Goal: Information Seeking & Learning: Learn about a topic

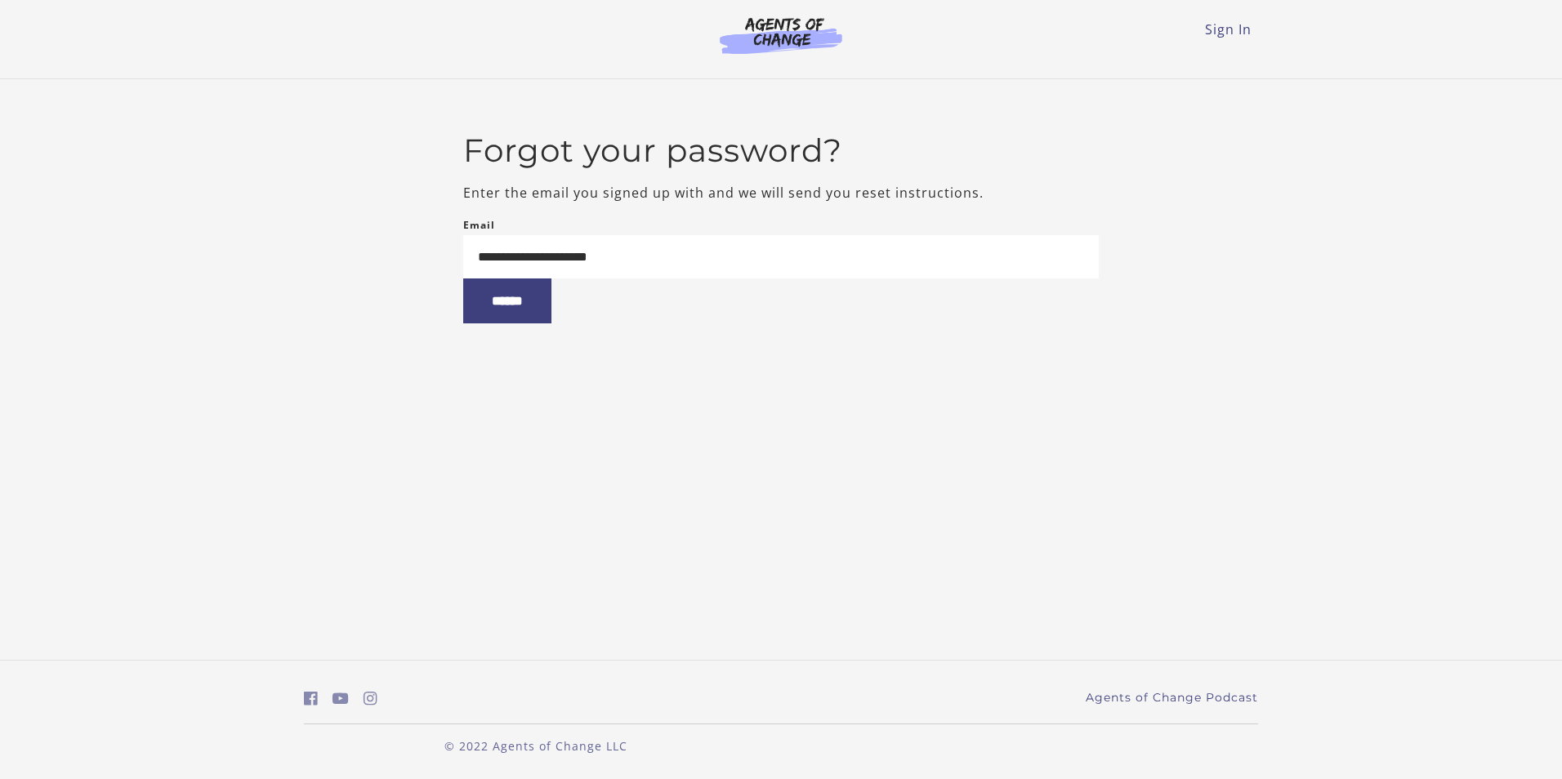
type input "**********"
click at [463, 279] on input "******" at bounding box center [507, 301] width 88 height 45
click at [534, 306] on input "******" at bounding box center [507, 301] width 88 height 45
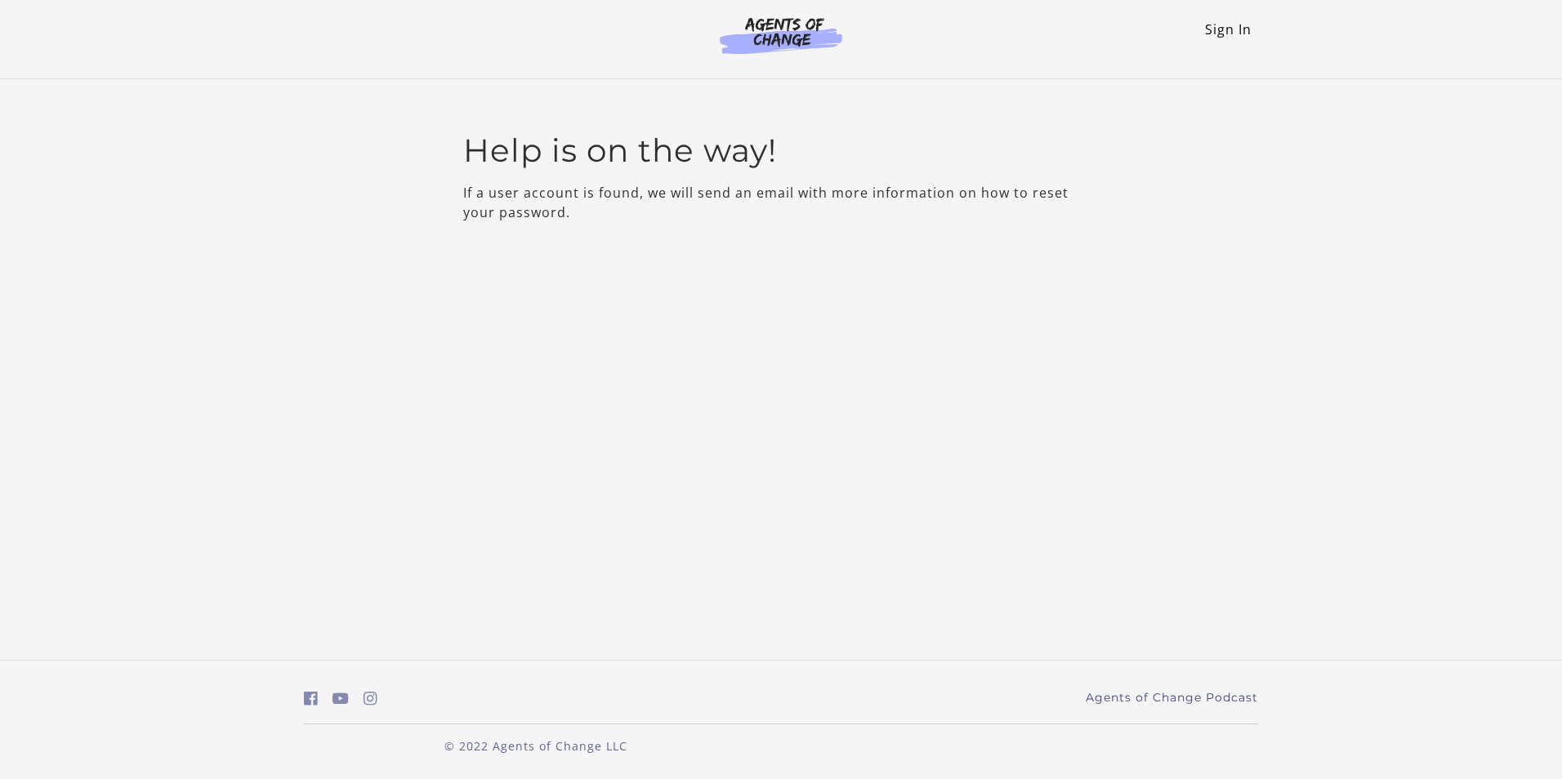
click at [1224, 23] on link "Sign In" at bounding box center [1228, 29] width 47 height 18
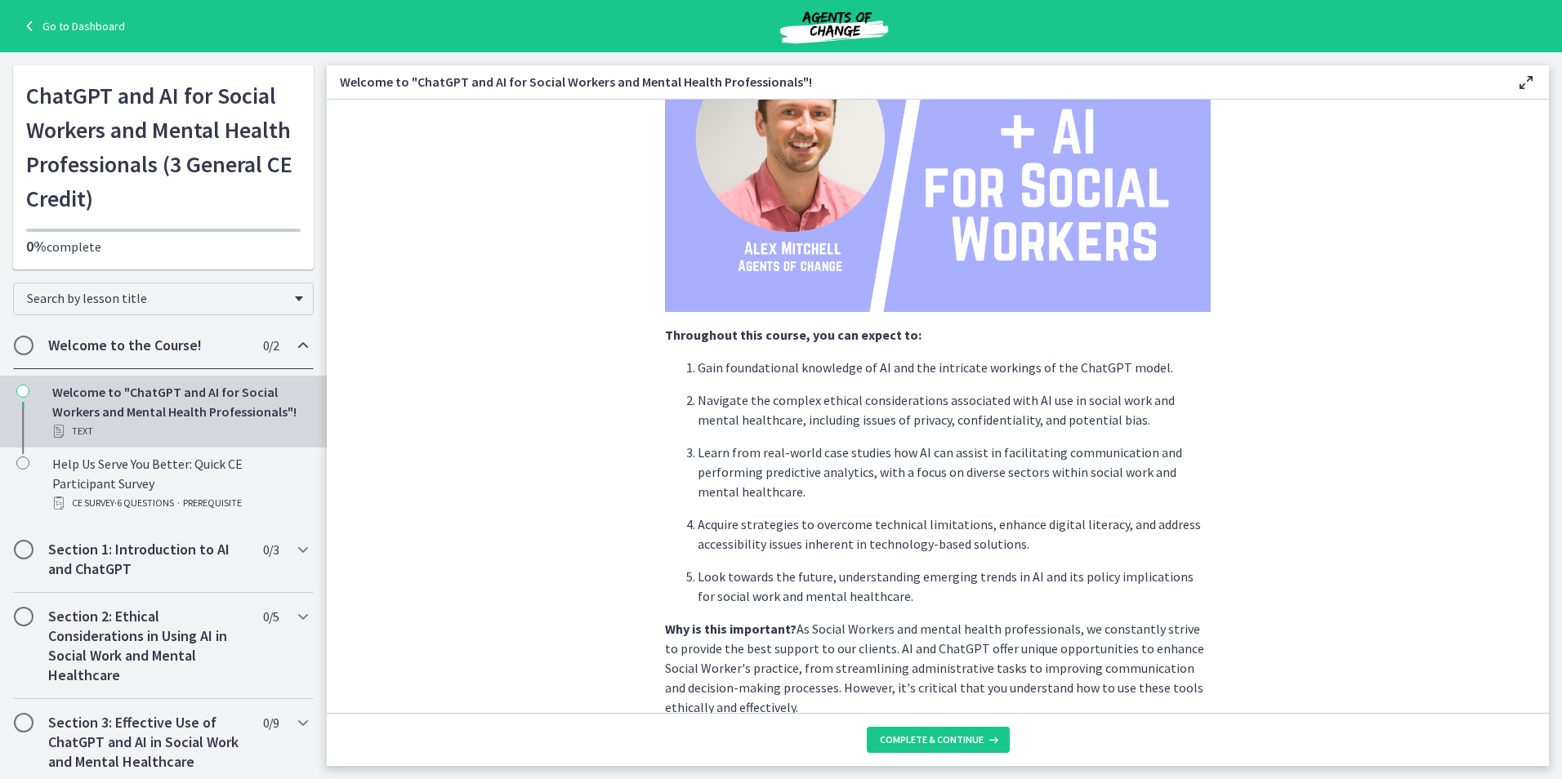
scroll to position [648, 0]
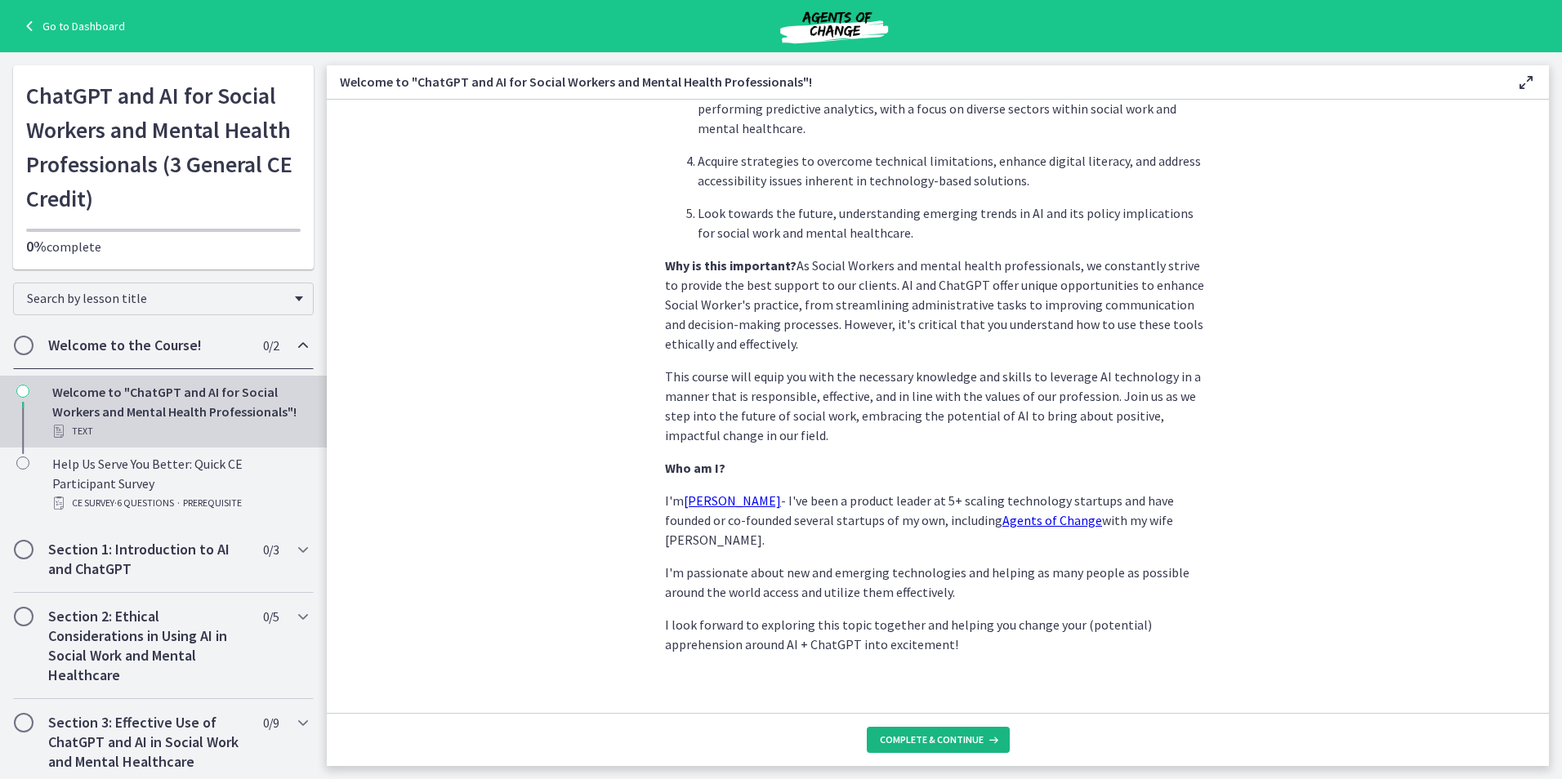
click at [915, 744] on span "Complete & continue" at bounding box center [932, 740] width 104 height 13
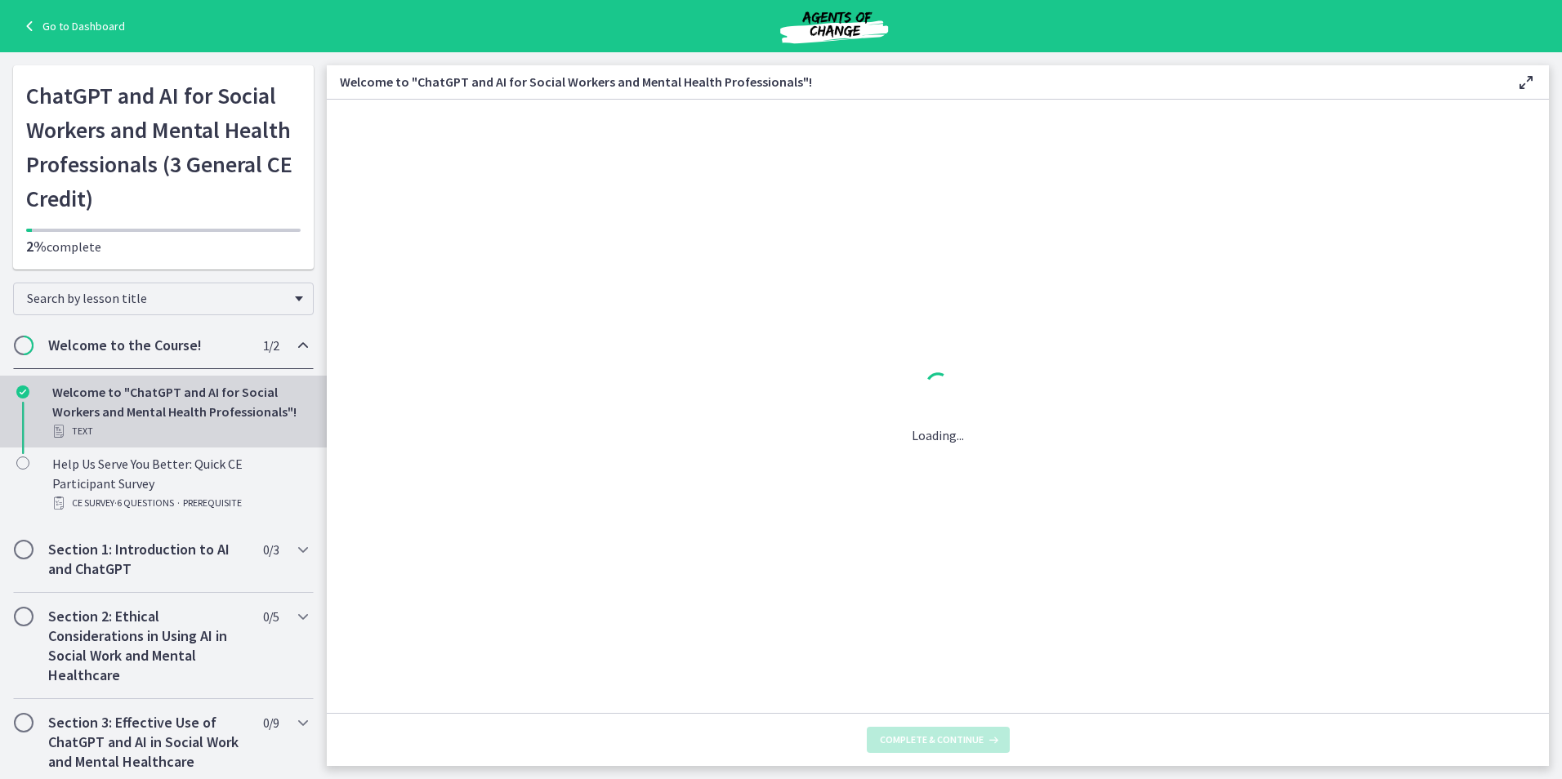
scroll to position [0, 0]
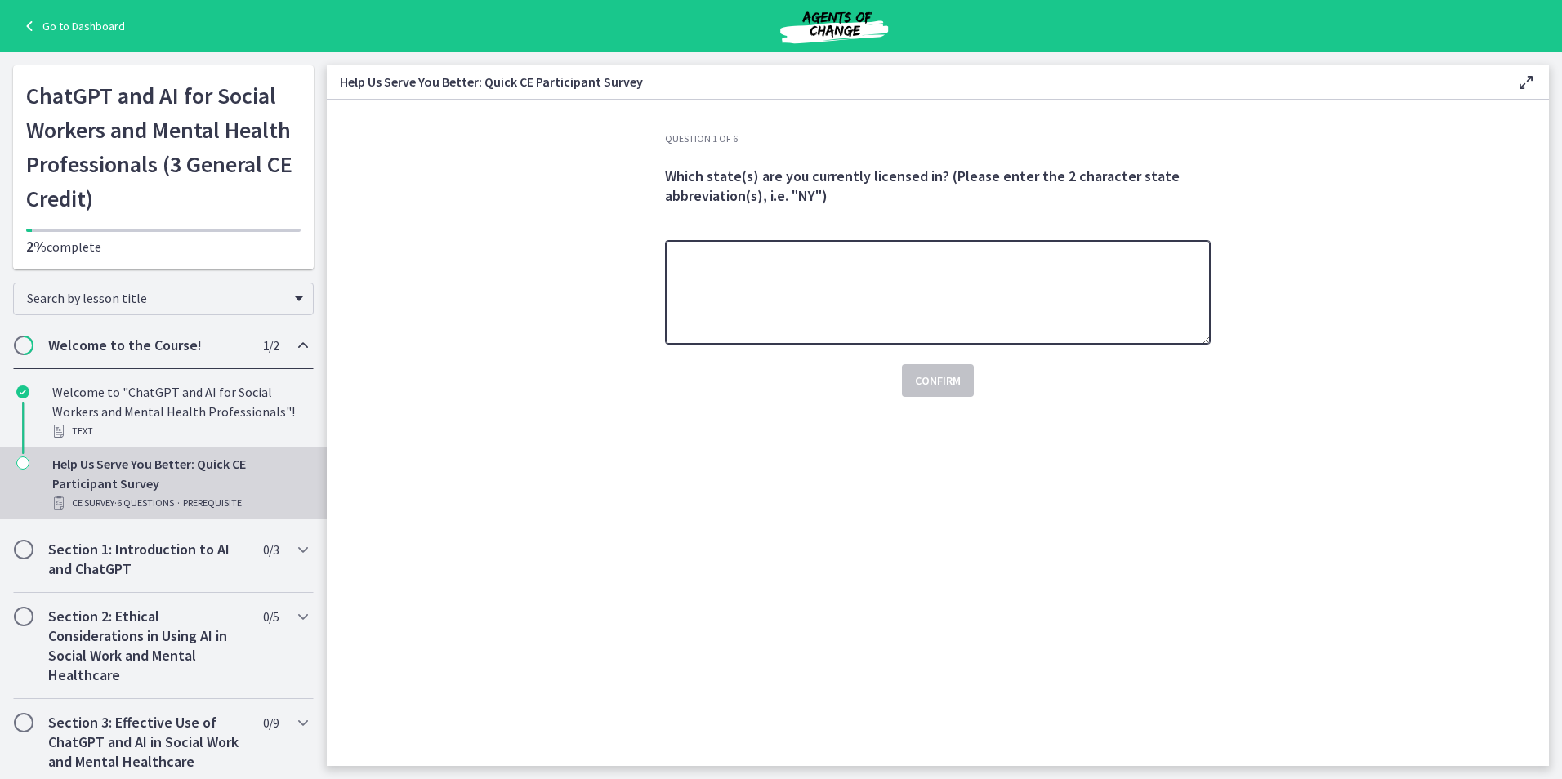
click at [791, 283] on textarea at bounding box center [938, 292] width 546 height 105
type textarea "**"
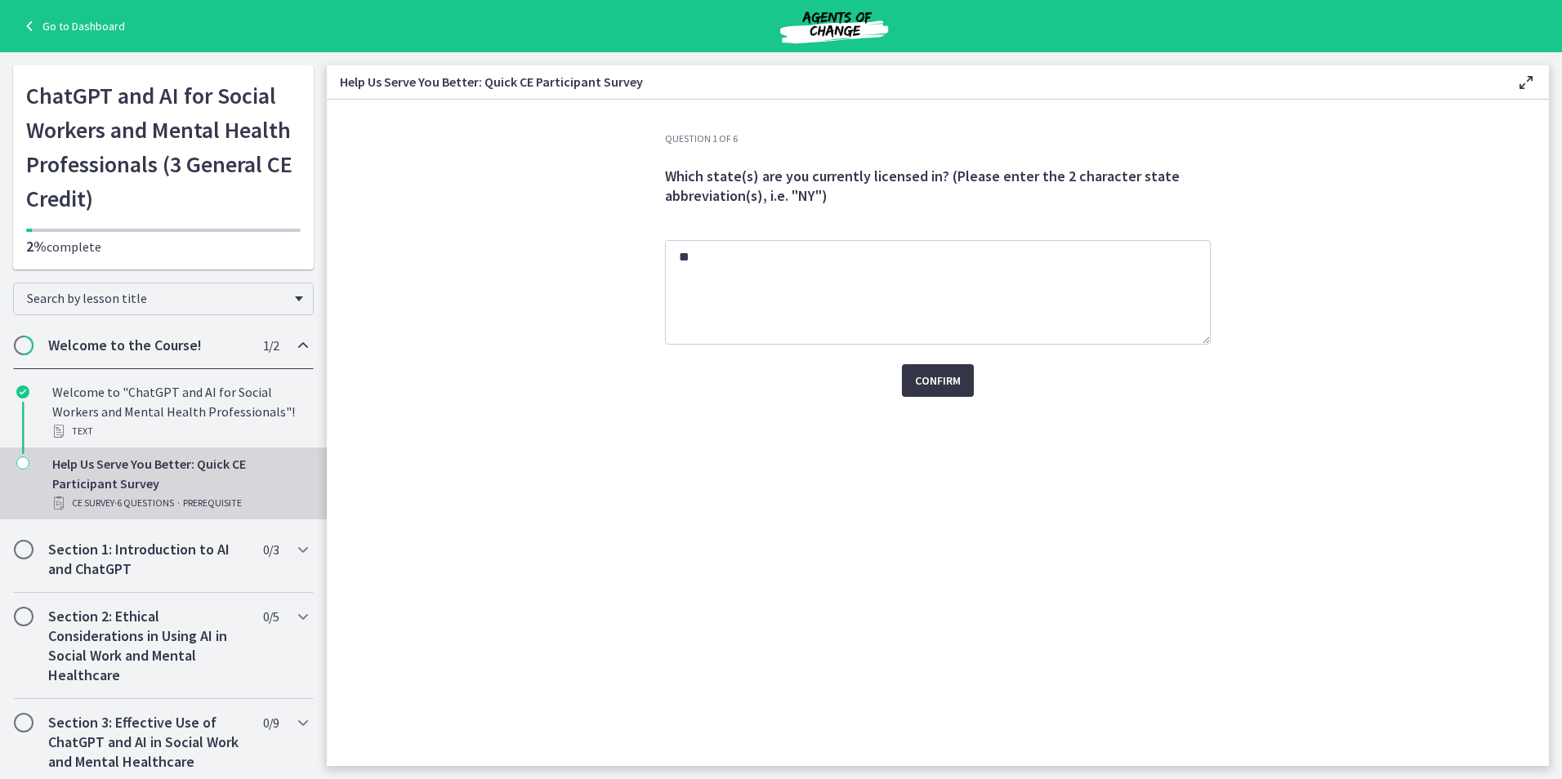
click at [965, 379] on button "Confirm" at bounding box center [938, 380] width 72 height 33
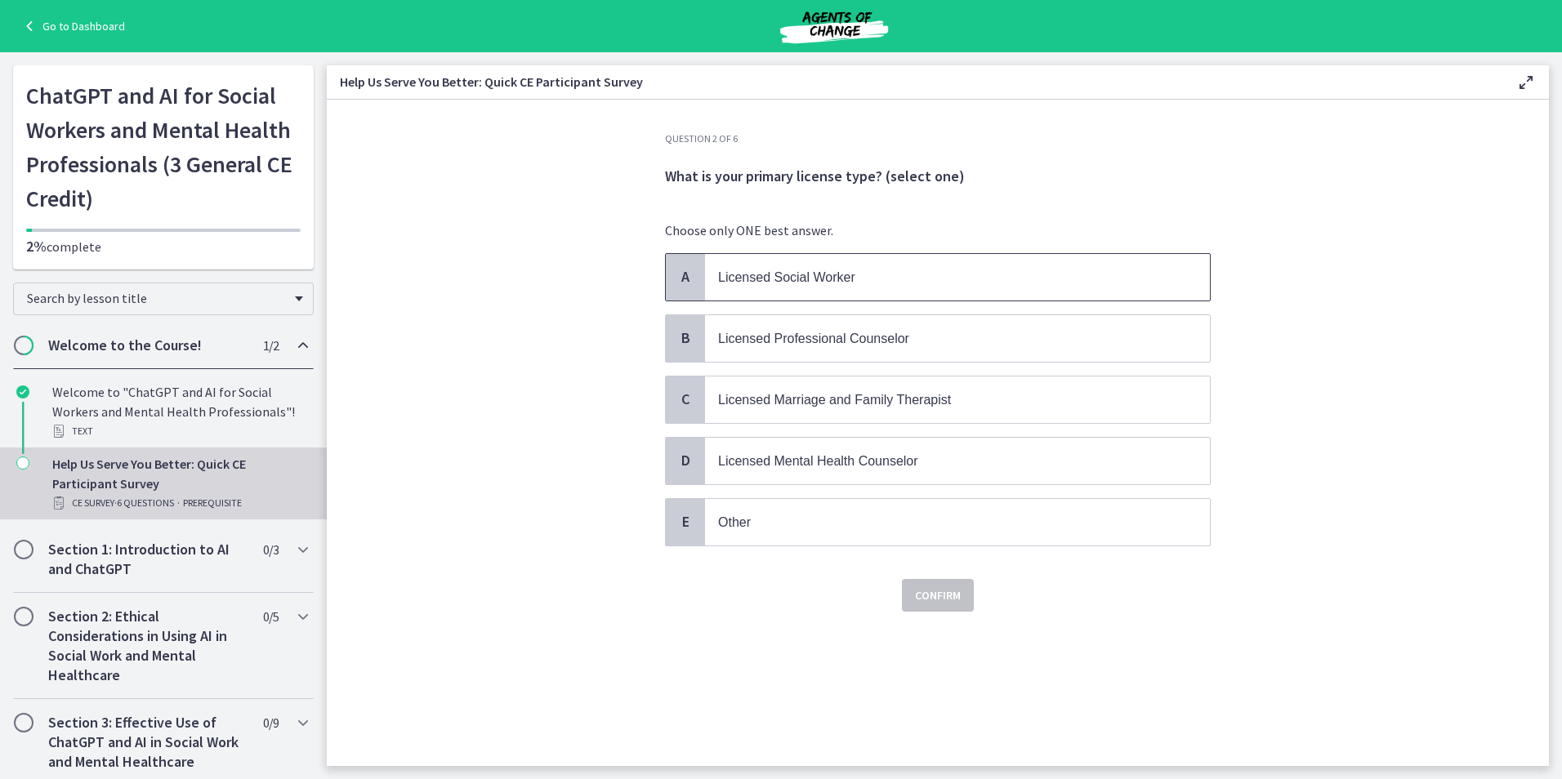
click at [821, 276] on span "Licensed Social Worker" at bounding box center [786, 277] width 137 height 14
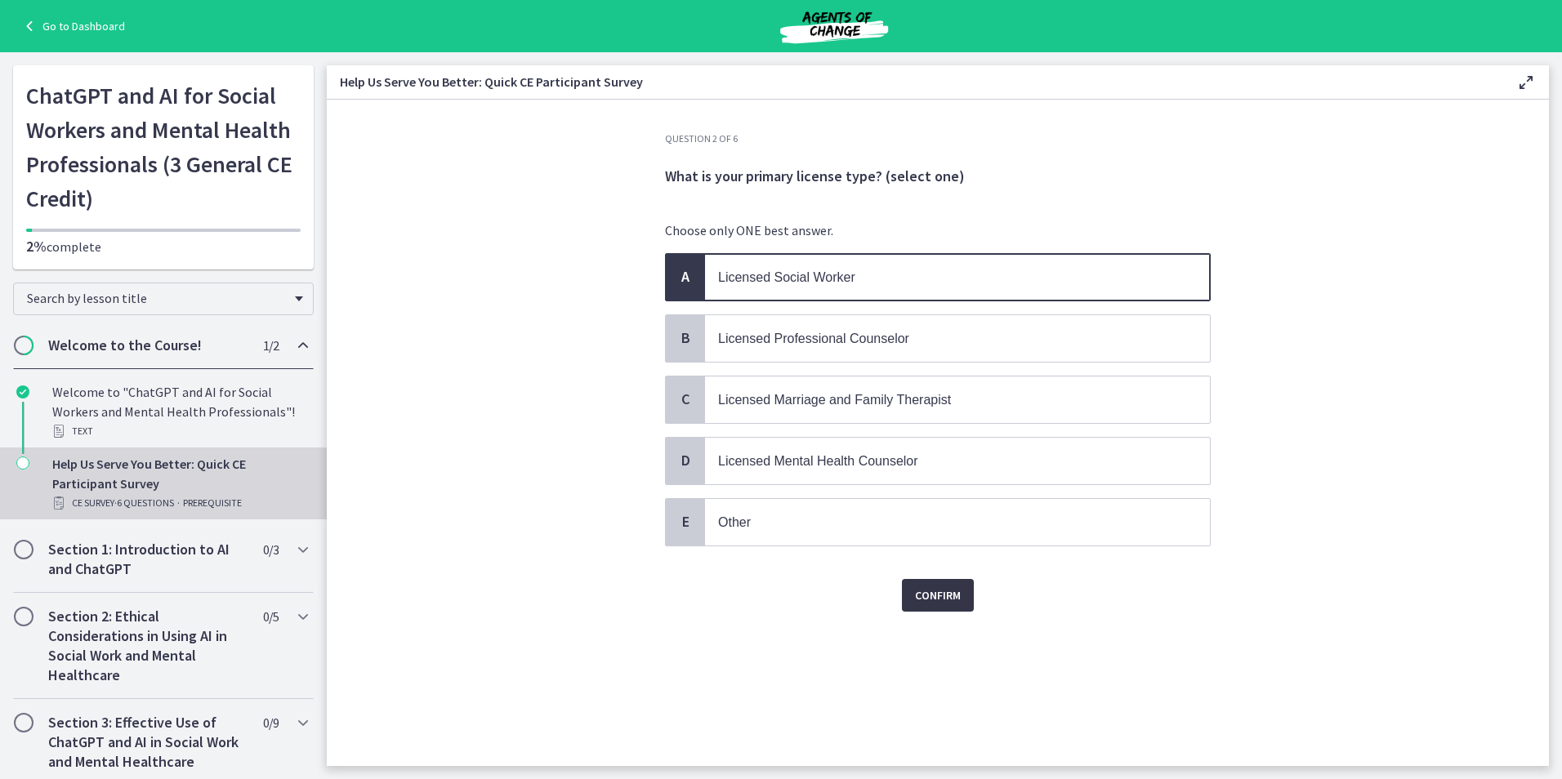
click at [944, 589] on span "Confirm" at bounding box center [938, 596] width 46 height 20
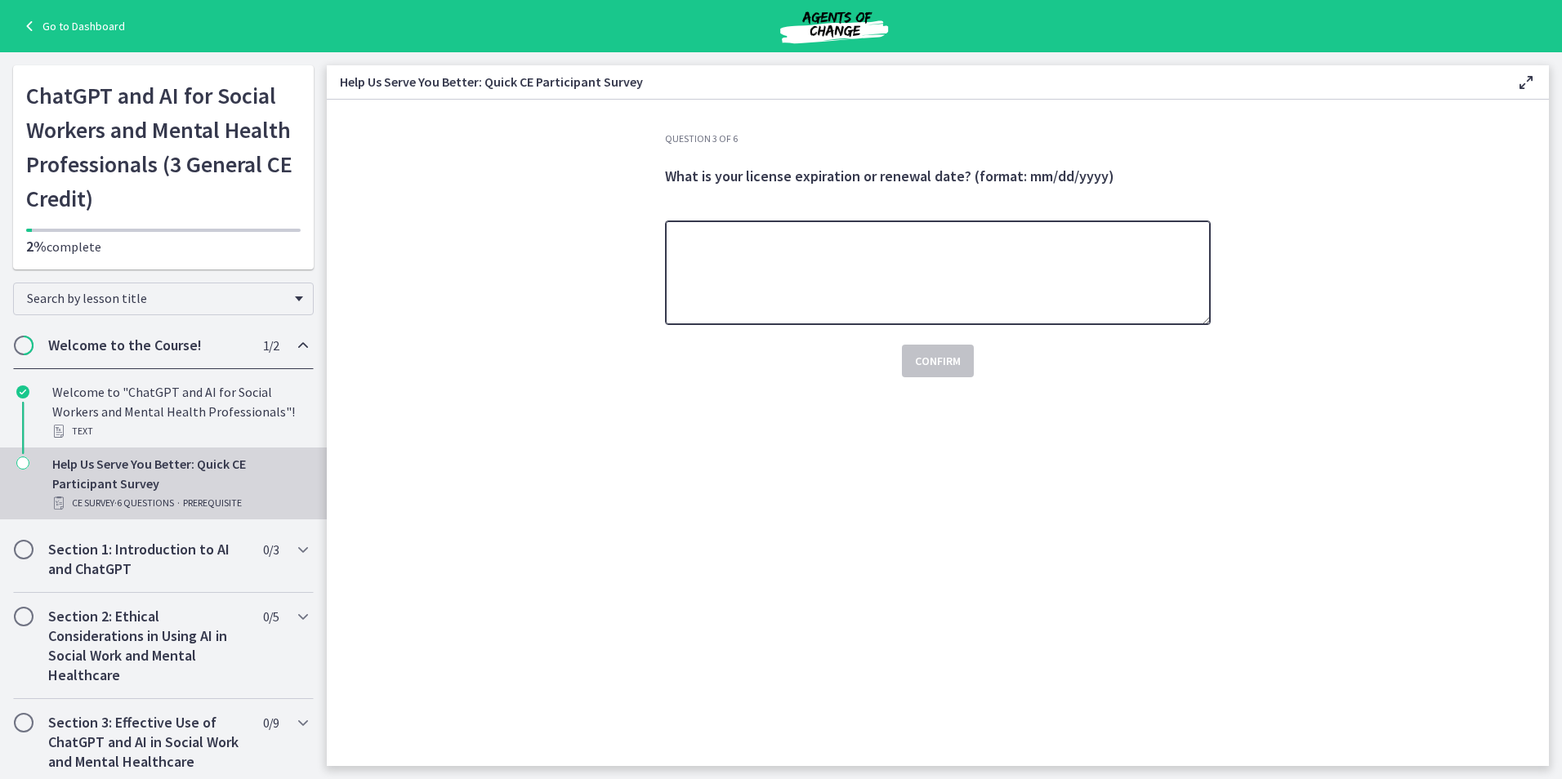
click at [797, 306] on textarea at bounding box center [938, 273] width 546 height 105
type textarea "**********"
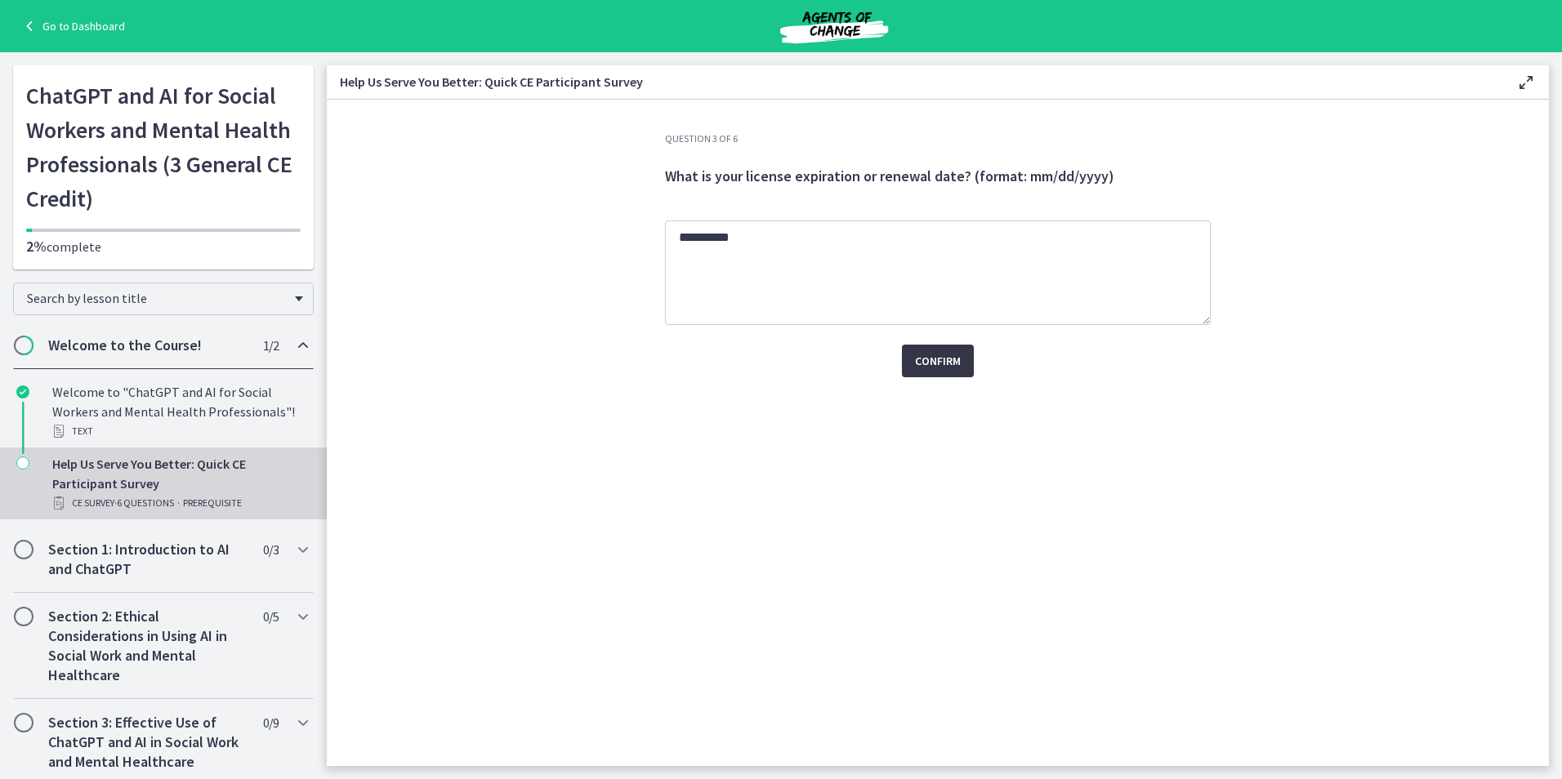
click at [920, 345] on button "Confirm" at bounding box center [938, 361] width 72 height 33
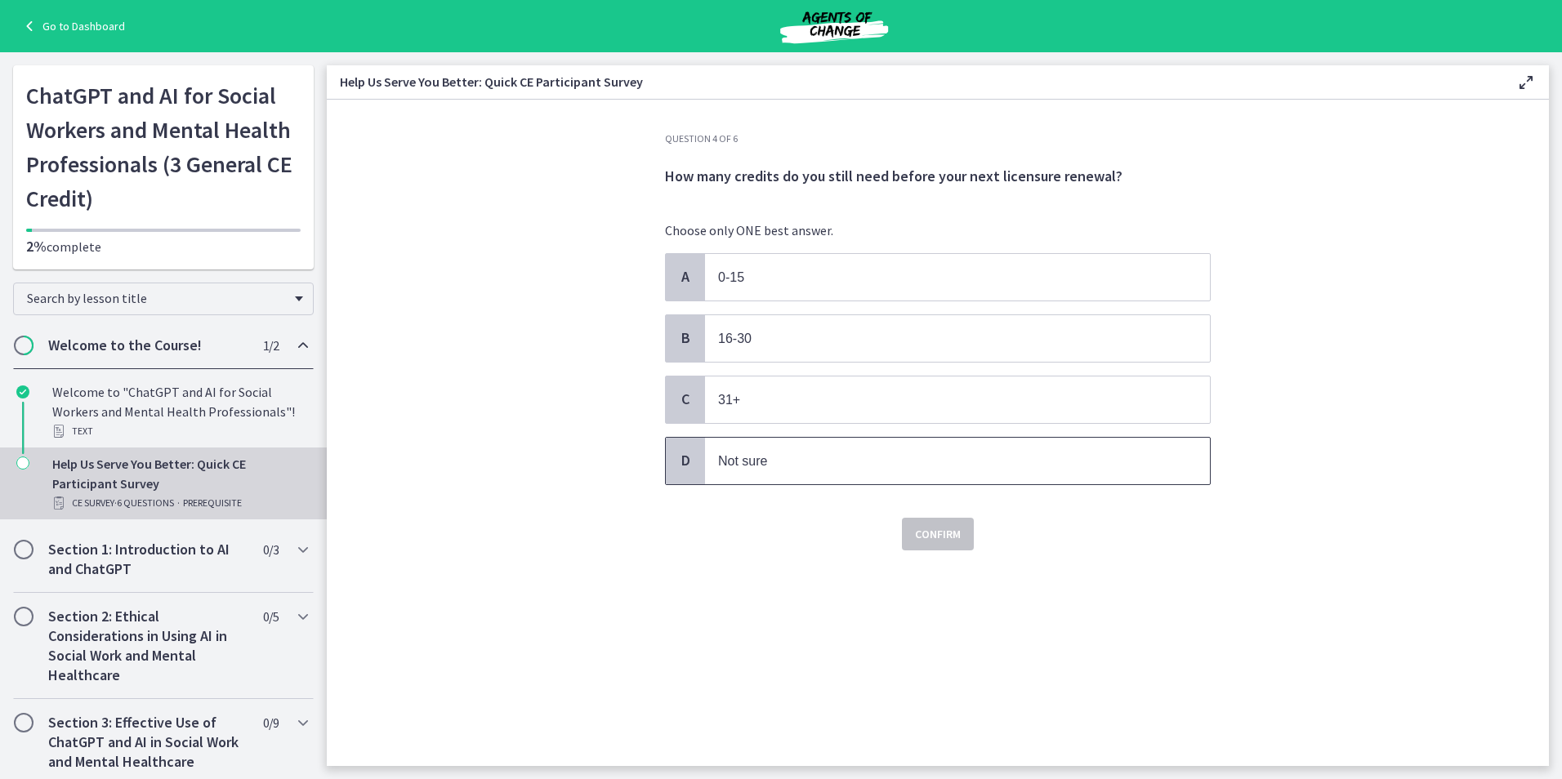
click at [841, 463] on p "Not sure" at bounding box center [941, 461] width 446 height 20
click at [909, 523] on button "Confirm" at bounding box center [938, 534] width 72 height 33
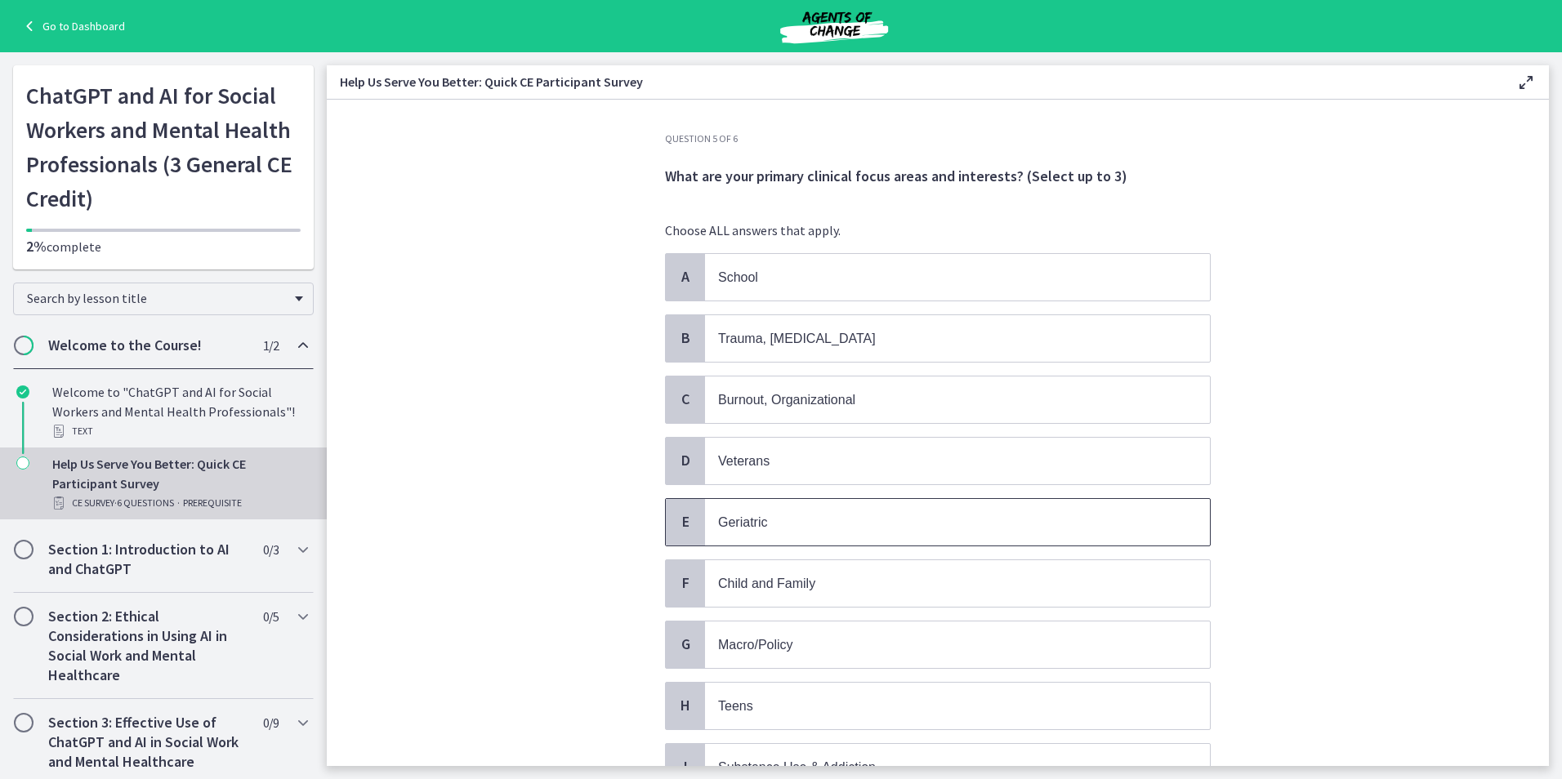
click at [819, 522] on p "Geriatric" at bounding box center [941, 522] width 446 height 20
click at [785, 347] on p "Trauma, PTSD" at bounding box center [941, 338] width 446 height 20
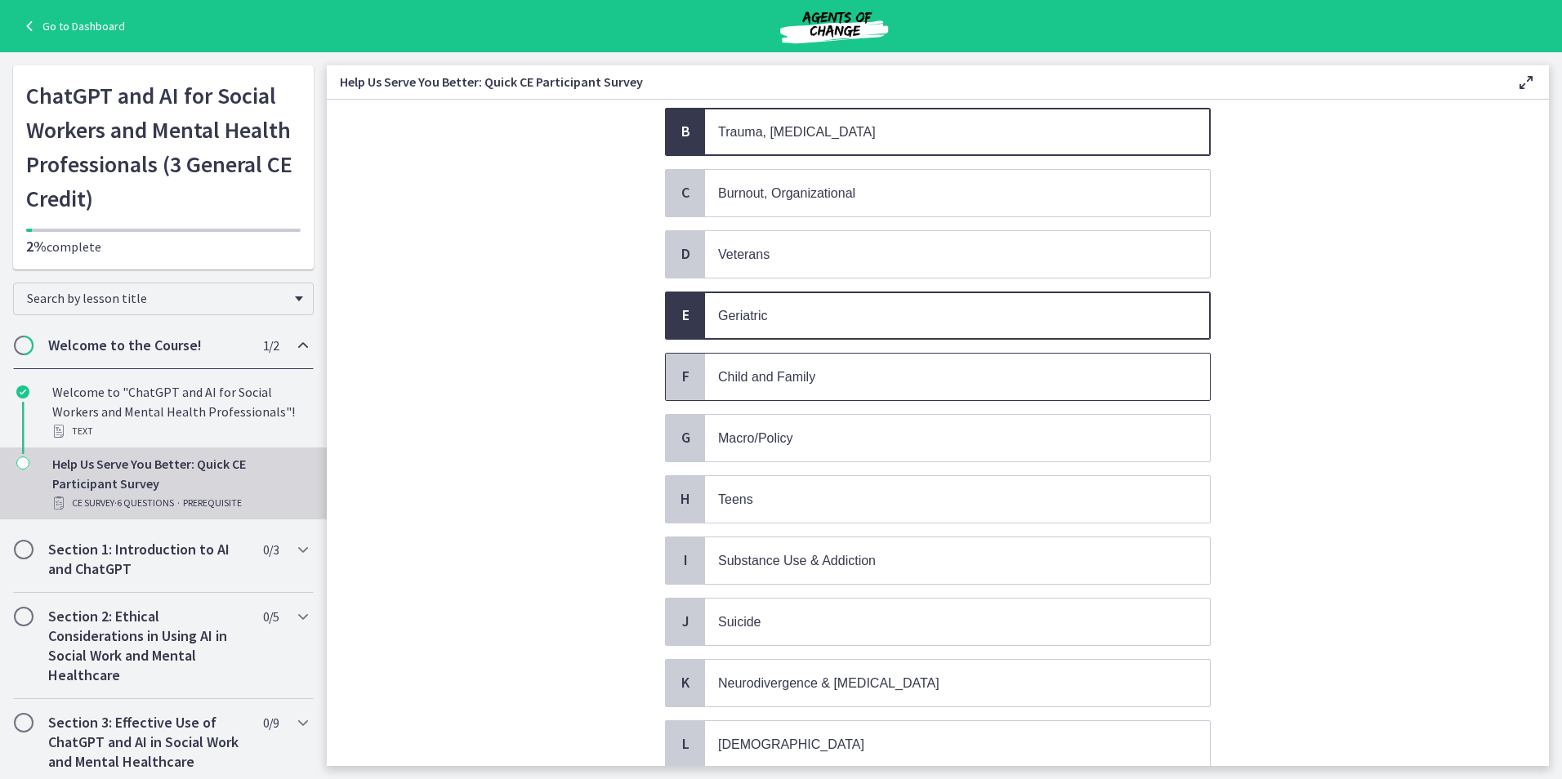
scroll to position [245, 0]
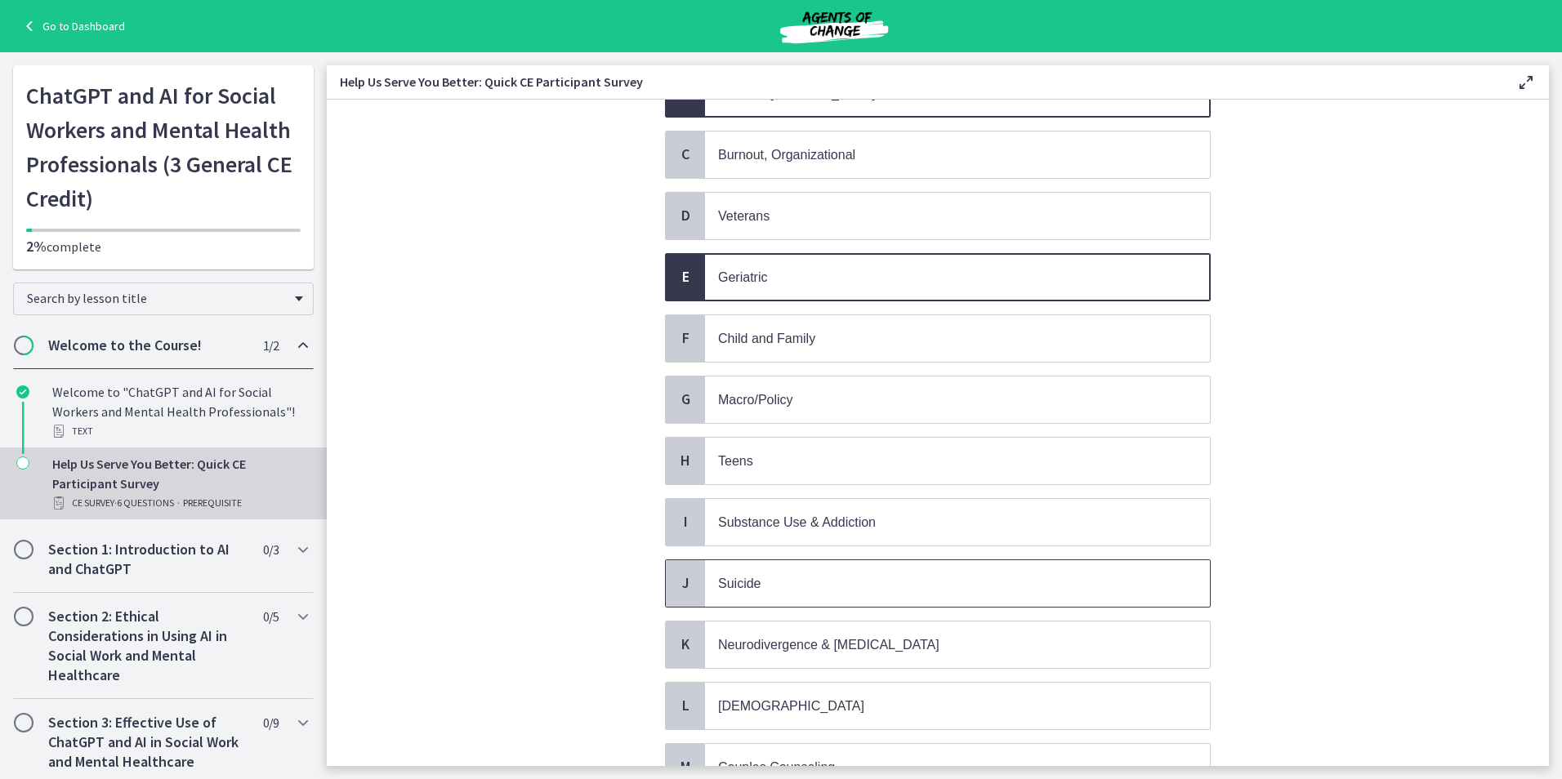
click at [782, 584] on p "Suicide" at bounding box center [941, 583] width 446 height 20
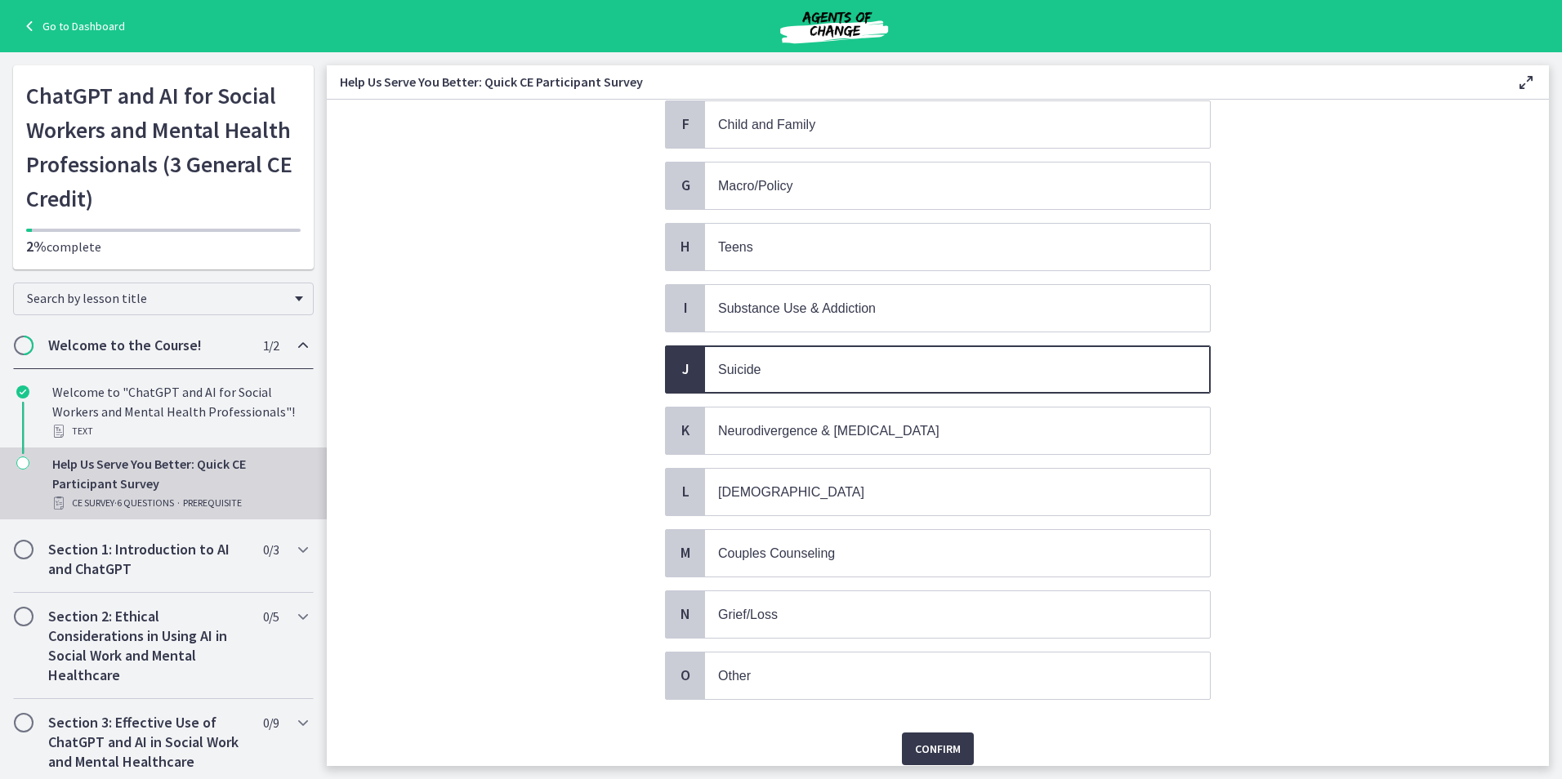
scroll to position [360, 0]
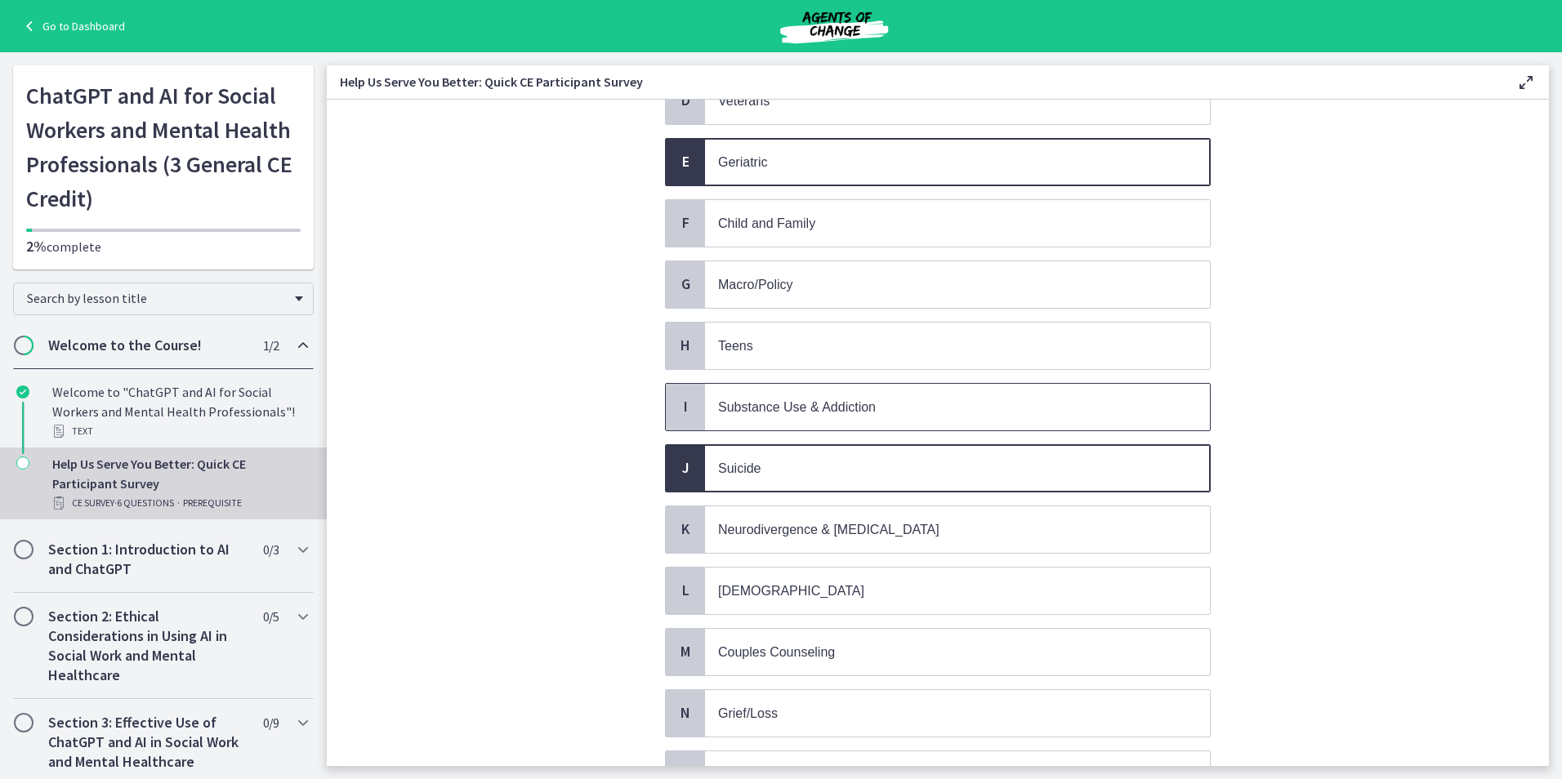
click at [801, 404] on span "Substance Use & Addiction" at bounding box center [797, 407] width 158 height 14
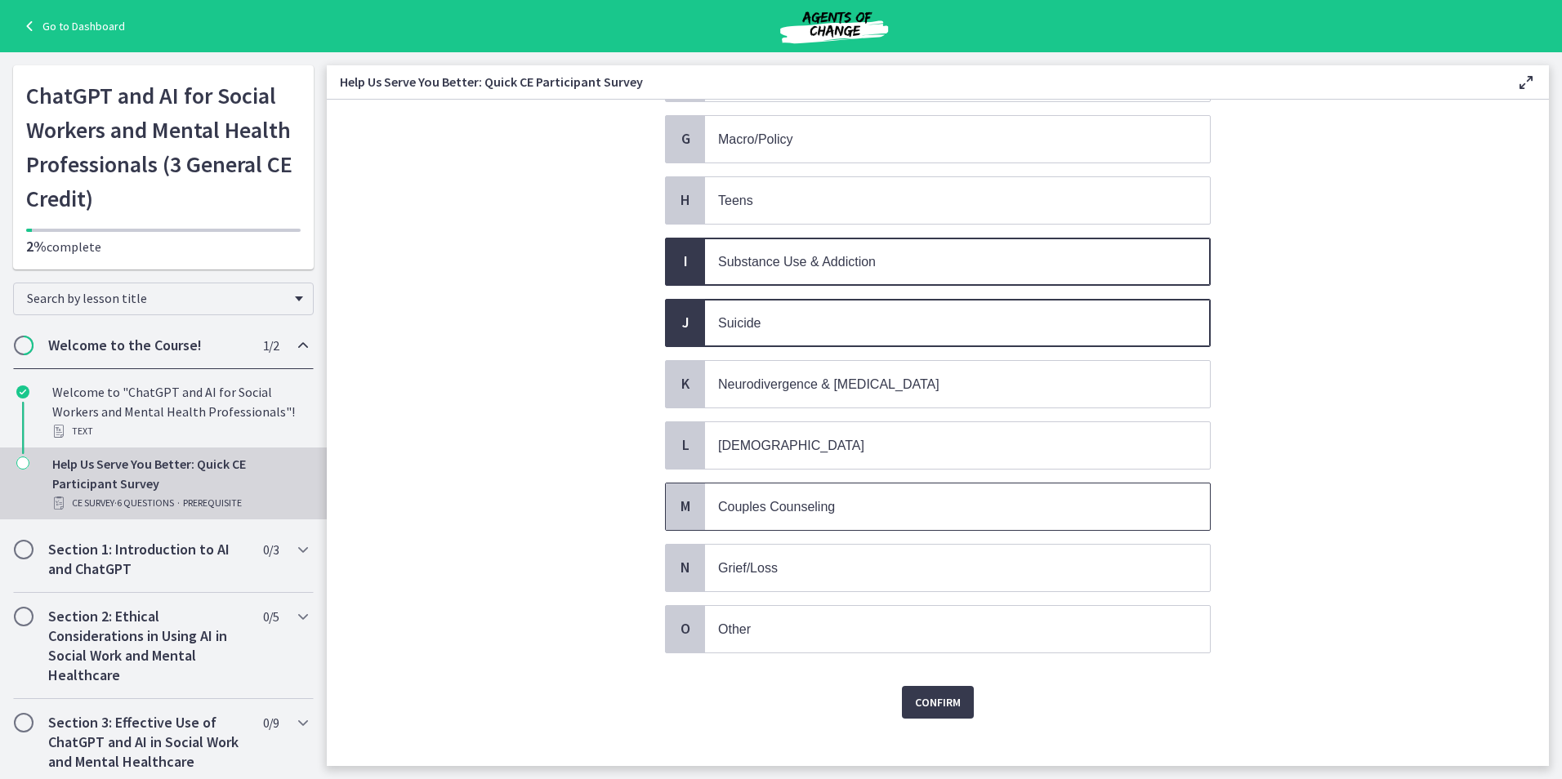
scroll to position [524, 0]
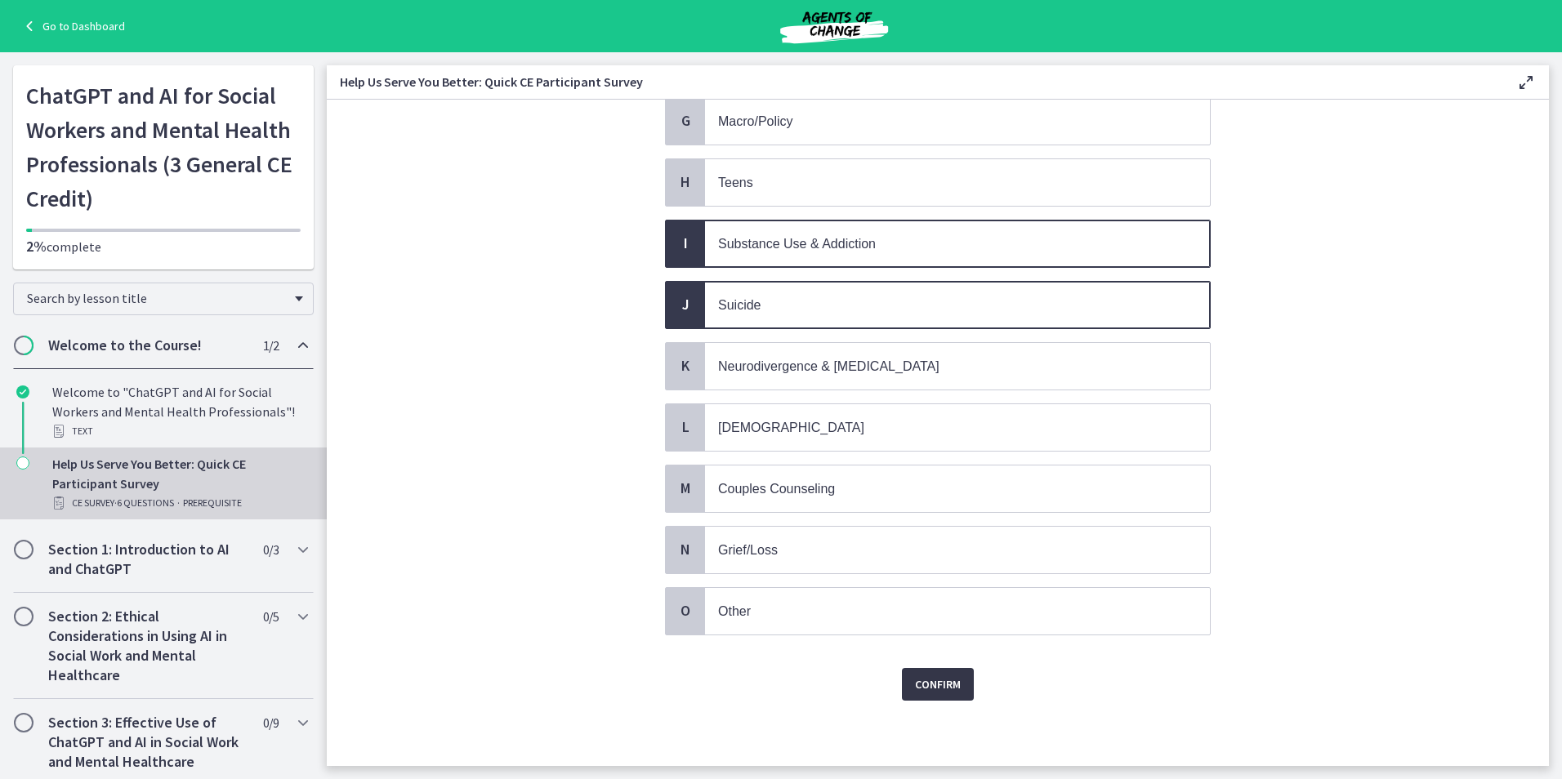
click at [947, 679] on span "Confirm" at bounding box center [938, 685] width 46 height 20
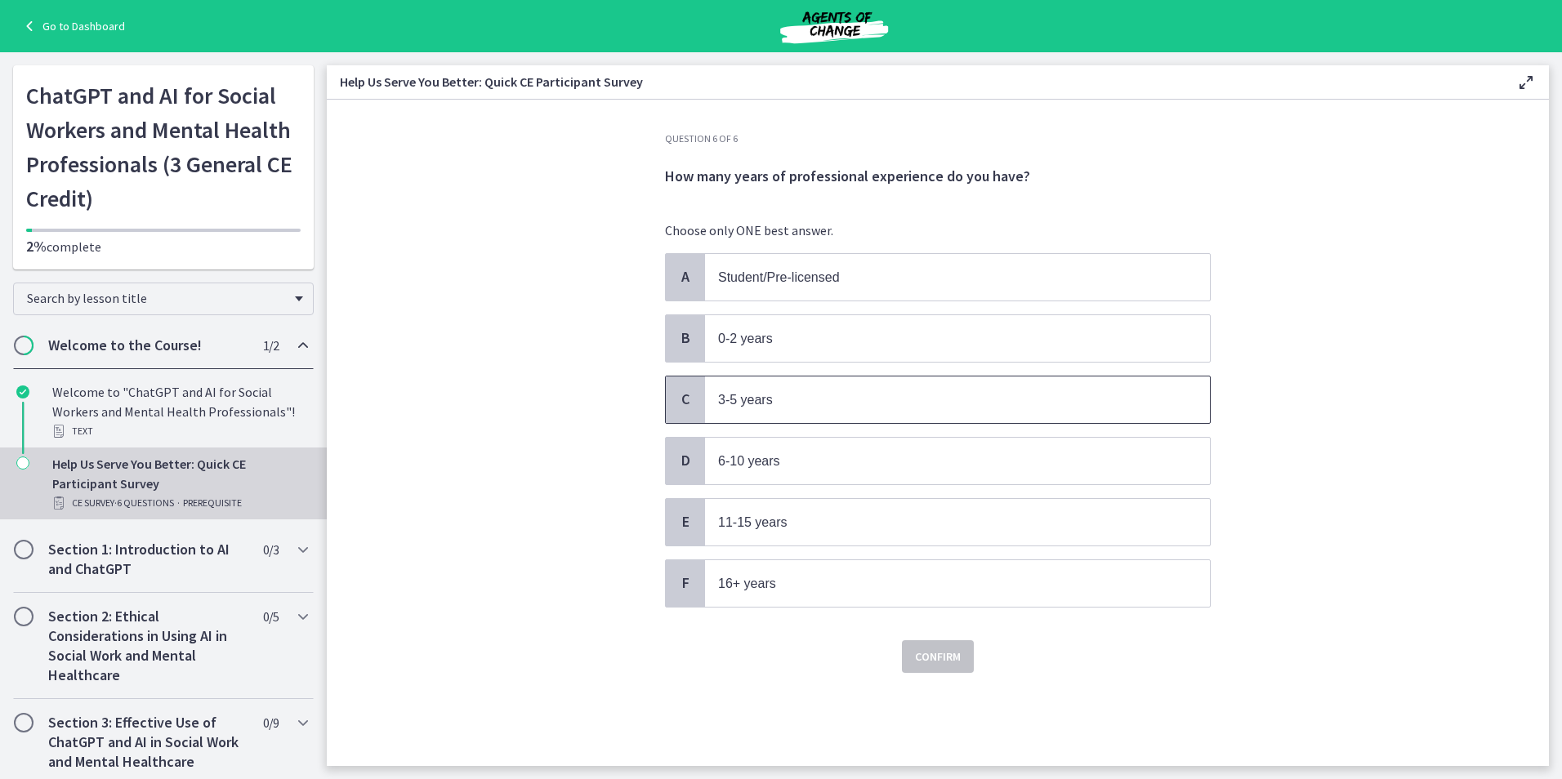
click at [842, 392] on p "3-5 years" at bounding box center [941, 400] width 446 height 20
click at [939, 661] on span "Confirm" at bounding box center [938, 657] width 46 height 20
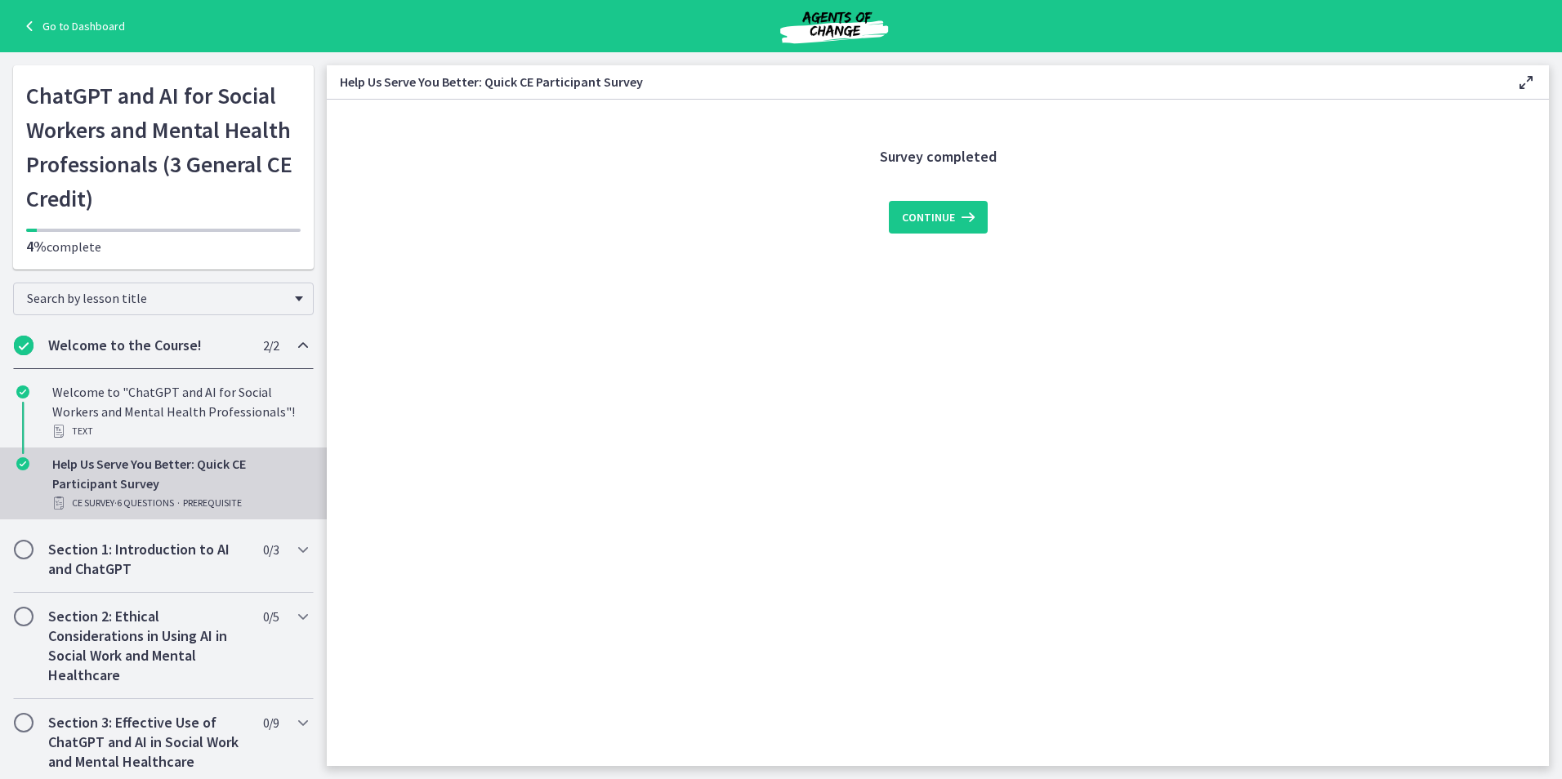
click at [938, 199] on div "Continue" at bounding box center [938, 207] width 546 height 52
click at [938, 226] on span "Continue" at bounding box center [928, 218] width 53 height 20
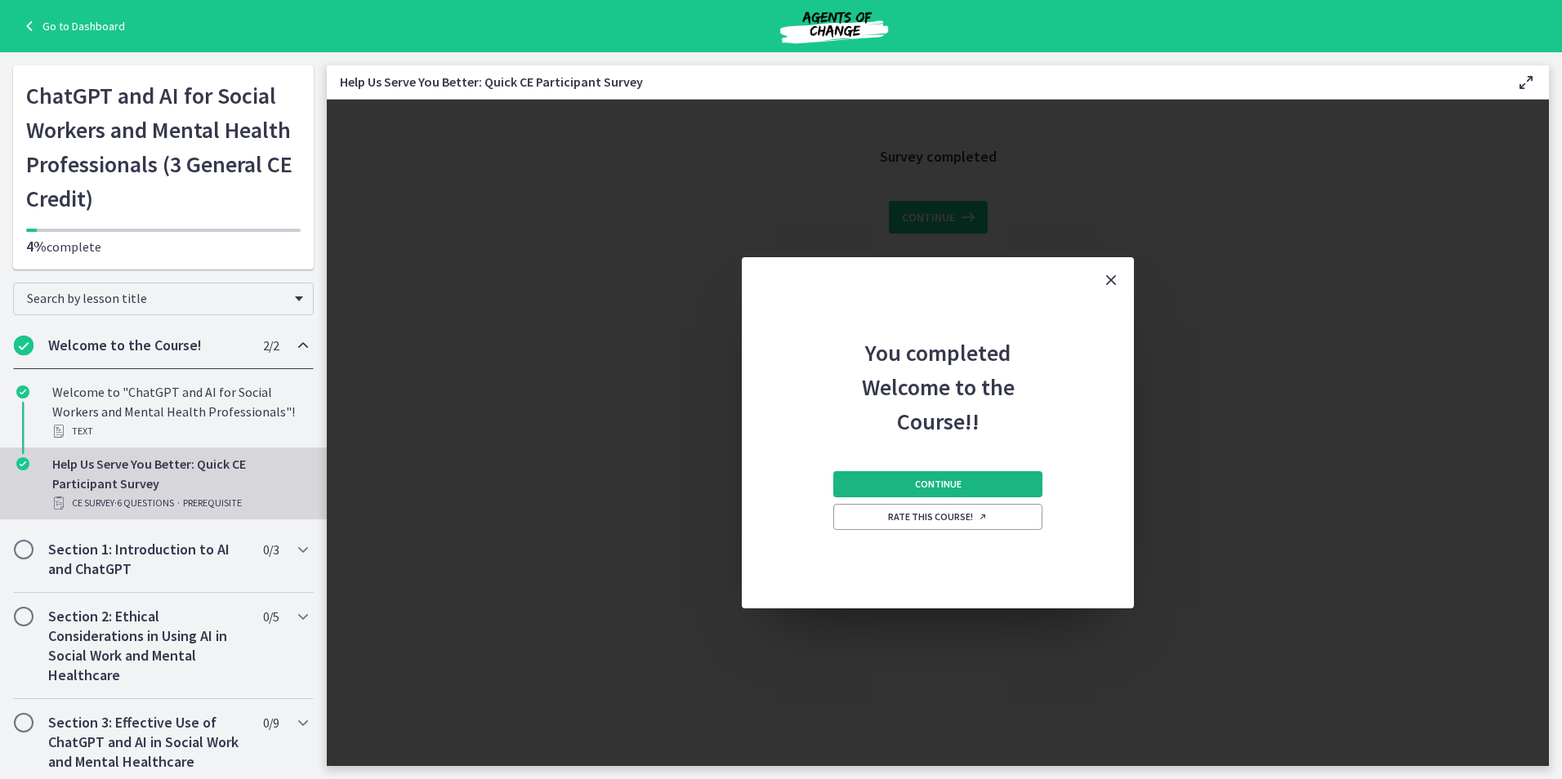
click at [952, 483] on span "Continue" at bounding box center [938, 484] width 47 height 13
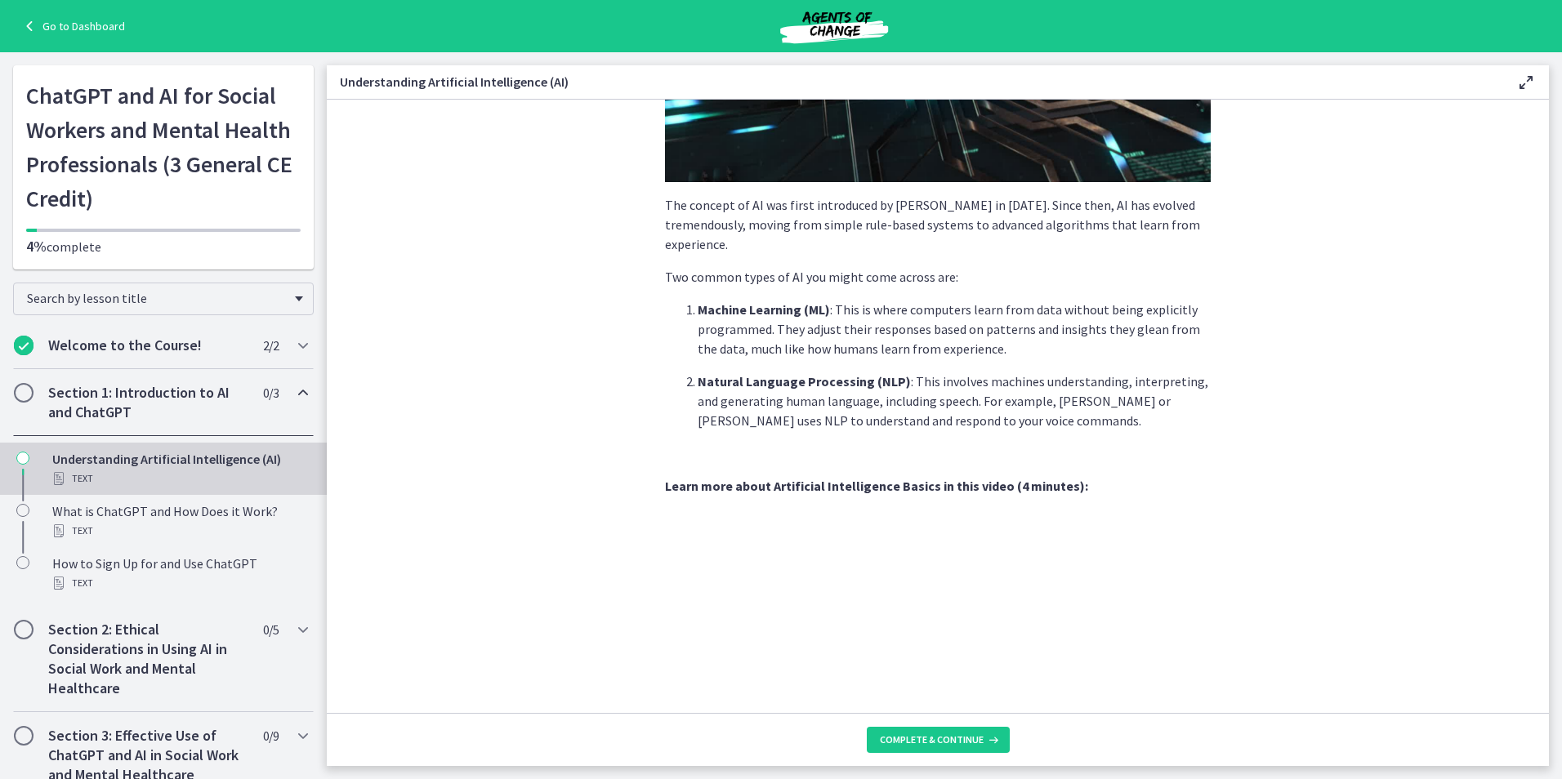
scroll to position [587, 0]
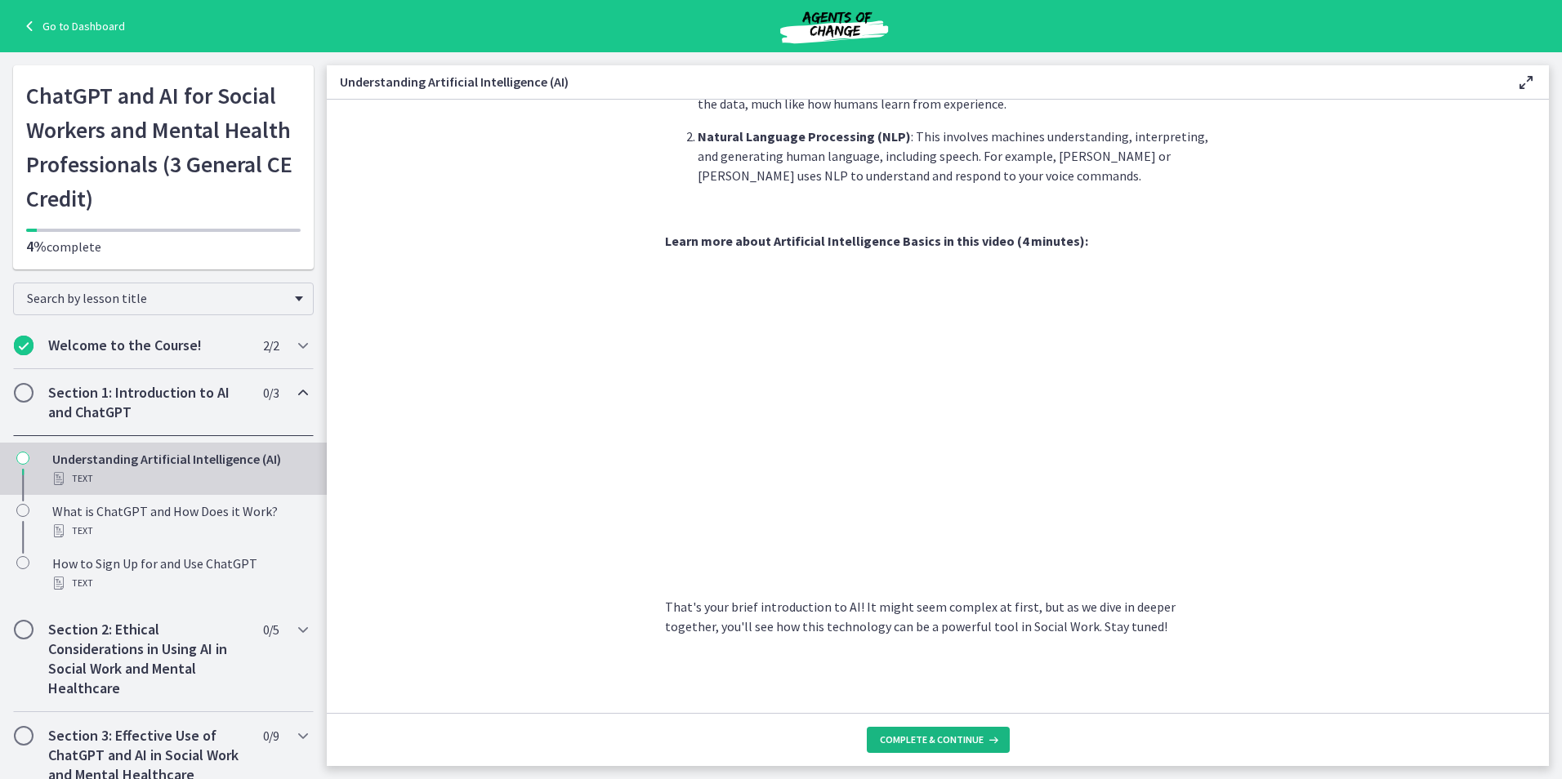
click at [919, 743] on span "Complete & continue" at bounding box center [932, 740] width 104 height 13
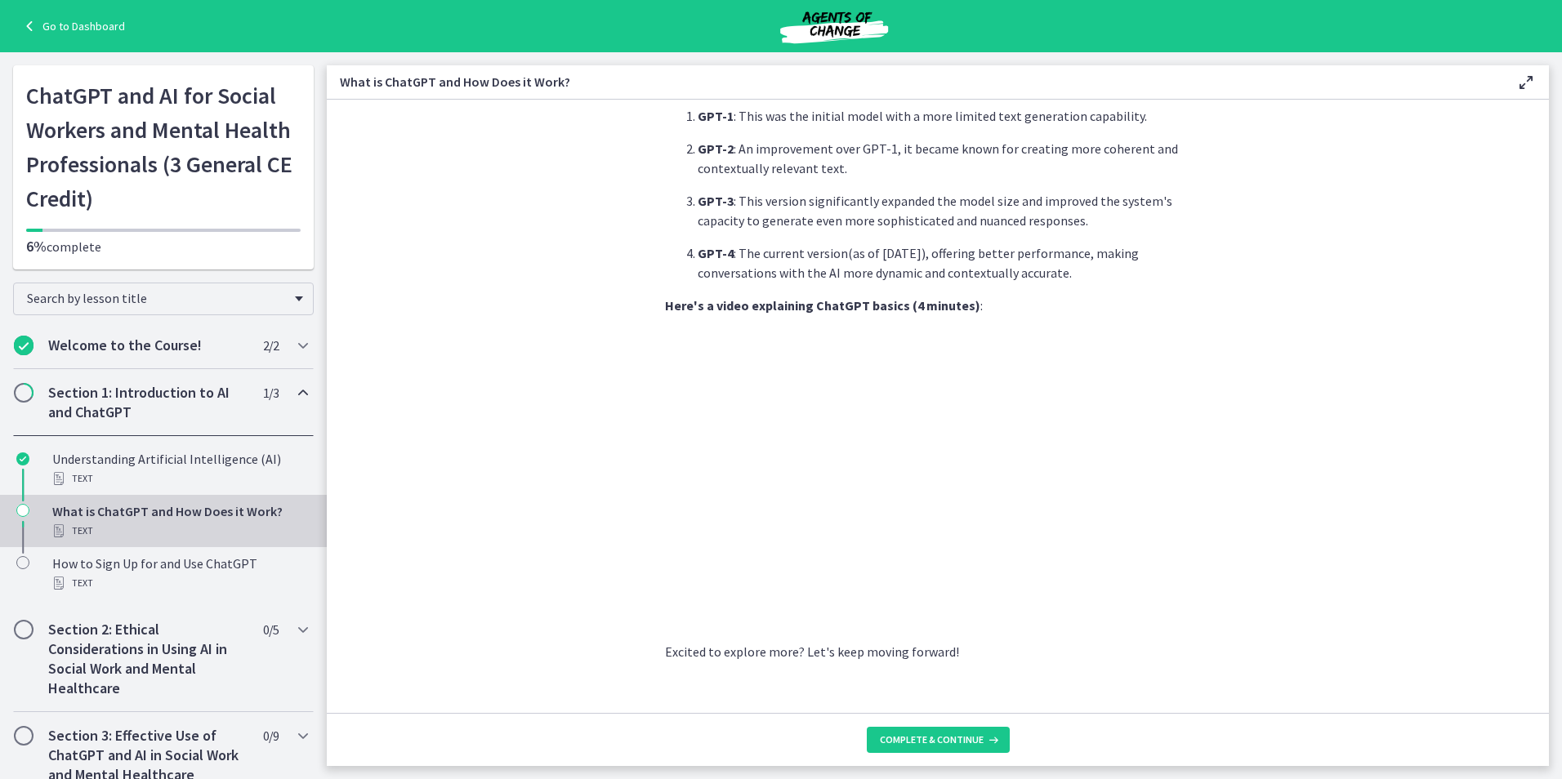
scroll to position [679, 0]
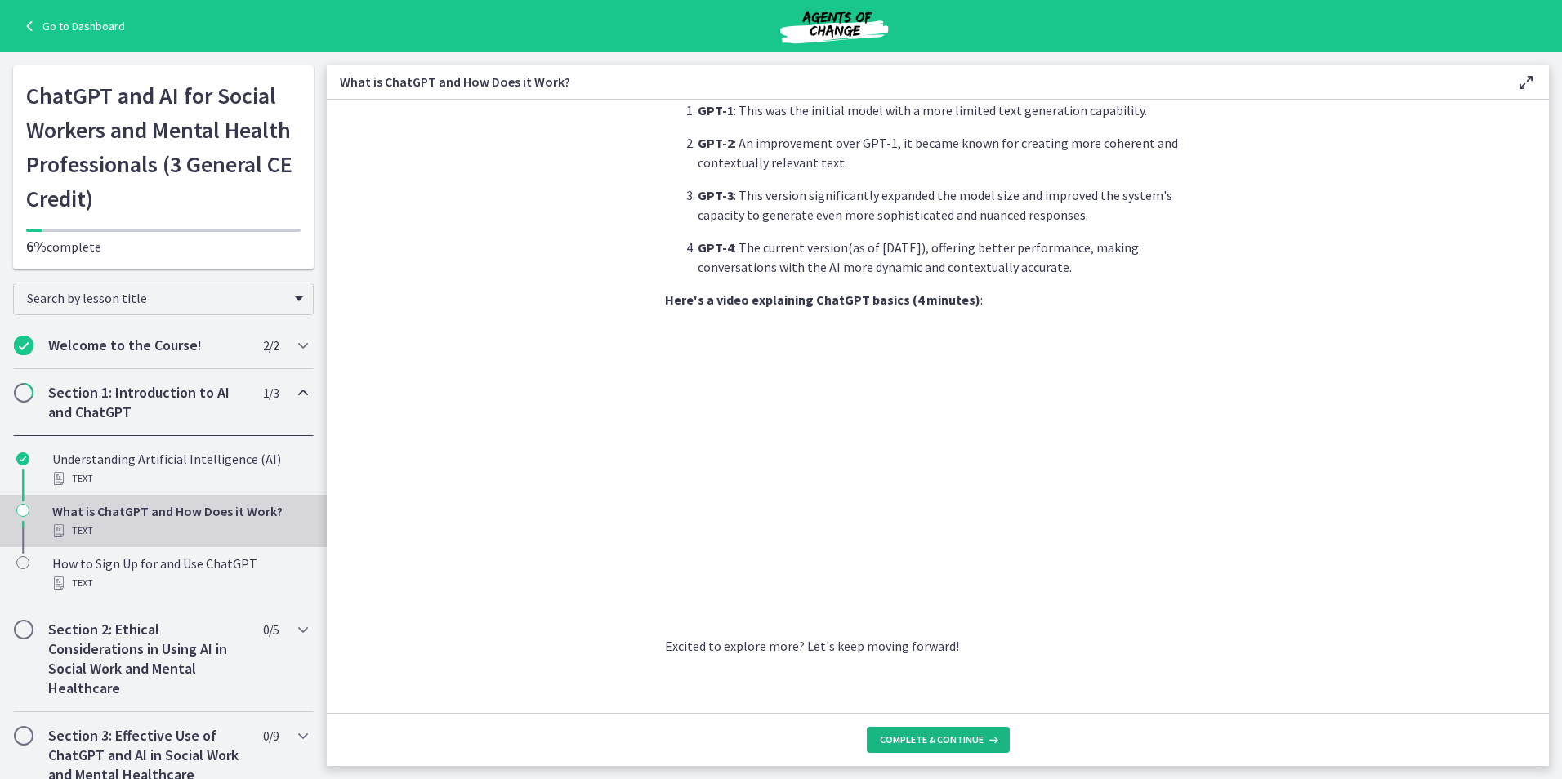
click at [957, 739] on span "Complete & continue" at bounding box center [932, 740] width 104 height 13
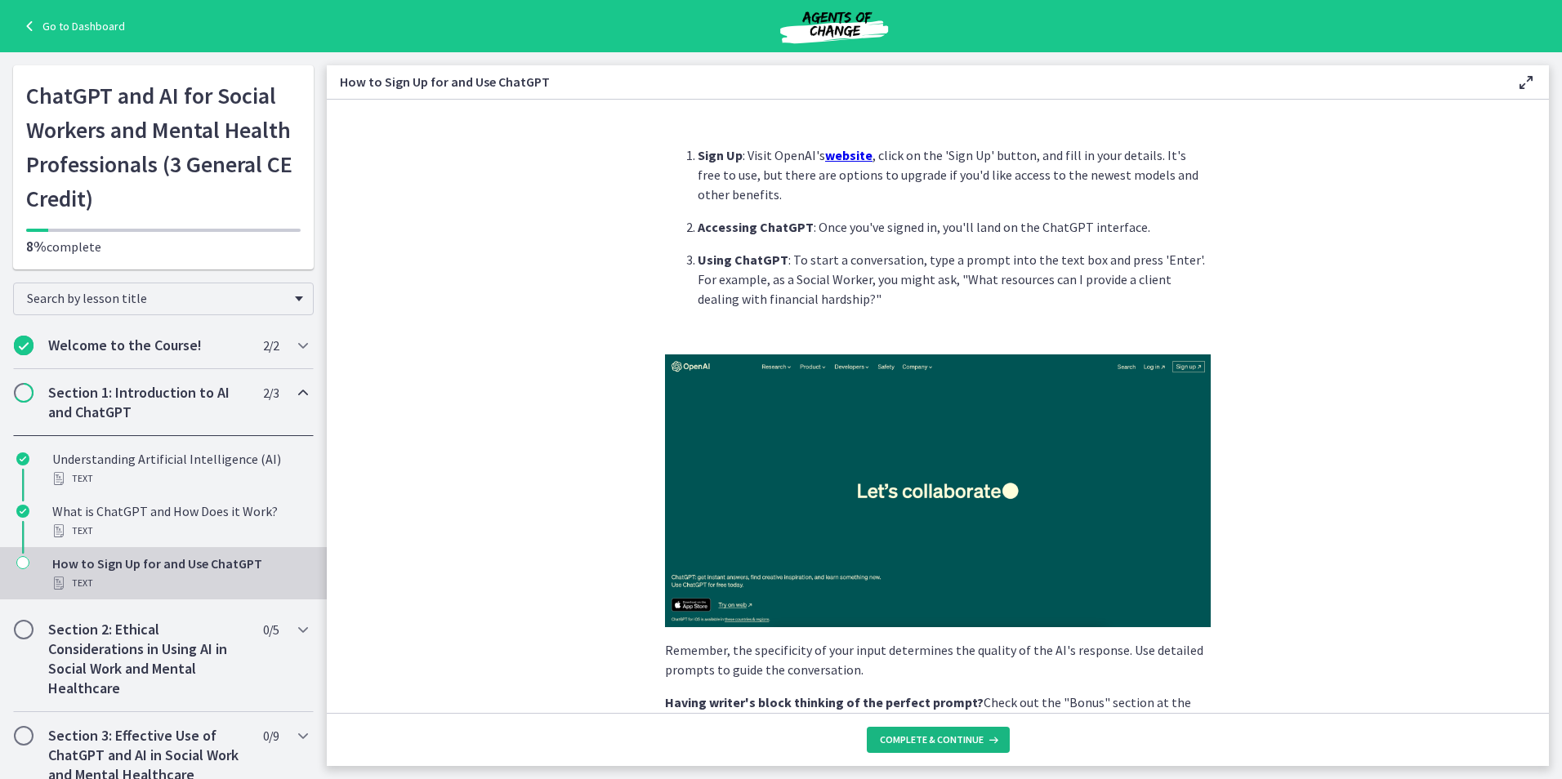
click at [959, 738] on span "Complete & continue" at bounding box center [932, 740] width 104 height 13
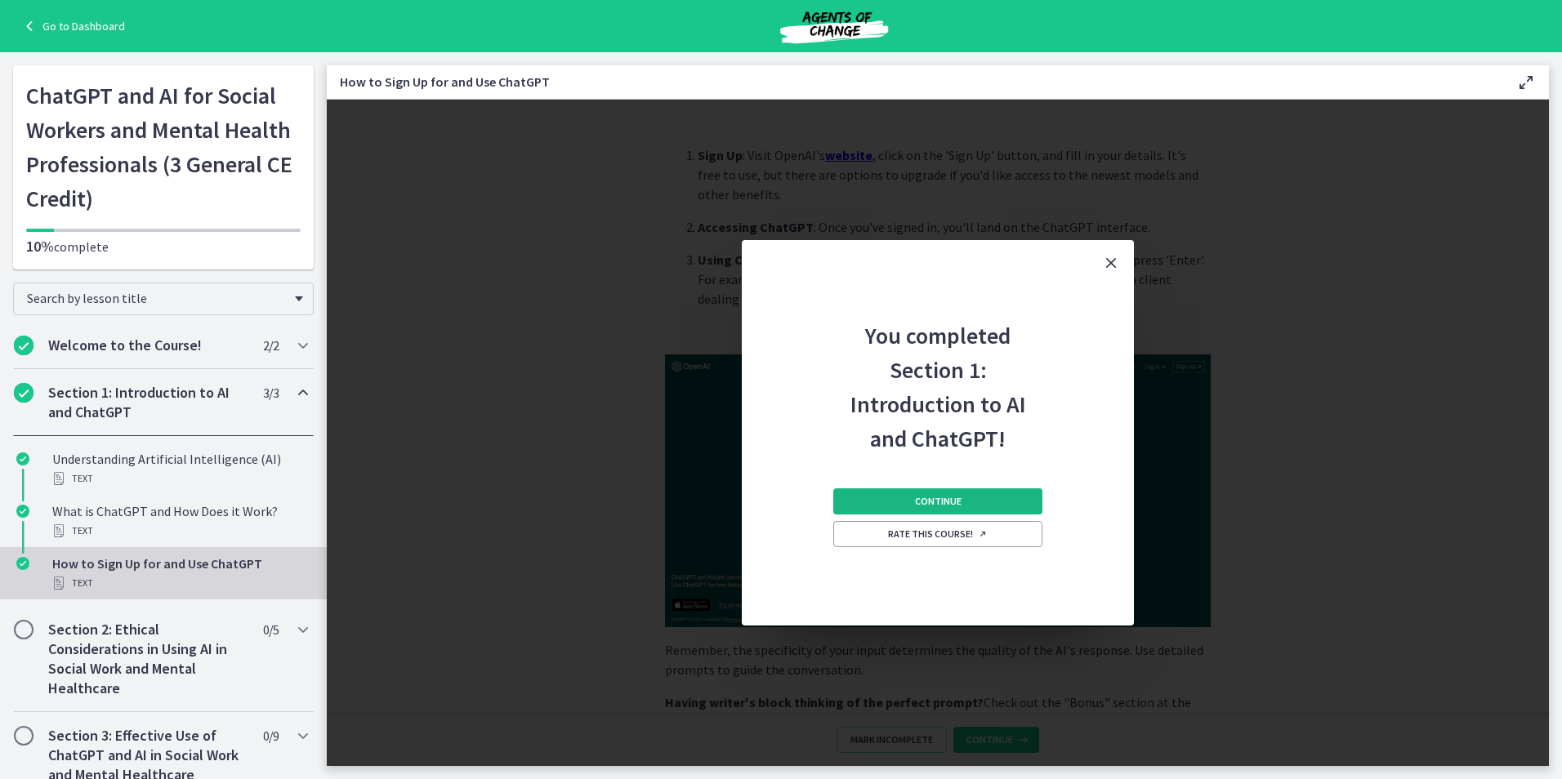
click at [980, 502] on button "Continue" at bounding box center [937, 502] width 209 height 26
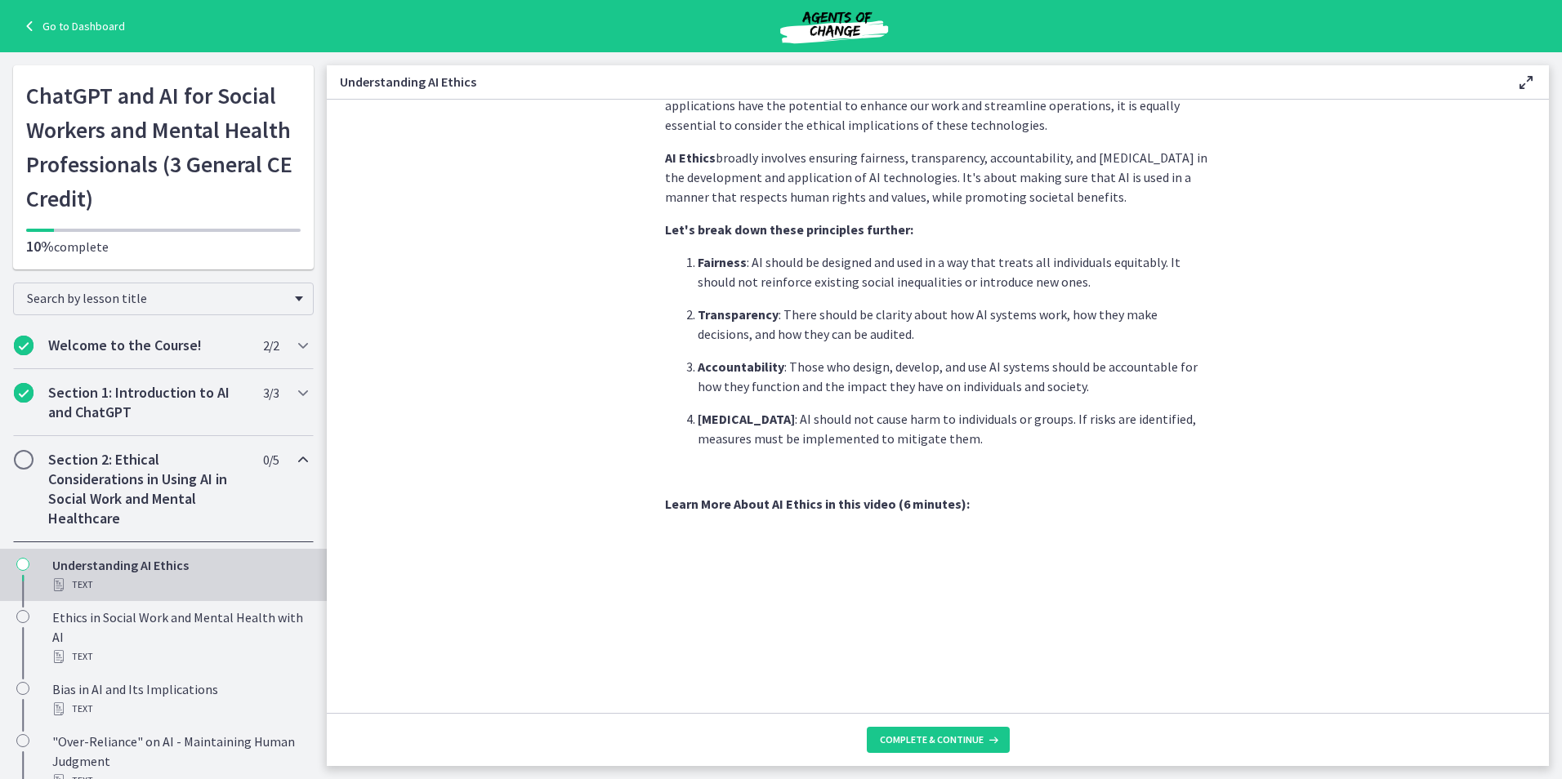
scroll to position [365, 0]
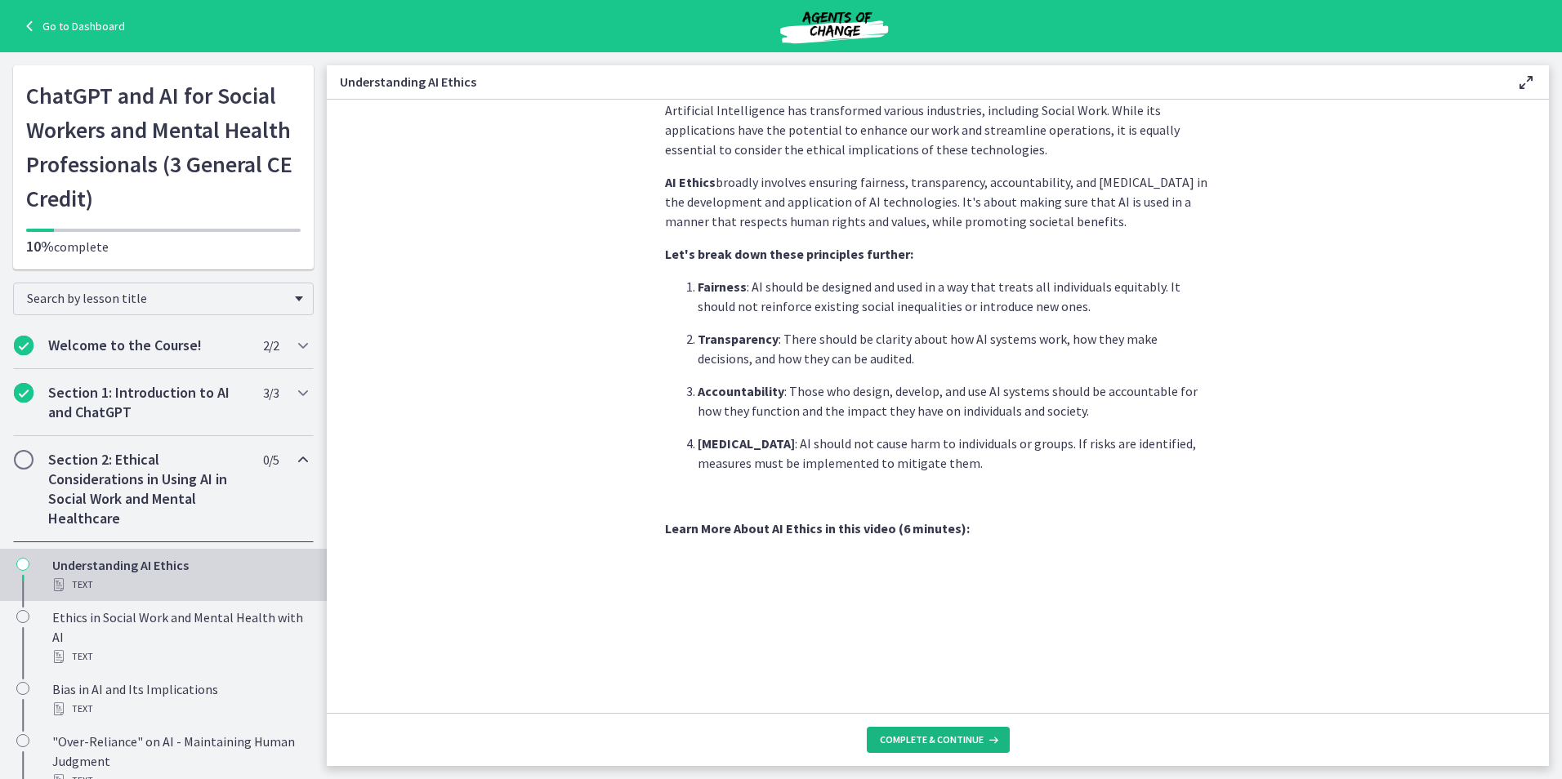
click at [890, 749] on button "Complete & continue" at bounding box center [938, 740] width 143 height 26
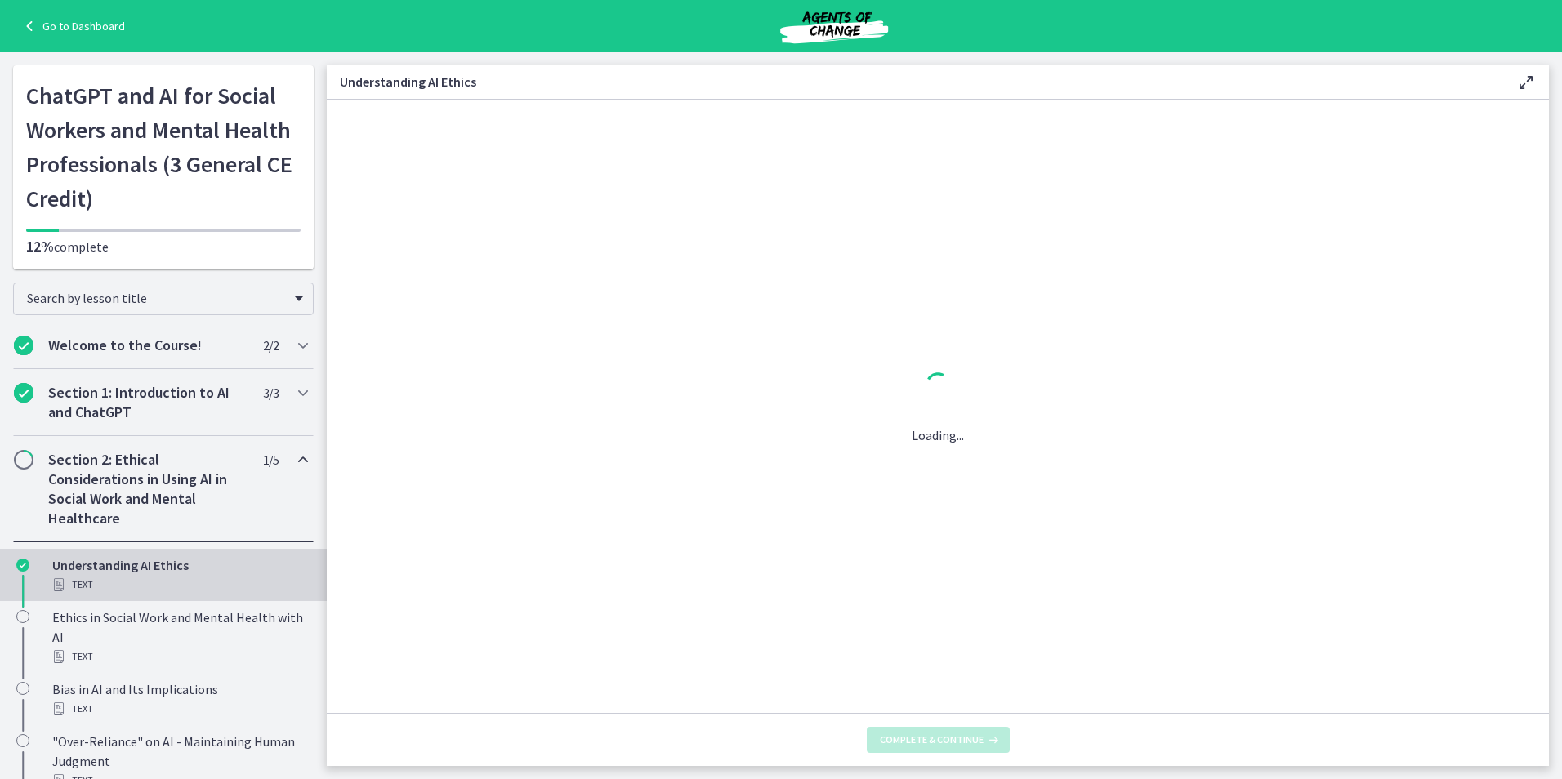
scroll to position [0, 0]
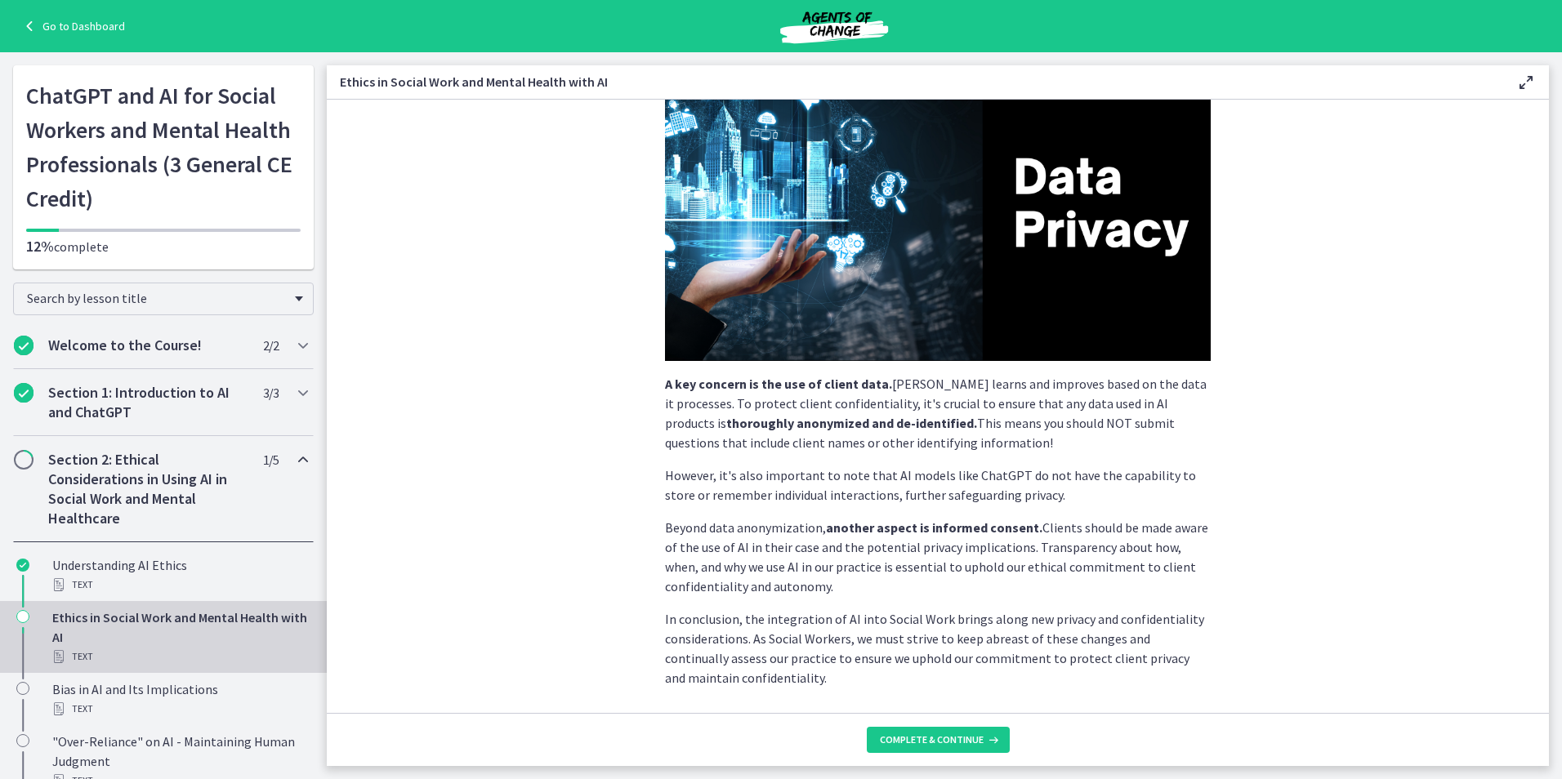
scroll to position [288, 0]
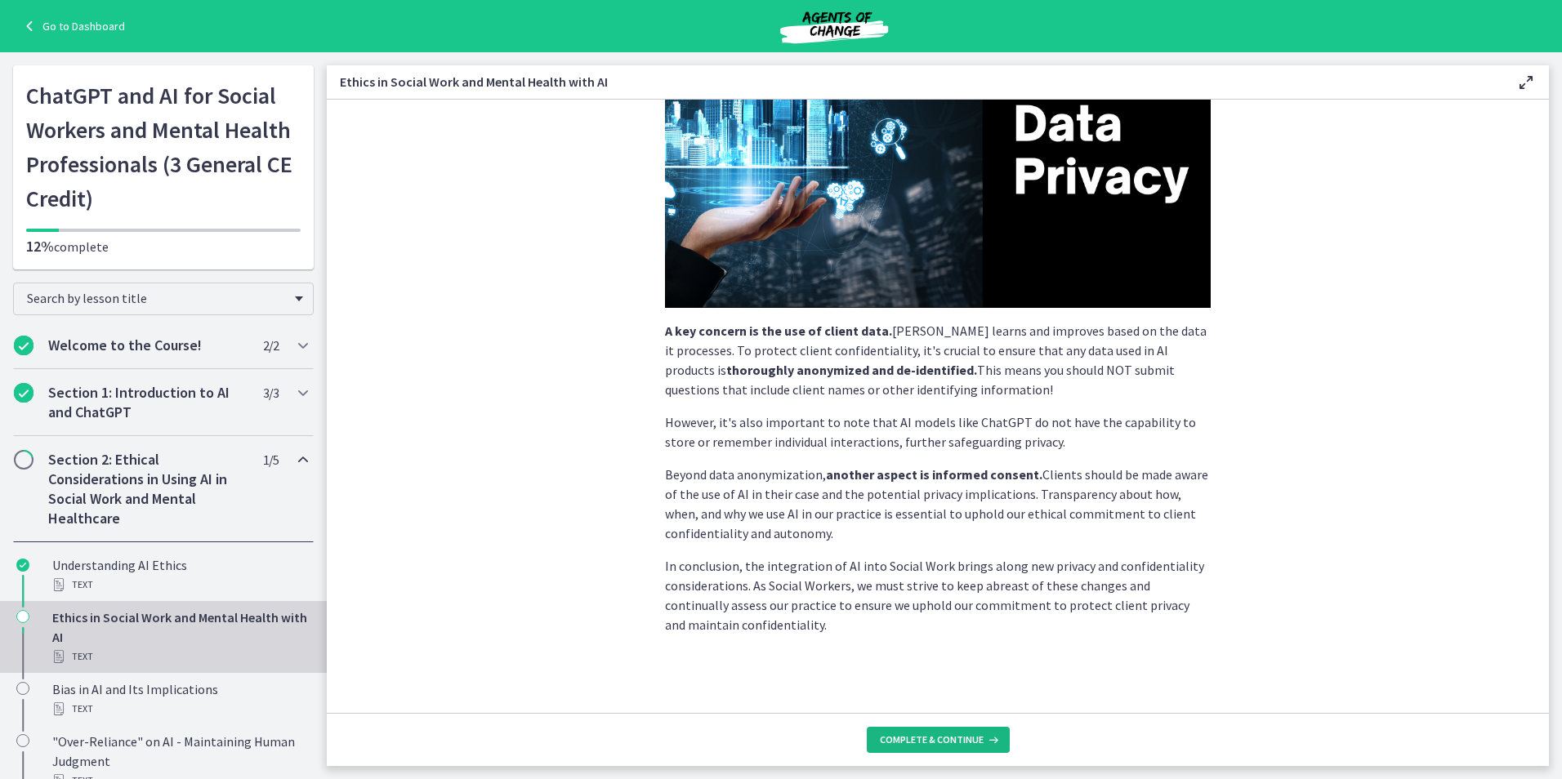
click at [890, 739] on span "Complete & continue" at bounding box center [932, 740] width 104 height 13
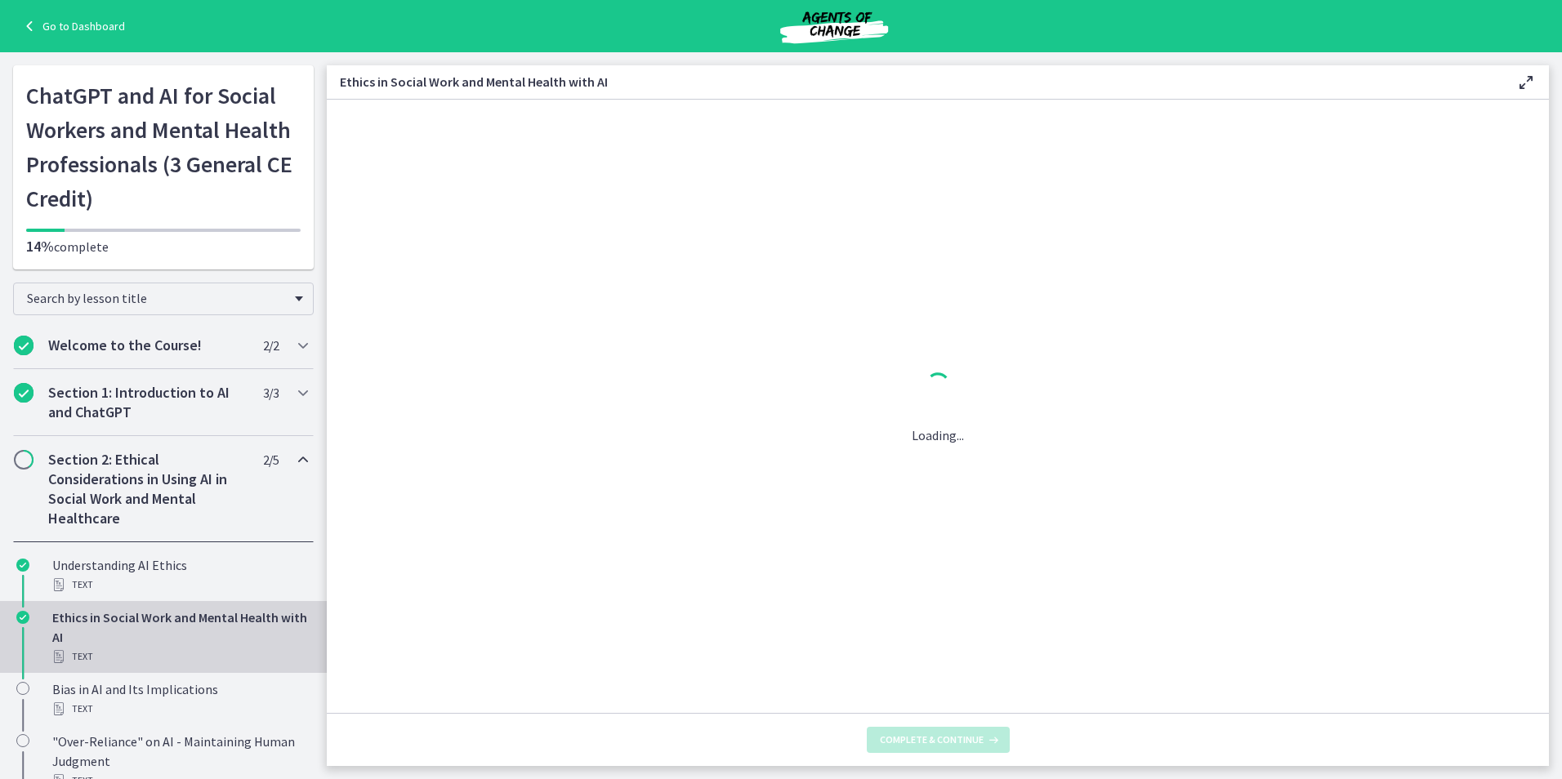
scroll to position [0, 0]
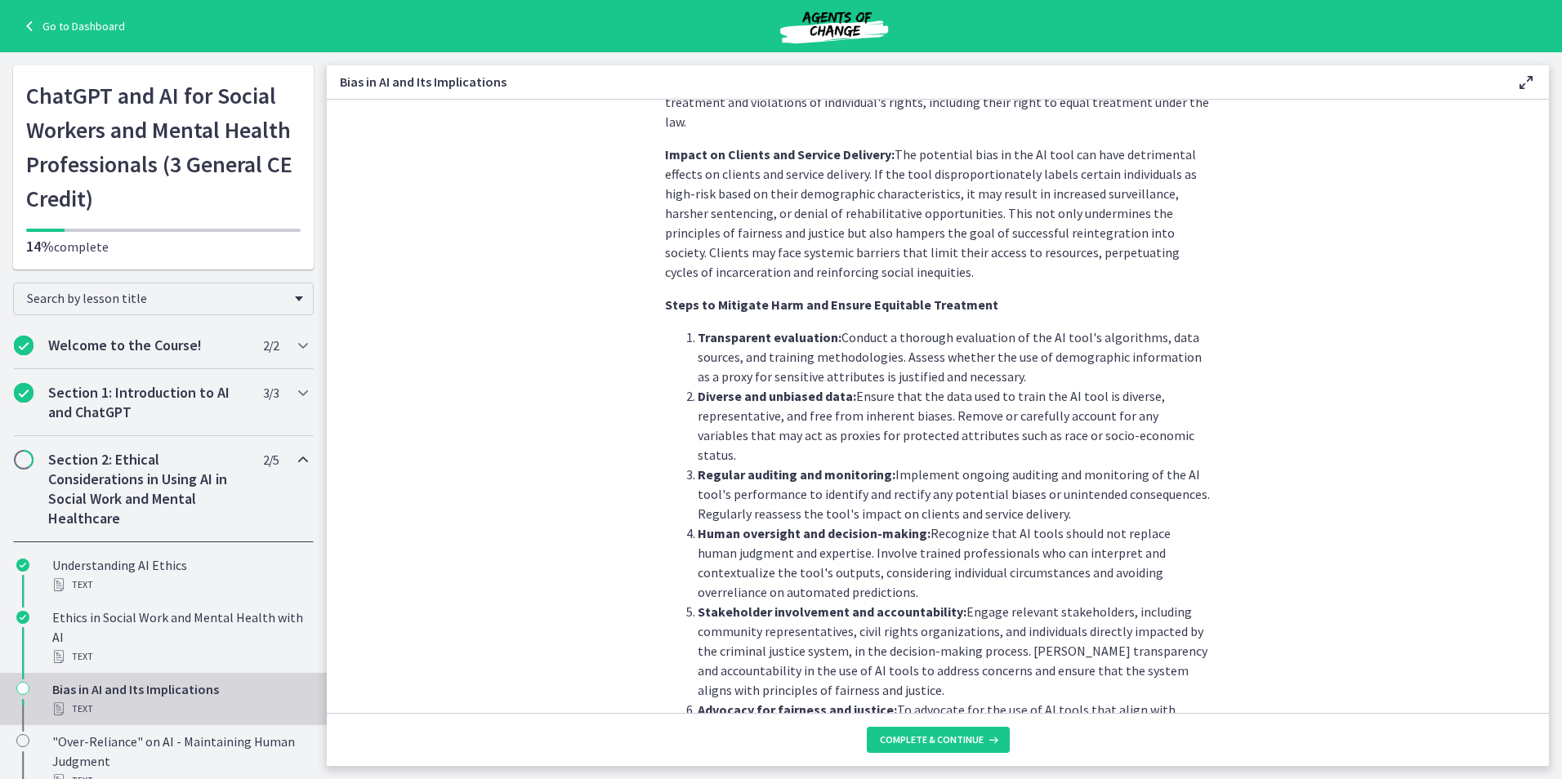
scroll to position [1470, 0]
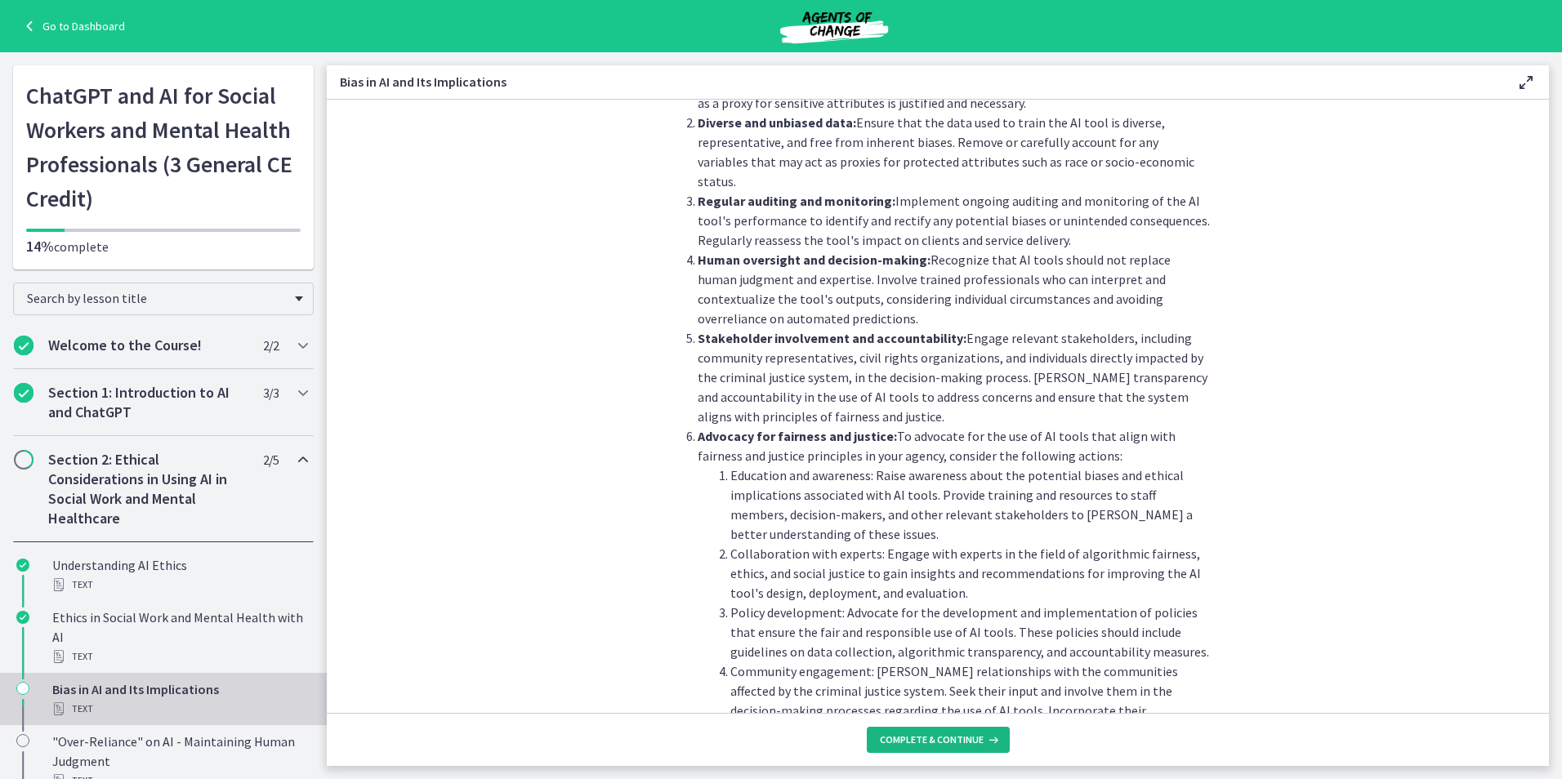
click at [949, 747] on button "Complete & continue" at bounding box center [938, 740] width 143 height 26
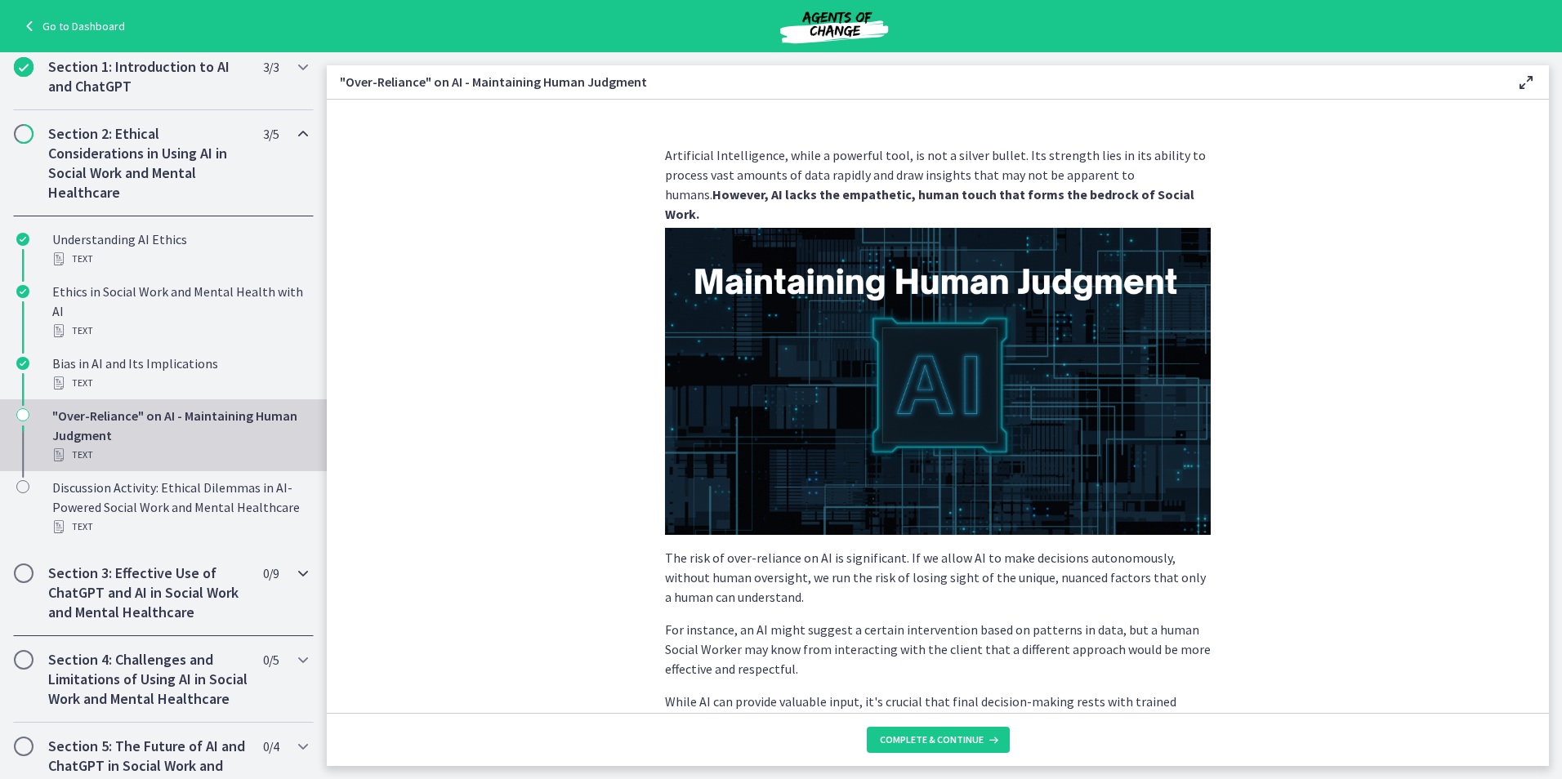
scroll to position [327, 0]
click at [890, 751] on button "Complete & continue" at bounding box center [938, 740] width 143 height 26
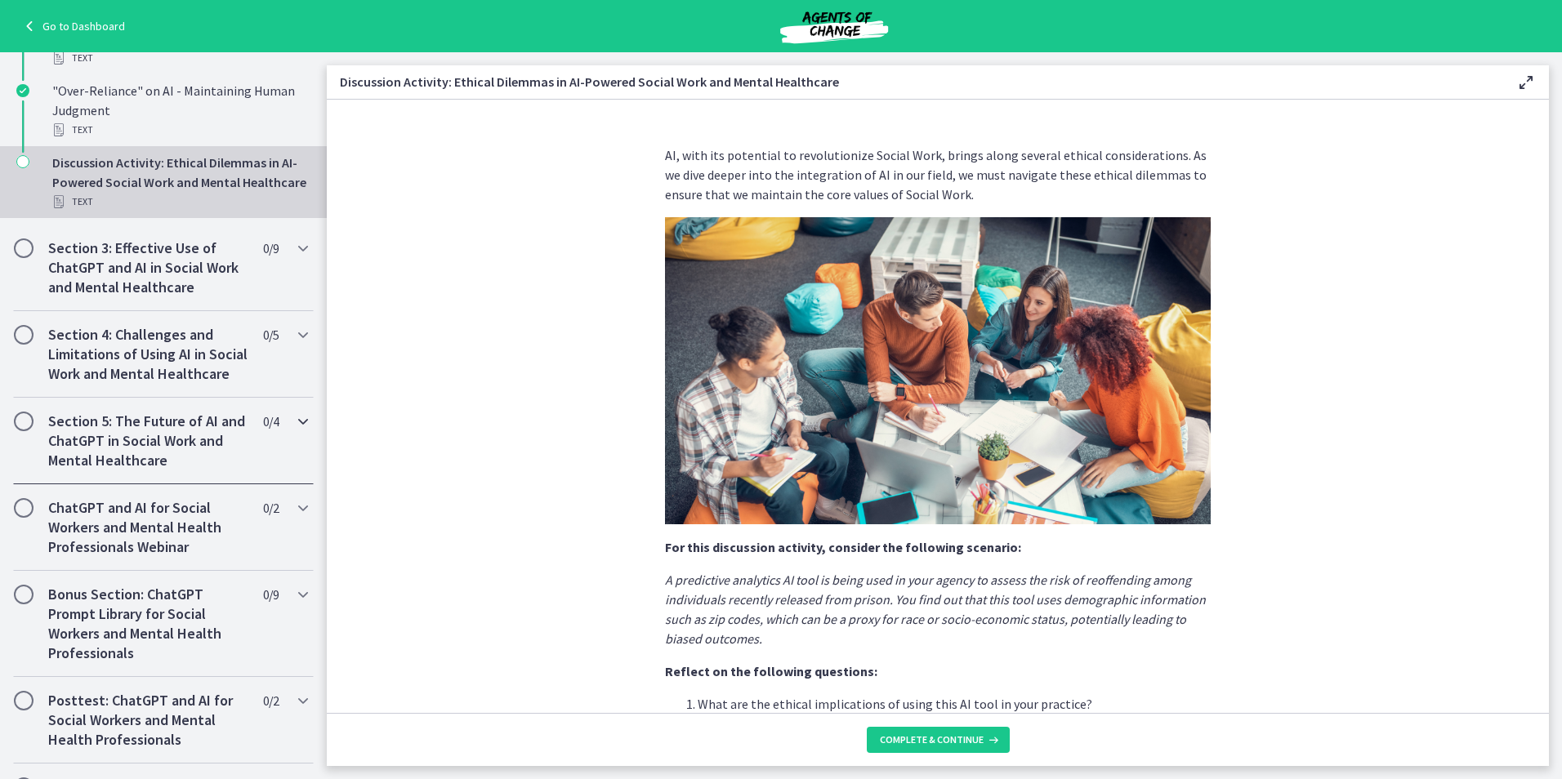
scroll to position [654, 0]
click at [903, 736] on span "Complete & continue" at bounding box center [932, 740] width 104 height 13
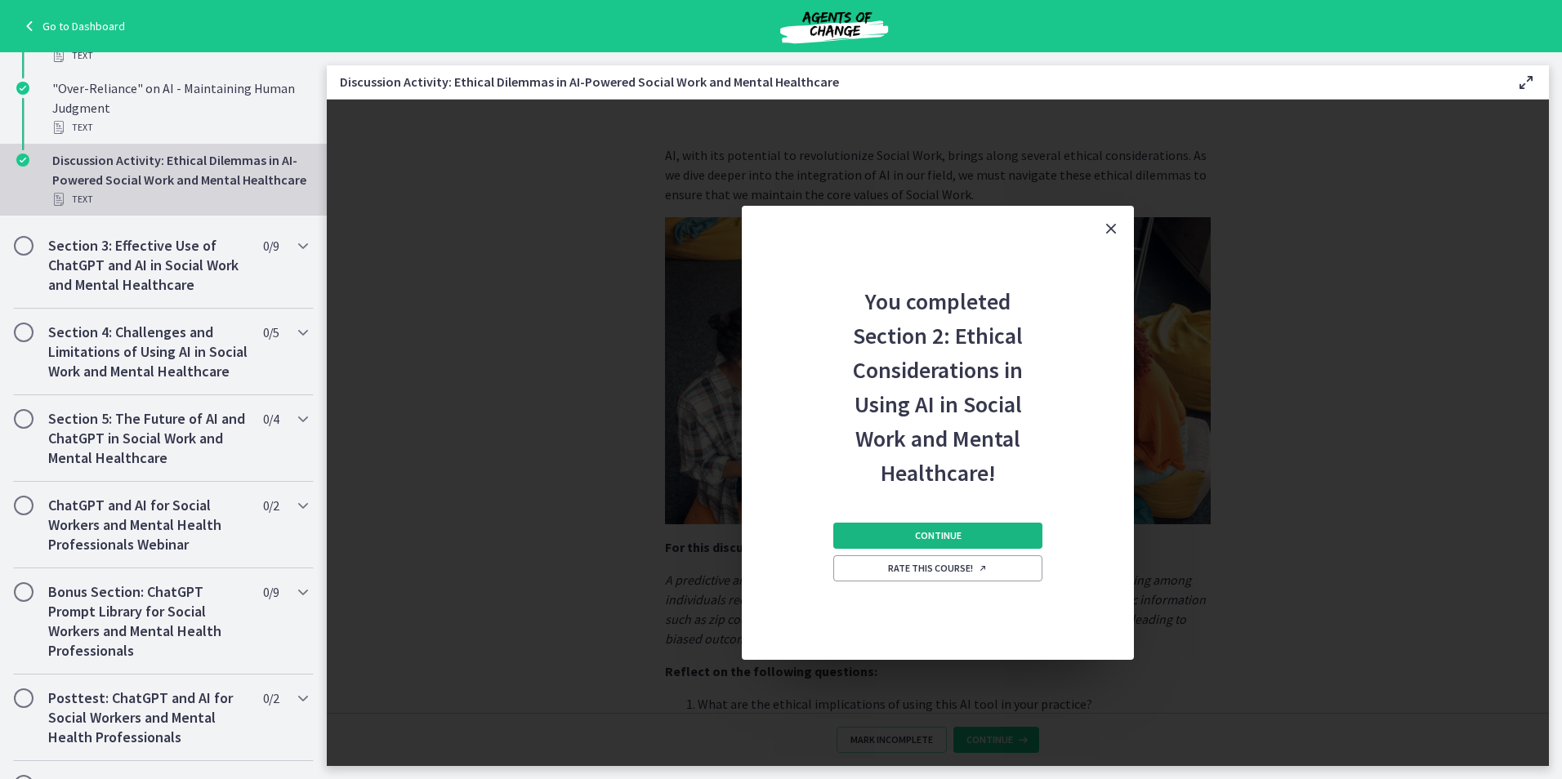
click at [892, 525] on button "Continue" at bounding box center [937, 536] width 209 height 26
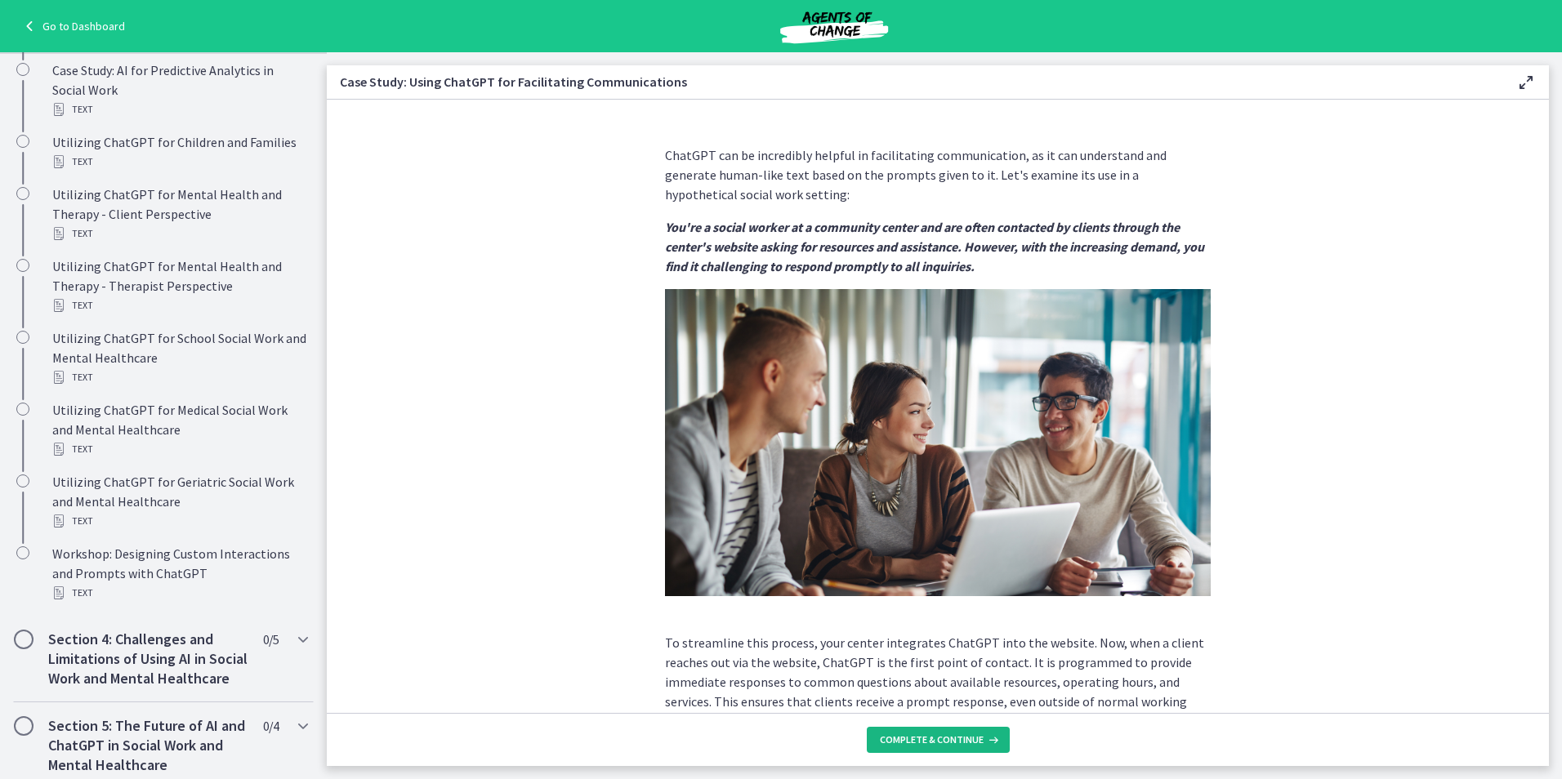
click at [957, 743] on span "Complete & continue" at bounding box center [932, 740] width 104 height 13
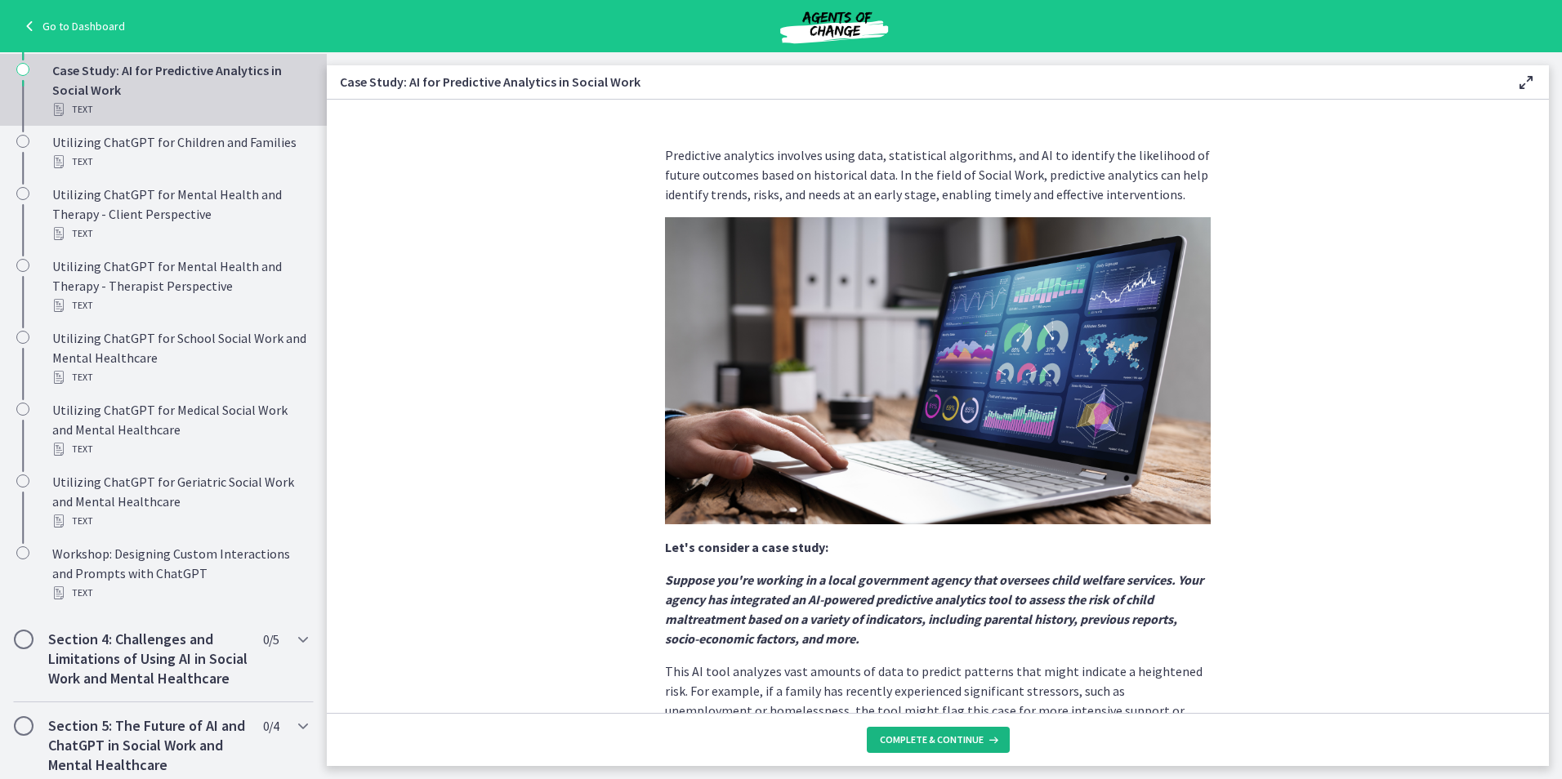
click at [938, 742] on span "Complete & continue" at bounding box center [932, 740] width 104 height 13
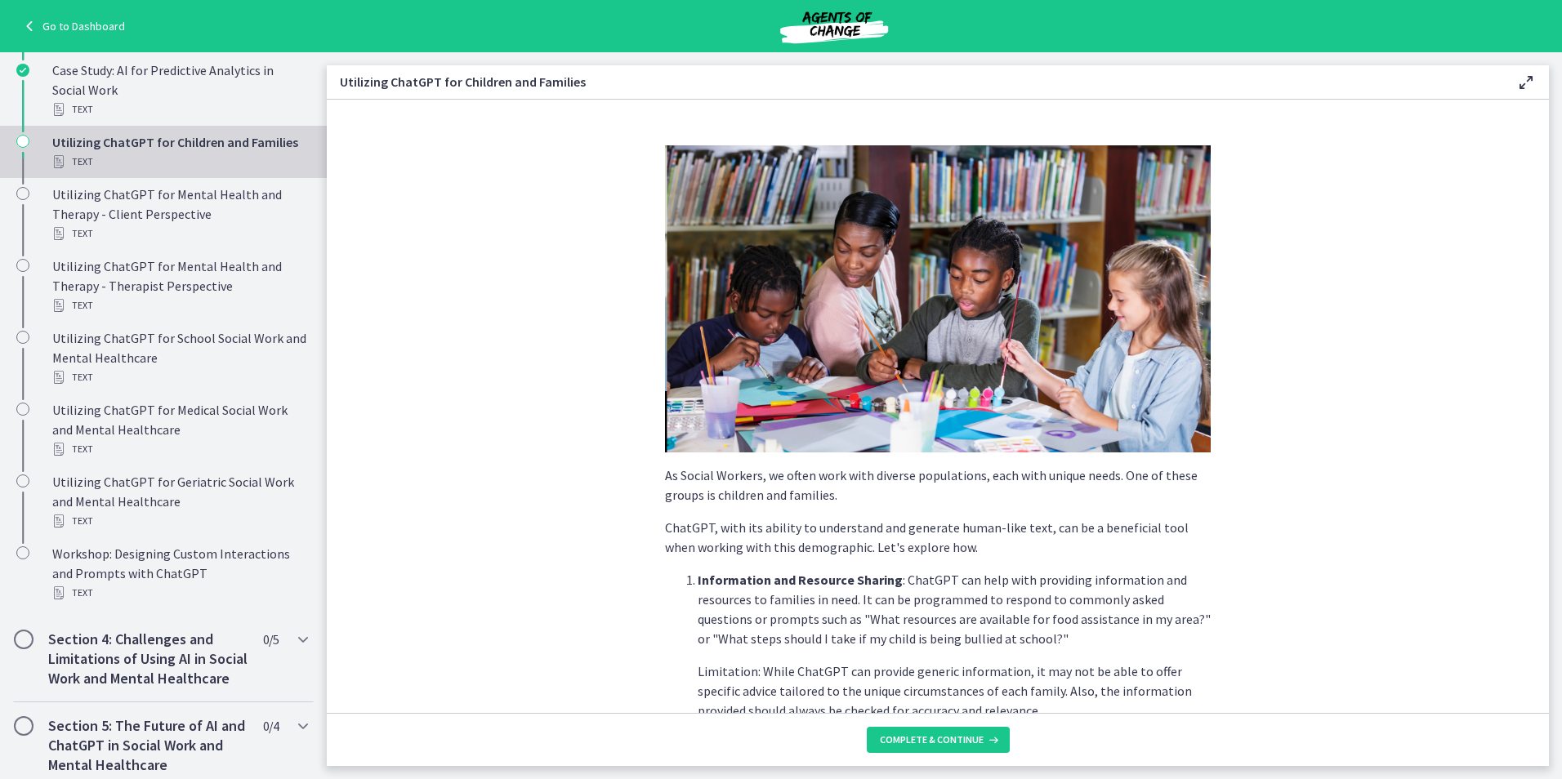
click at [912, 757] on footer "Complete & continue" at bounding box center [938, 739] width 1222 height 53
click at [902, 750] on button "Complete & continue" at bounding box center [938, 740] width 143 height 26
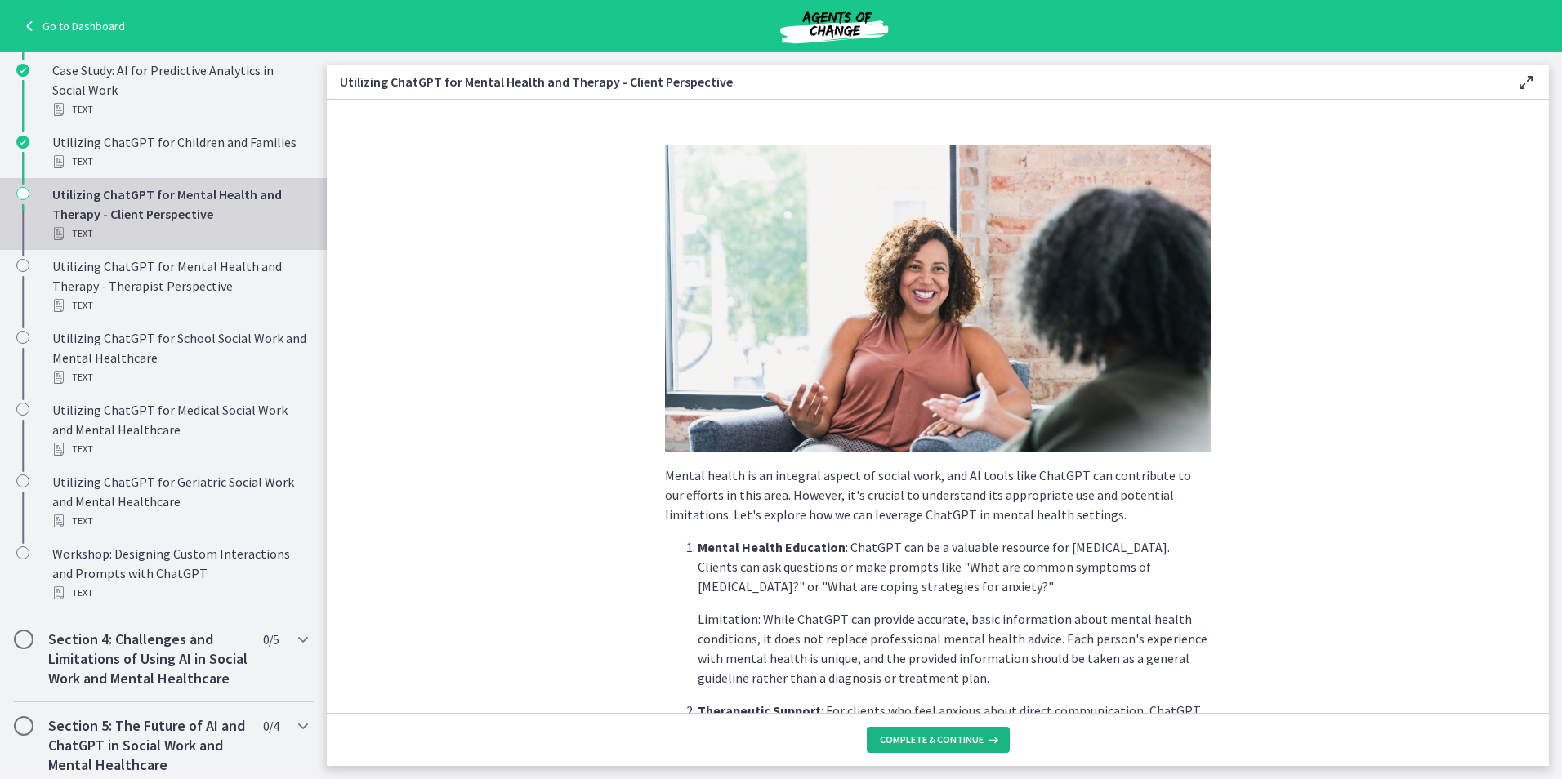
click at [904, 750] on button "Complete & continue" at bounding box center [938, 740] width 143 height 26
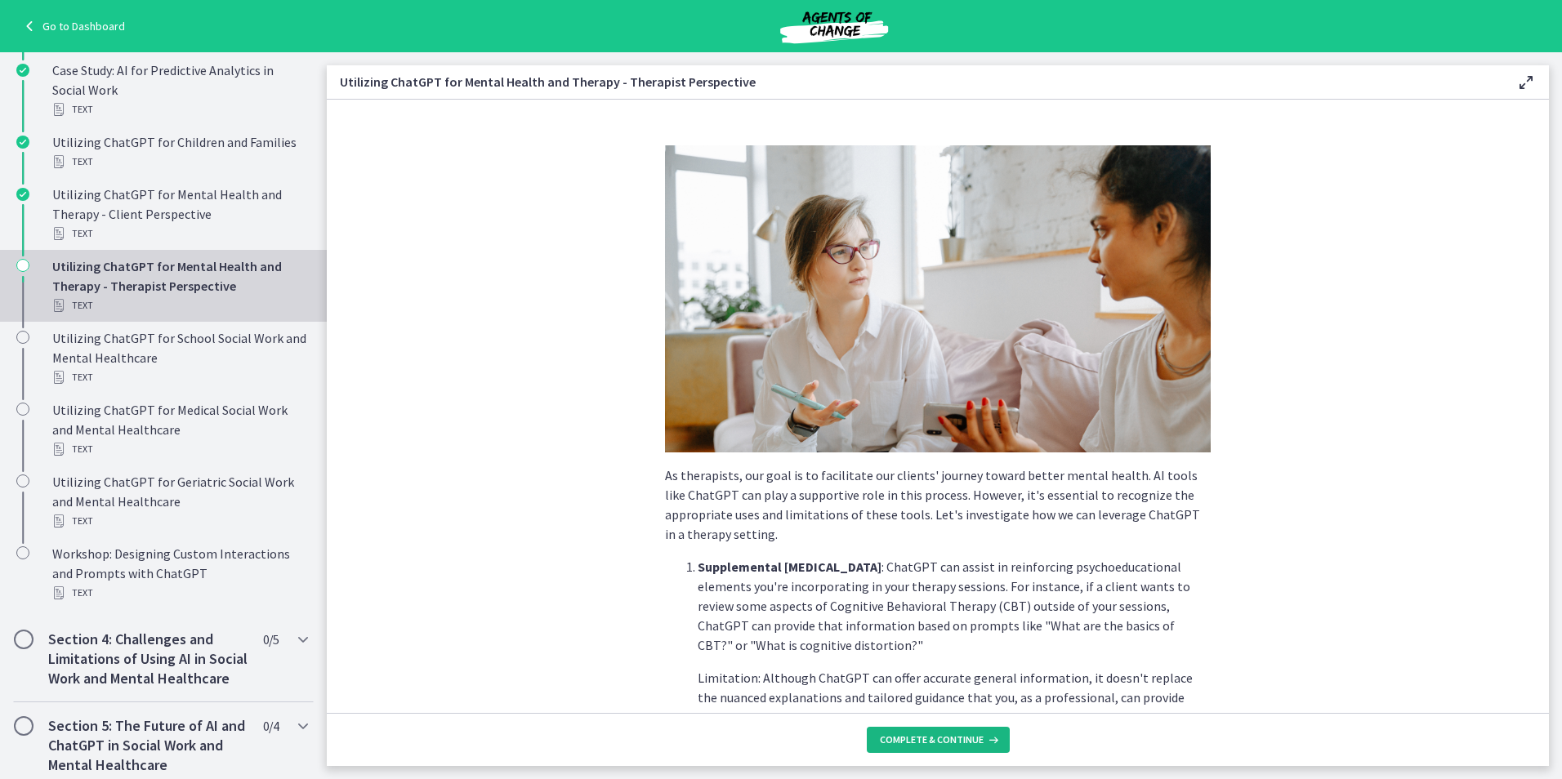
click at [904, 749] on button "Complete & continue" at bounding box center [938, 740] width 143 height 26
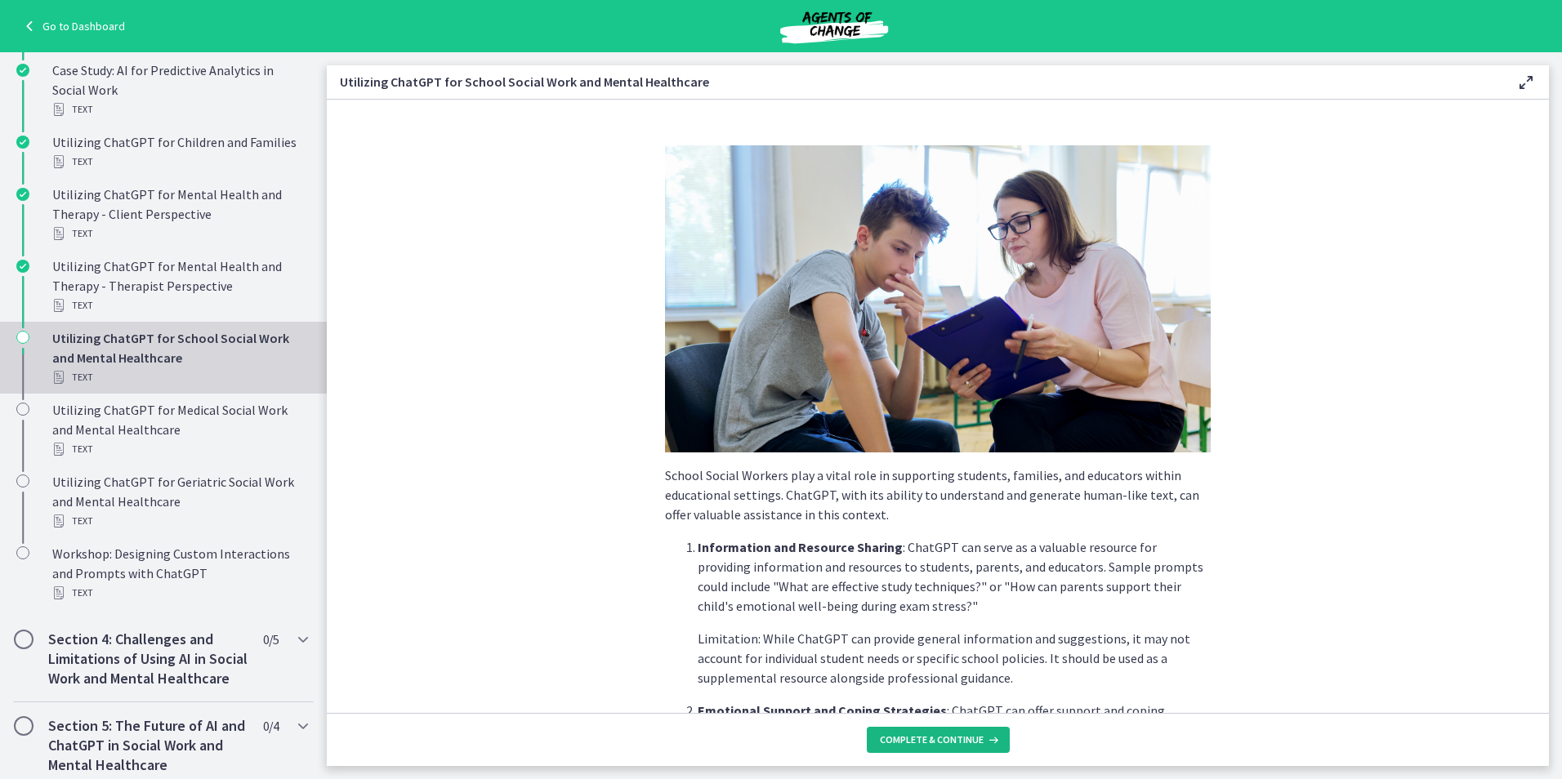
click at [901, 751] on button "Complete & continue" at bounding box center [938, 740] width 143 height 26
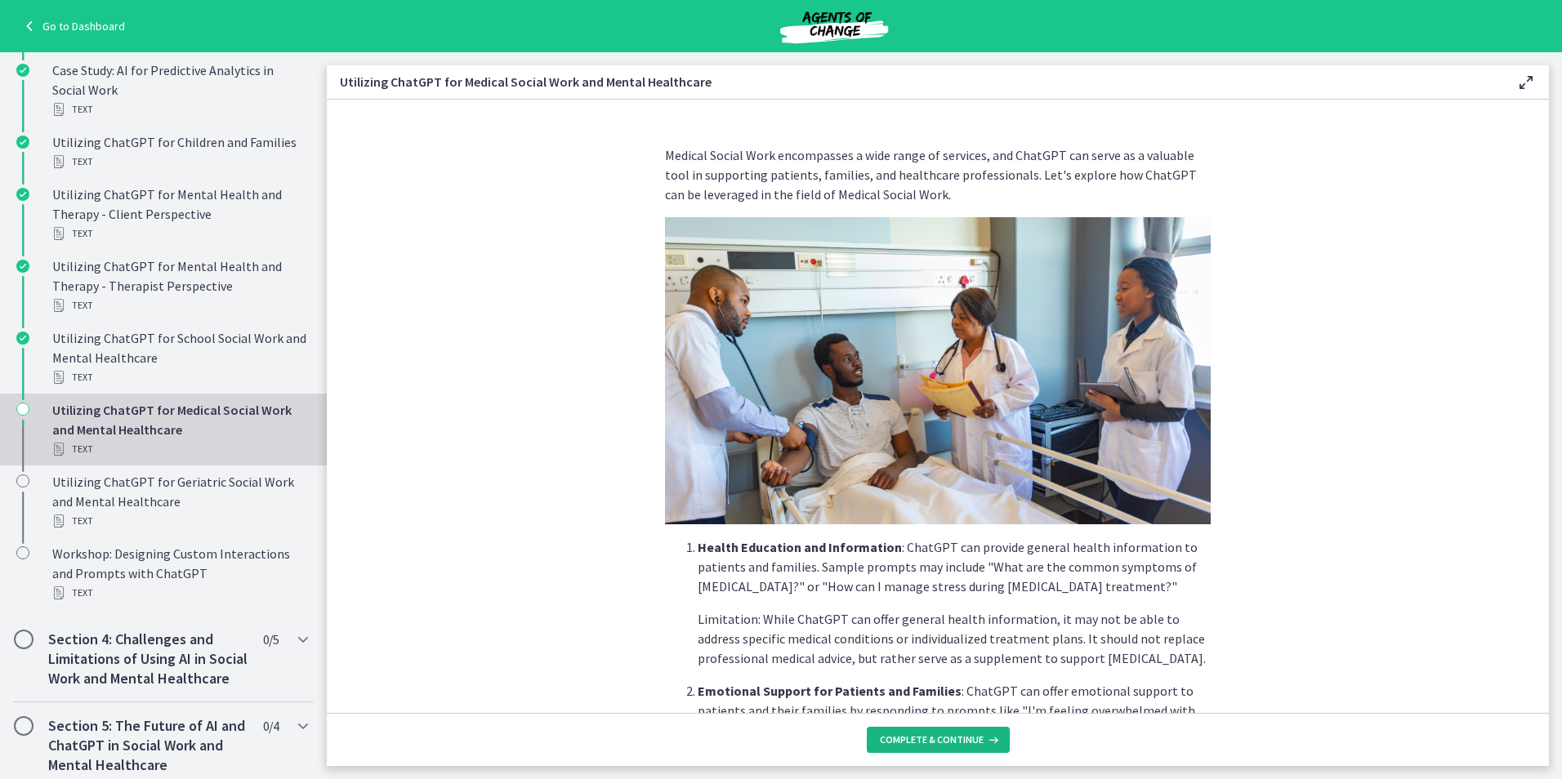
click at [905, 749] on button "Complete & continue" at bounding box center [938, 740] width 143 height 26
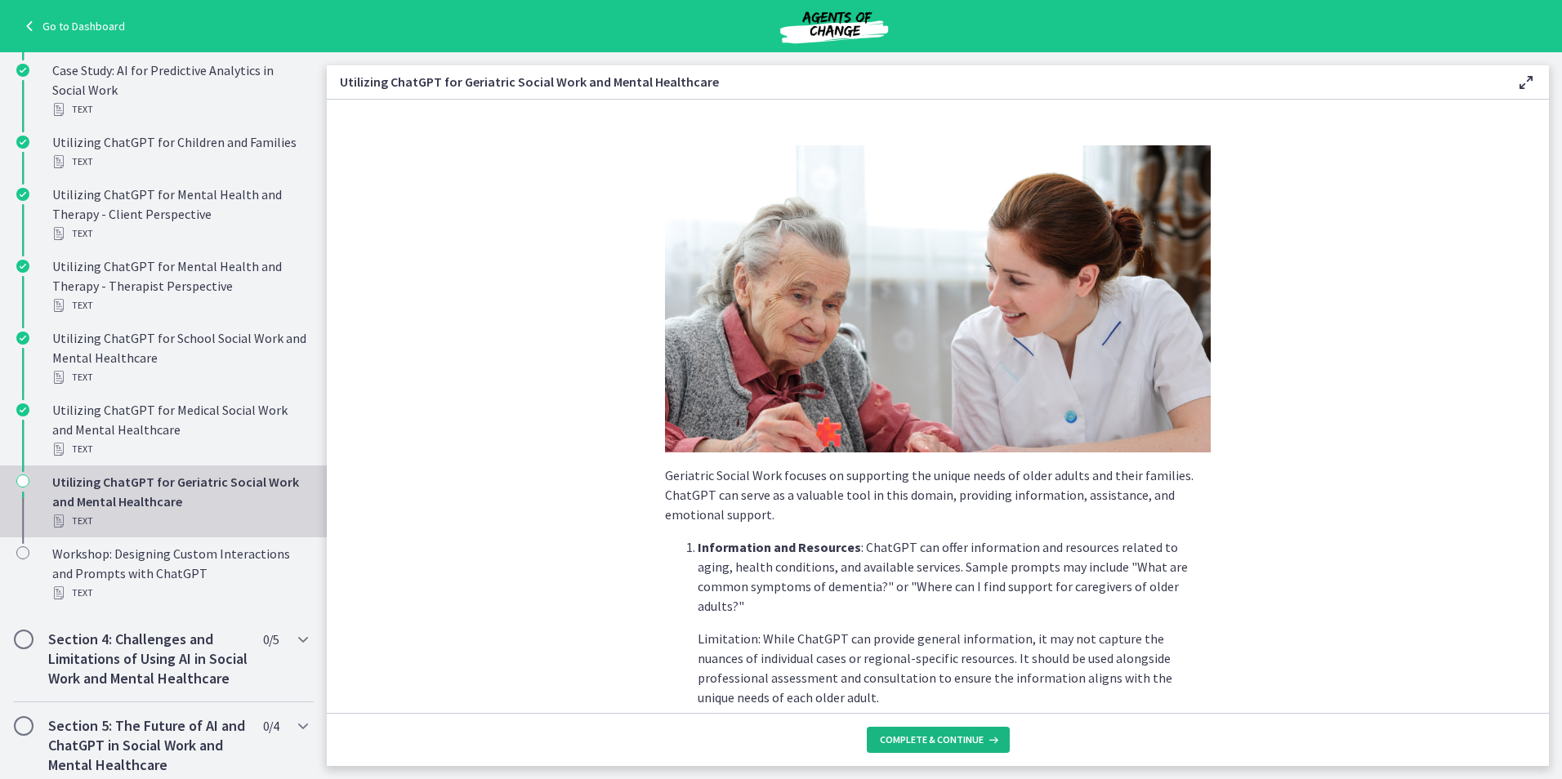
click at [904, 747] on button "Complete & continue" at bounding box center [938, 740] width 143 height 26
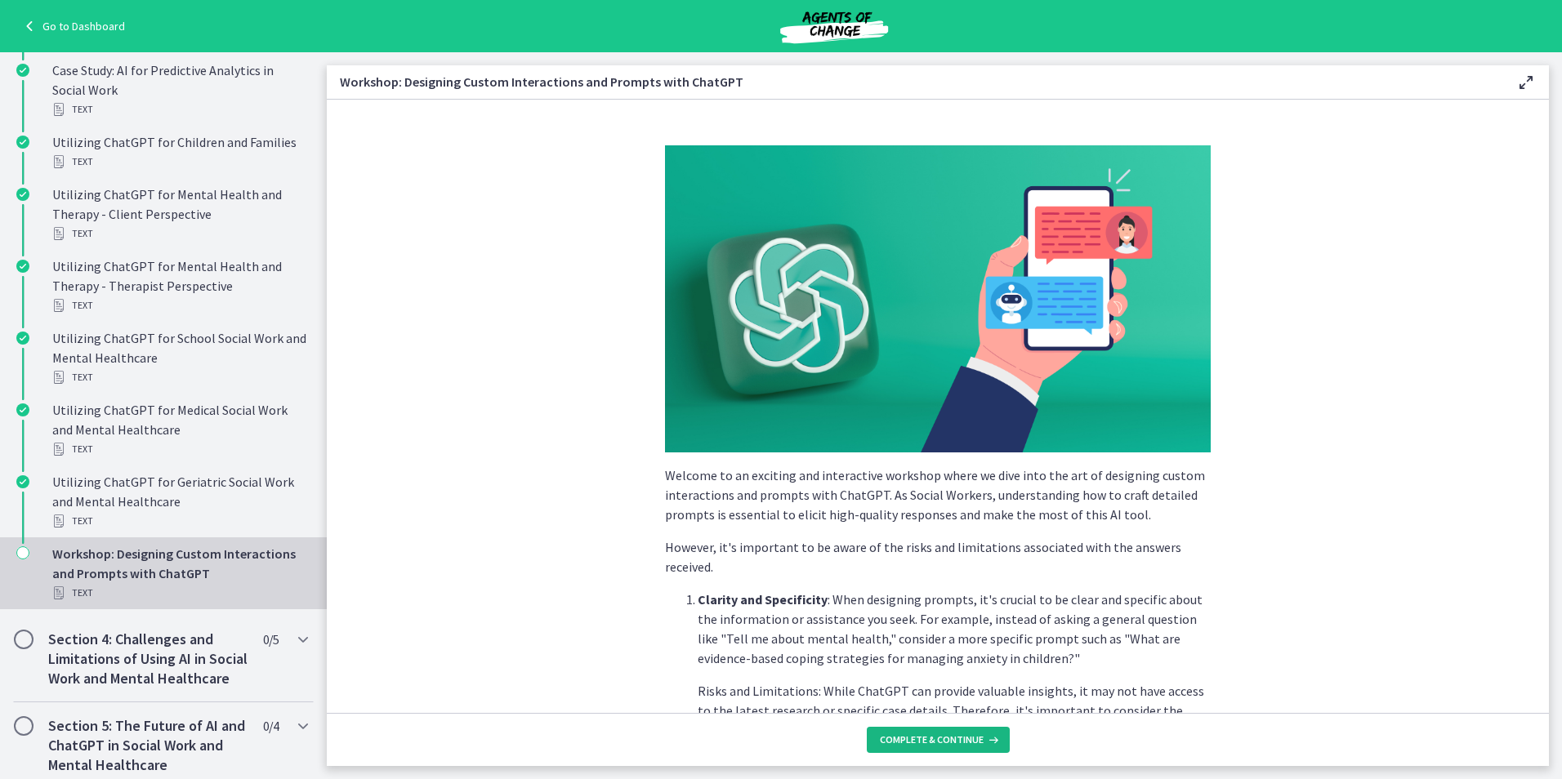
click at [904, 747] on button "Complete & continue" at bounding box center [938, 740] width 143 height 26
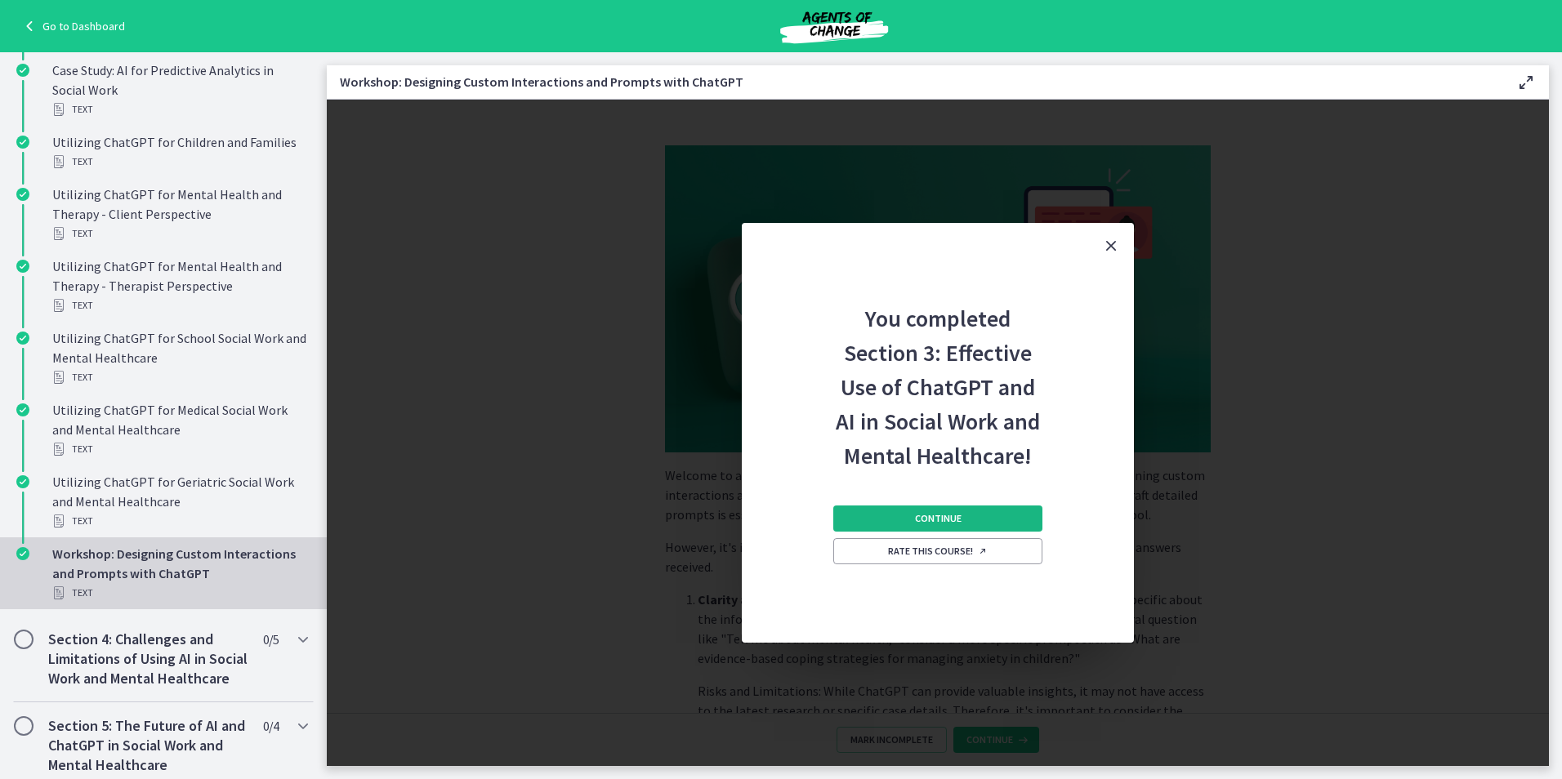
click at [949, 526] on button "Continue" at bounding box center [937, 519] width 209 height 26
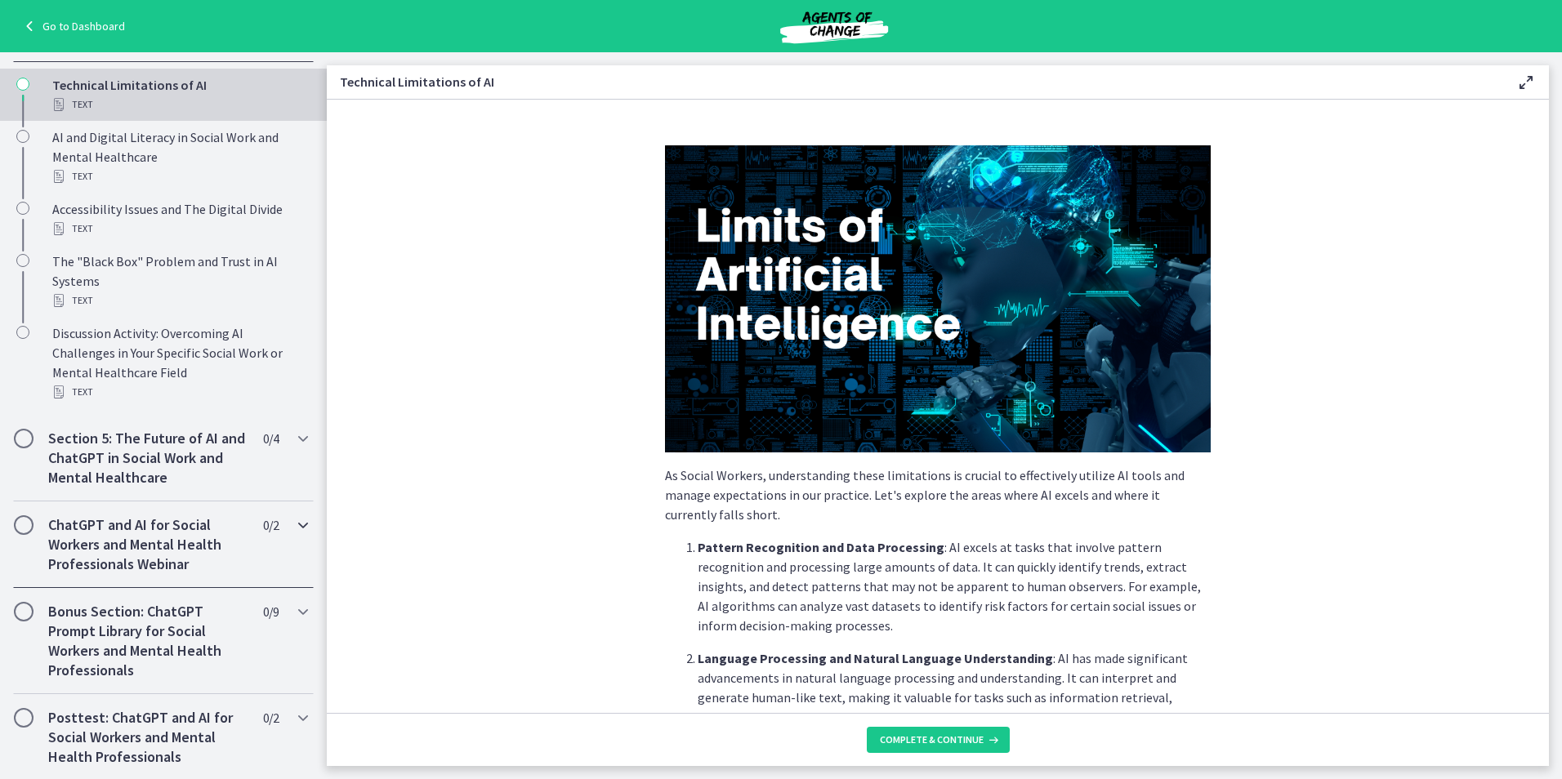
scroll to position [649, 0]
click at [916, 747] on button "Complete & continue" at bounding box center [938, 740] width 143 height 26
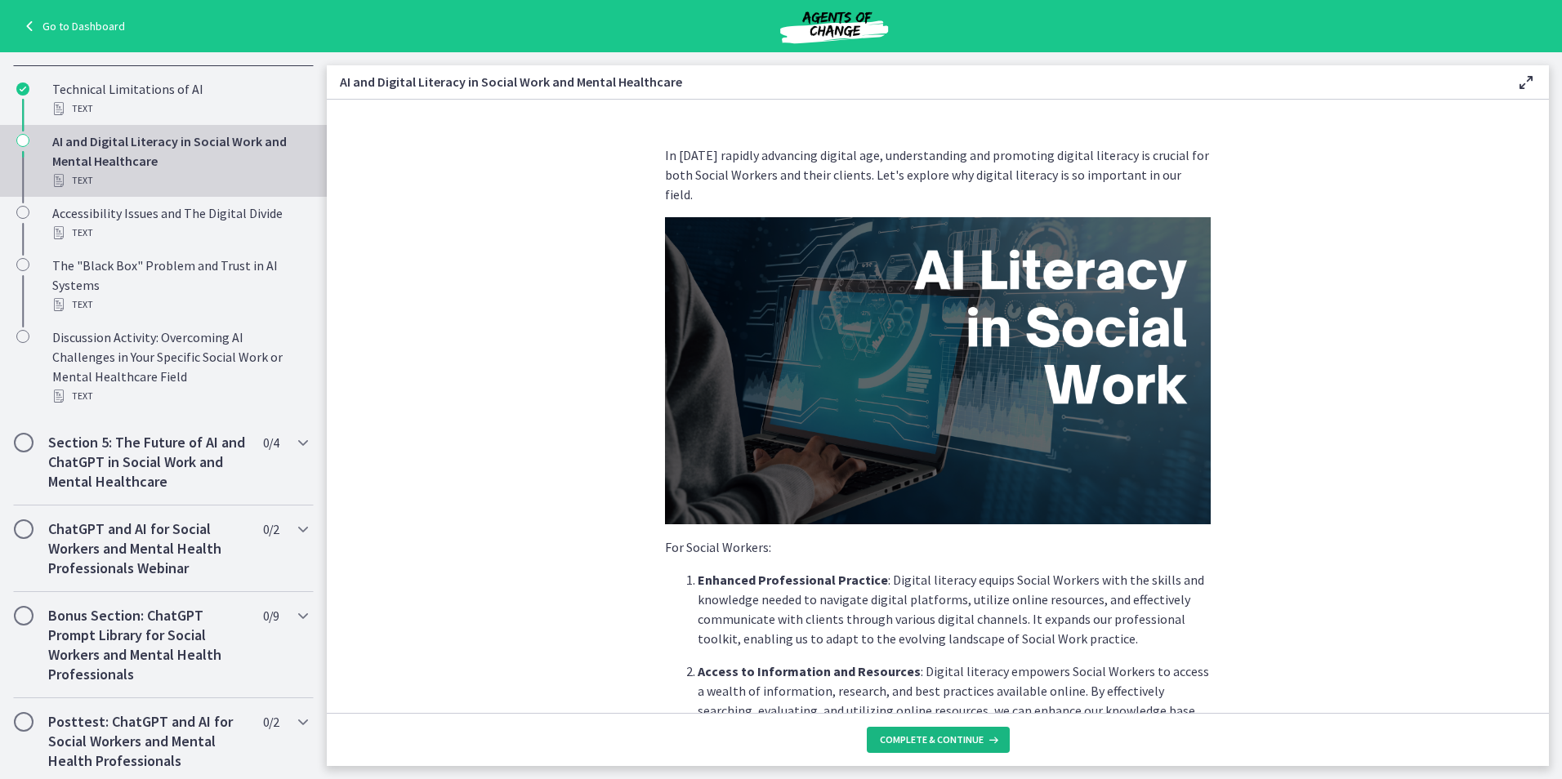
click at [916, 747] on button "Complete & continue" at bounding box center [938, 740] width 143 height 26
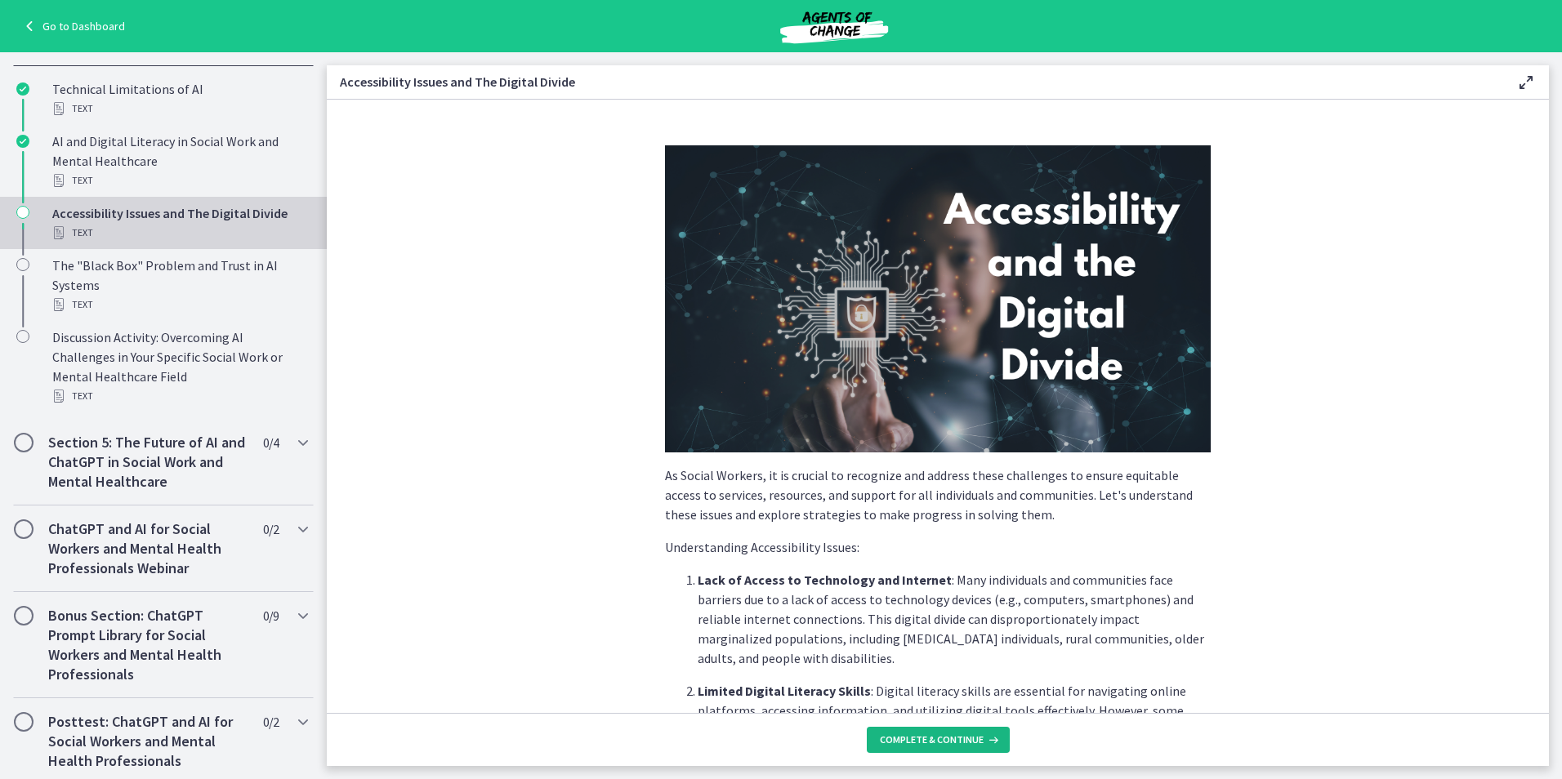
click at [914, 745] on span "Complete & continue" at bounding box center [932, 740] width 104 height 13
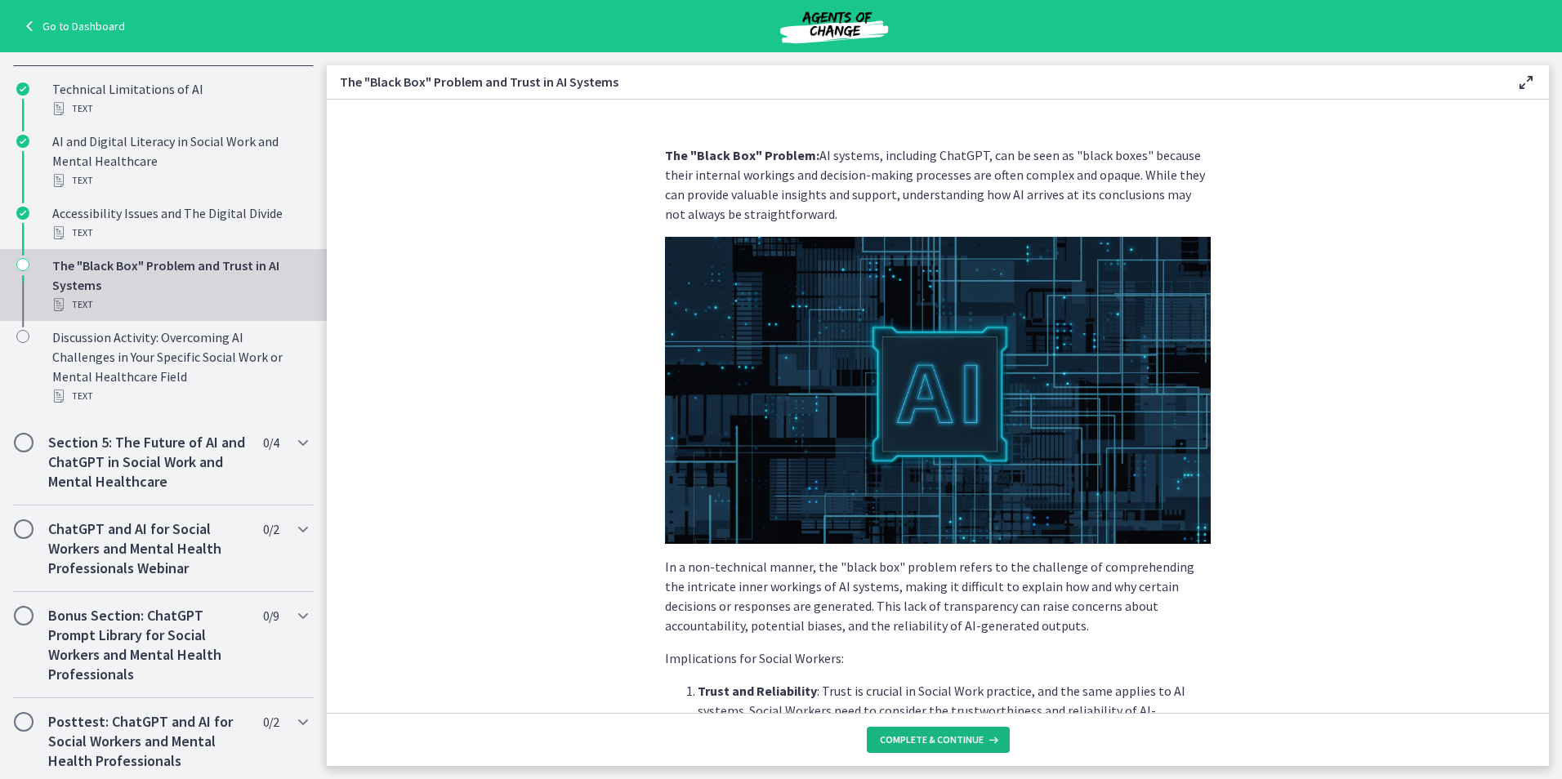
click at [913, 745] on span "Complete & continue" at bounding box center [932, 740] width 104 height 13
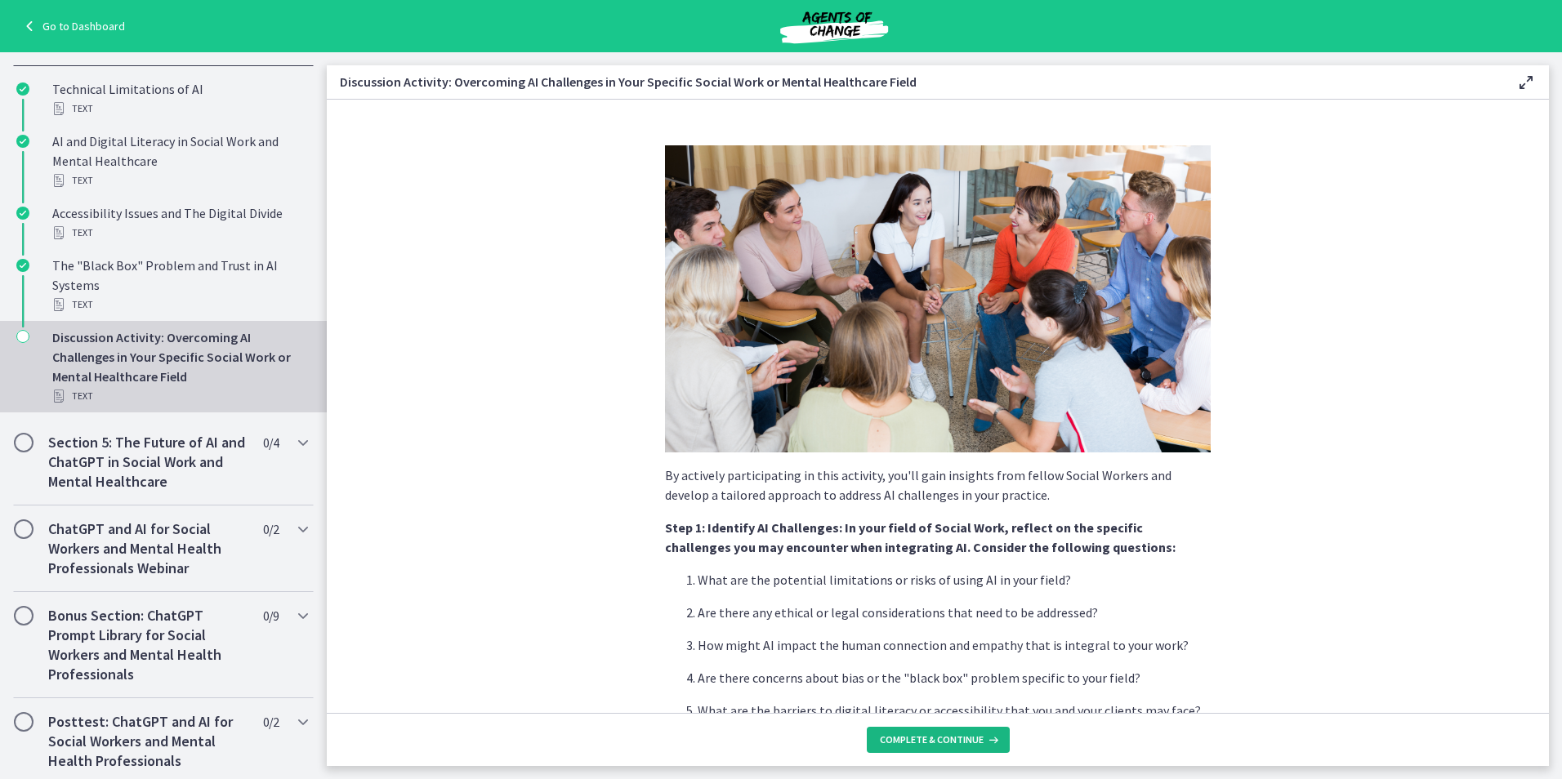
click at [913, 743] on span "Complete & continue" at bounding box center [932, 740] width 104 height 13
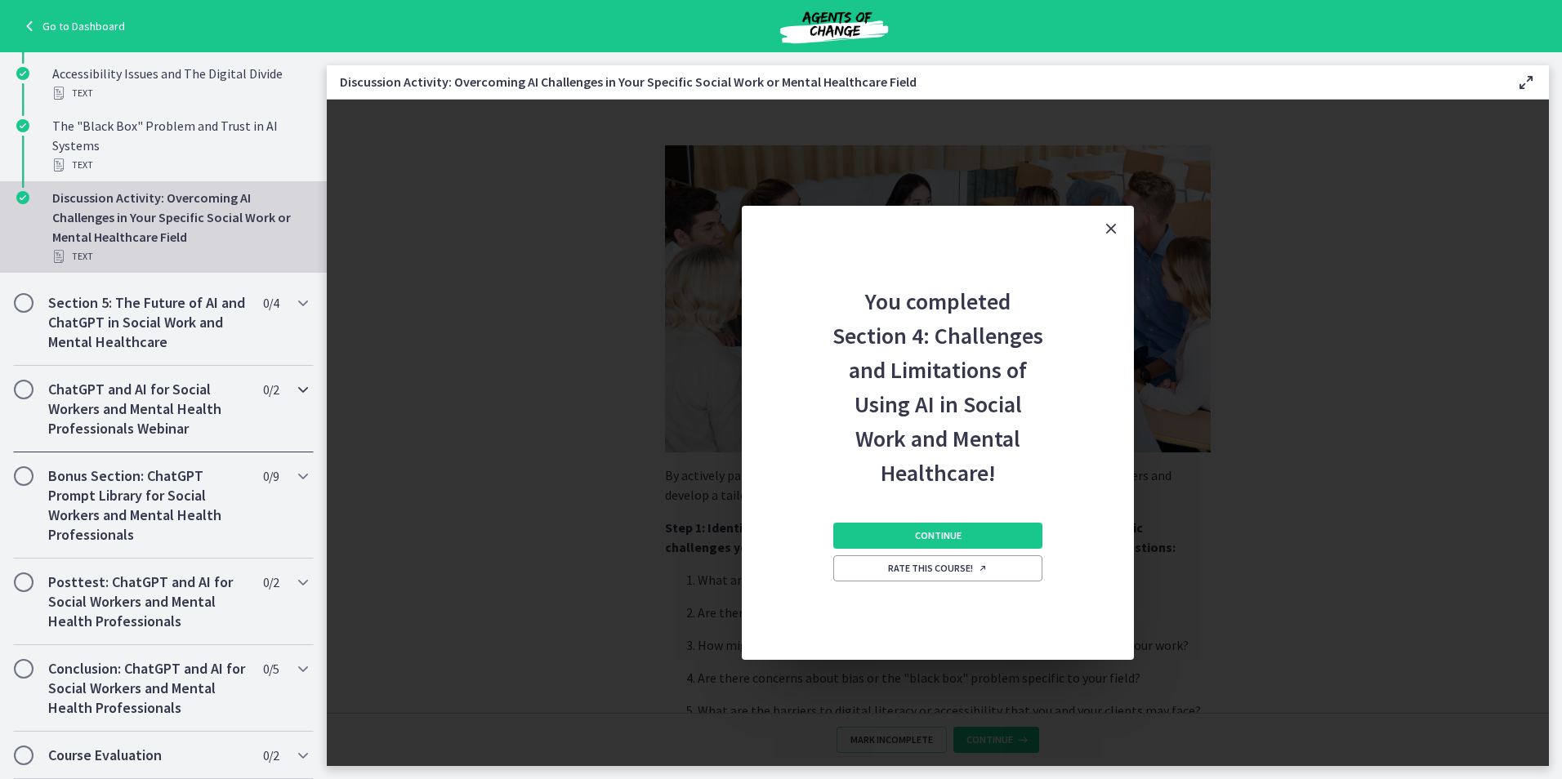
scroll to position [809, 0]
click at [864, 529] on button "Continue" at bounding box center [937, 536] width 209 height 26
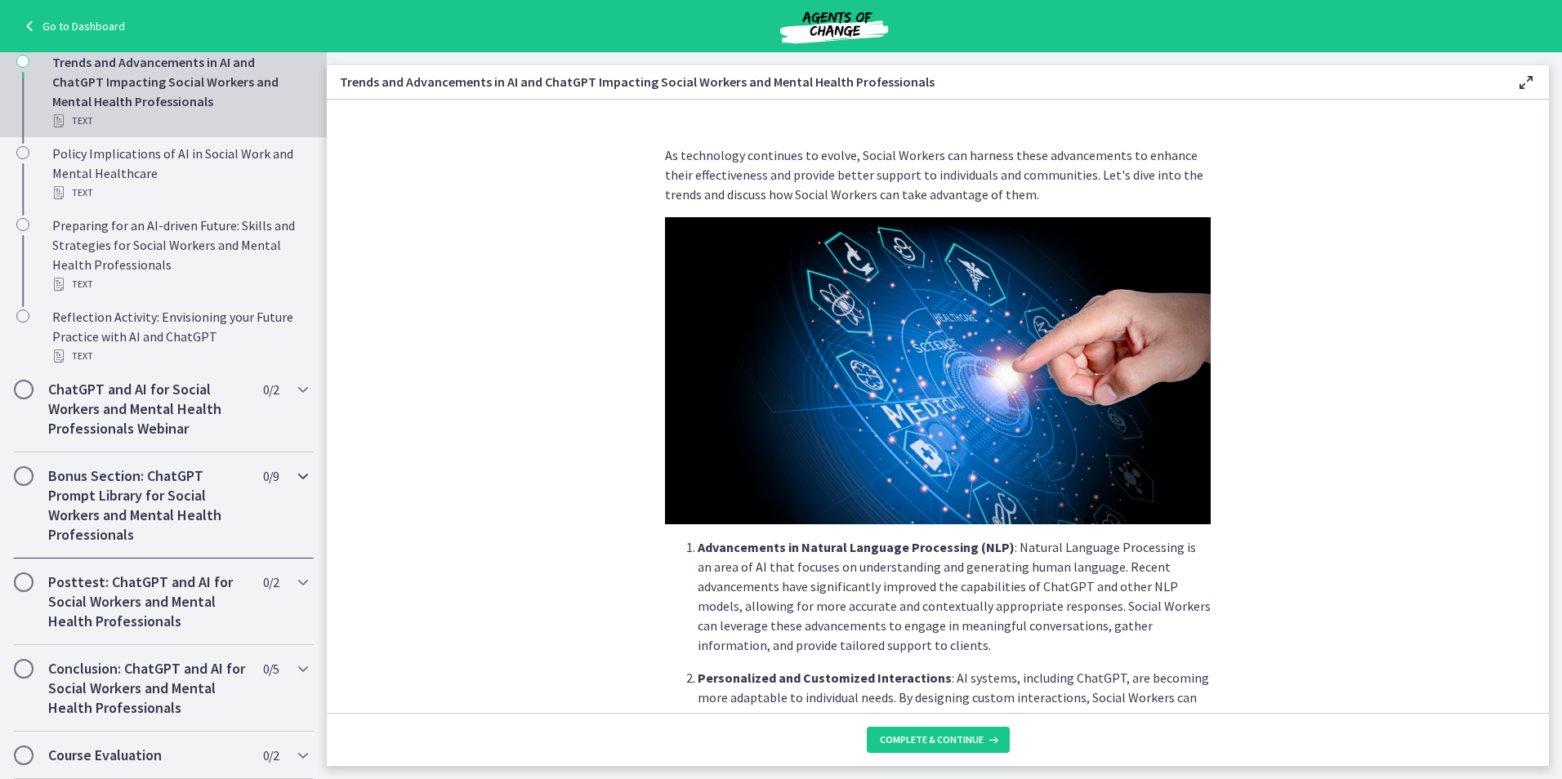
scroll to position [686, 0]
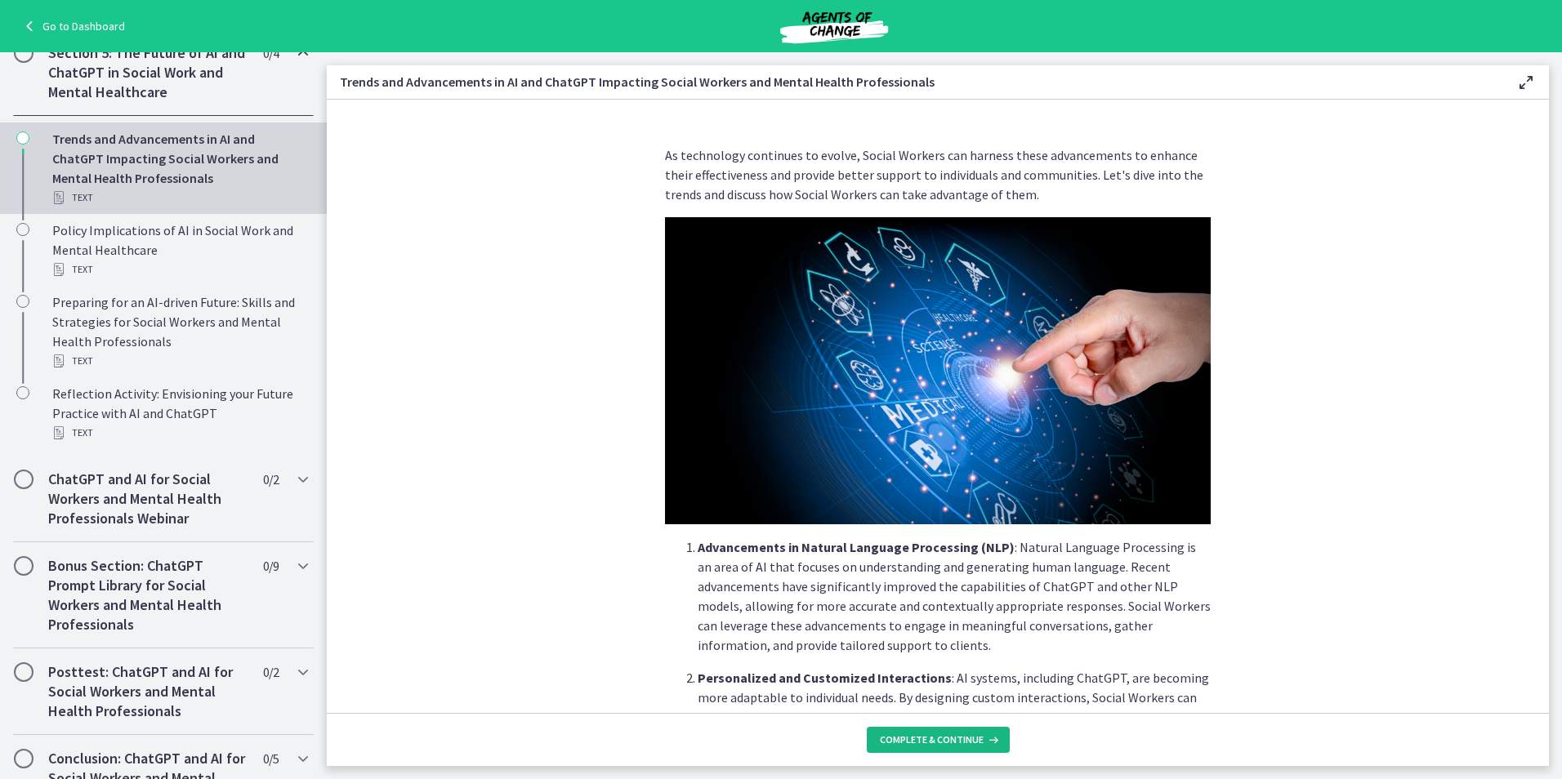
click at [902, 734] on span "Complete & continue" at bounding box center [932, 740] width 104 height 13
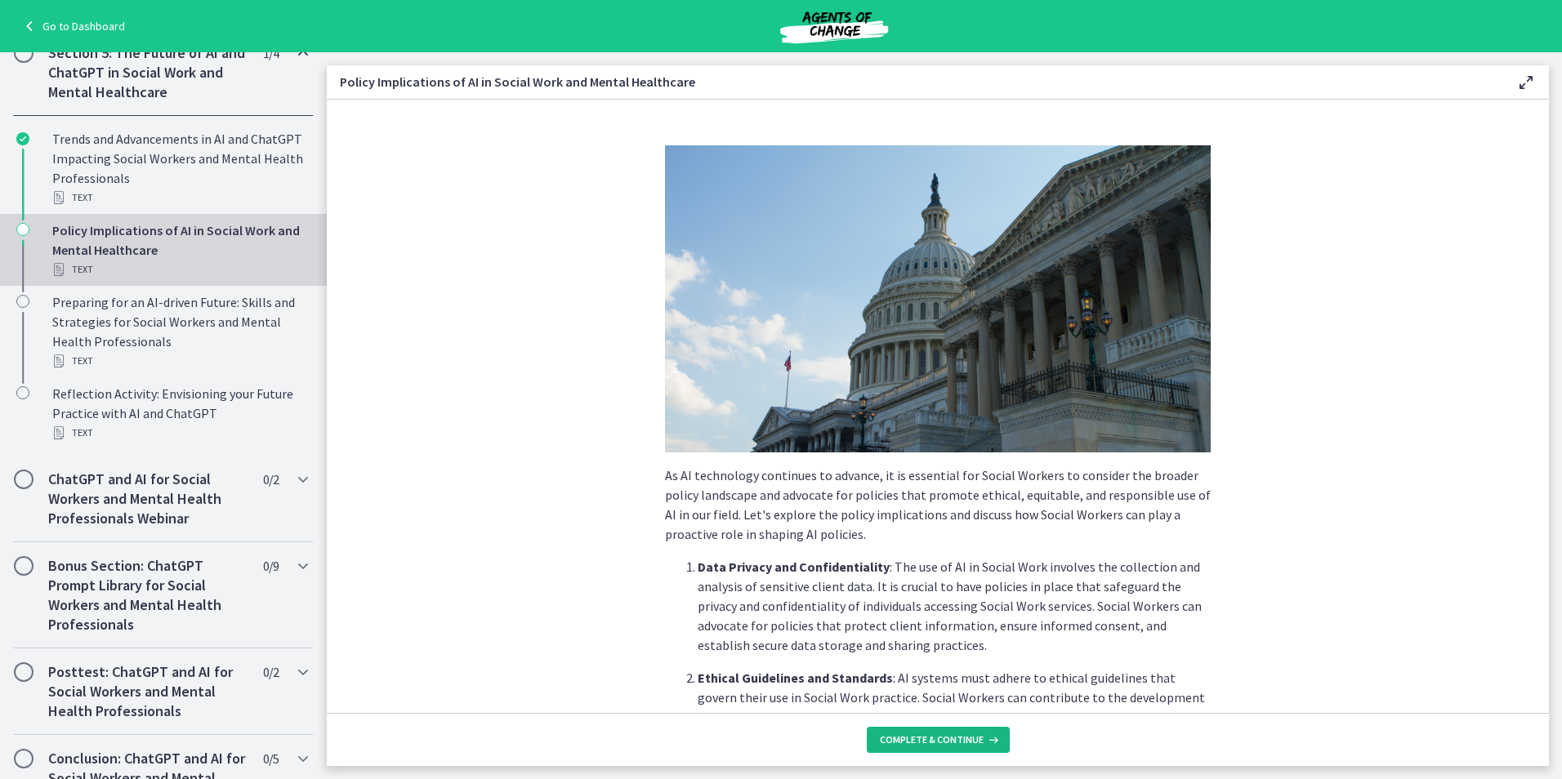
click at [899, 735] on span "Complete & continue" at bounding box center [932, 740] width 104 height 13
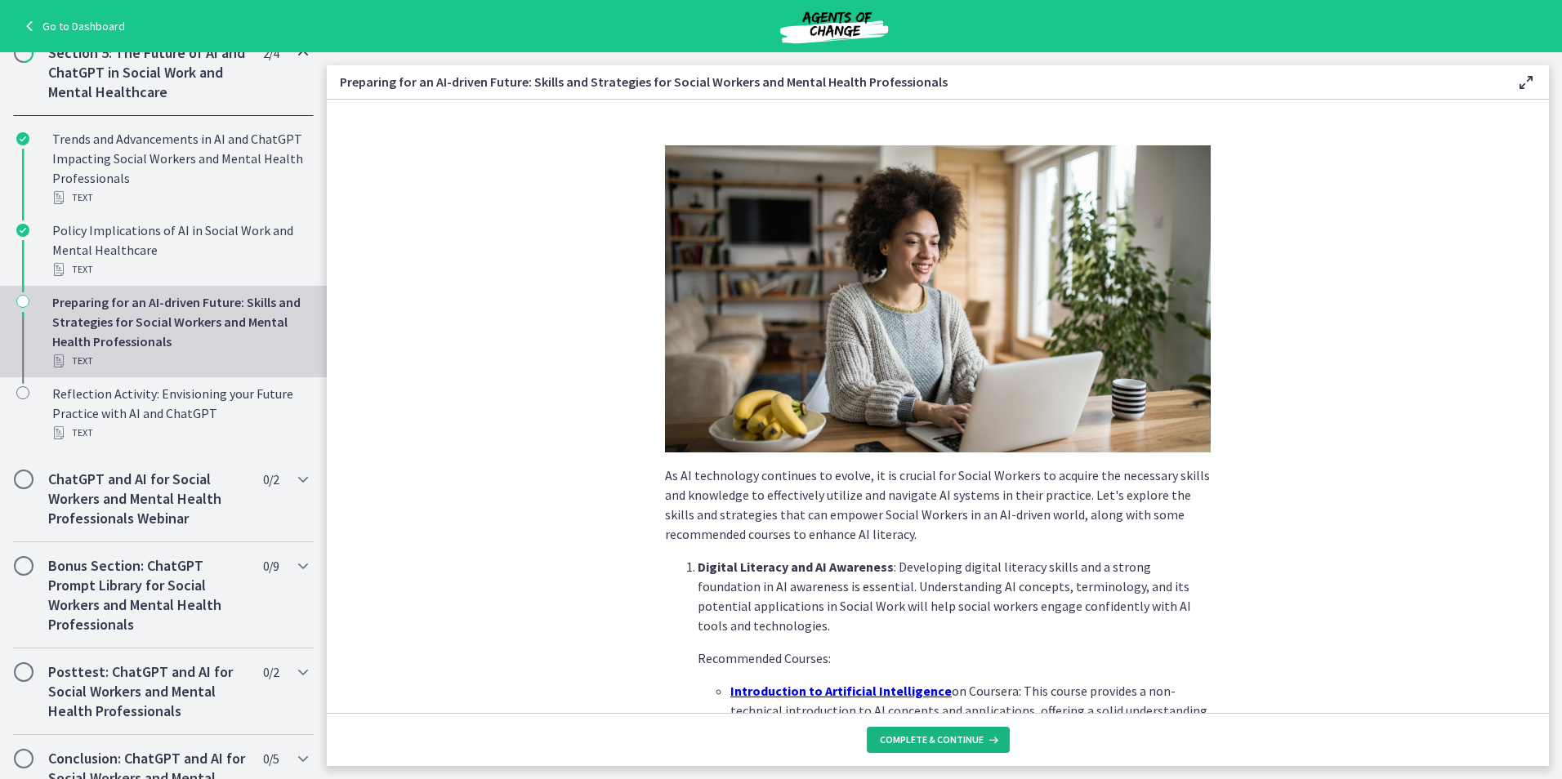
click at [899, 735] on span "Complete & continue" at bounding box center [932, 740] width 104 height 13
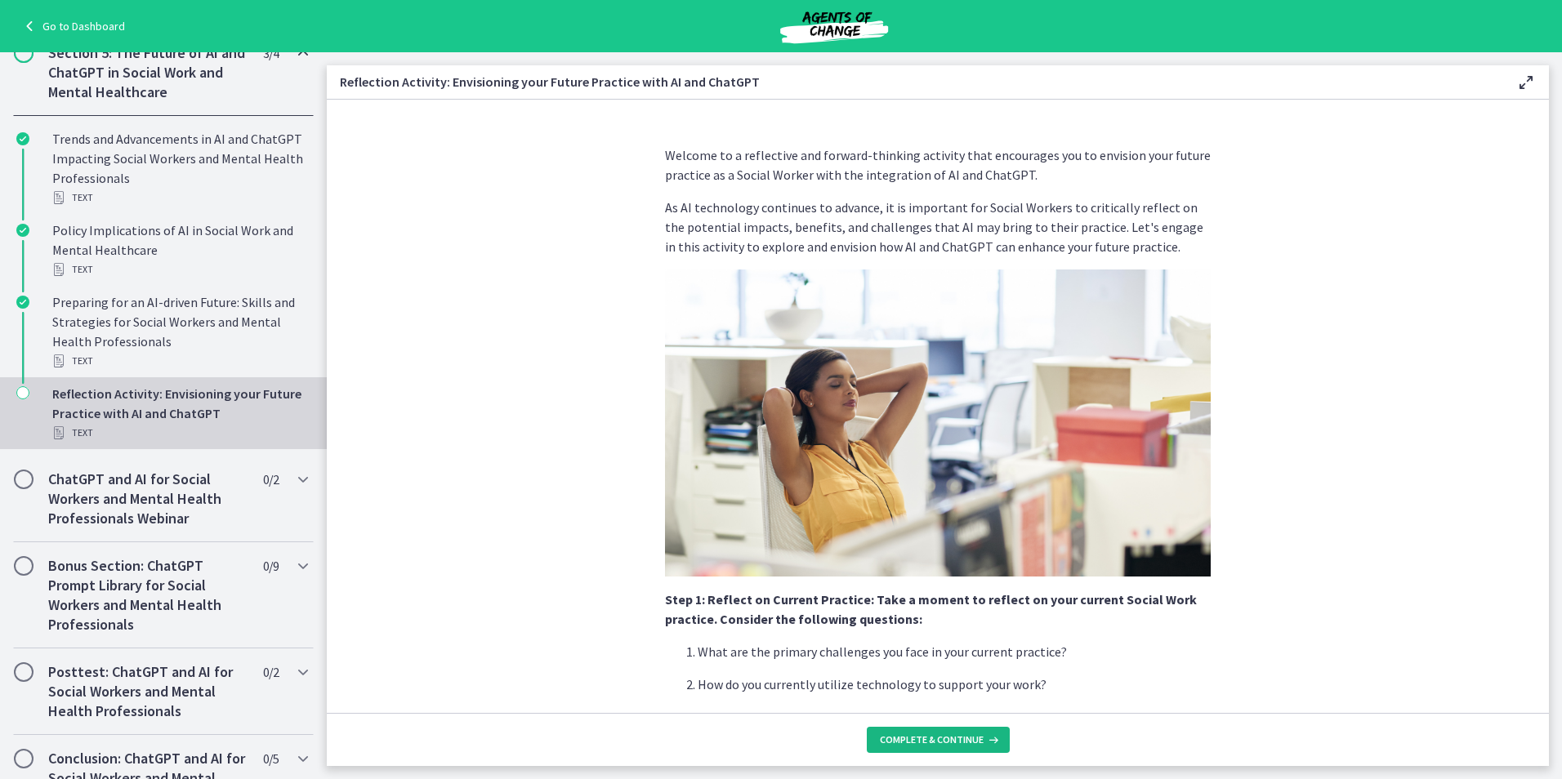
click at [899, 736] on span "Complete & continue" at bounding box center [932, 740] width 104 height 13
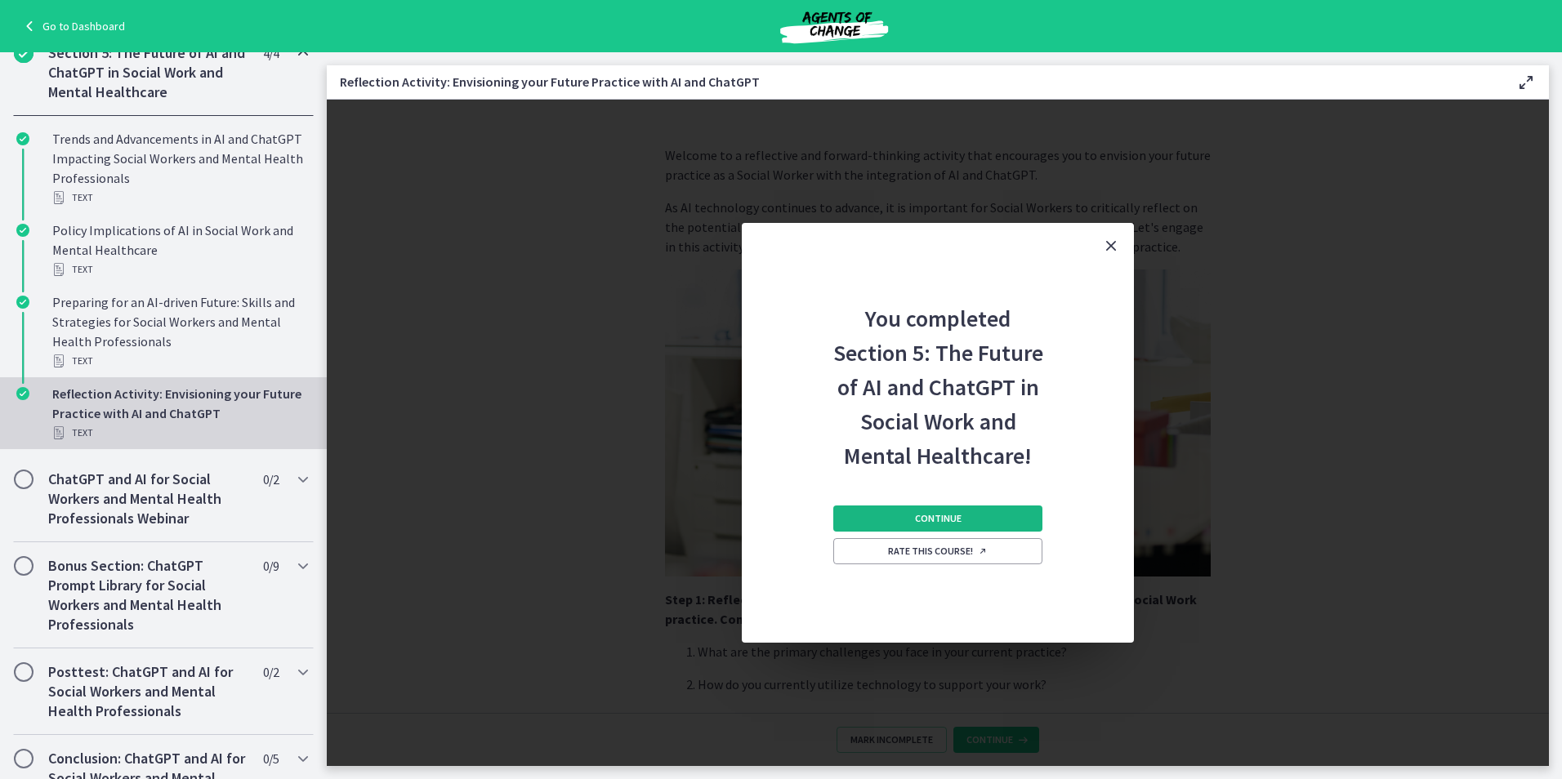
click at [874, 512] on button "Continue" at bounding box center [937, 519] width 209 height 26
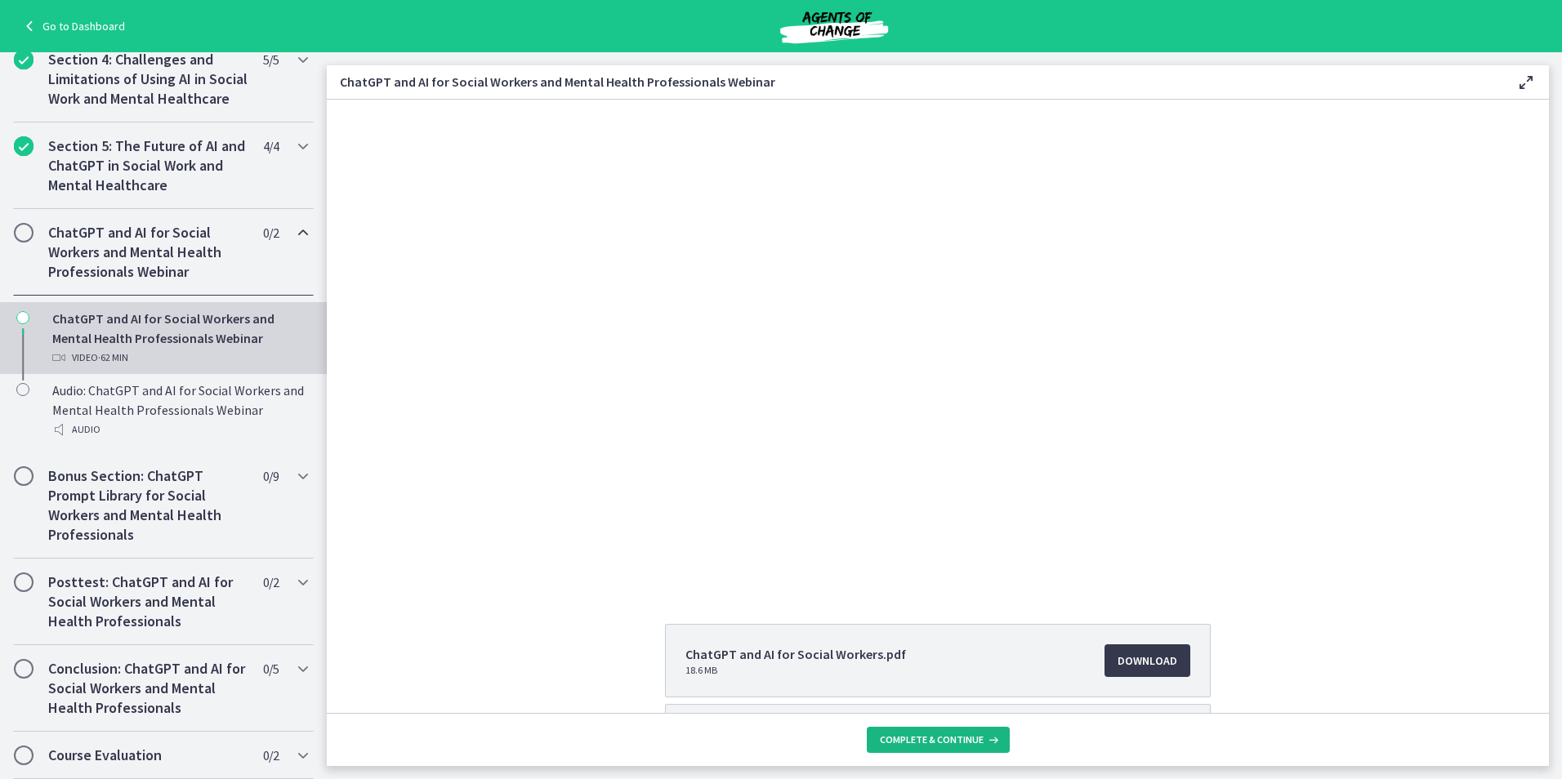
click at [938, 739] on span "Complete & continue" at bounding box center [932, 740] width 104 height 13
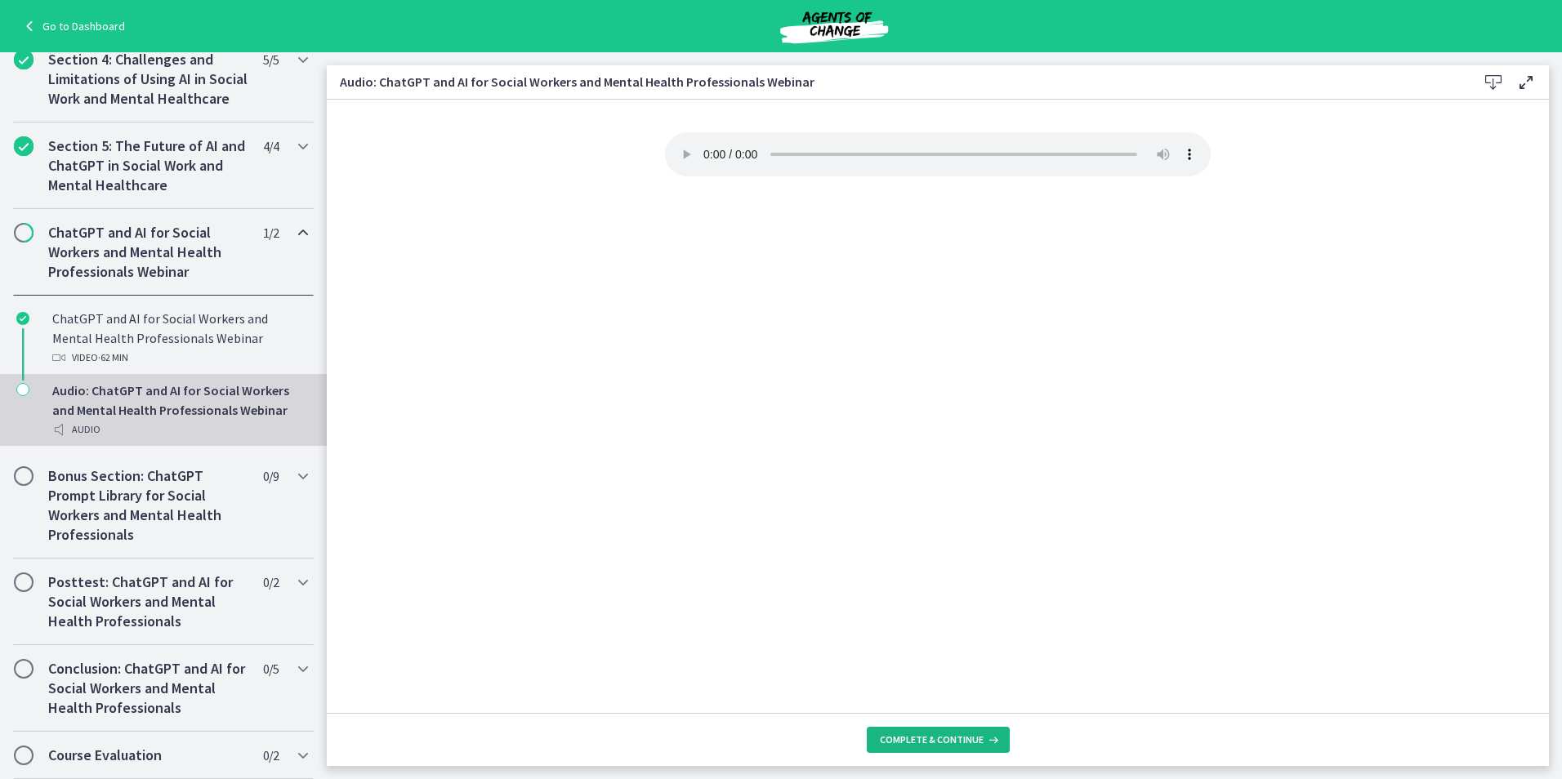
click at [939, 739] on span "Complete & continue" at bounding box center [932, 740] width 104 height 13
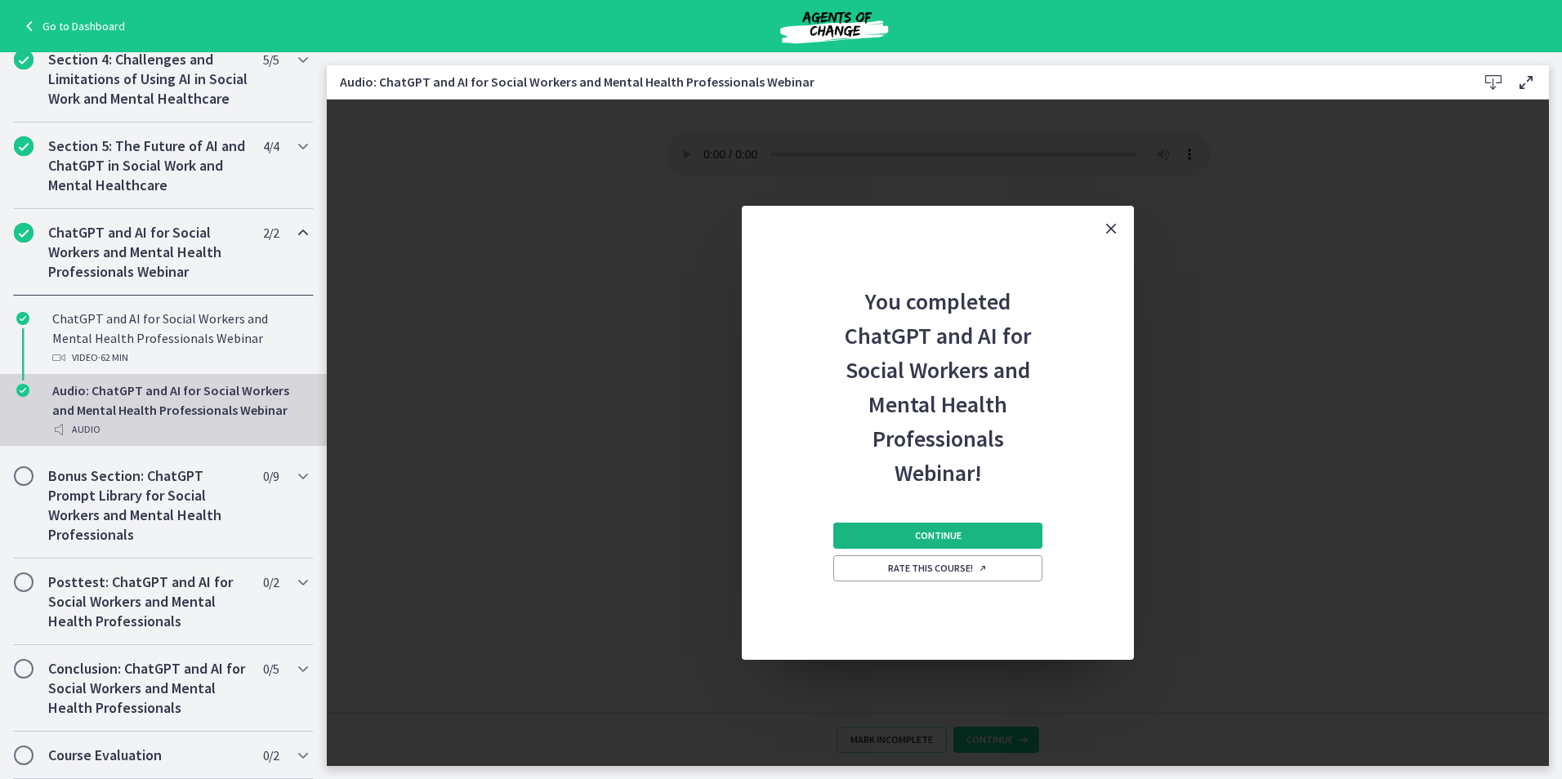
click at [954, 534] on span "Continue" at bounding box center [938, 535] width 47 height 13
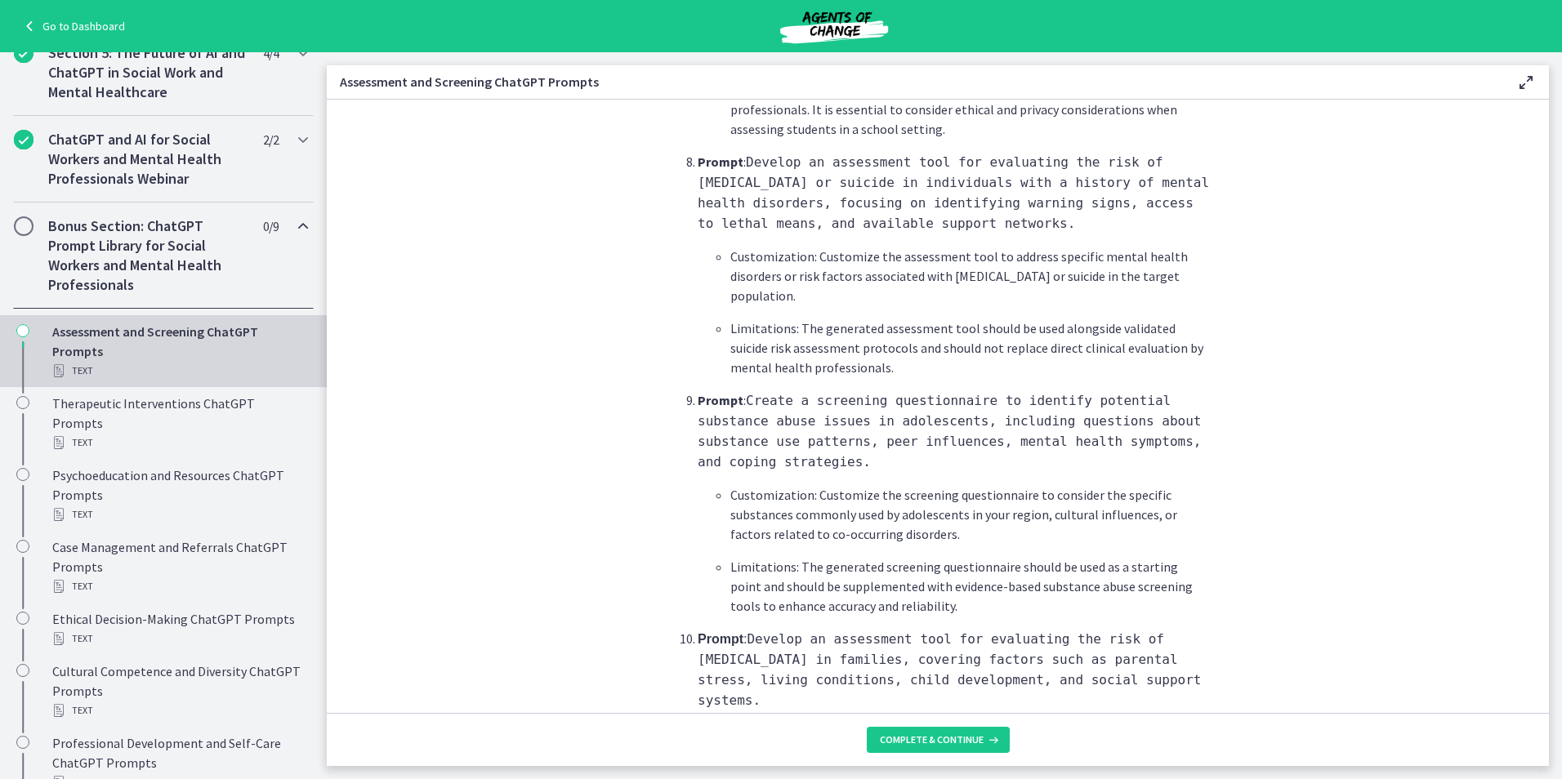
scroll to position [2343, 0]
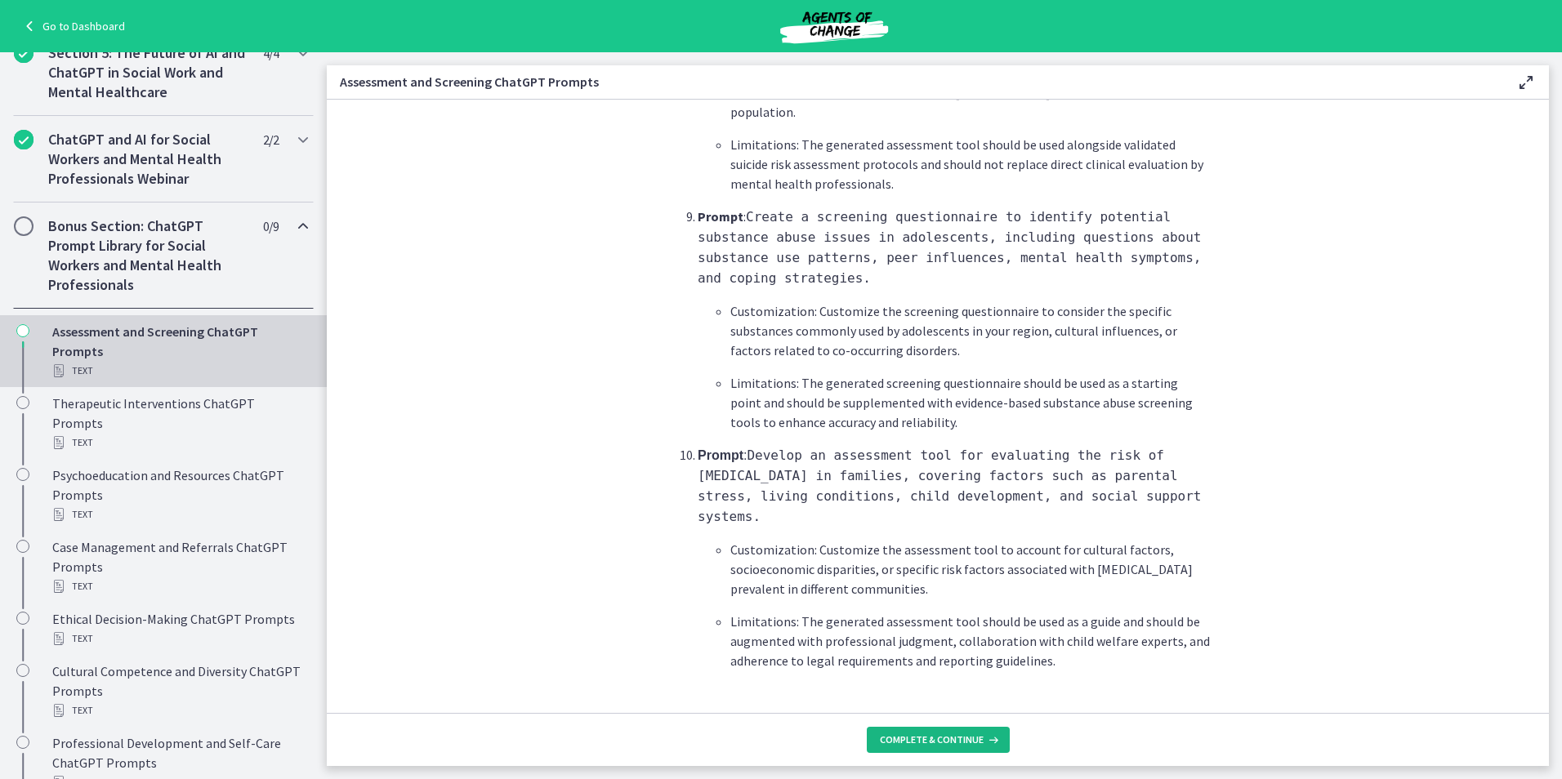
click at [876, 734] on button "Complete & continue" at bounding box center [938, 740] width 143 height 26
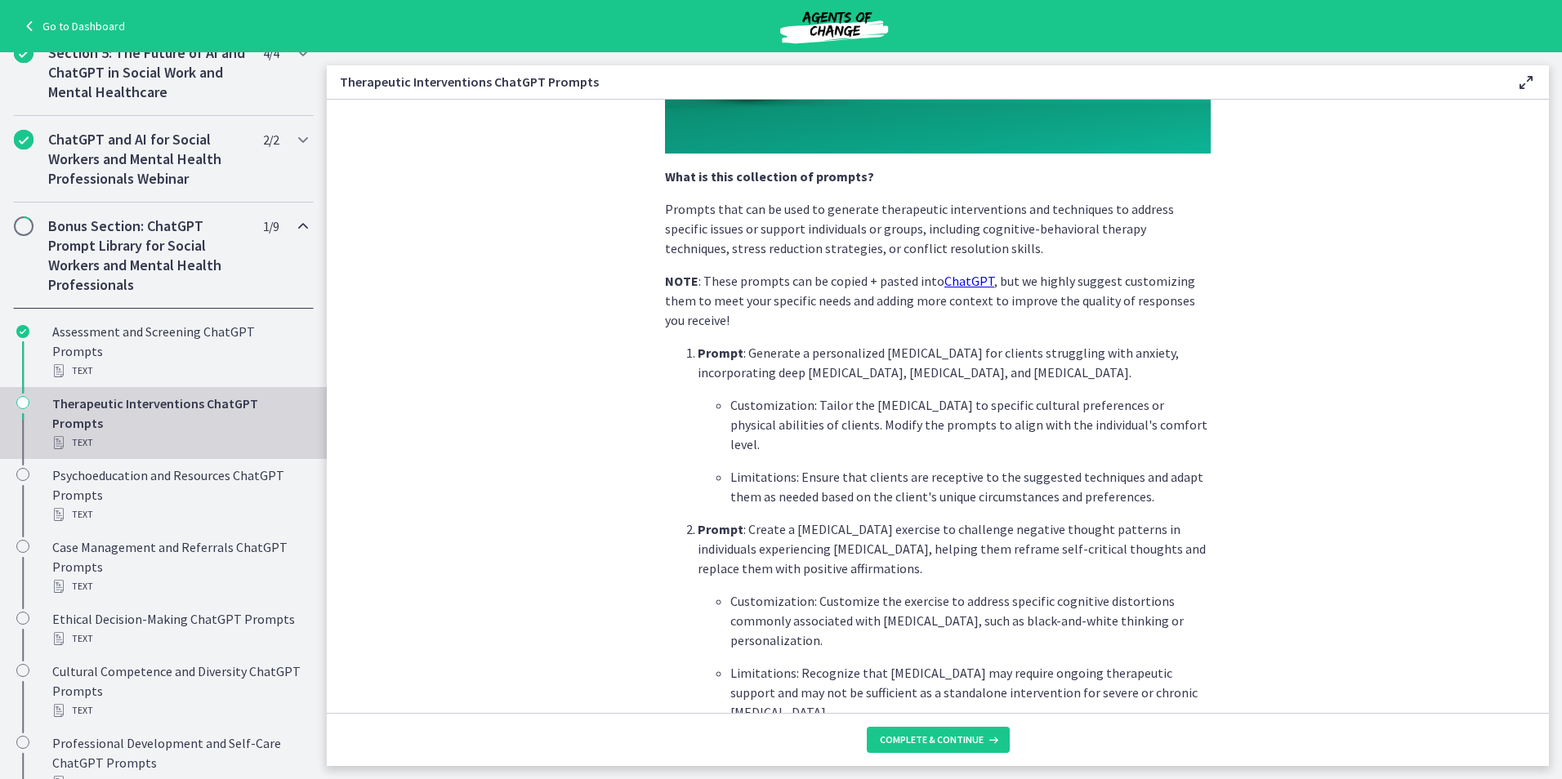
scroll to position [327, 0]
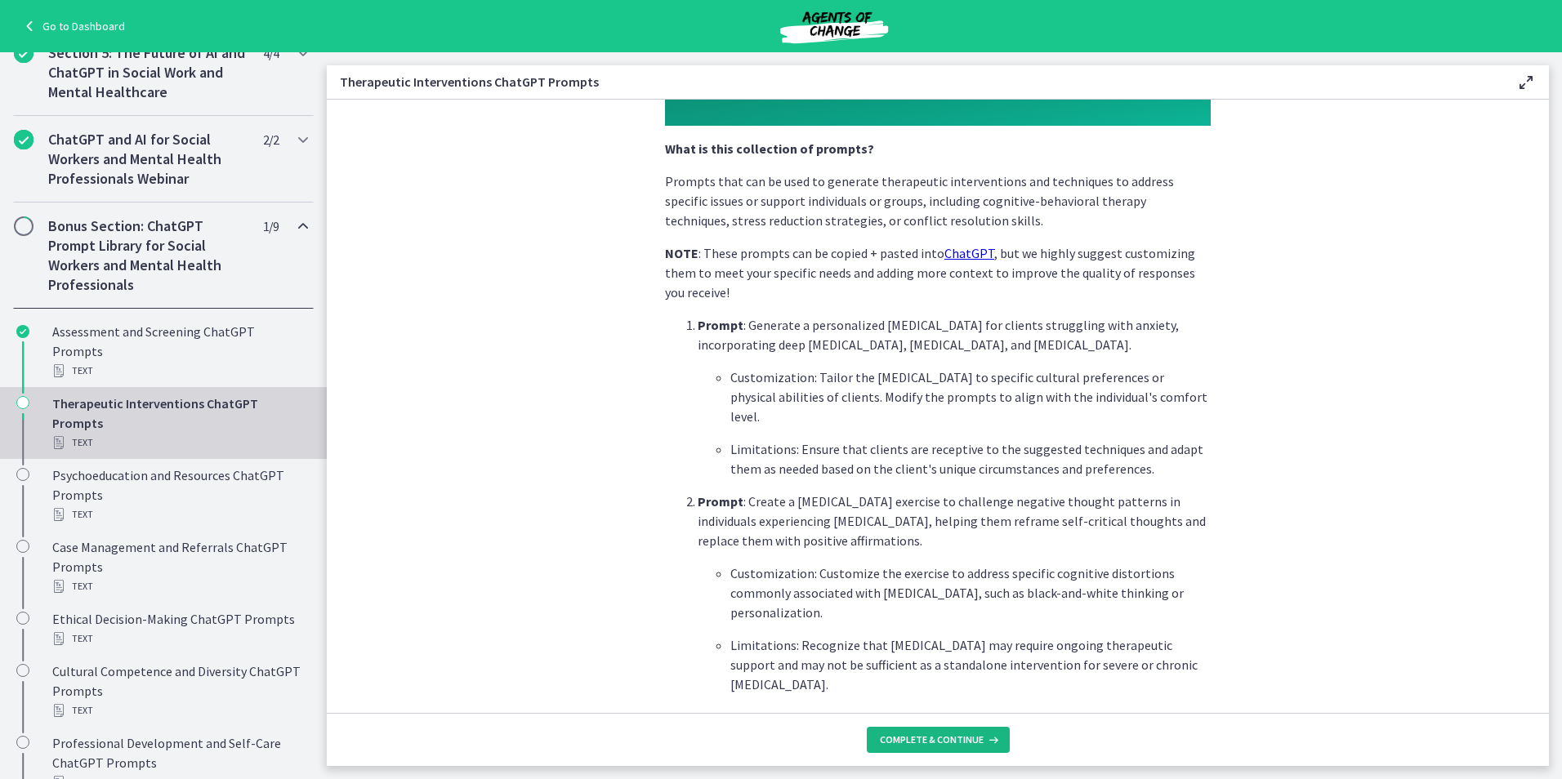
click at [935, 749] on button "Complete & continue" at bounding box center [938, 740] width 143 height 26
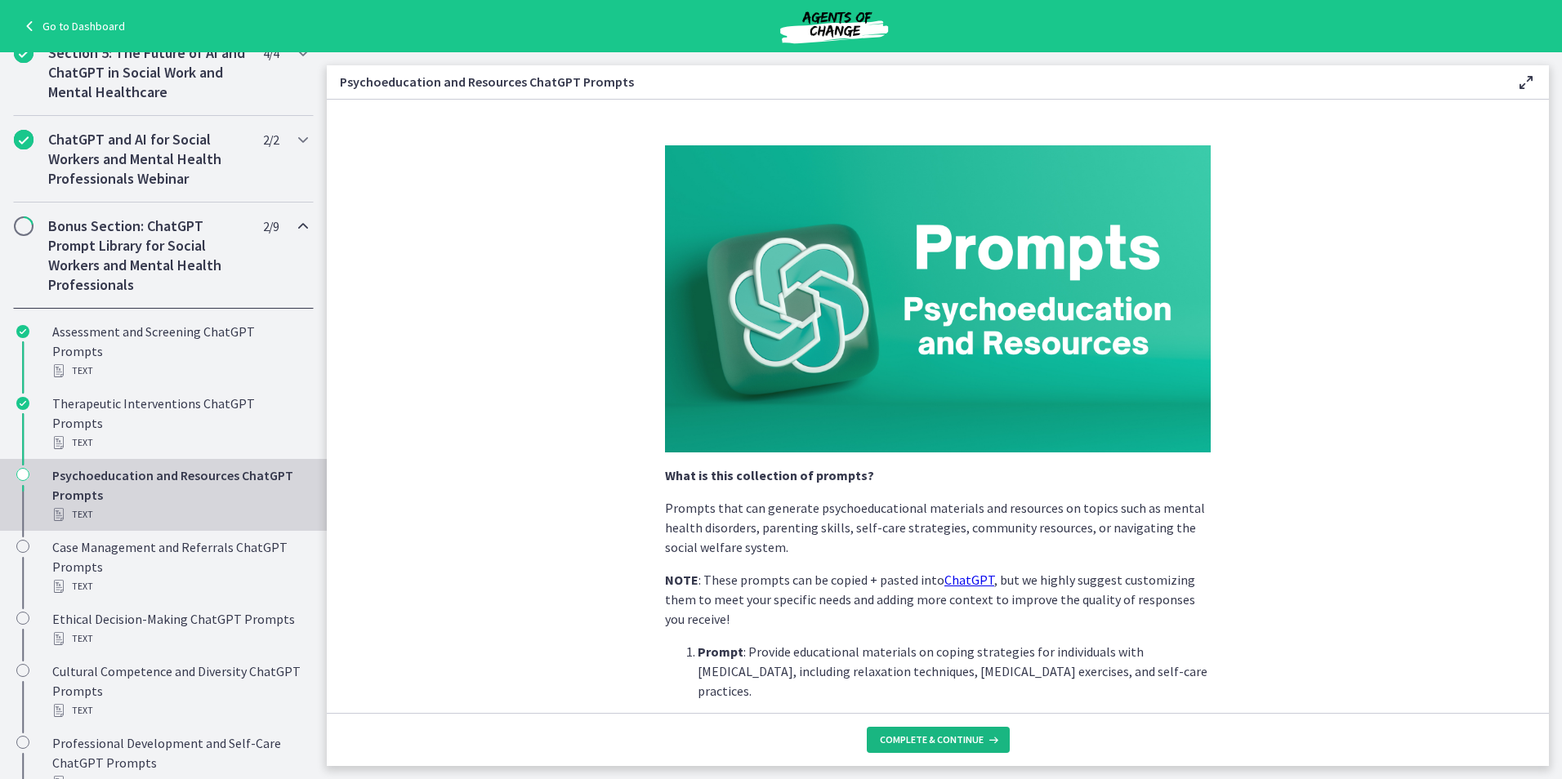
click at [936, 734] on span "Complete & continue" at bounding box center [932, 740] width 104 height 13
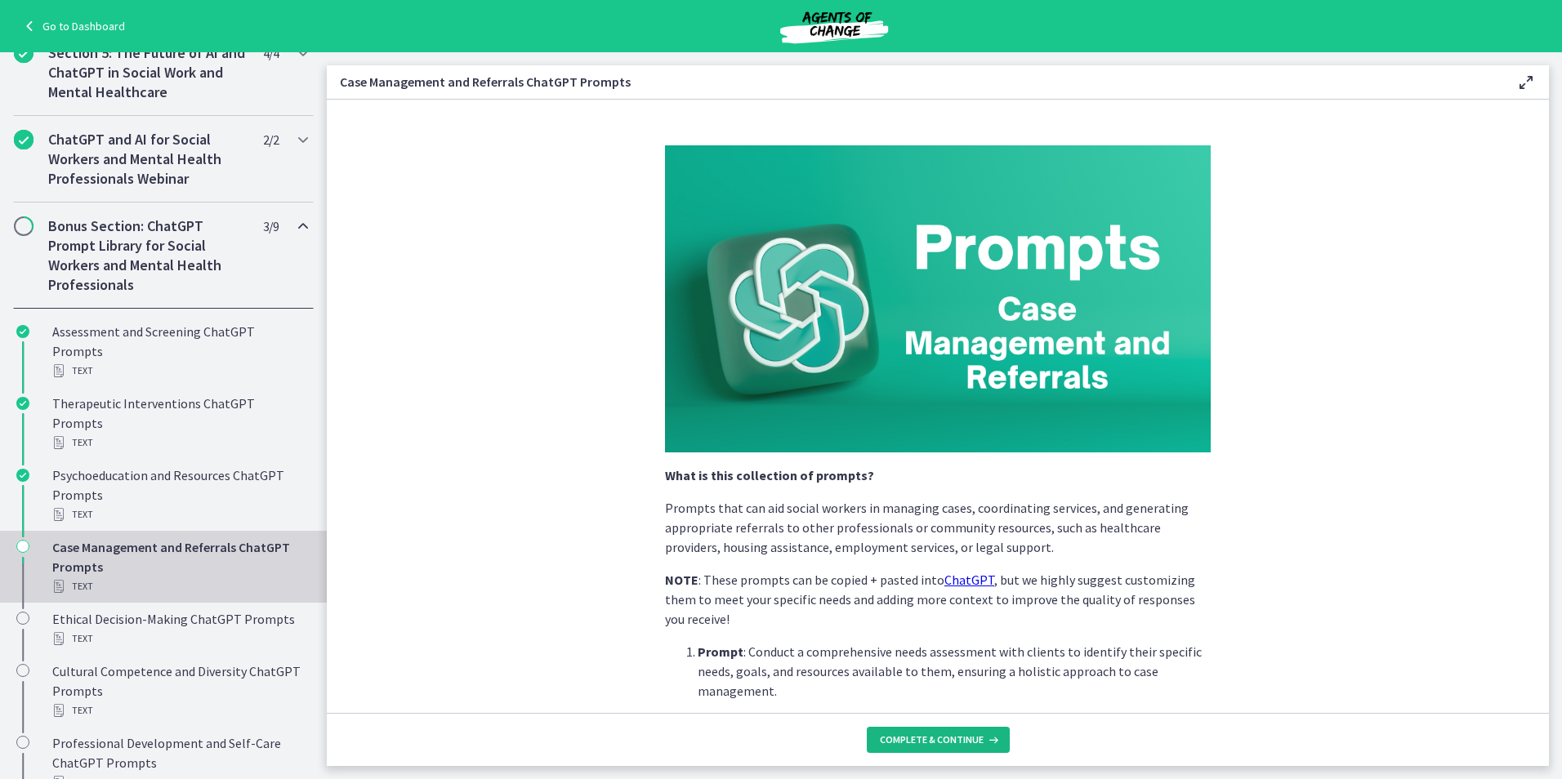
click at [941, 732] on button "Complete & continue" at bounding box center [938, 740] width 143 height 26
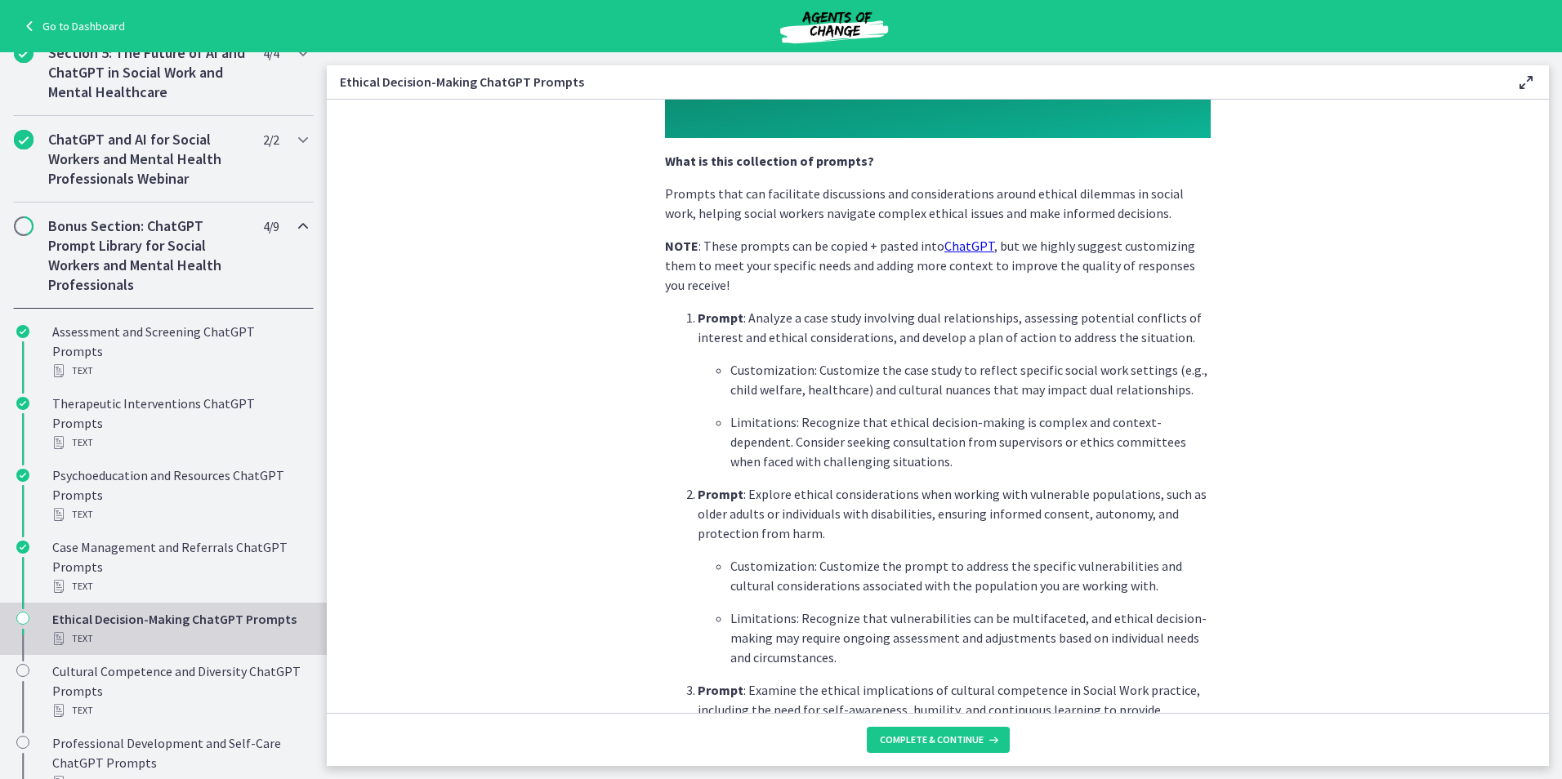
scroll to position [327, 0]
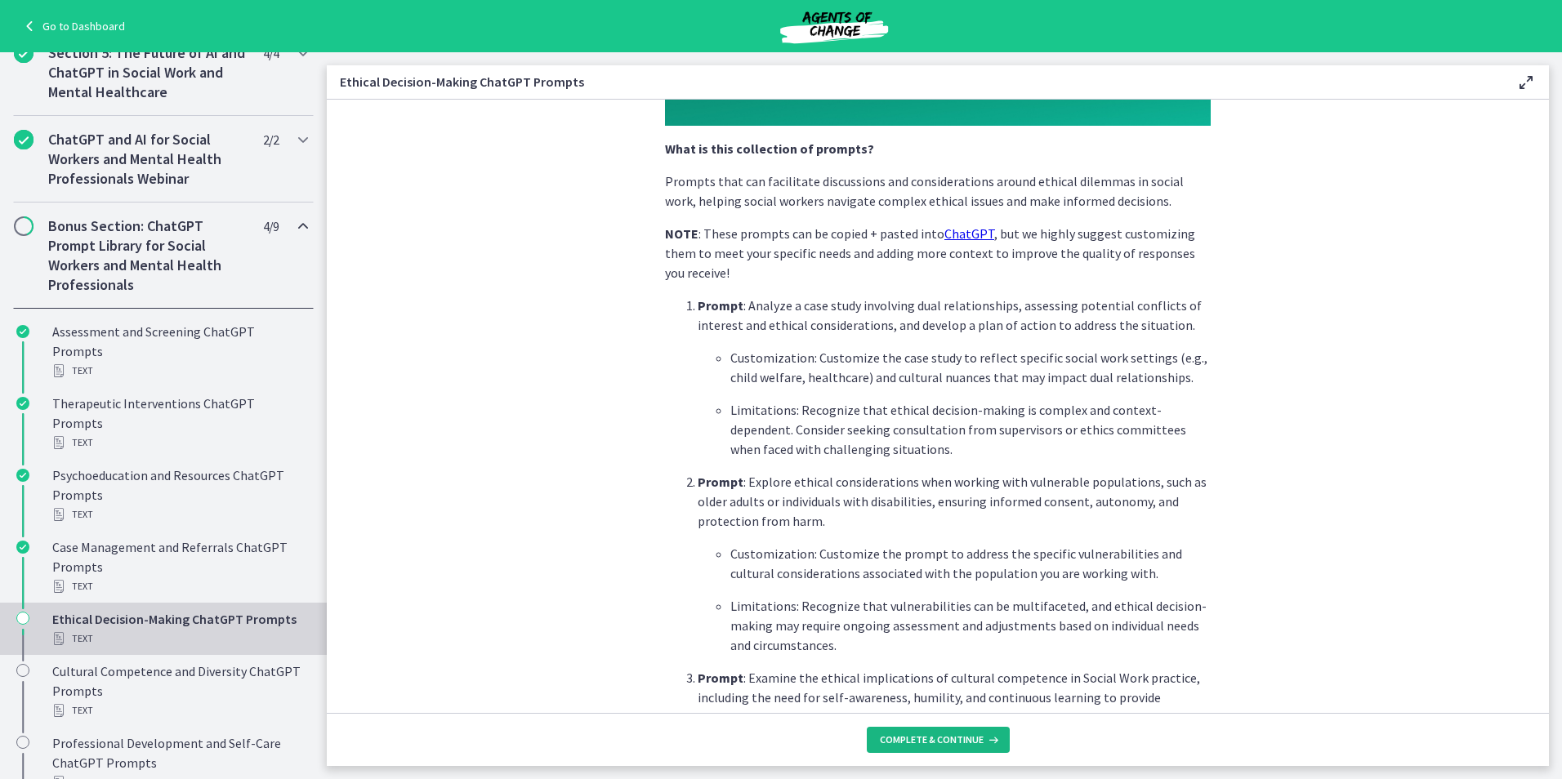
click at [924, 732] on button "Complete & continue" at bounding box center [938, 740] width 143 height 26
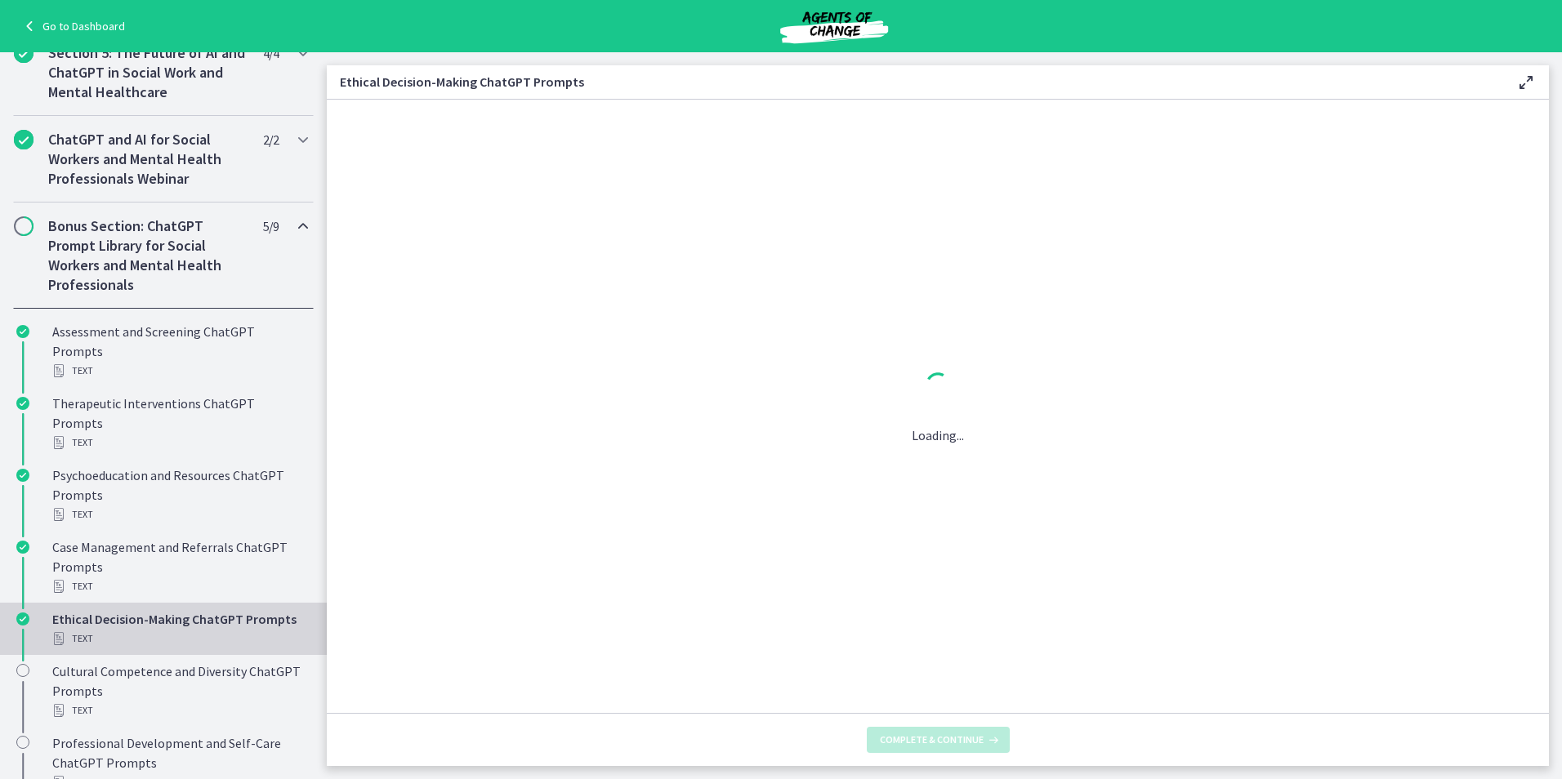
scroll to position [0, 0]
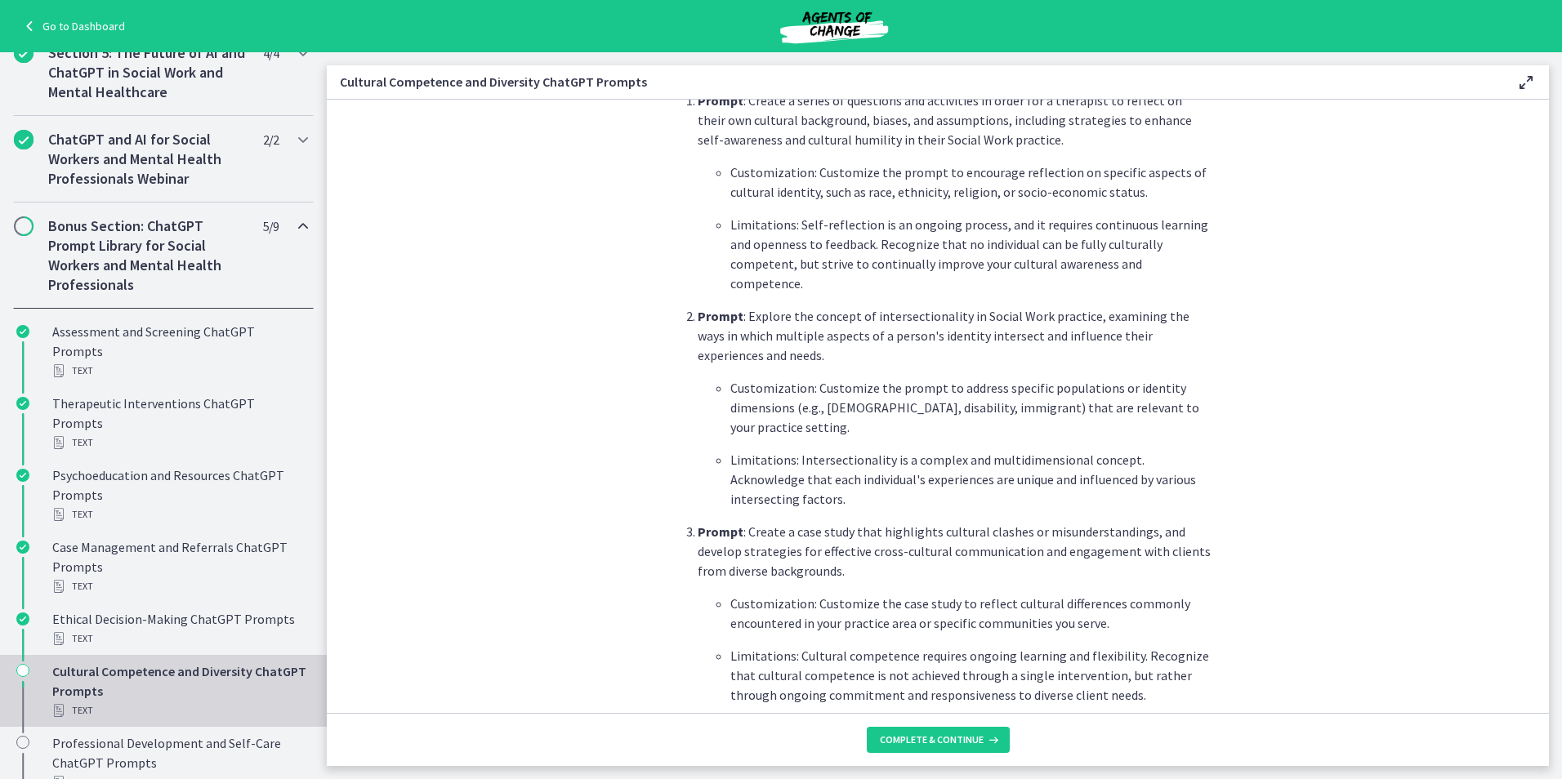
scroll to position [879, 0]
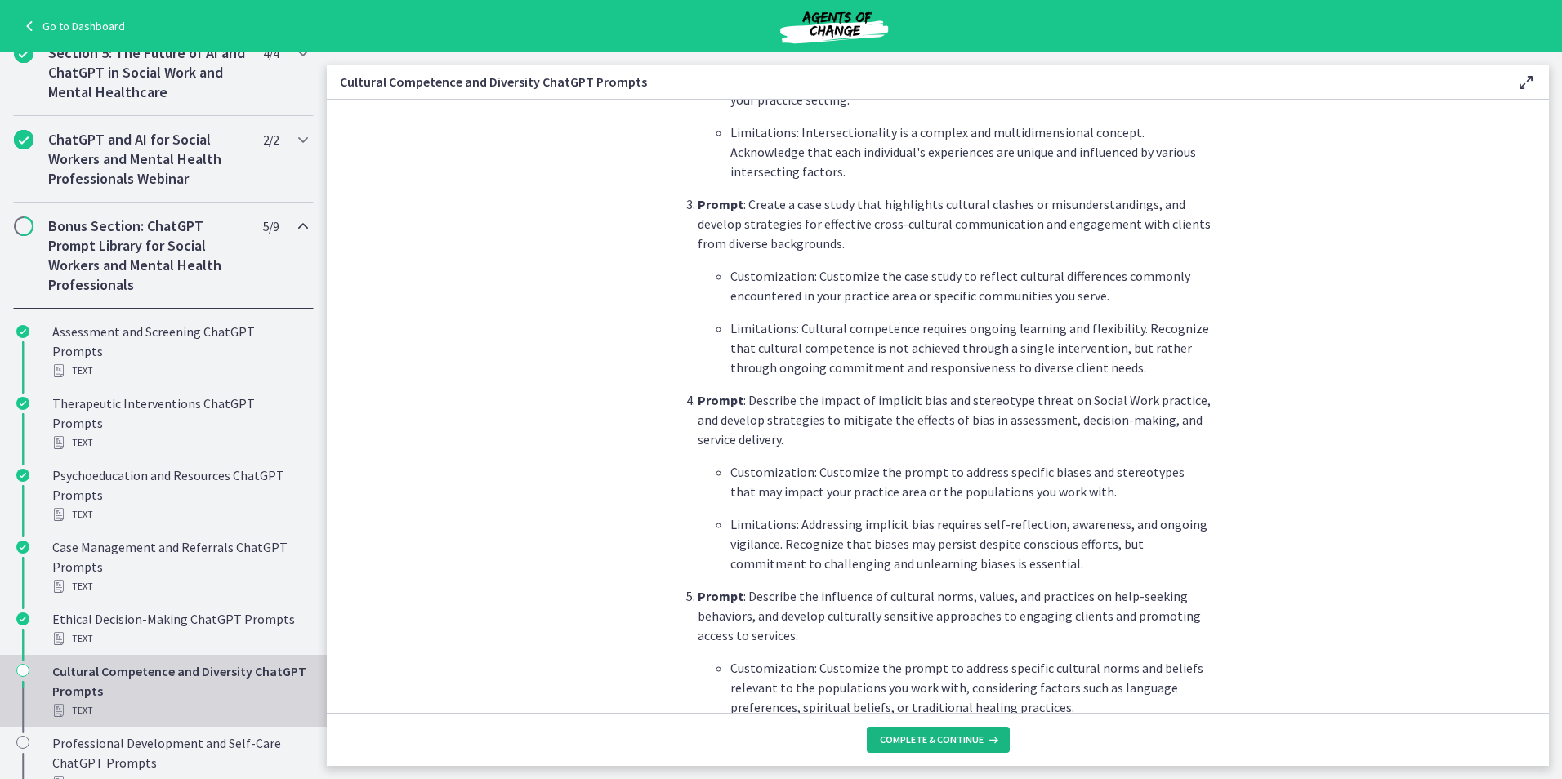
click at [902, 741] on span "Complete & continue" at bounding box center [932, 740] width 104 height 13
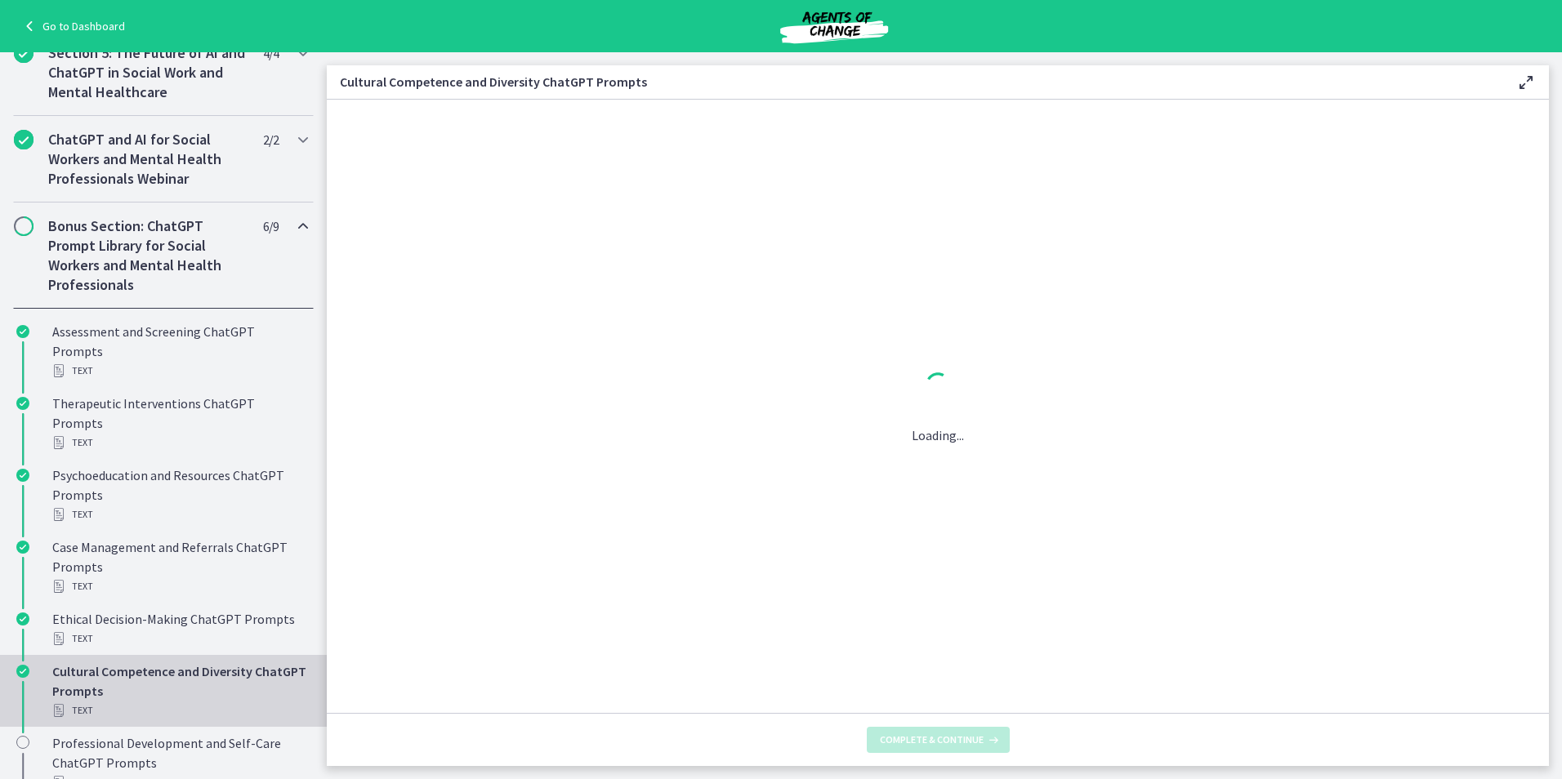
scroll to position [0, 0]
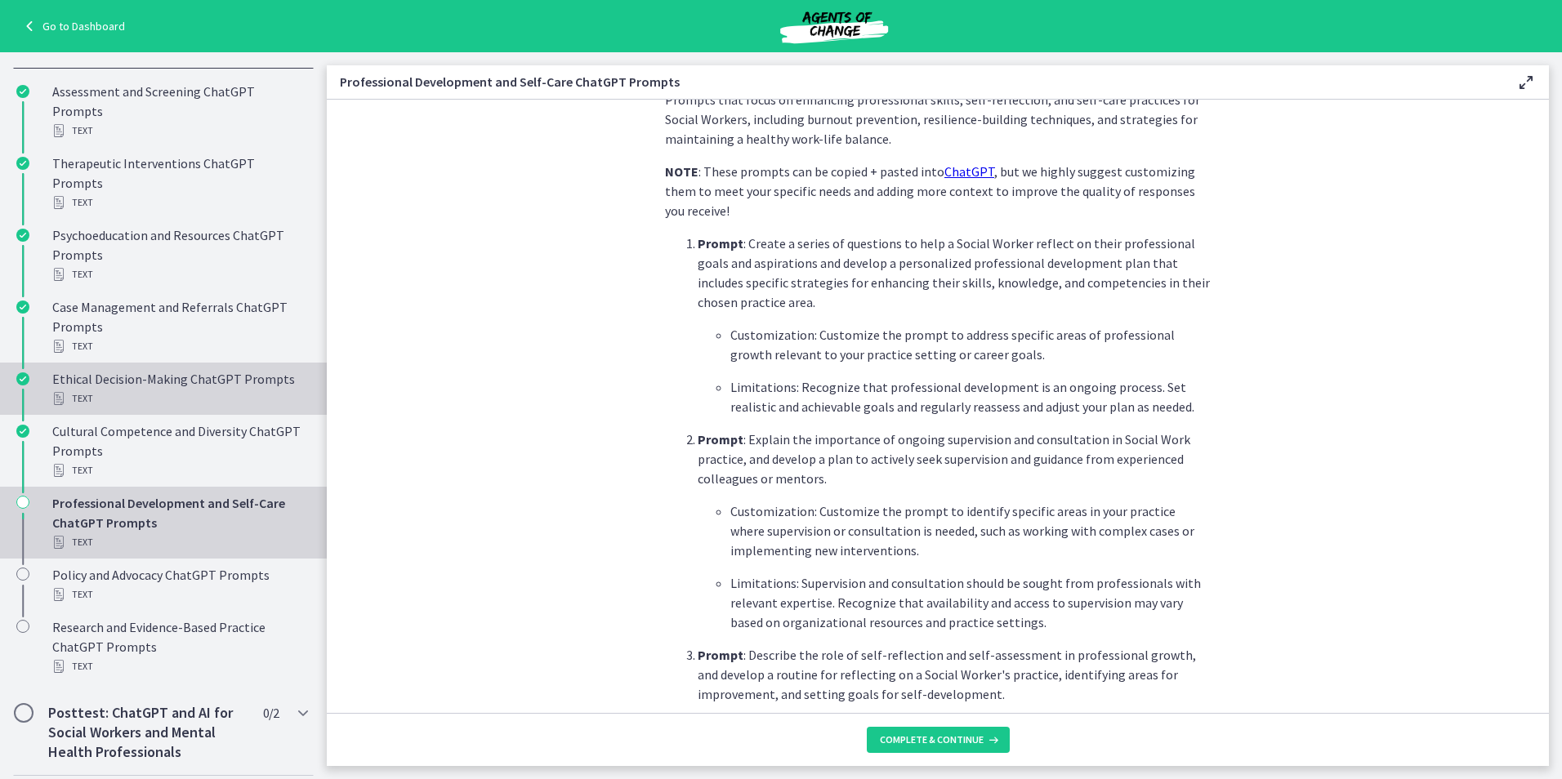
scroll to position [1057, 0]
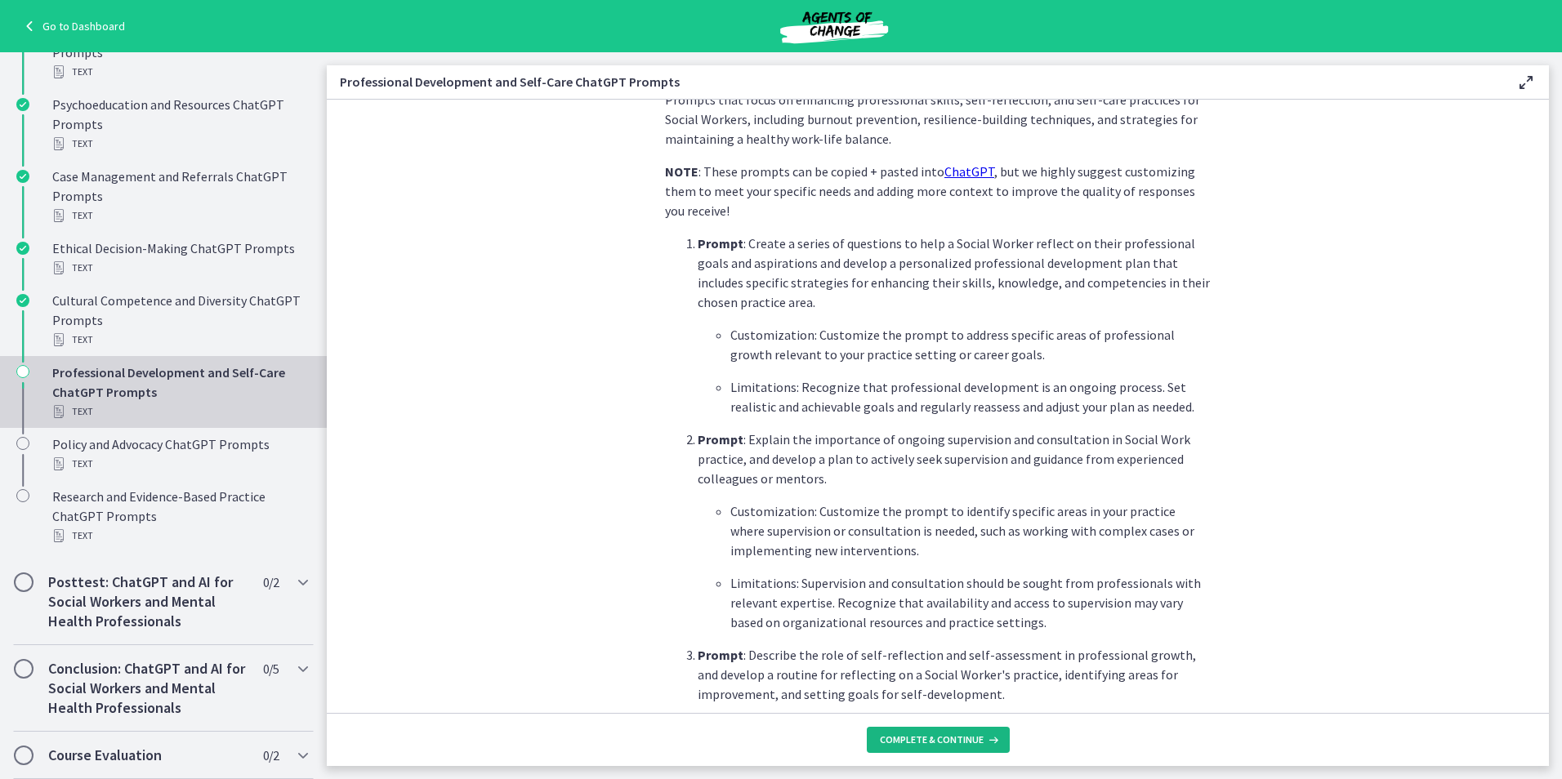
click at [916, 739] on span "Complete & continue" at bounding box center [932, 740] width 104 height 13
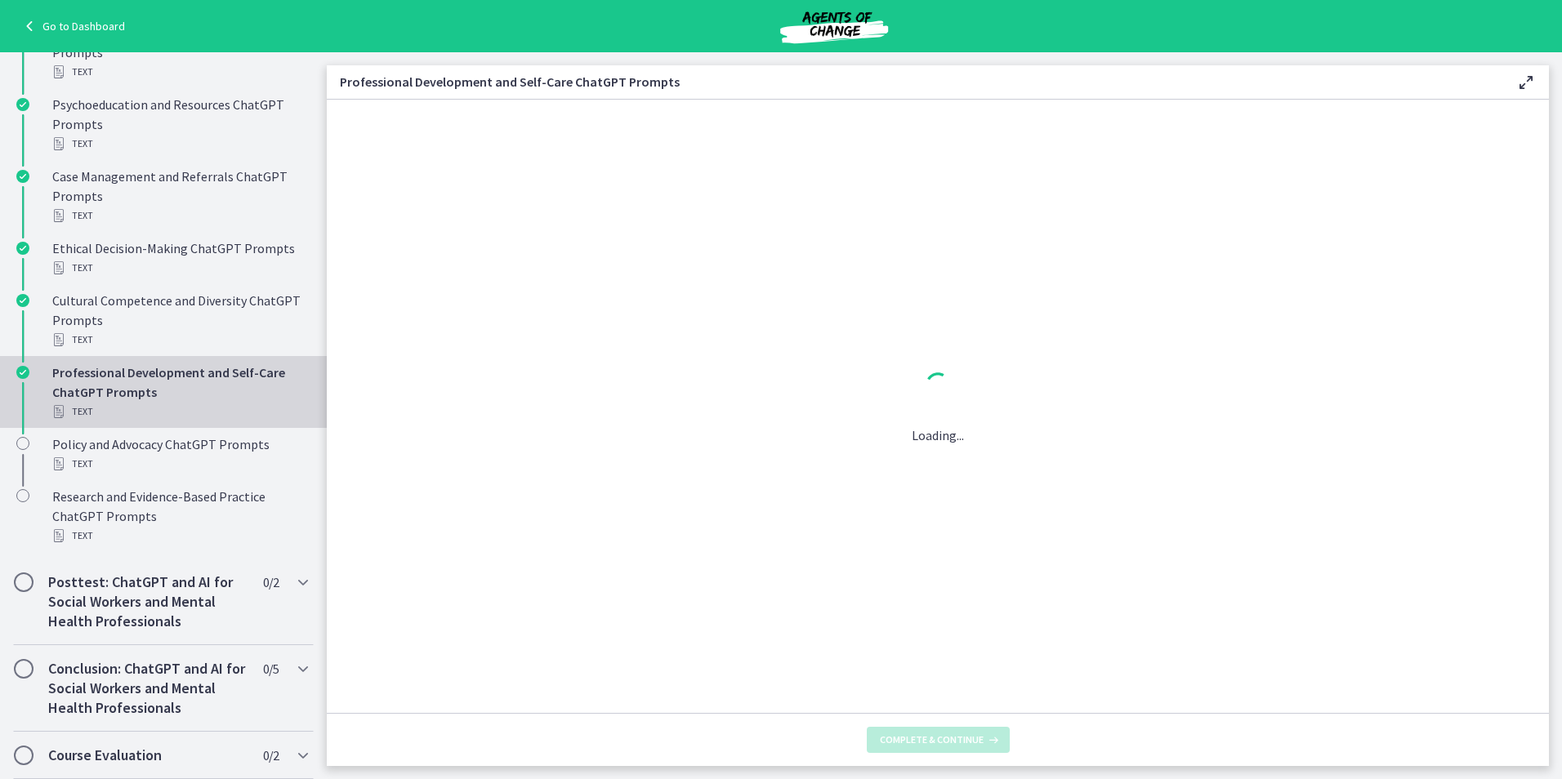
scroll to position [0, 0]
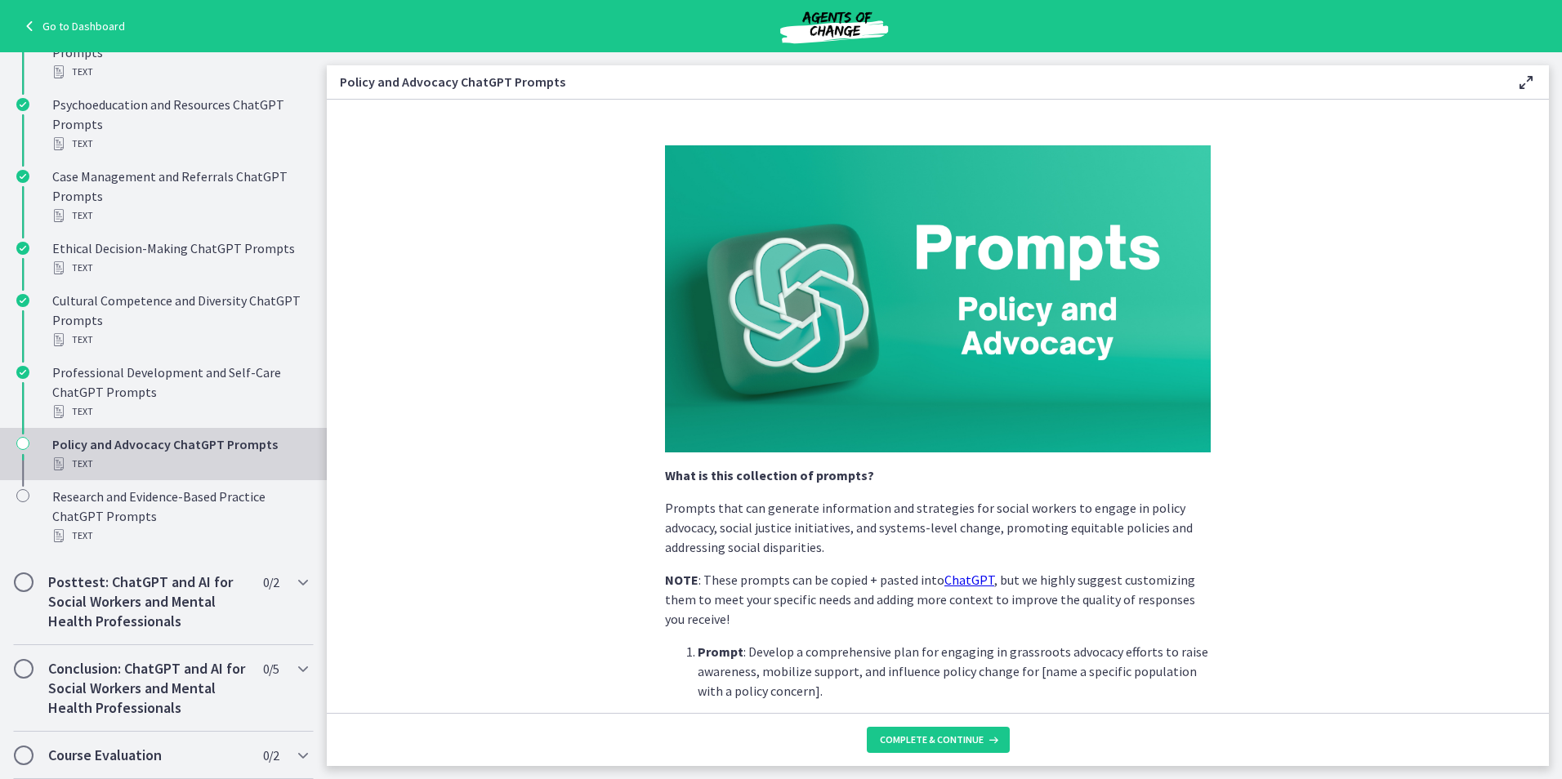
scroll to position [490, 0]
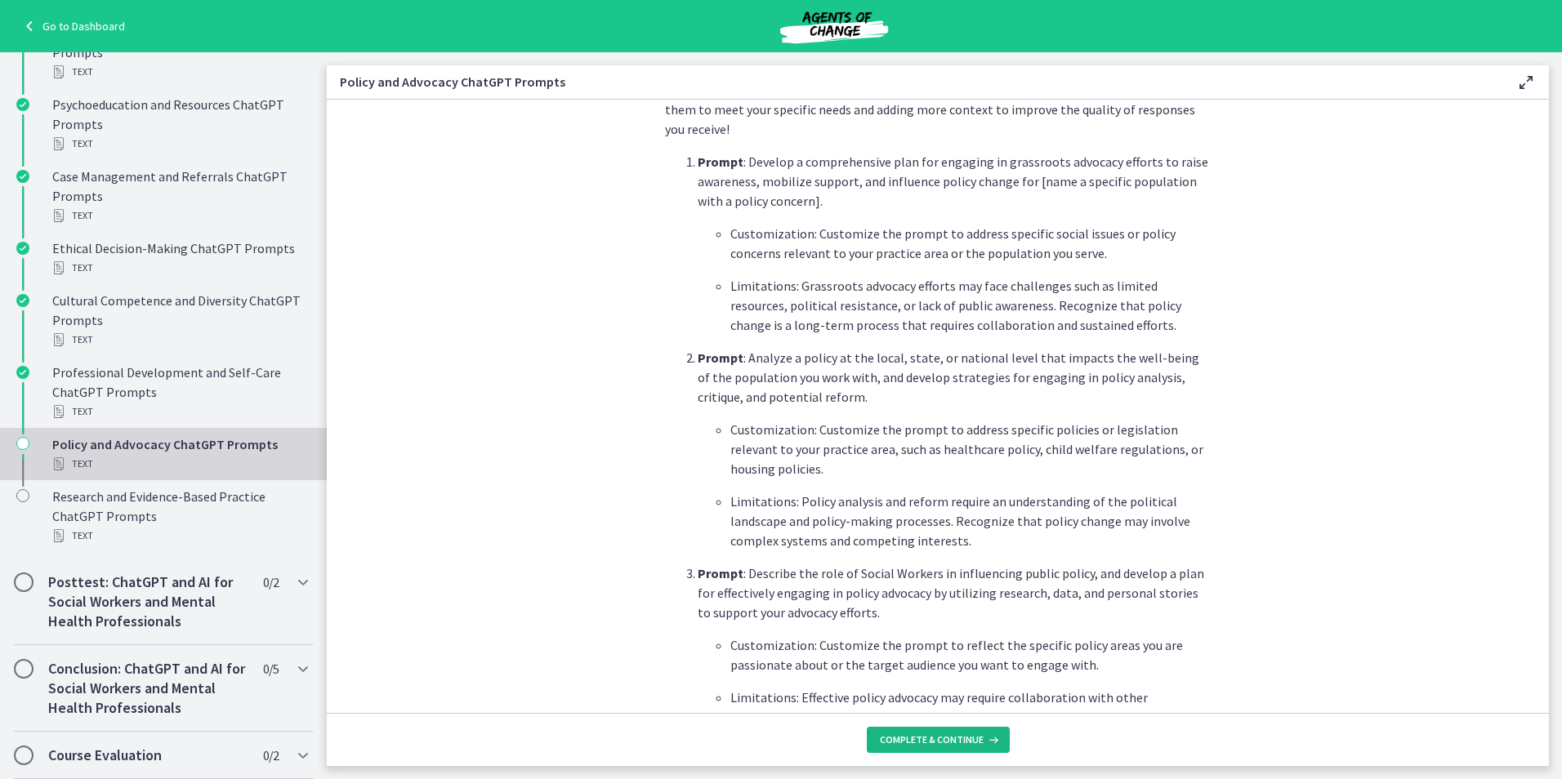
click at [905, 741] on span "Complete & continue" at bounding box center [932, 740] width 104 height 13
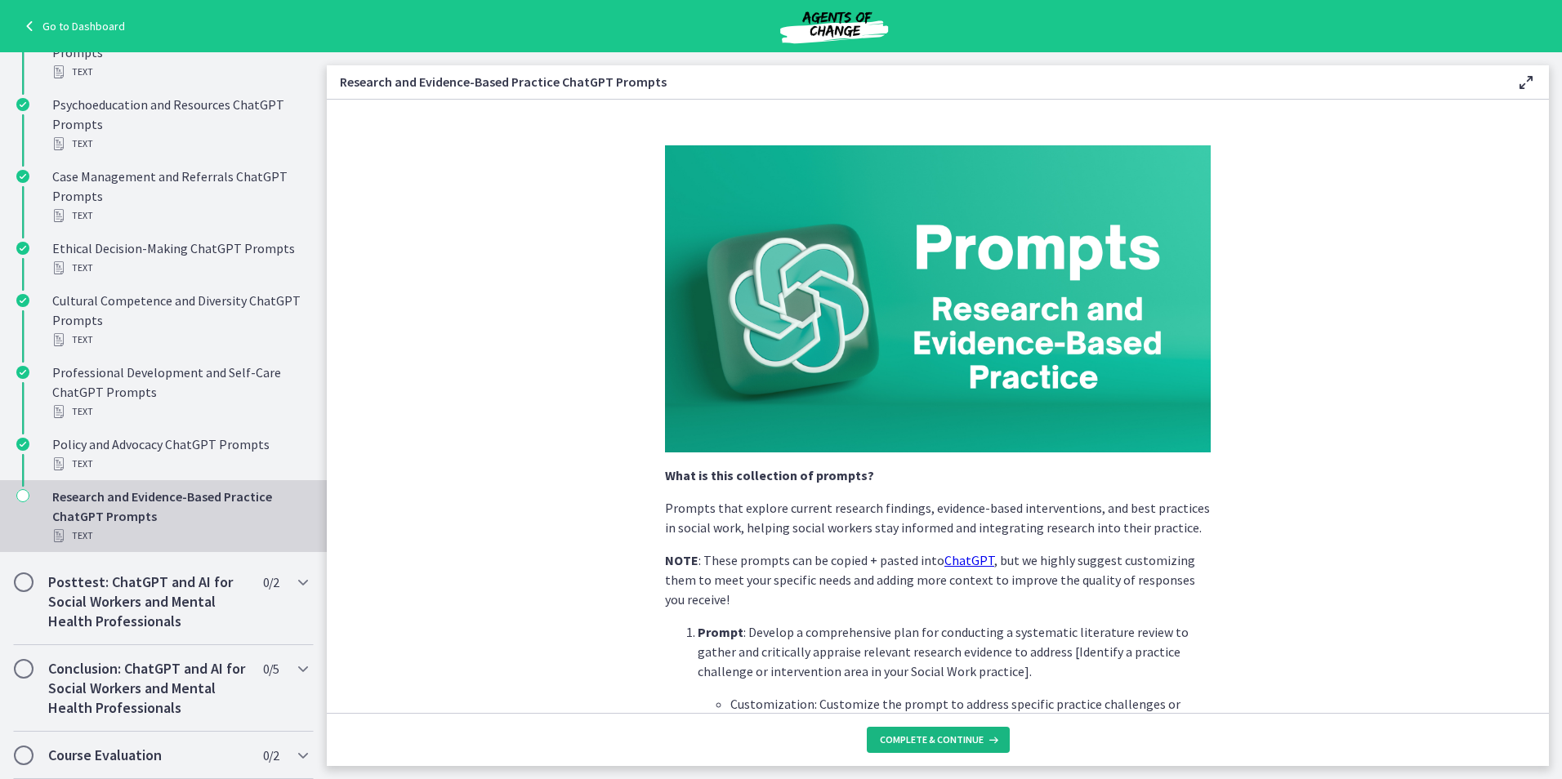
click at [905, 741] on span "Complete & continue" at bounding box center [932, 740] width 104 height 13
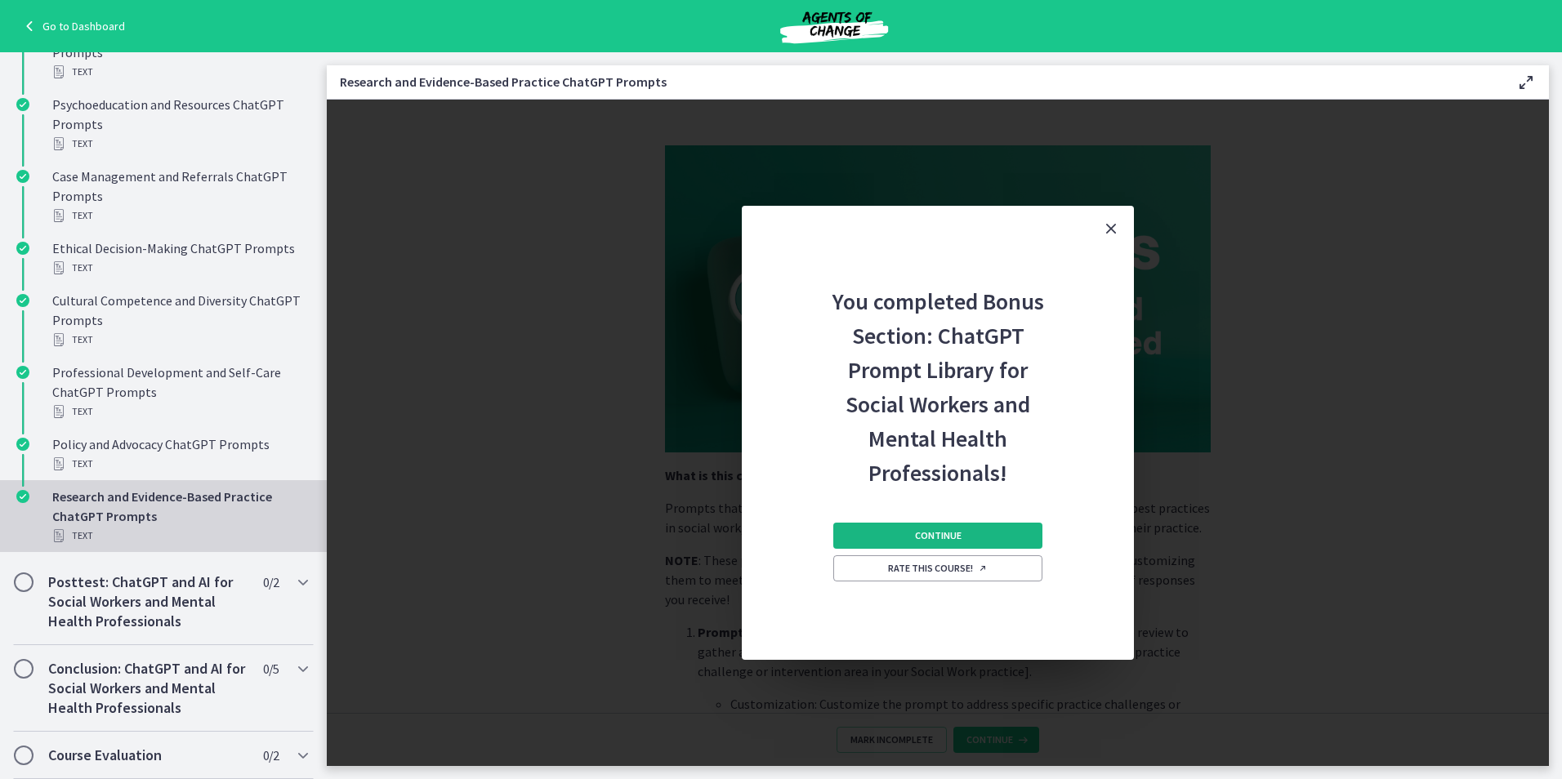
click at [913, 533] on button "Continue" at bounding box center [937, 536] width 209 height 26
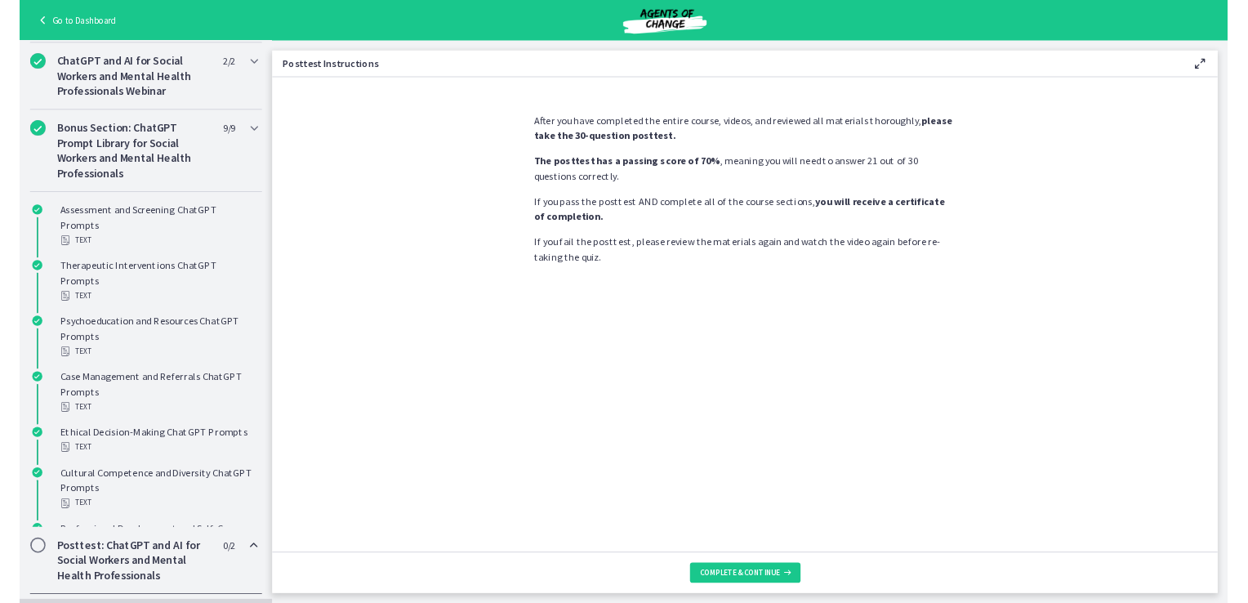
scroll to position [593, 0]
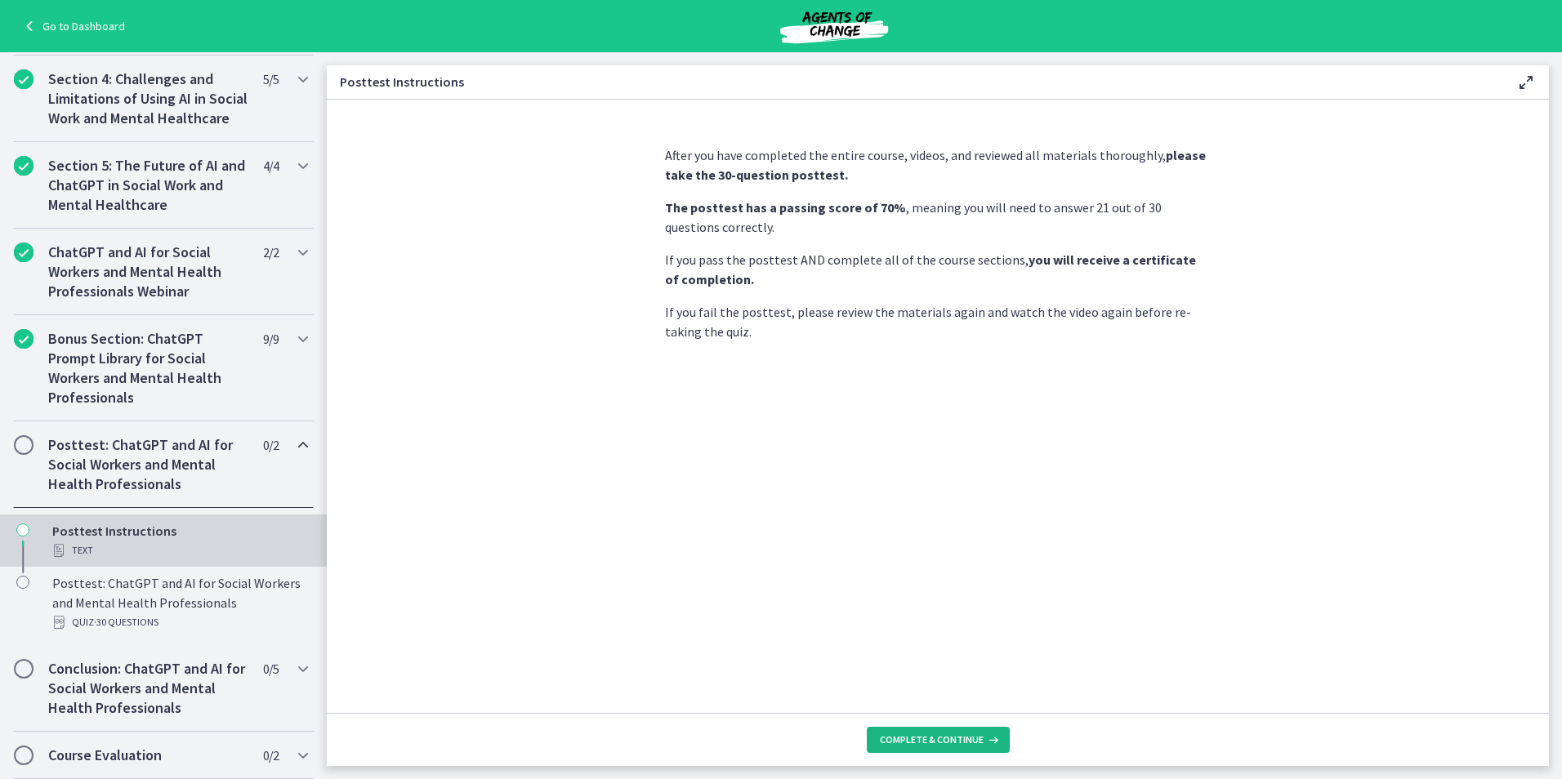
click at [902, 743] on span "Complete & continue" at bounding box center [932, 740] width 104 height 13
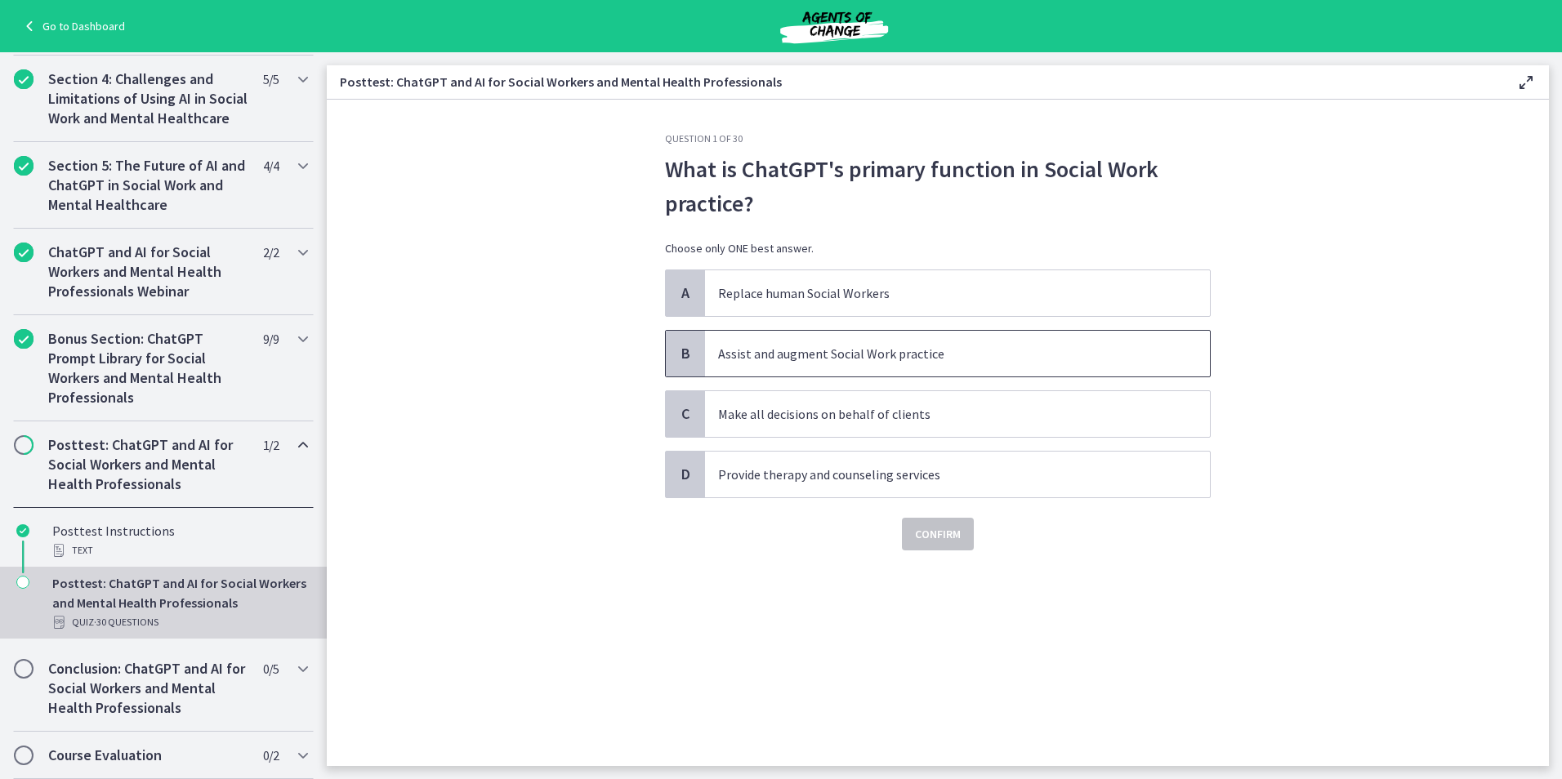
click at [867, 365] on span "Assist and augment Social Work practice" at bounding box center [957, 354] width 505 height 46
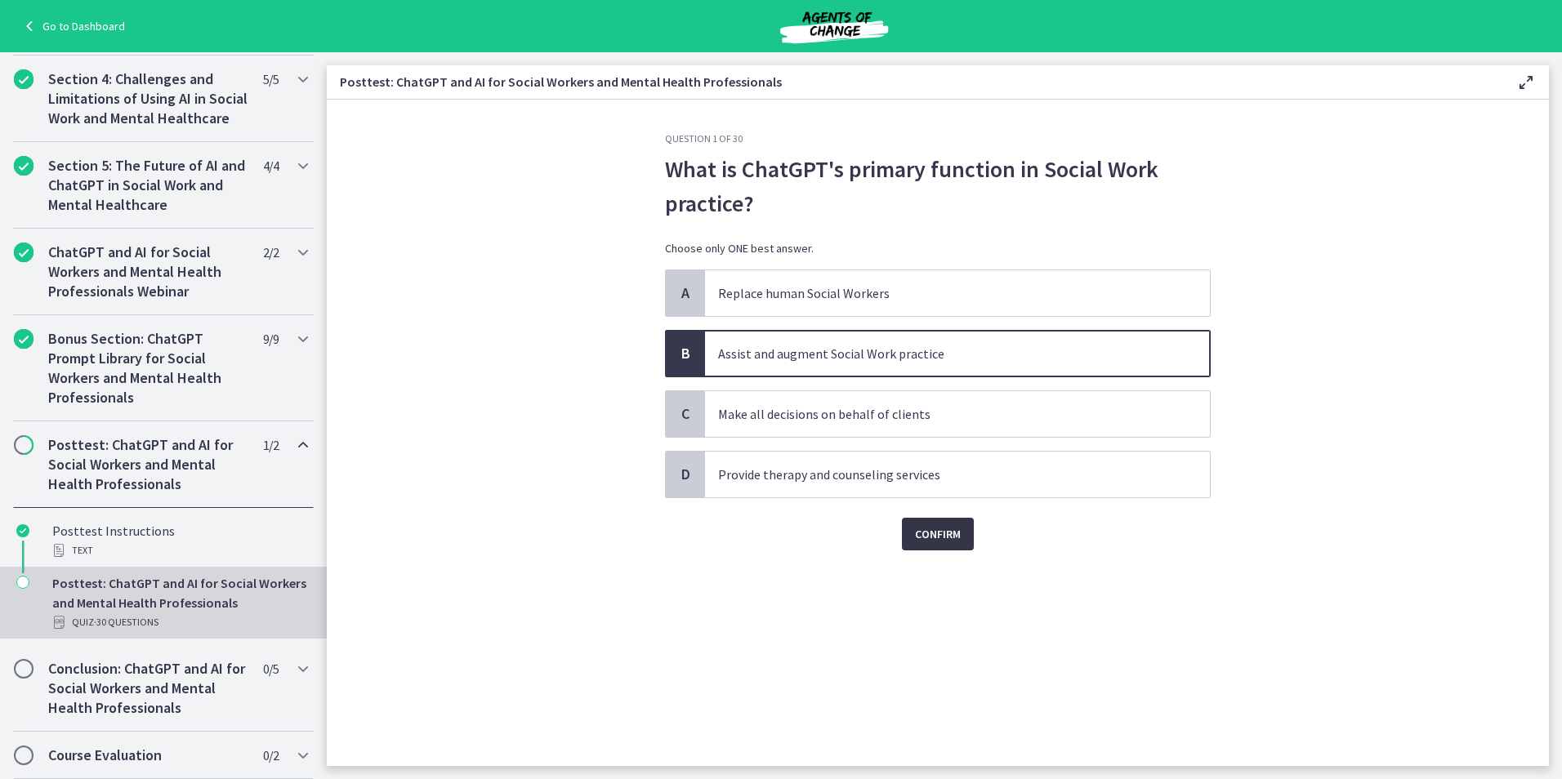
click at [909, 532] on button "Confirm" at bounding box center [938, 534] width 72 height 33
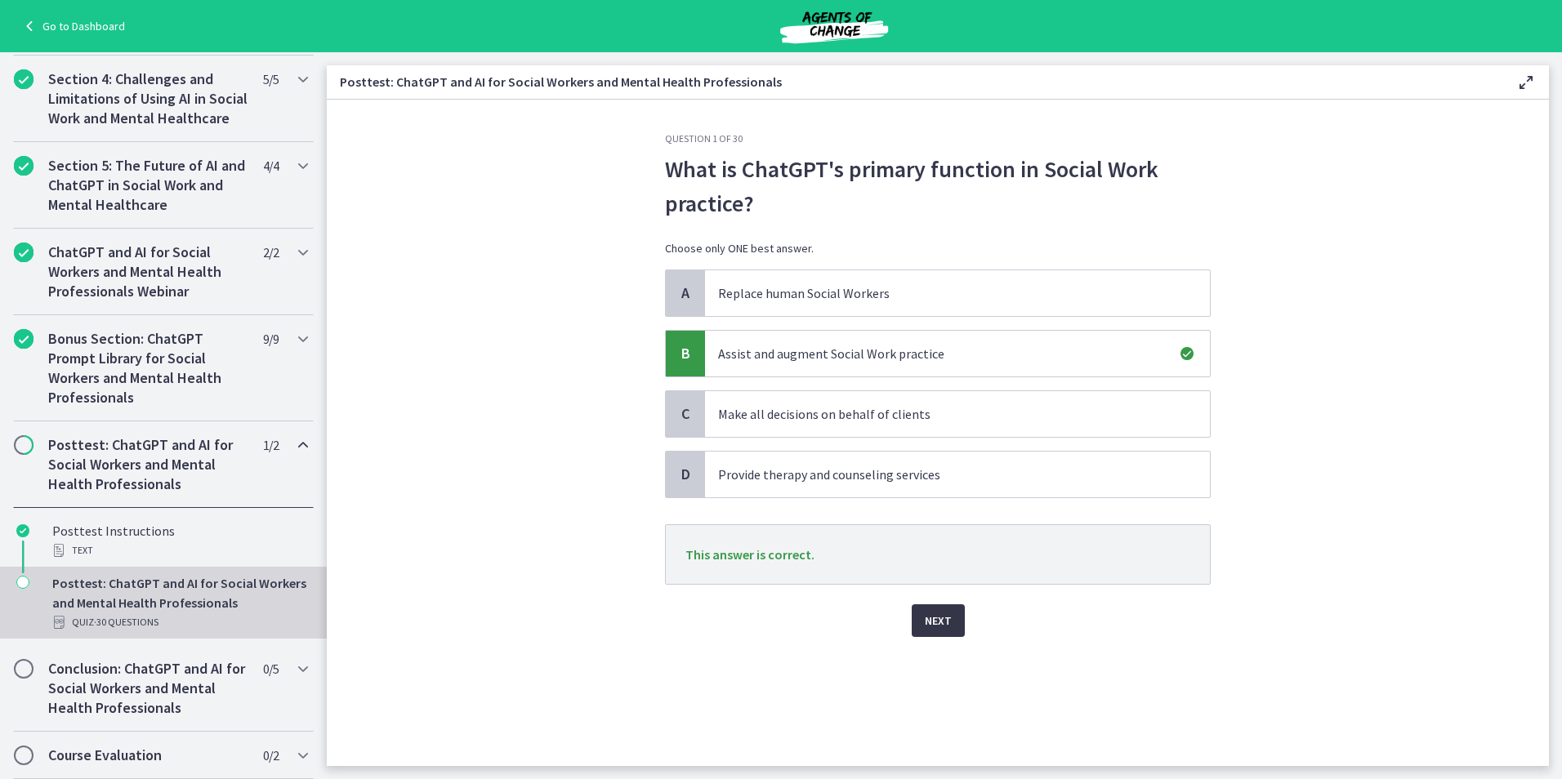
click at [961, 629] on button "Next" at bounding box center [938, 621] width 53 height 33
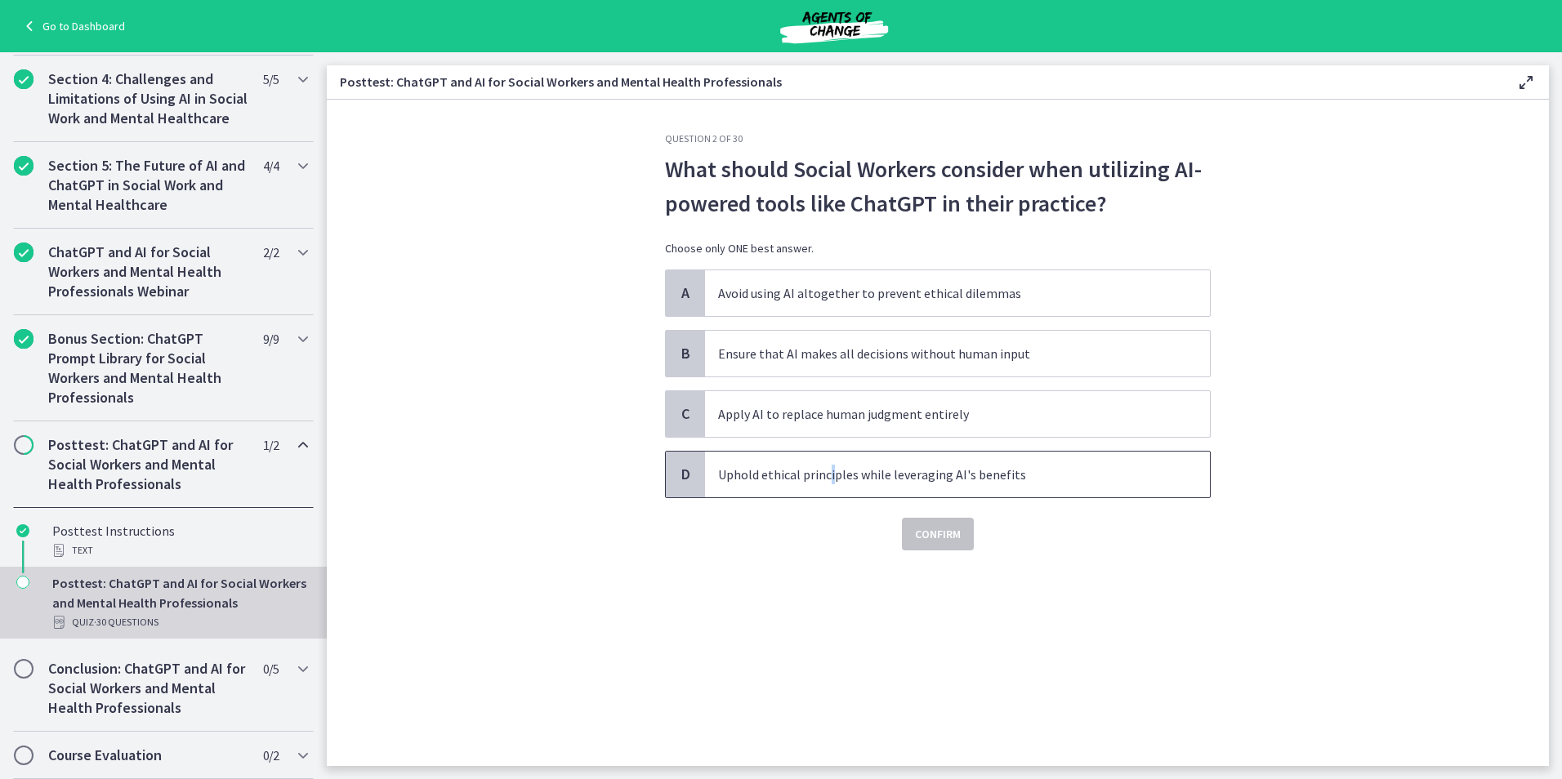
click at [830, 478] on p "Uphold ethical principles while leveraging AI's benefits" at bounding box center [941, 475] width 446 height 20
drag, startPoint x: 830, startPoint y: 478, endPoint x: 930, endPoint y: 537, distance: 116.4
click at [930, 537] on span "Confirm" at bounding box center [938, 534] width 46 height 20
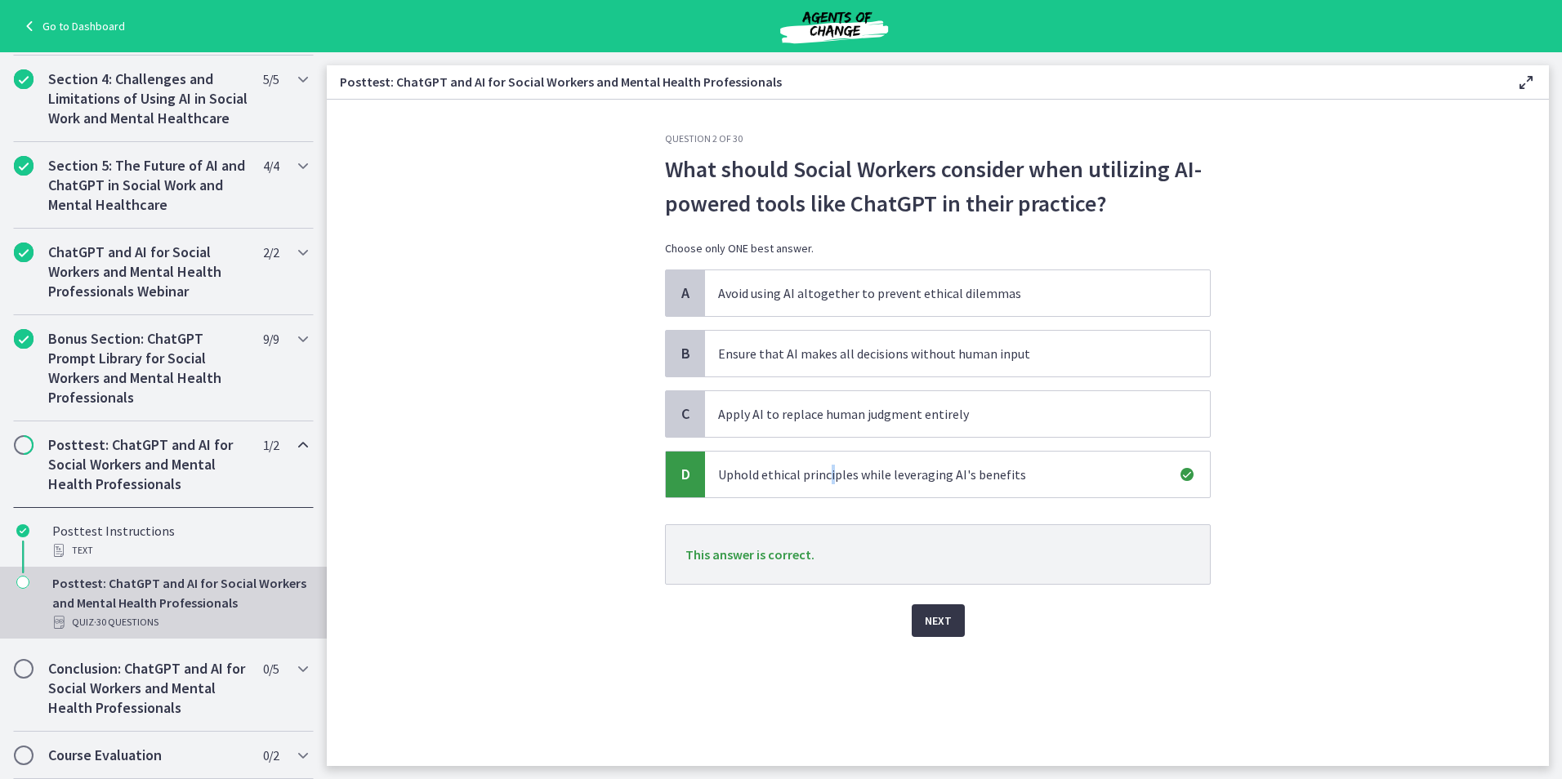
click at [922, 618] on button "Next" at bounding box center [938, 621] width 53 height 33
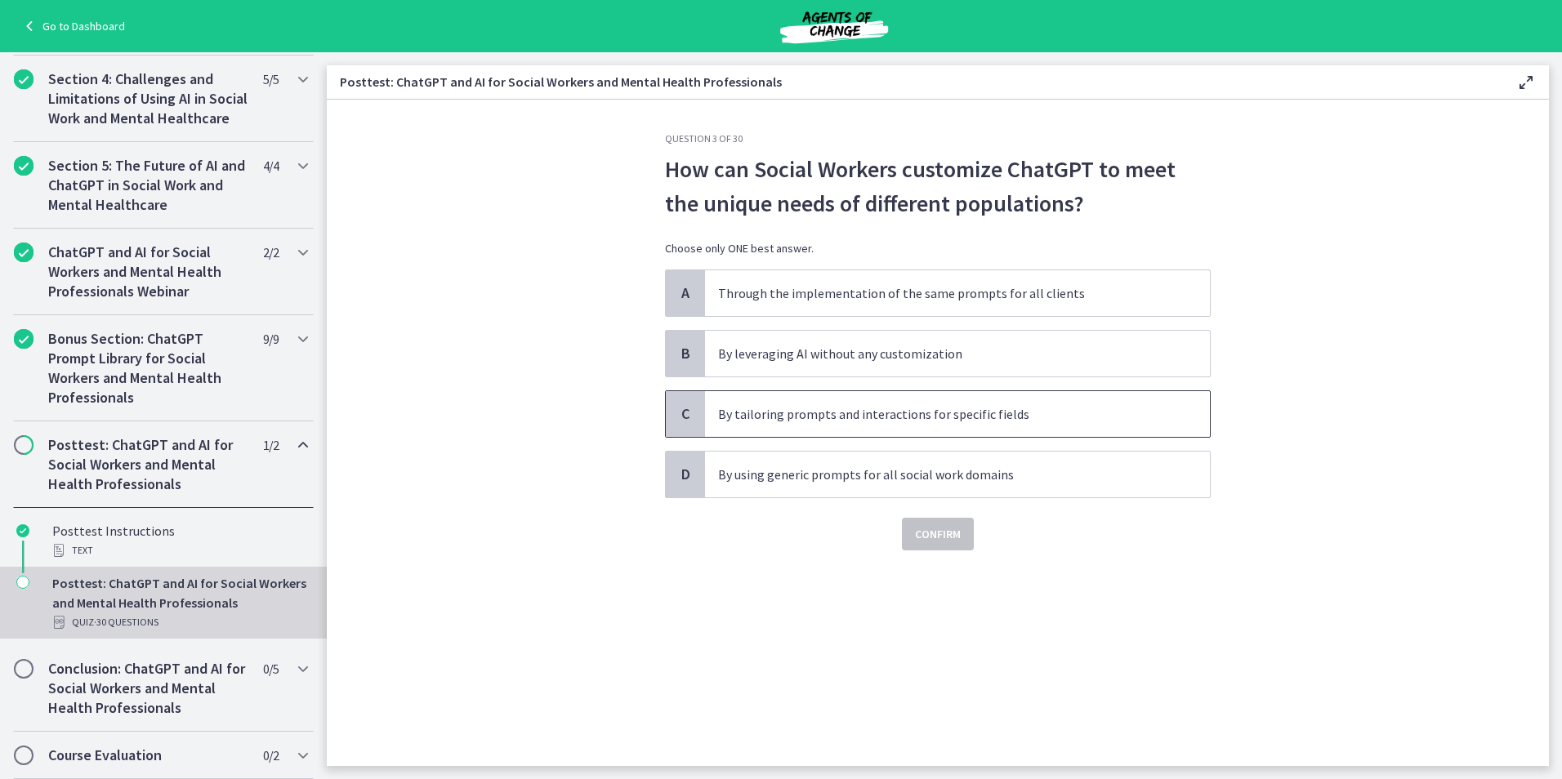
click at [961, 409] on p "By tailoring prompts and interactions for specific fields" at bounding box center [941, 414] width 446 height 20
click at [955, 541] on span "Confirm" at bounding box center [938, 534] width 46 height 20
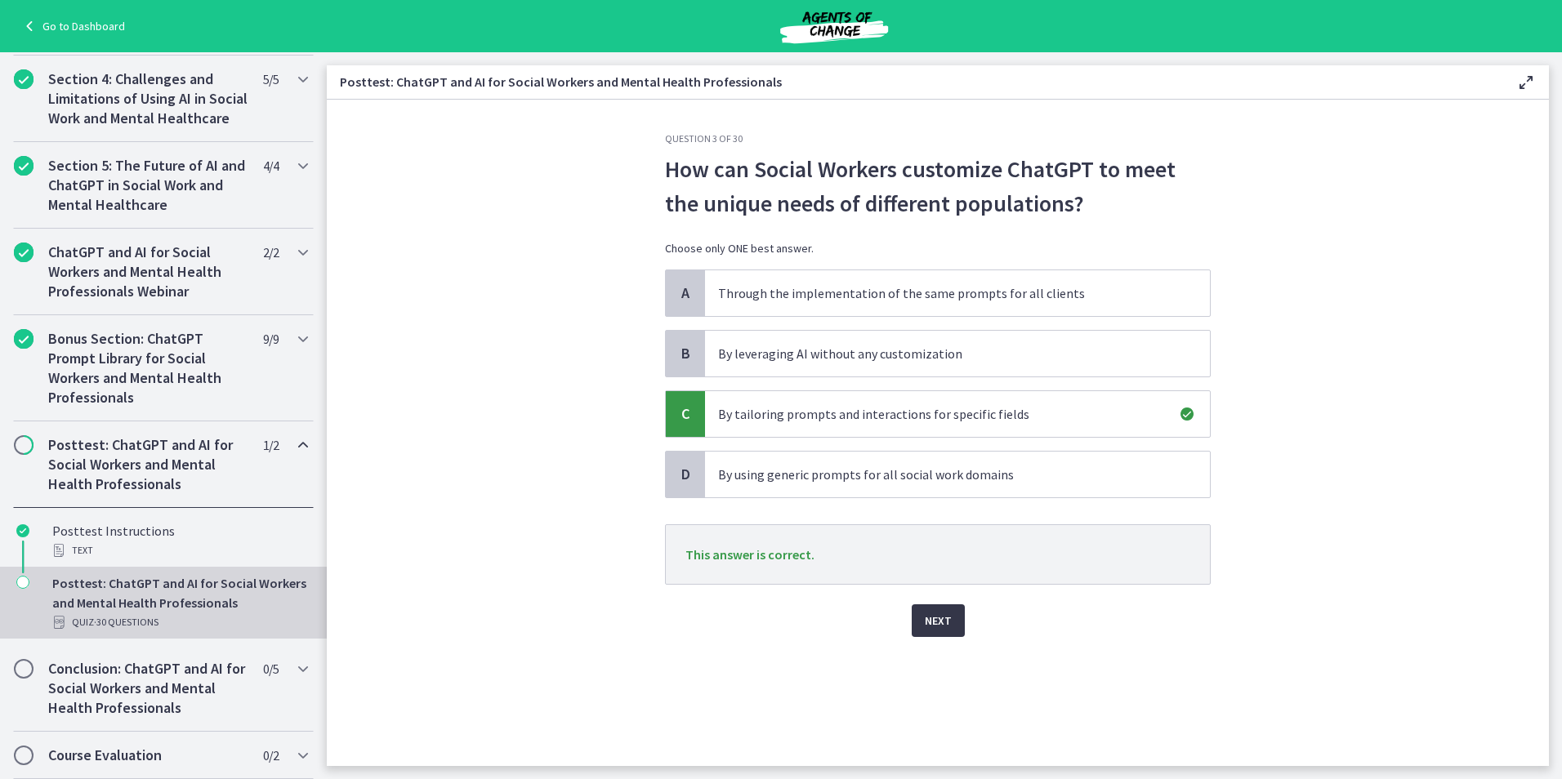
click at [934, 611] on button "Next" at bounding box center [938, 621] width 53 height 33
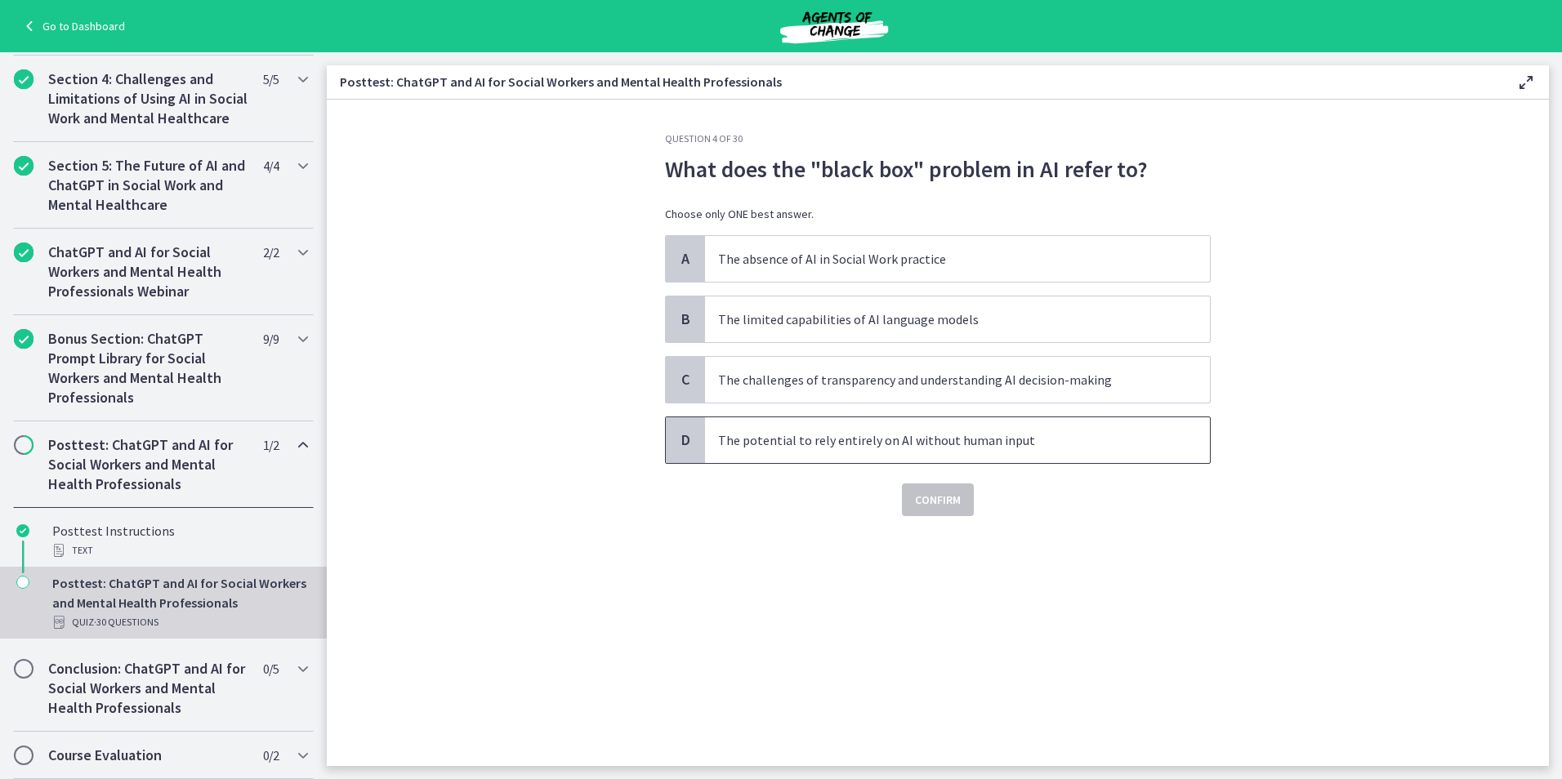
click at [926, 456] on span "The potential to rely entirely on AI without human input" at bounding box center [957, 440] width 505 height 46
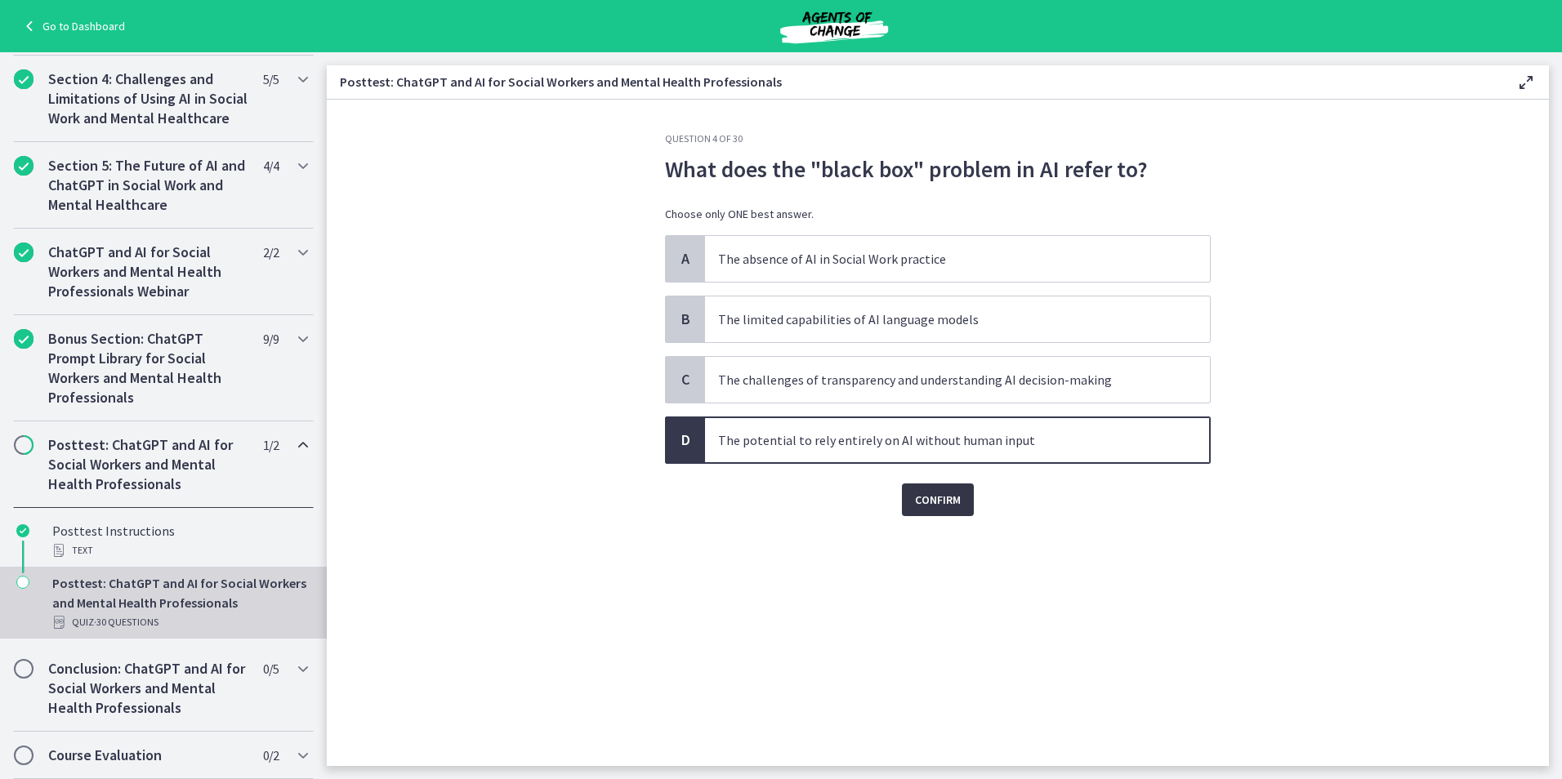
click at [940, 511] on button "Confirm" at bounding box center [938, 500] width 72 height 33
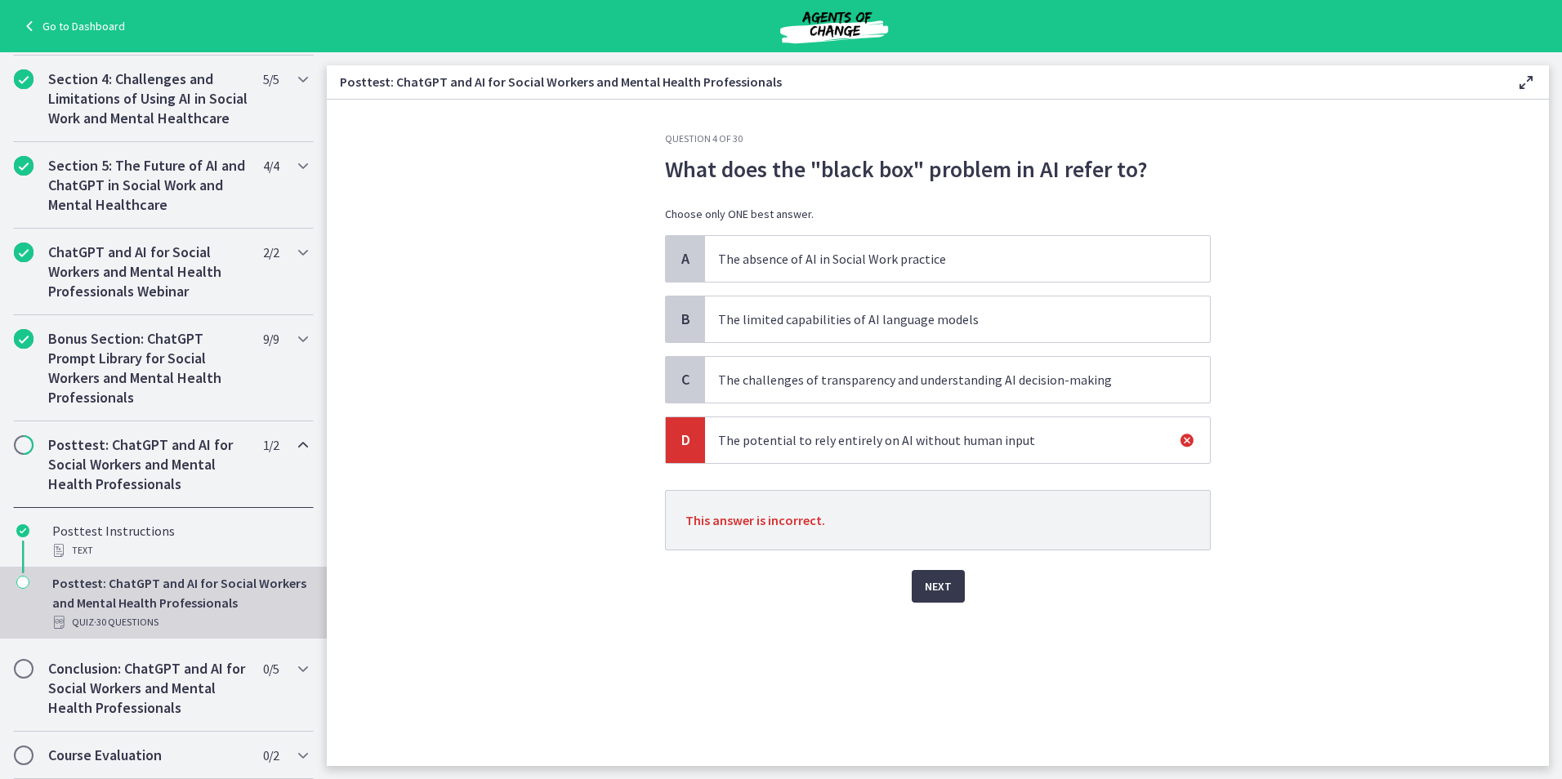
click at [907, 373] on p "The challenges of transparency and understanding AI decision-making" at bounding box center [941, 380] width 446 height 20
click at [935, 592] on span "Next" at bounding box center [938, 587] width 27 height 20
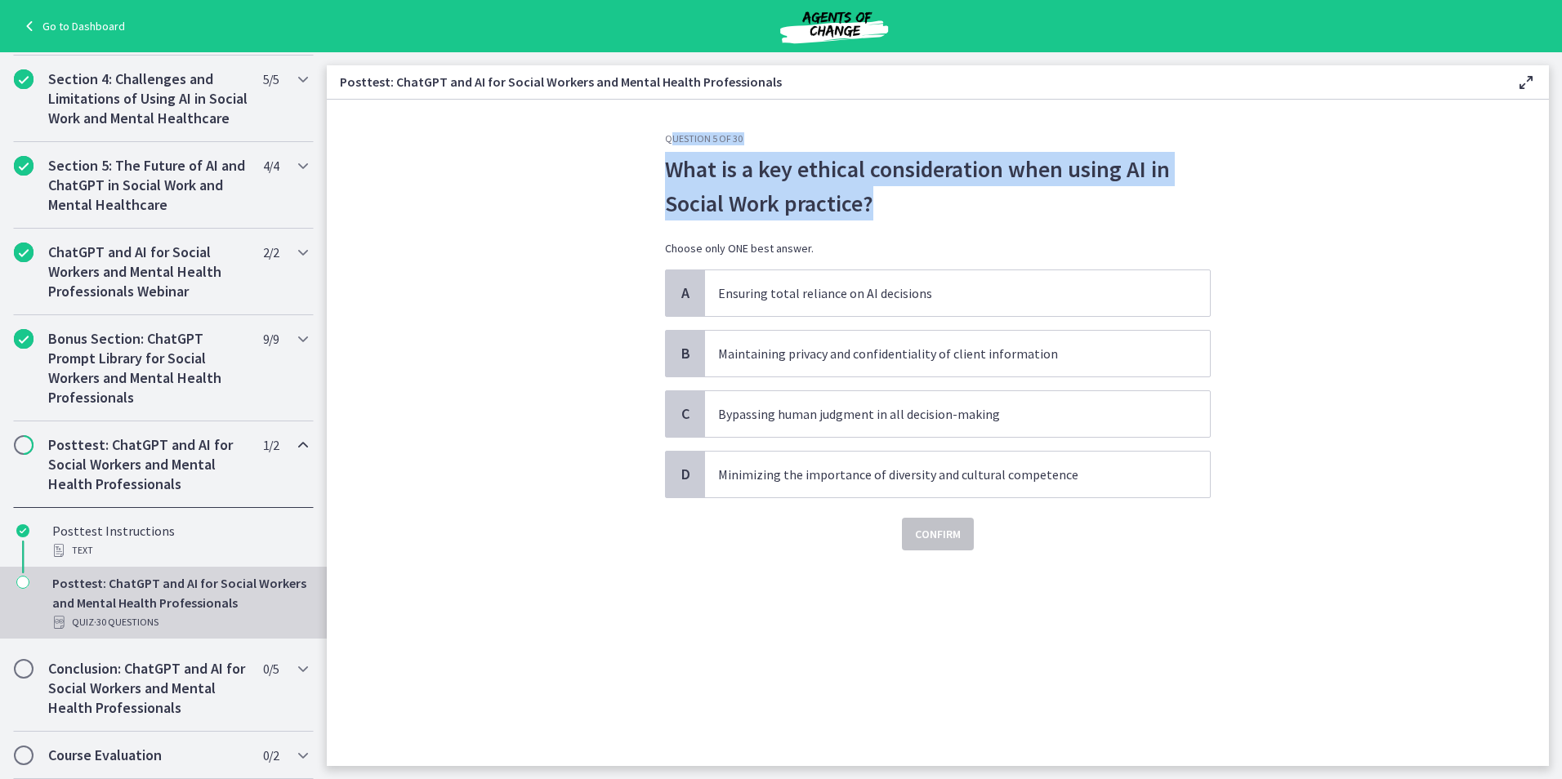
drag, startPoint x: 881, startPoint y: 204, endPoint x: 672, endPoint y: 138, distance: 220.1
click at [672, 138] on div "Question 5 of 30 What is a key ethical consideration when using AI in Social Wo…" at bounding box center [938, 341] width 546 height 418
drag, startPoint x: 672, startPoint y: 138, endPoint x: 759, endPoint y: 185, distance: 99.0
click at [753, 177] on p "What is a key ethical consideration when using AI in Social Work practice?" at bounding box center [938, 186] width 546 height 69
click at [730, 177] on p "What is a key ethical consideration when using AI in Social Work practice?" at bounding box center [938, 186] width 546 height 69
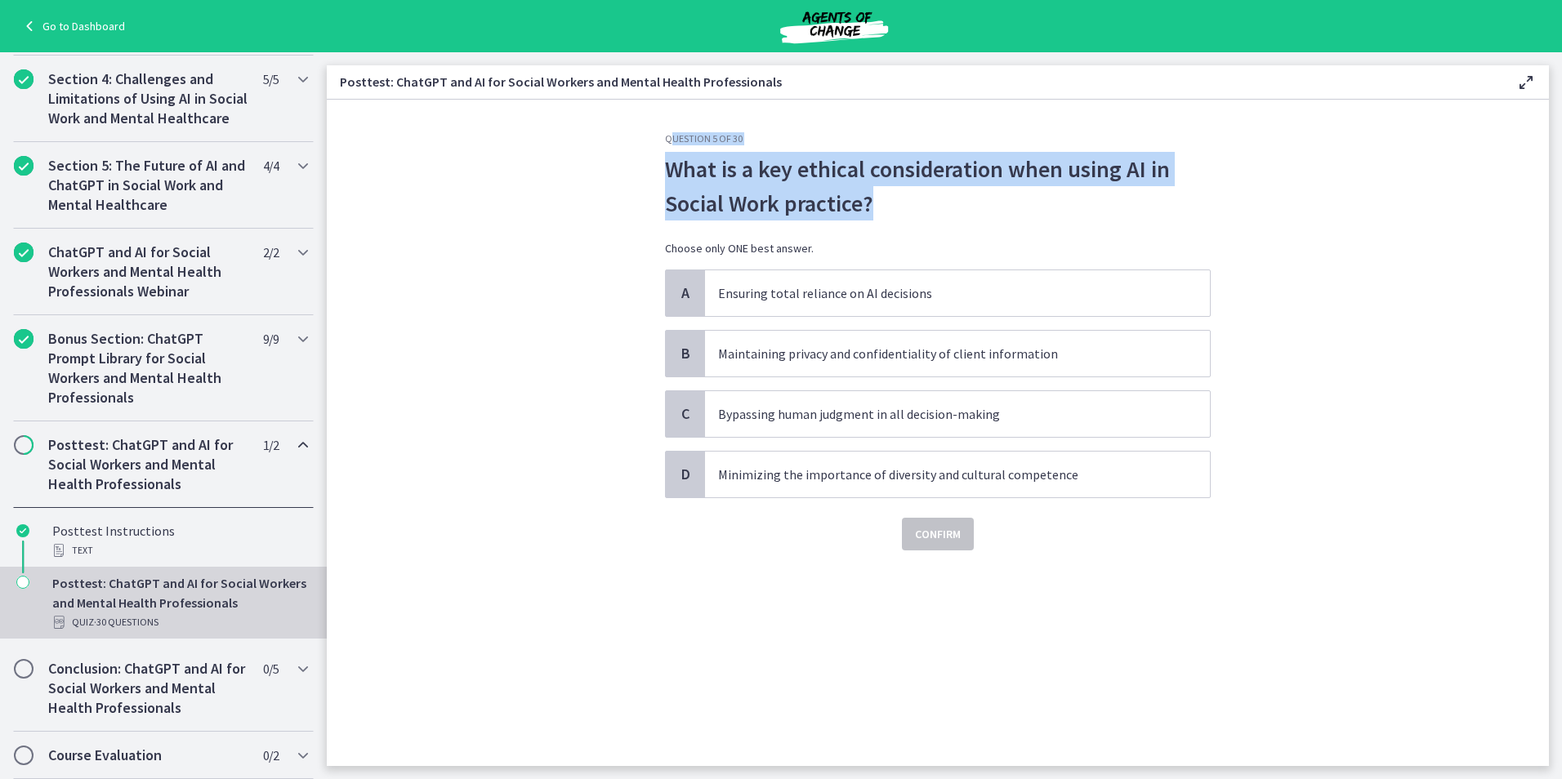
click at [661, 158] on div "Question 5 of 30 What is a key ethical consideration when using AI in Social Wo…" at bounding box center [938, 449] width 572 height 634
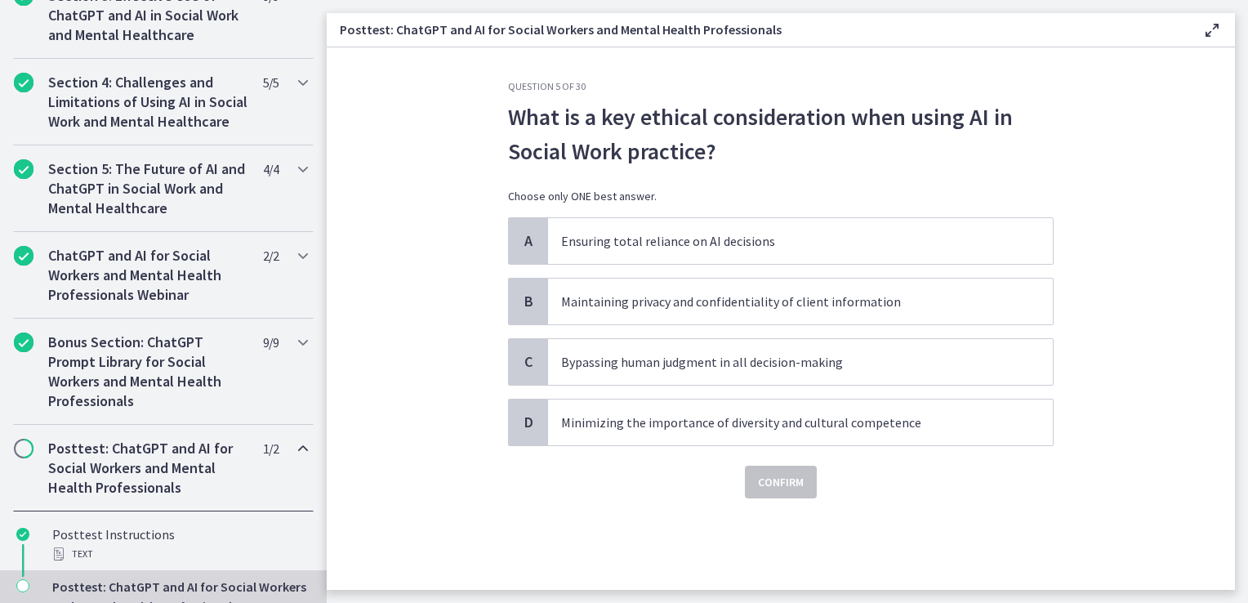
scroll to position [590, 0]
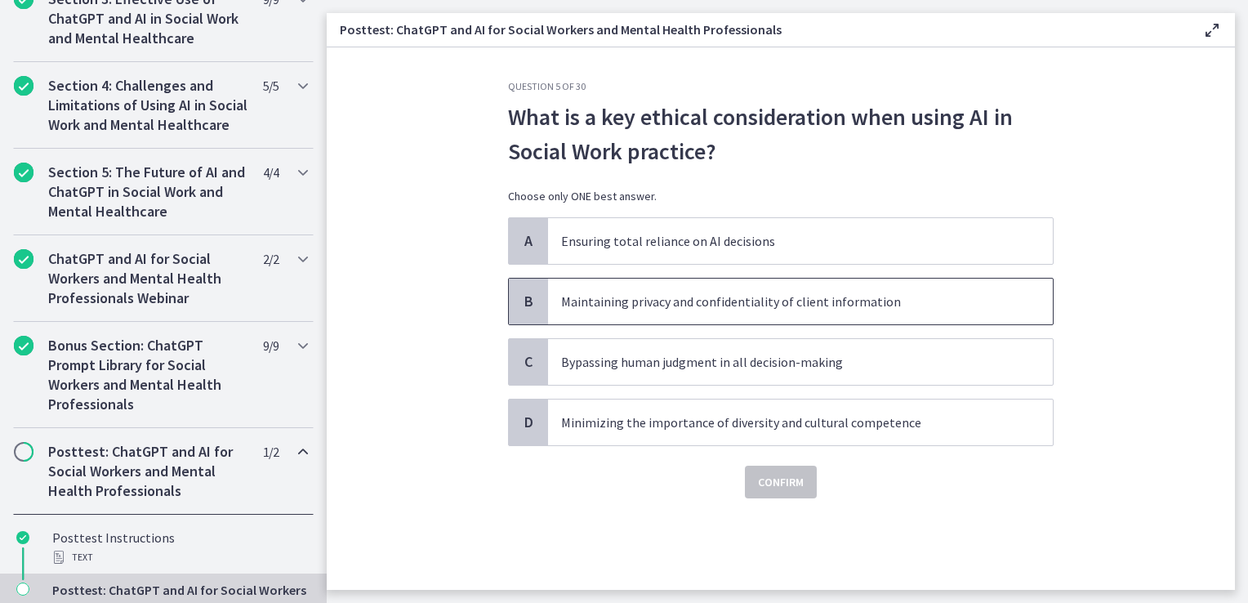
click at [639, 306] on p "Maintaining privacy and confidentiality of client information" at bounding box center [784, 302] width 446 height 20
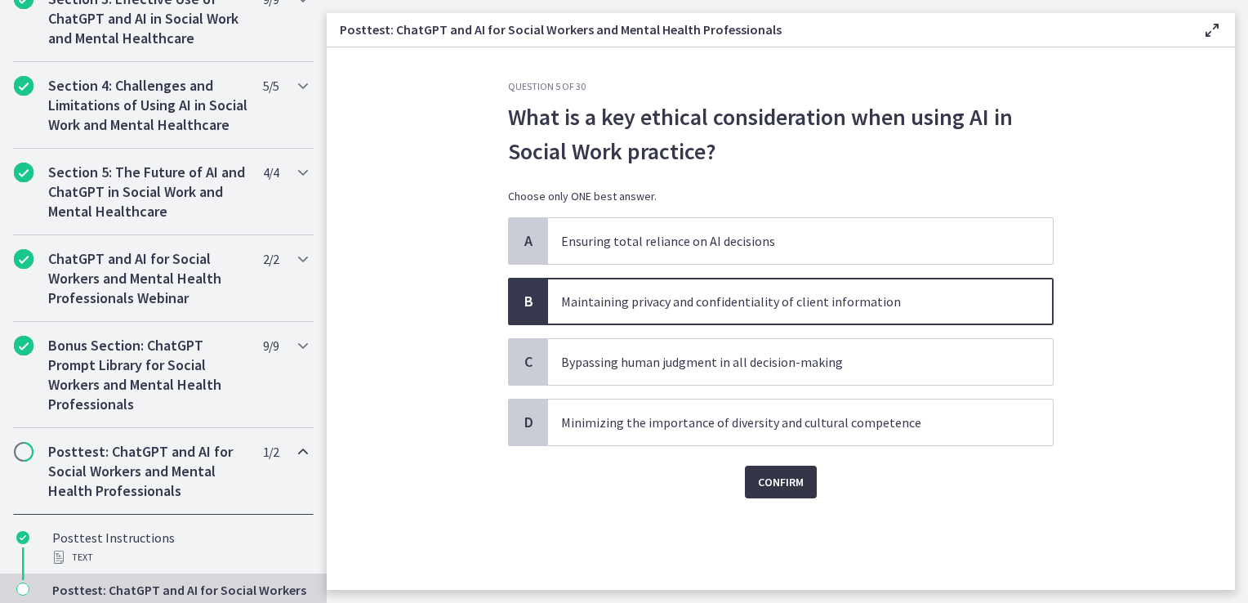
click at [788, 489] on span "Confirm" at bounding box center [781, 482] width 46 height 20
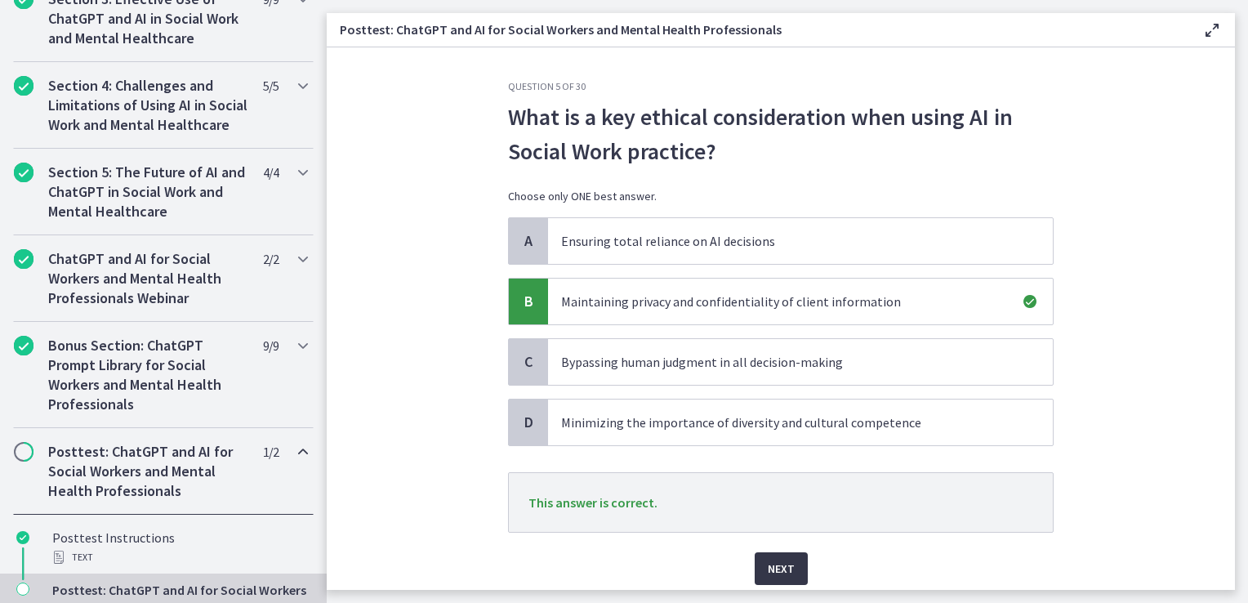
click at [774, 571] on span "Next" at bounding box center [781, 569] width 27 height 20
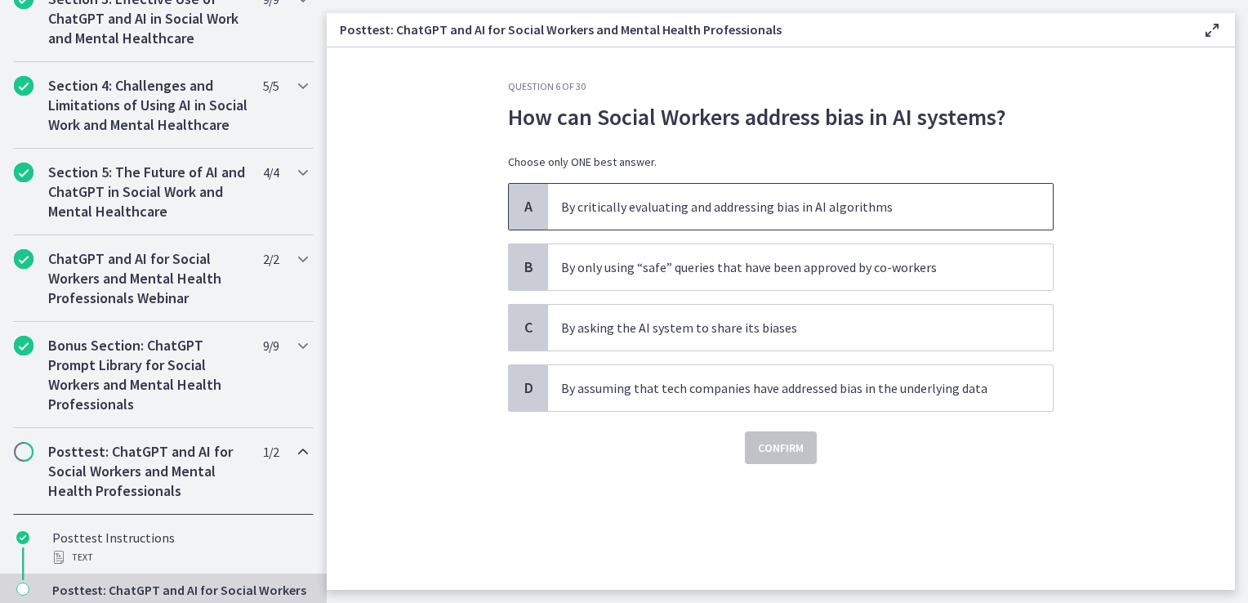
click at [735, 215] on p "By critically evaluating and addressing bias in AI algorithms" at bounding box center [784, 207] width 446 height 20
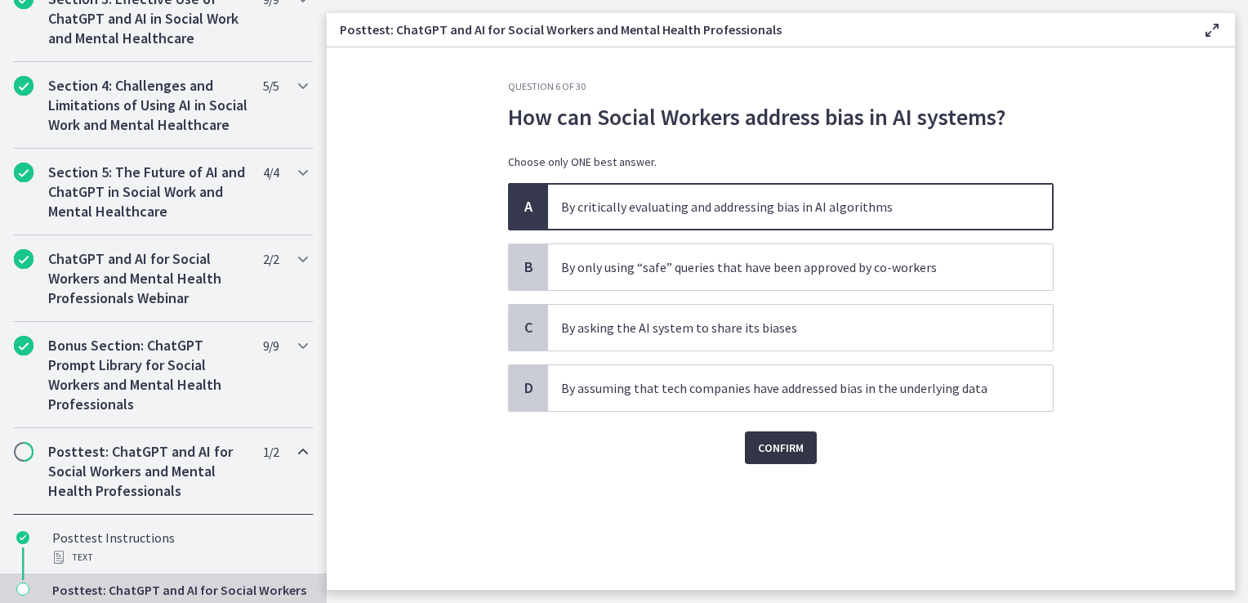
click at [797, 453] on span "Confirm" at bounding box center [781, 448] width 46 height 20
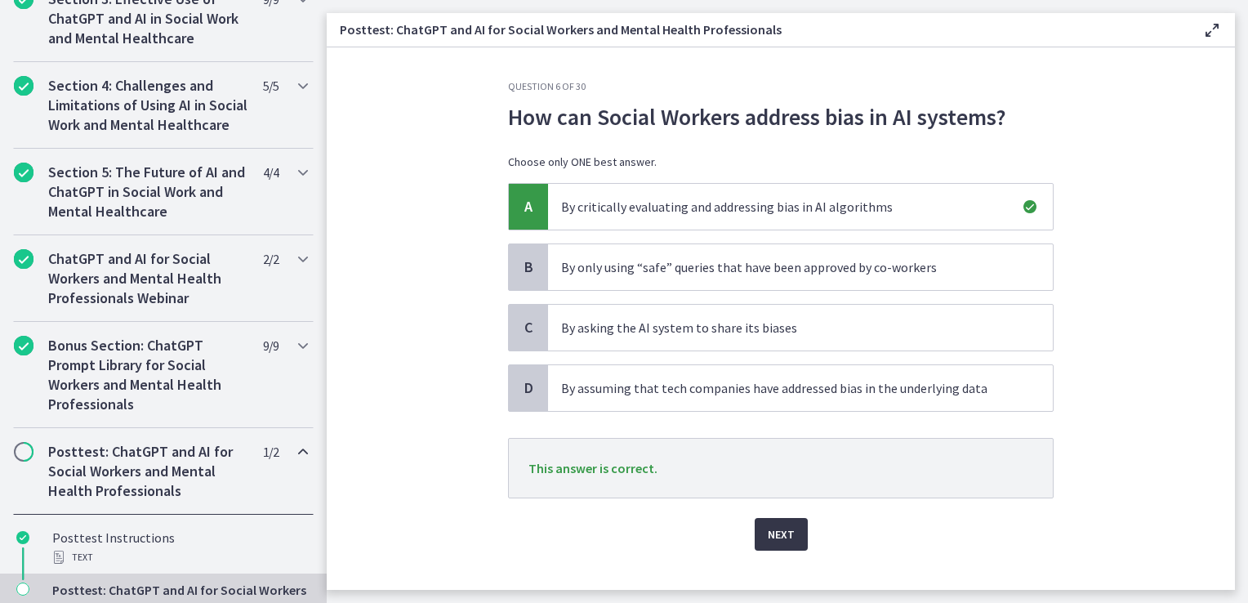
click at [771, 518] on button "Next" at bounding box center [781, 534] width 53 height 33
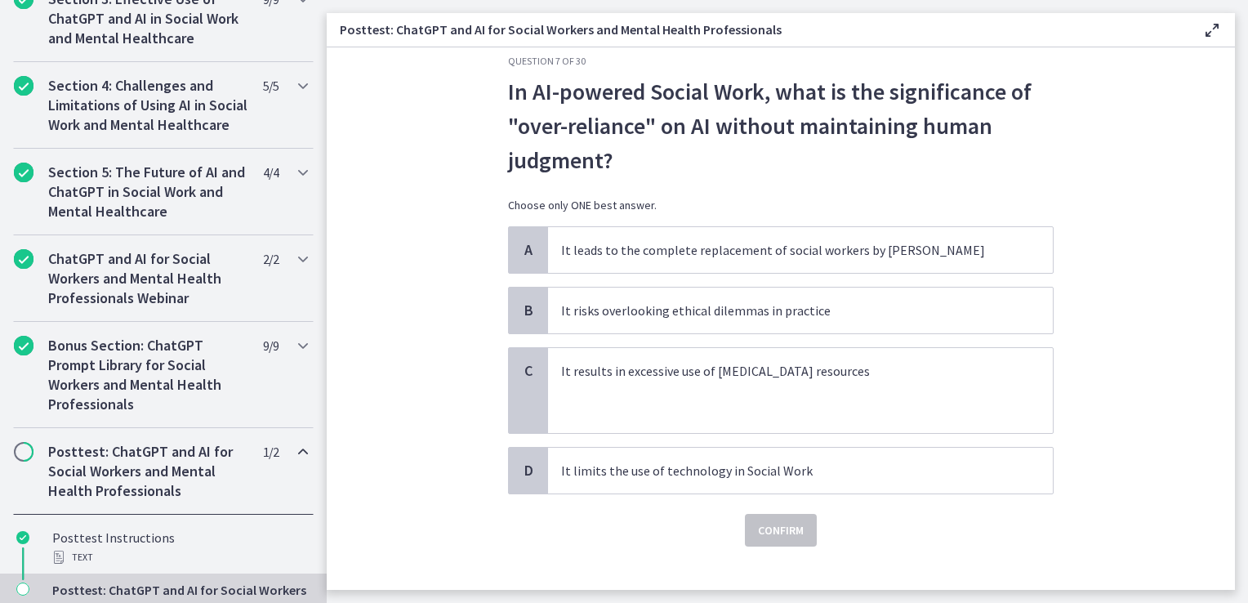
scroll to position [46, 0]
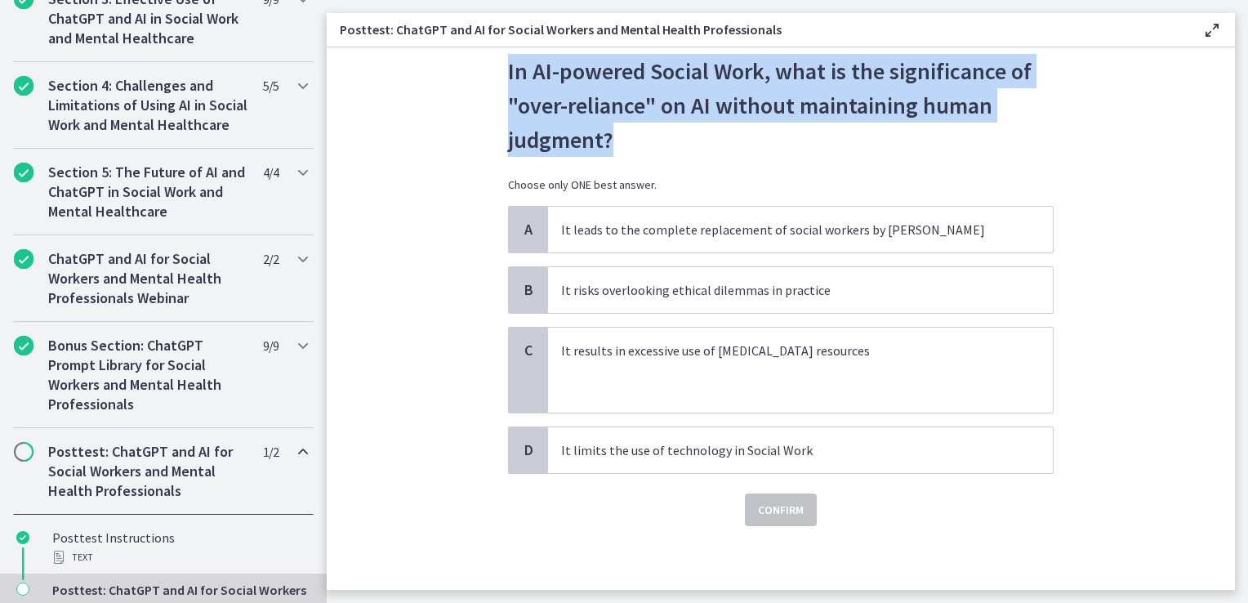
drag, startPoint x: 606, startPoint y: 138, endPoint x: 502, endPoint y: 64, distance: 128.3
click at [508, 64] on p "In AI-powered Social Work, what is the significance of "over-reliance" on AI wi…" at bounding box center [781, 105] width 546 height 103
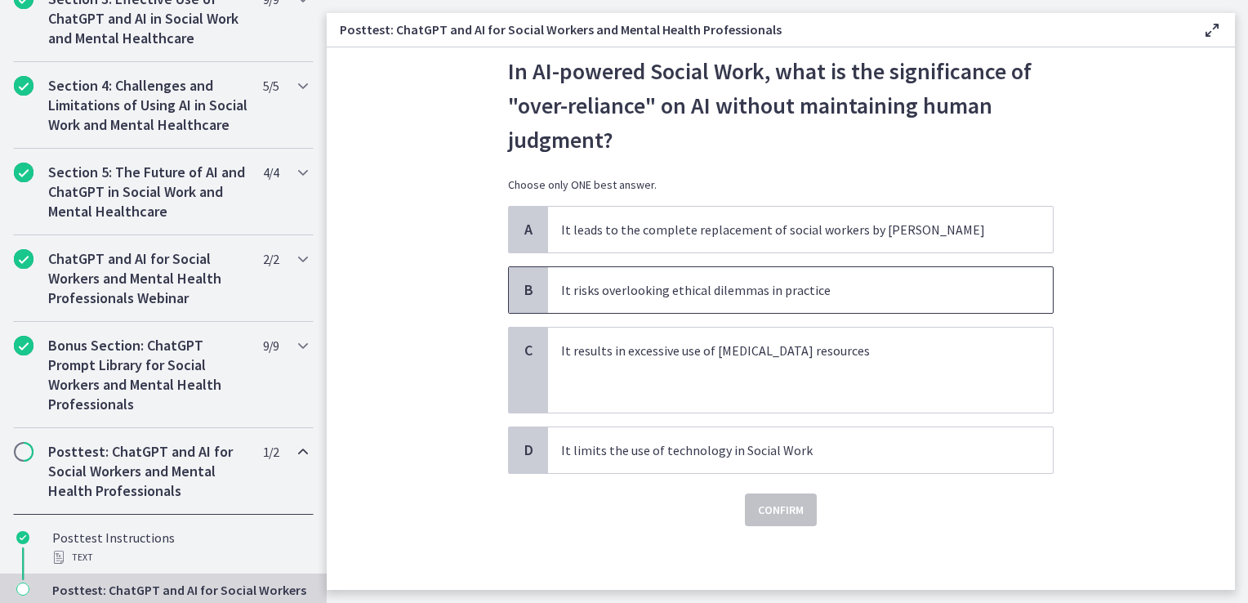
click at [646, 307] on span "It risks overlooking ethical dilemmas in practice" at bounding box center [800, 290] width 505 height 46
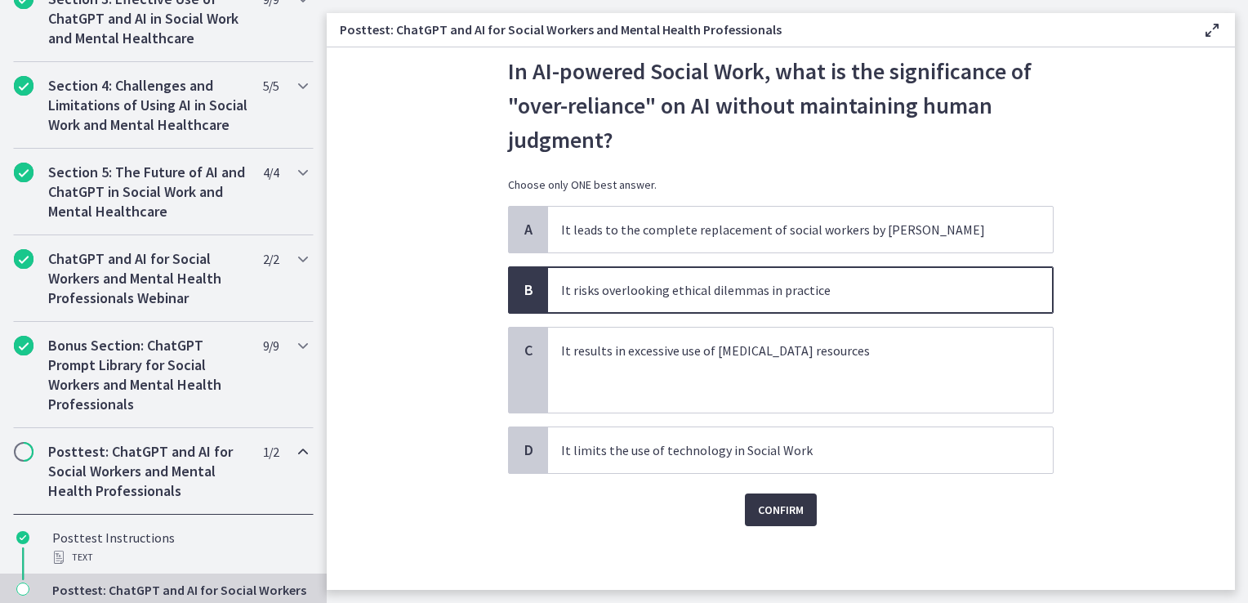
click at [770, 521] on button "Confirm" at bounding box center [781, 509] width 72 height 33
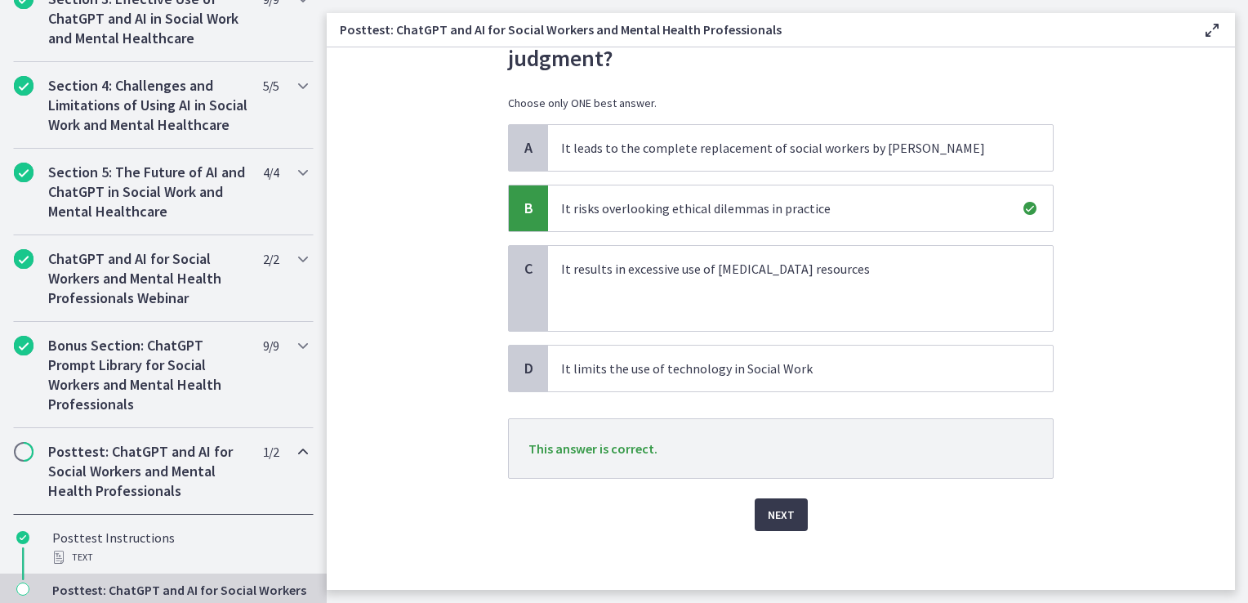
scroll to position [132, 0]
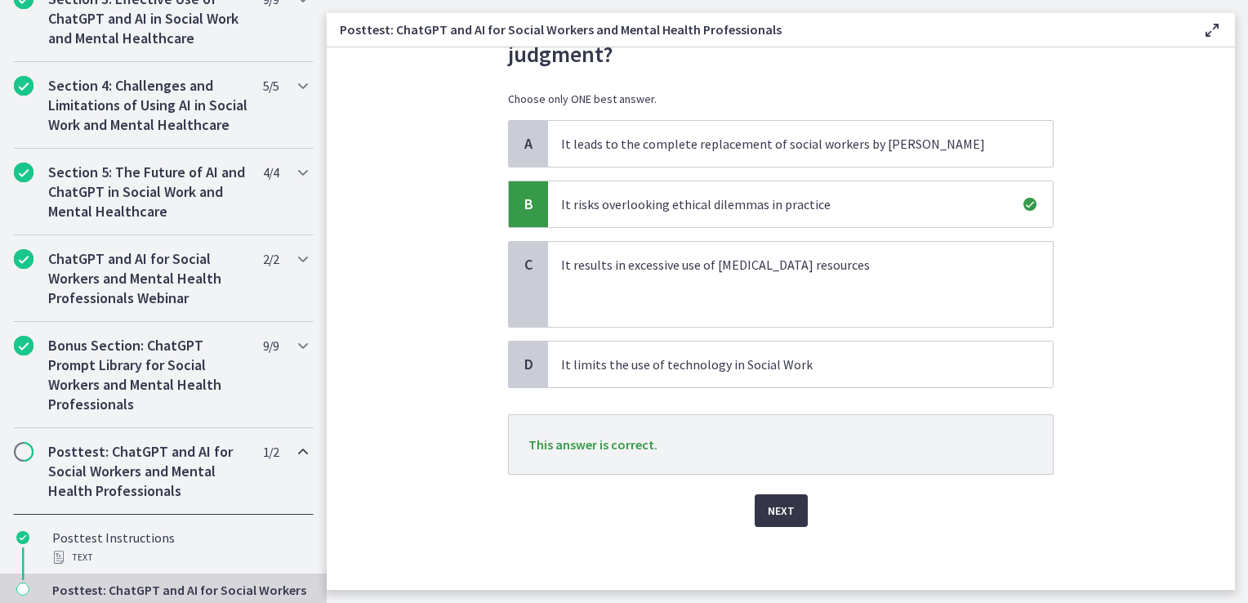
click at [770, 515] on span "Next" at bounding box center [781, 511] width 27 height 20
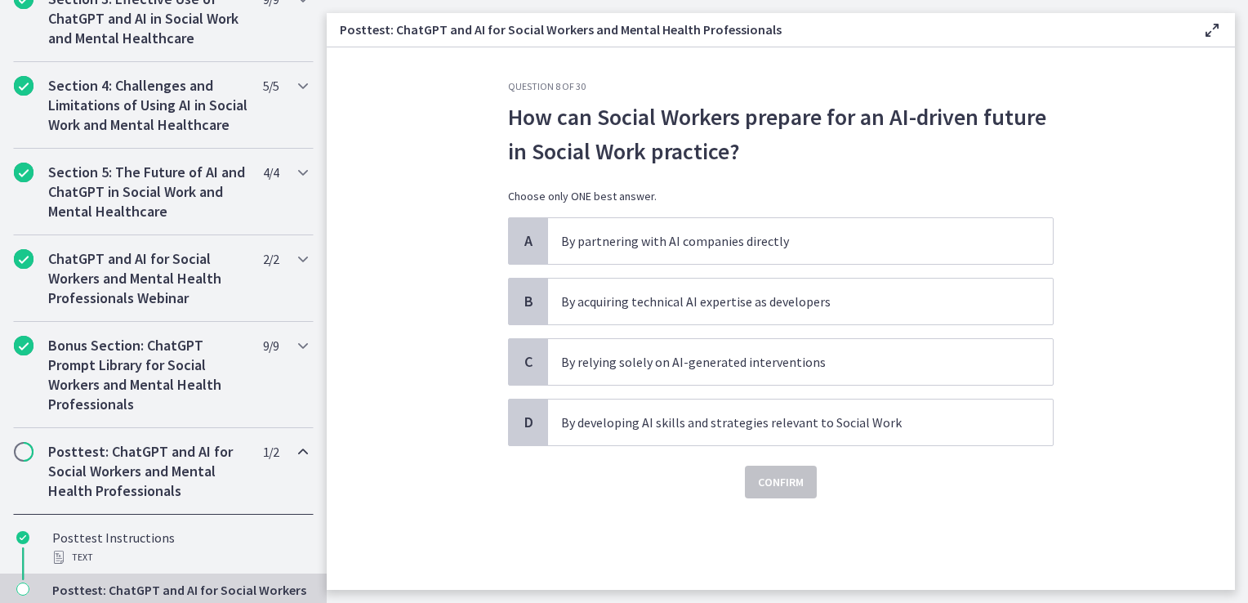
scroll to position [0, 0]
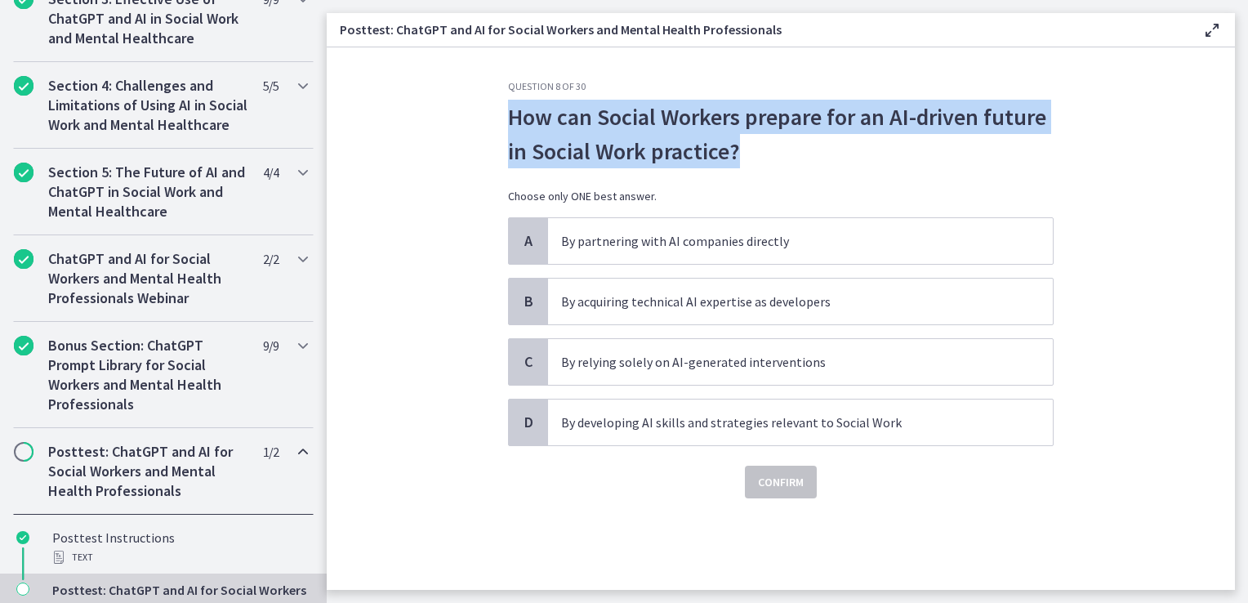
drag, startPoint x: 744, startPoint y: 146, endPoint x: 509, endPoint y: 111, distance: 237.9
click at [509, 111] on p "How can Social Workers prepare for an AI-driven future in Social Work practice?" at bounding box center [781, 134] width 546 height 69
drag, startPoint x: 509, startPoint y: 111, endPoint x: 532, endPoint y: 113, distance: 22.9
copy p "How can Social Workers prepare for an AI-driven future in Social Work practice?"
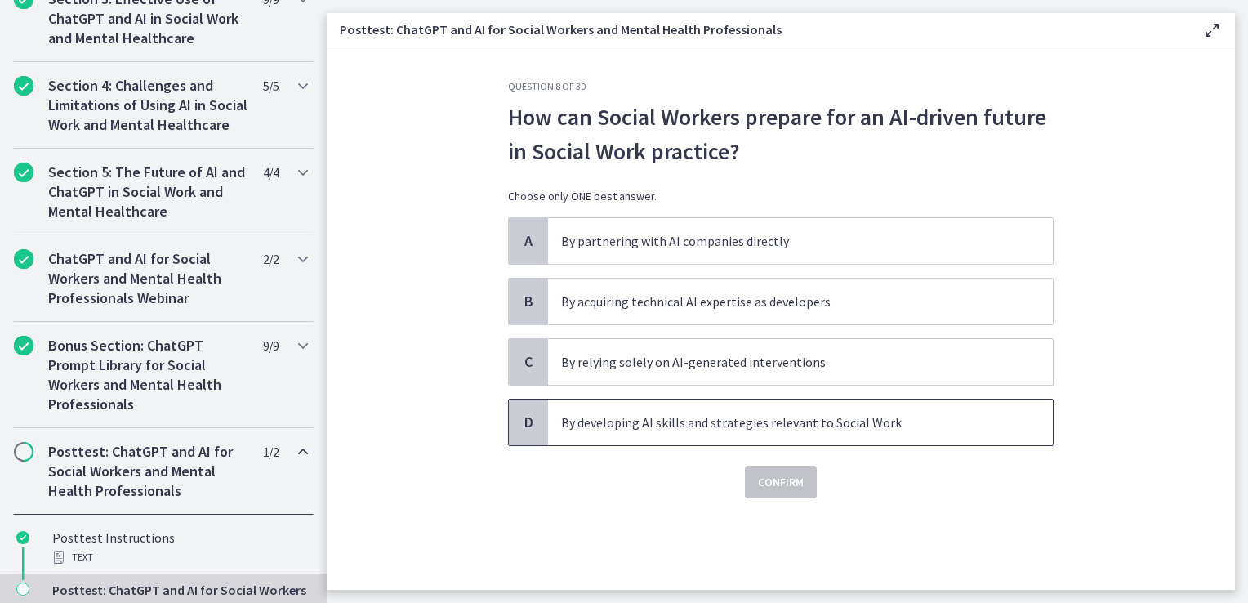
click at [616, 431] on span "By developing AI skills and strategies relevant to Social Work" at bounding box center [800, 422] width 505 height 46
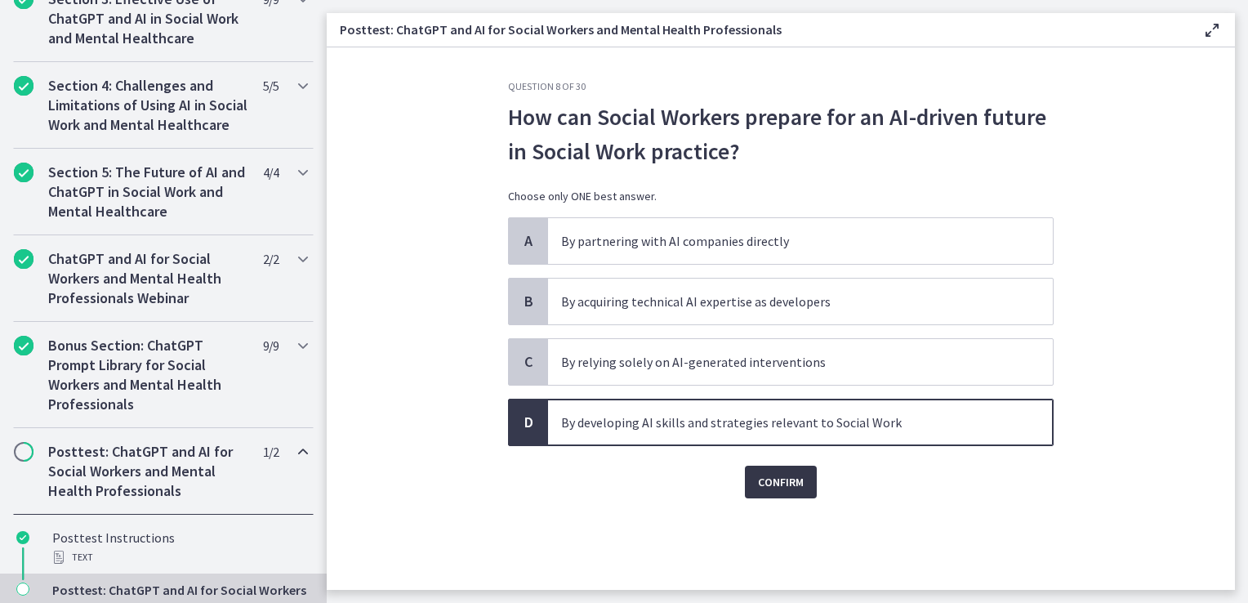
click at [771, 478] on span "Confirm" at bounding box center [781, 482] width 46 height 20
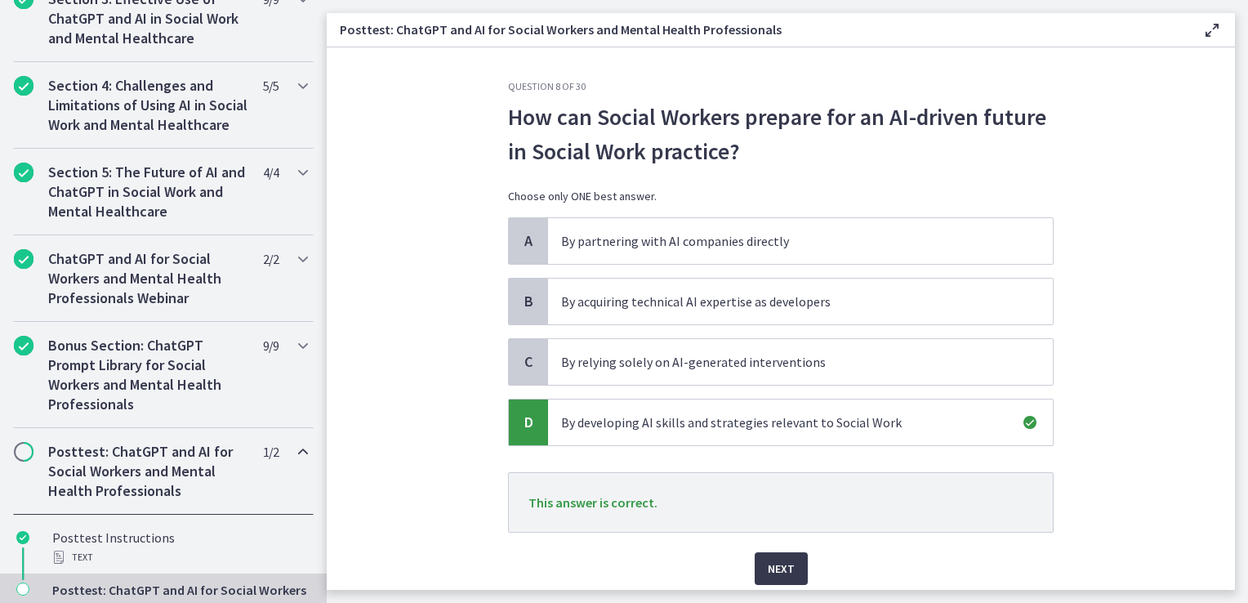
scroll to position [58, 0]
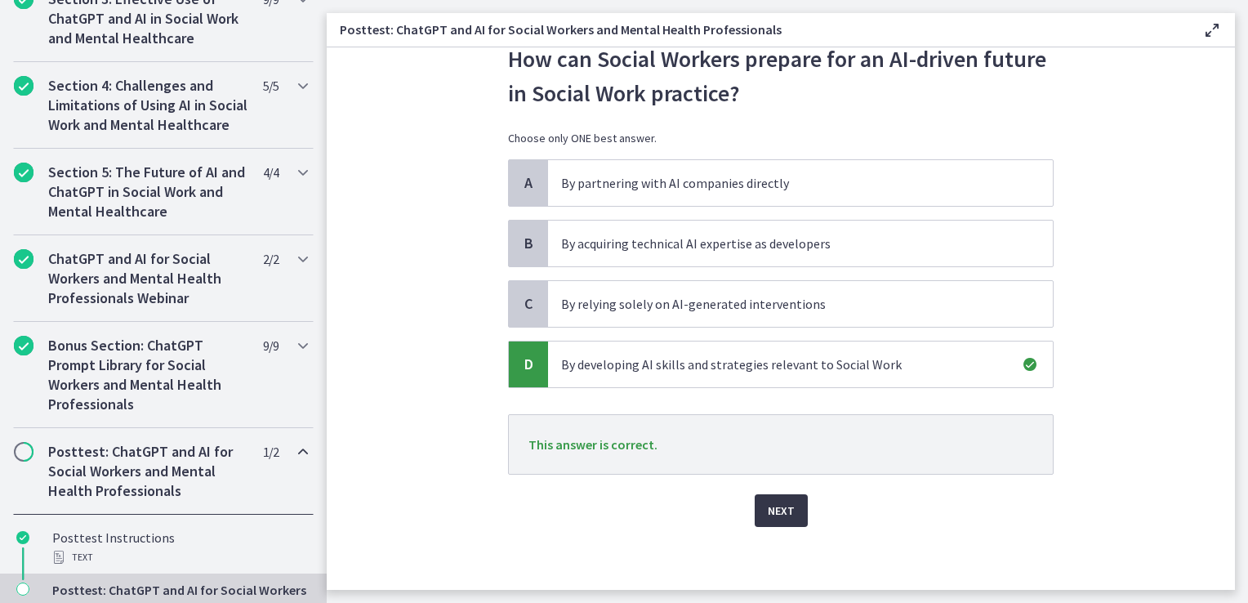
click at [771, 502] on span "Next" at bounding box center [781, 511] width 27 height 20
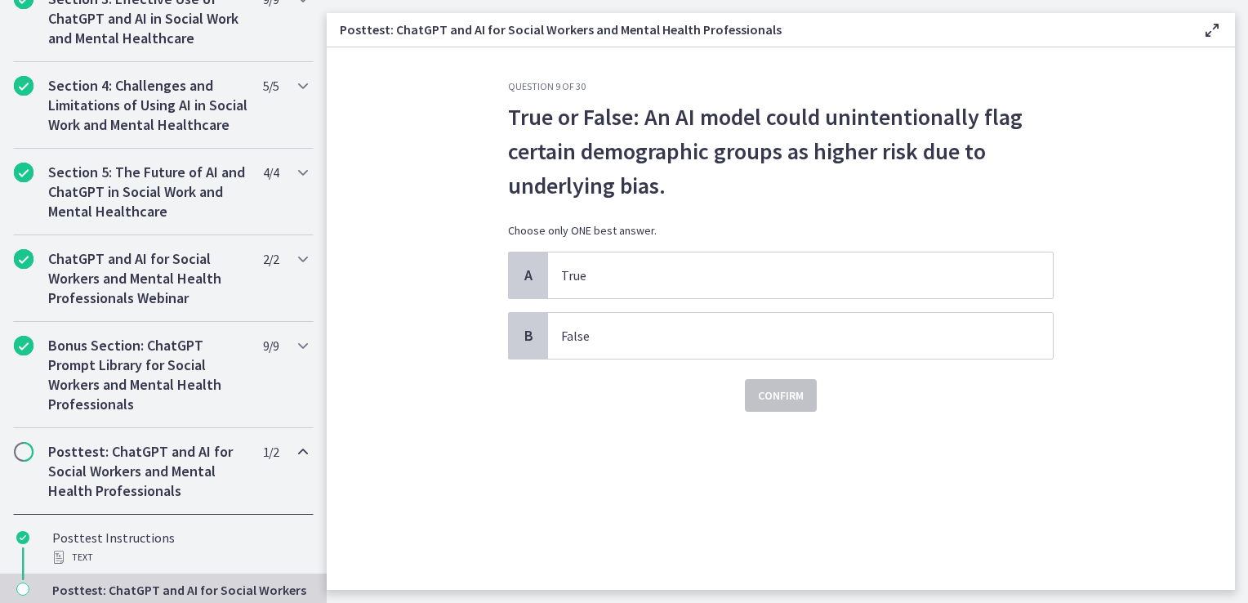
scroll to position [0, 0]
click at [614, 287] on span "True" at bounding box center [800, 275] width 505 height 46
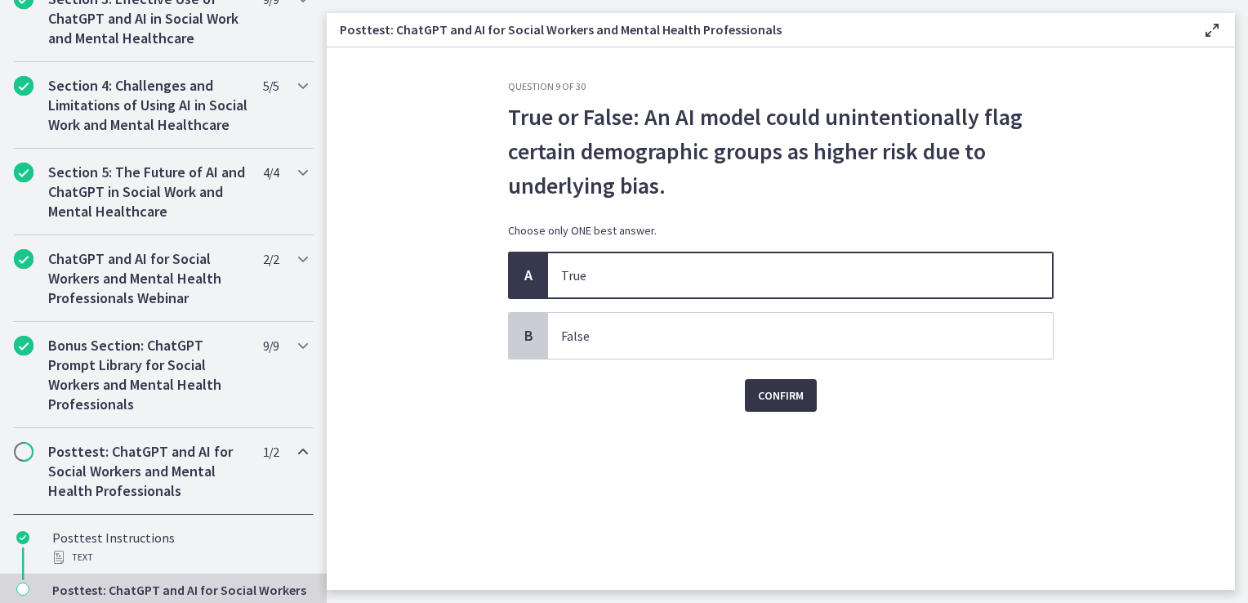
click at [776, 394] on span "Confirm" at bounding box center [781, 396] width 46 height 20
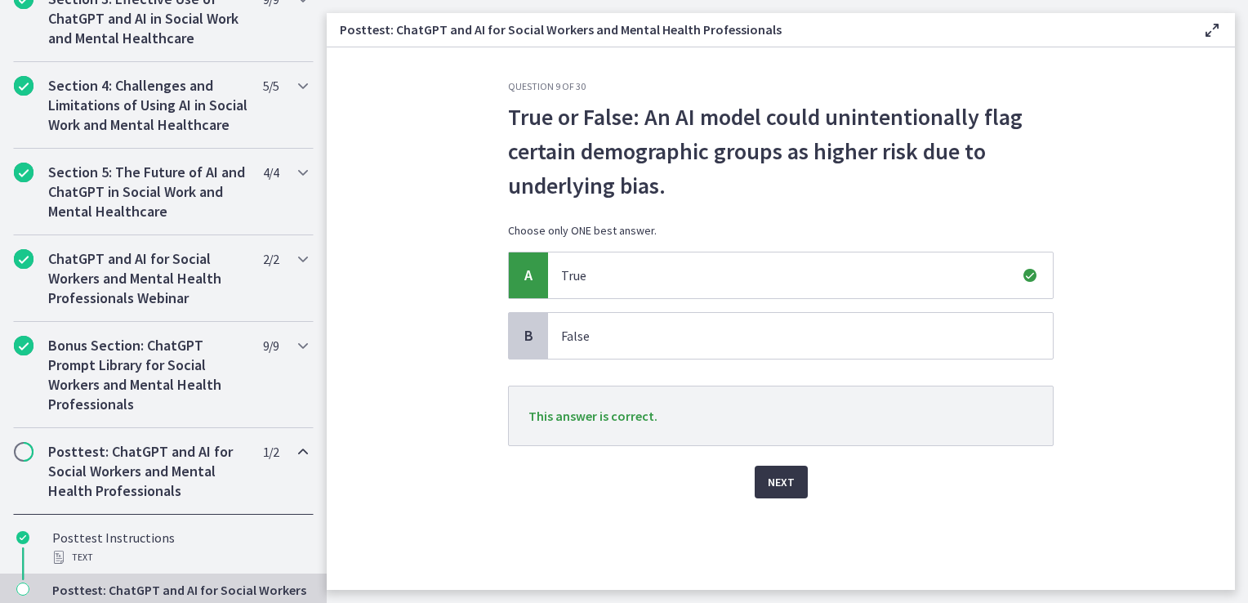
click at [781, 492] on button "Next" at bounding box center [781, 482] width 53 height 33
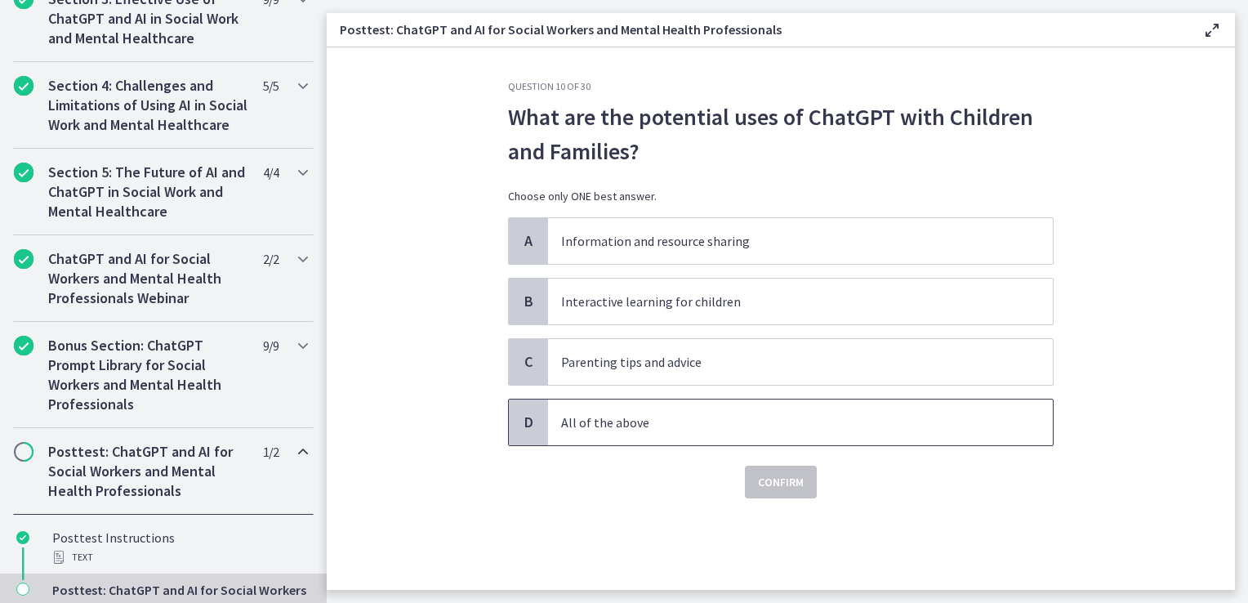
click at [744, 418] on p "All of the above" at bounding box center [784, 423] width 446 height 20
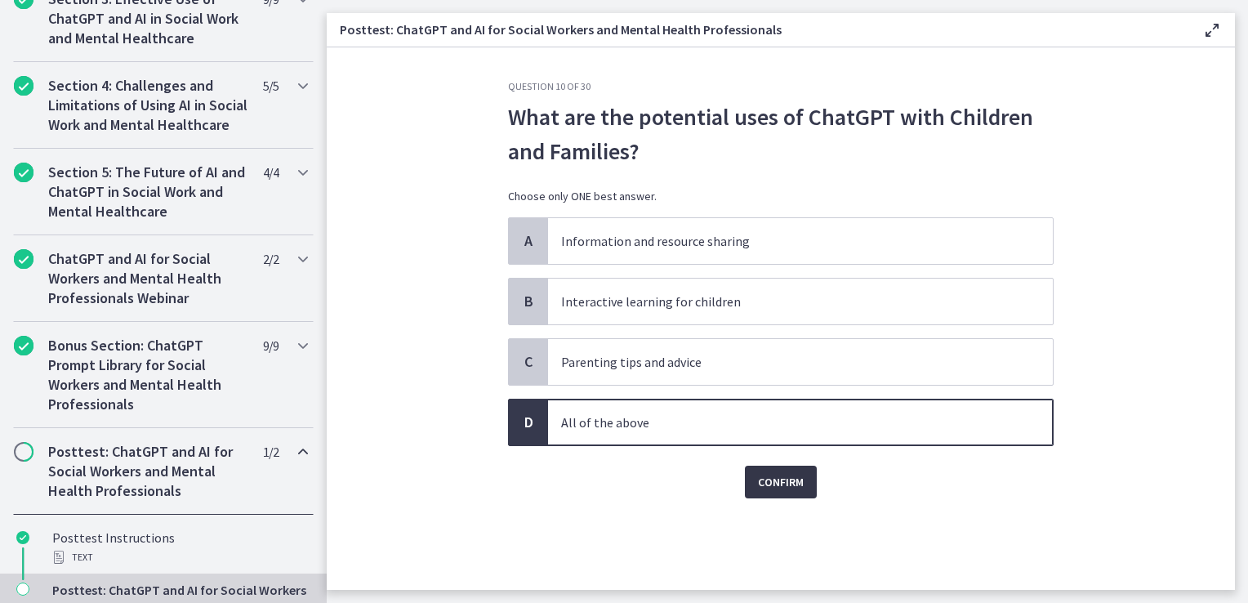
click at [765, 470] on button "Confirm" at bounding box center [781, 482] width 72 height 33
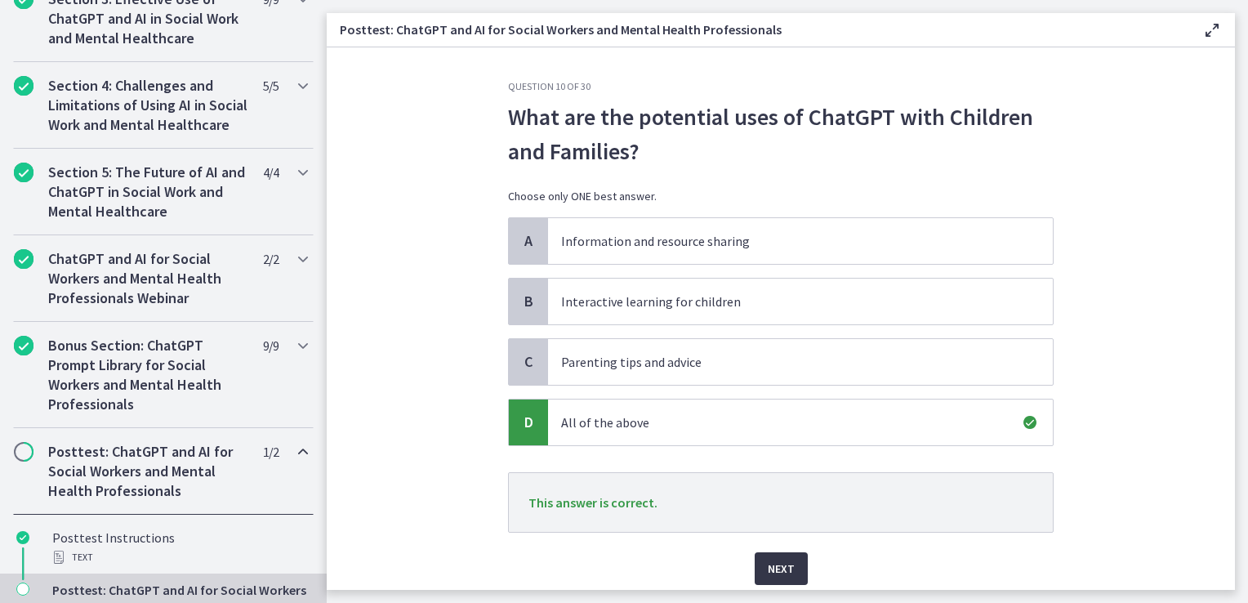
click at [769, 564] on span "Next" at bounding box center [781, 569] width 27 height 20
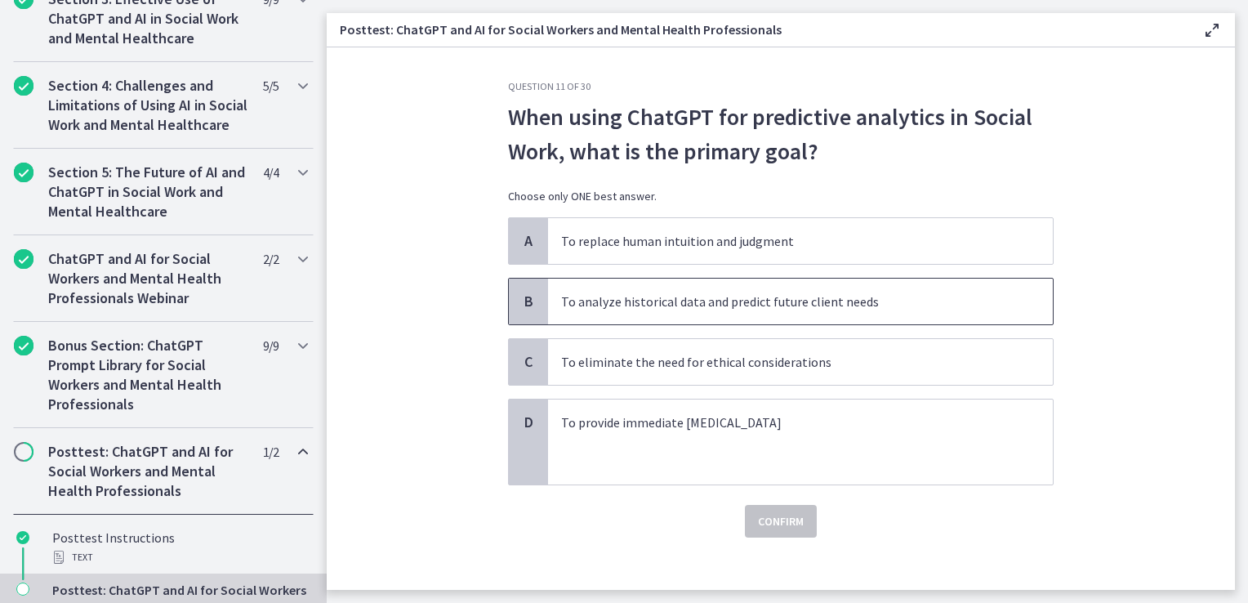
click at [640, 306] on p "To analyze historical data and predict future client needs" at bounding box center [784, 302] width 446 height 20
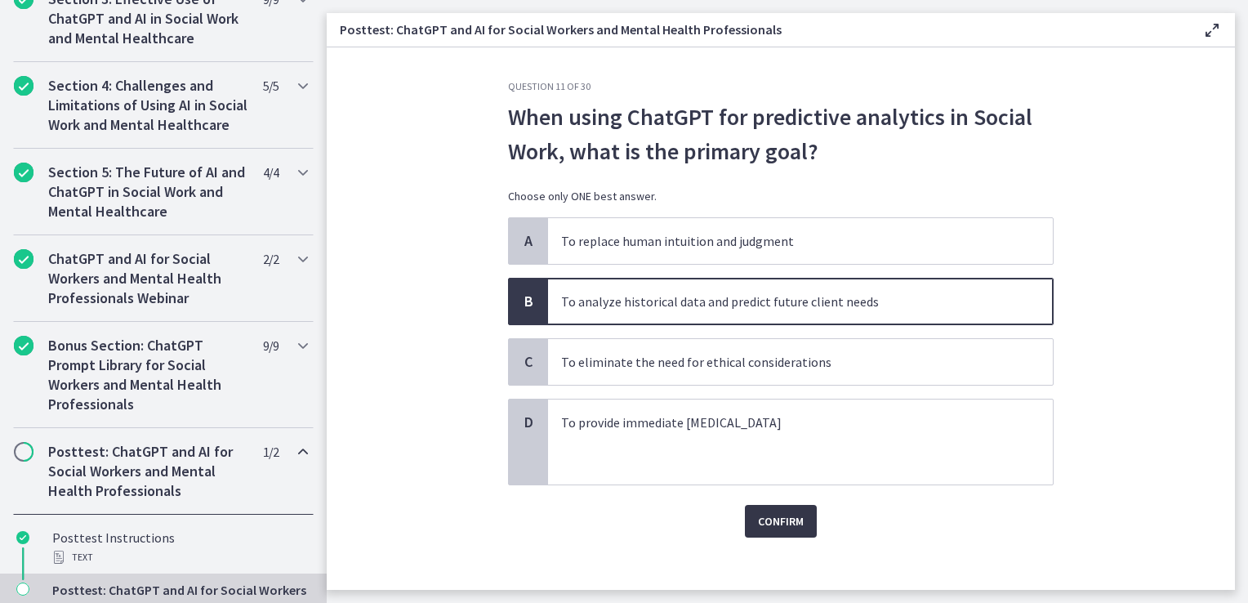
click at [768, 512] on button "Confirm" at bounding box center [781, 521] width 72 height 33
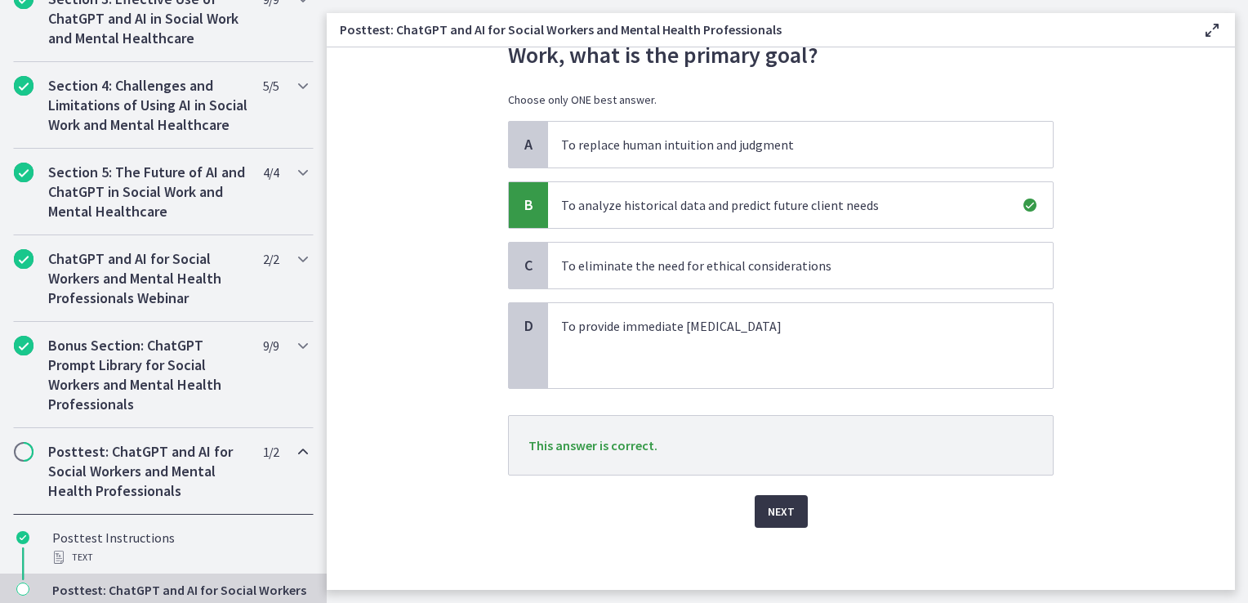
scroll to position [97, 0]
click at [768, 506] on span "Next" at bounding box center [781, 511] width 27 height 20
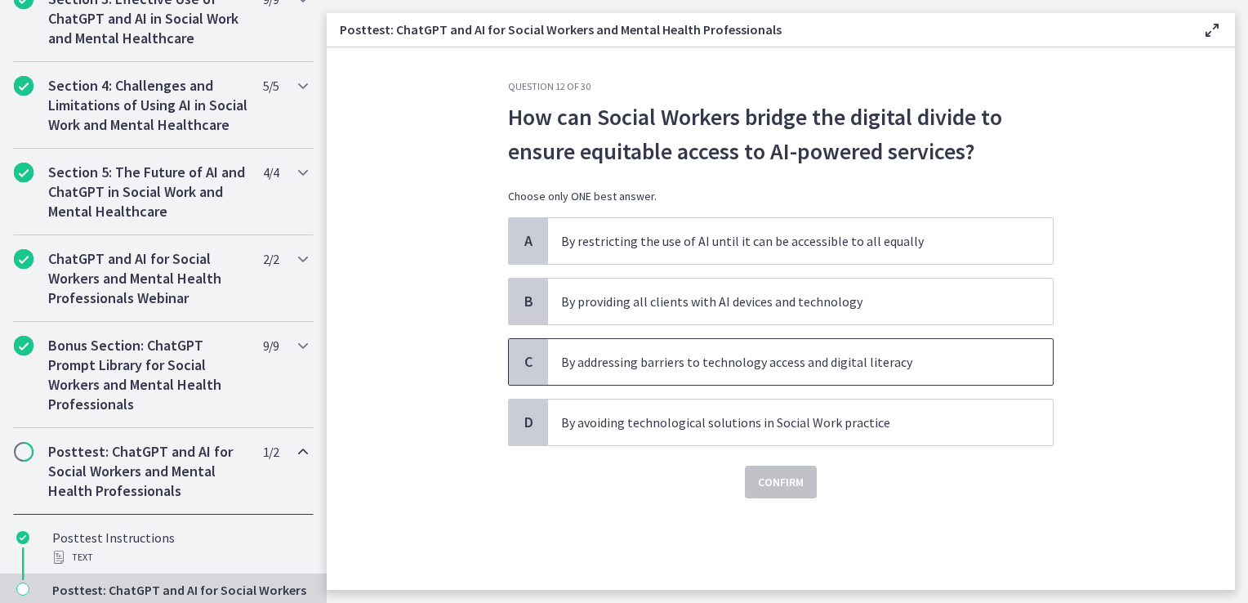
click at [764, 371] on span "By addressing barriers to technology access and digital literacy" at bounding box center [800, 362] width 505 height 46
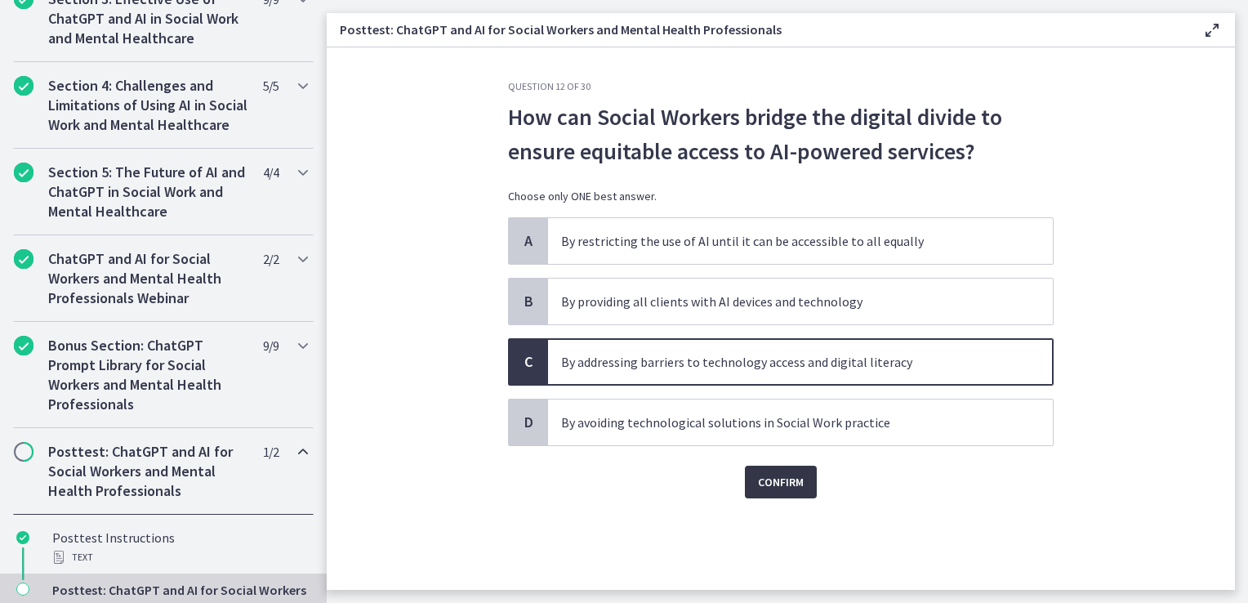
click at [797, 482] on span "Confirm" at bounding box center [781, 482] width 46 height 20
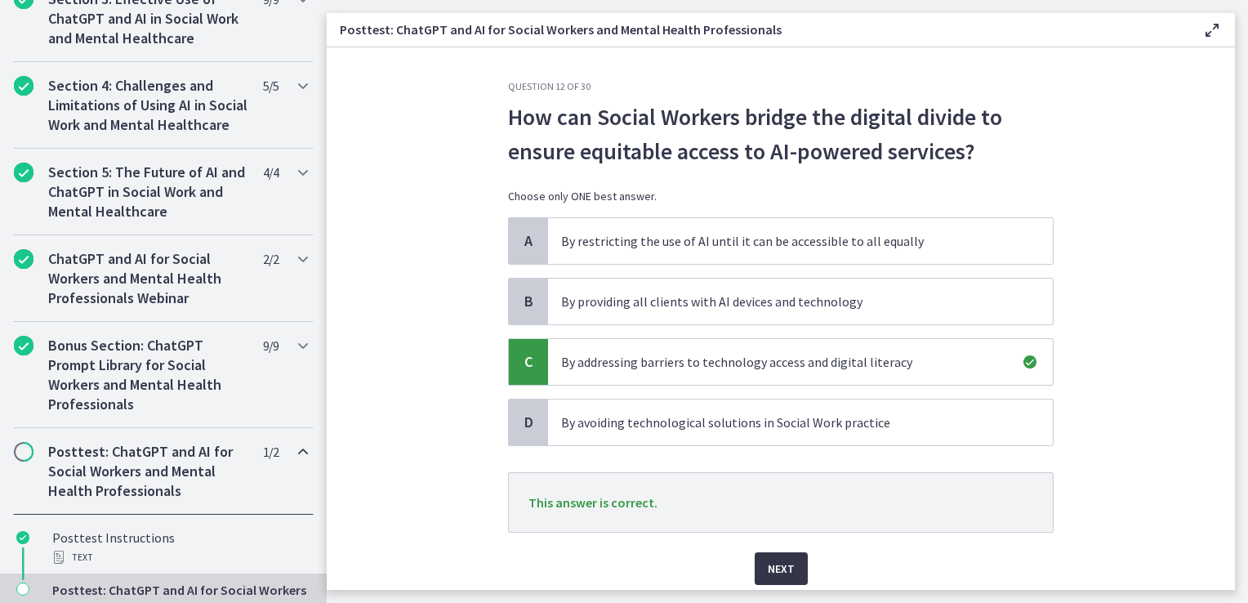
click at [768, 574] on span "Next" at bounding box center [781, 569] width 27 height 20
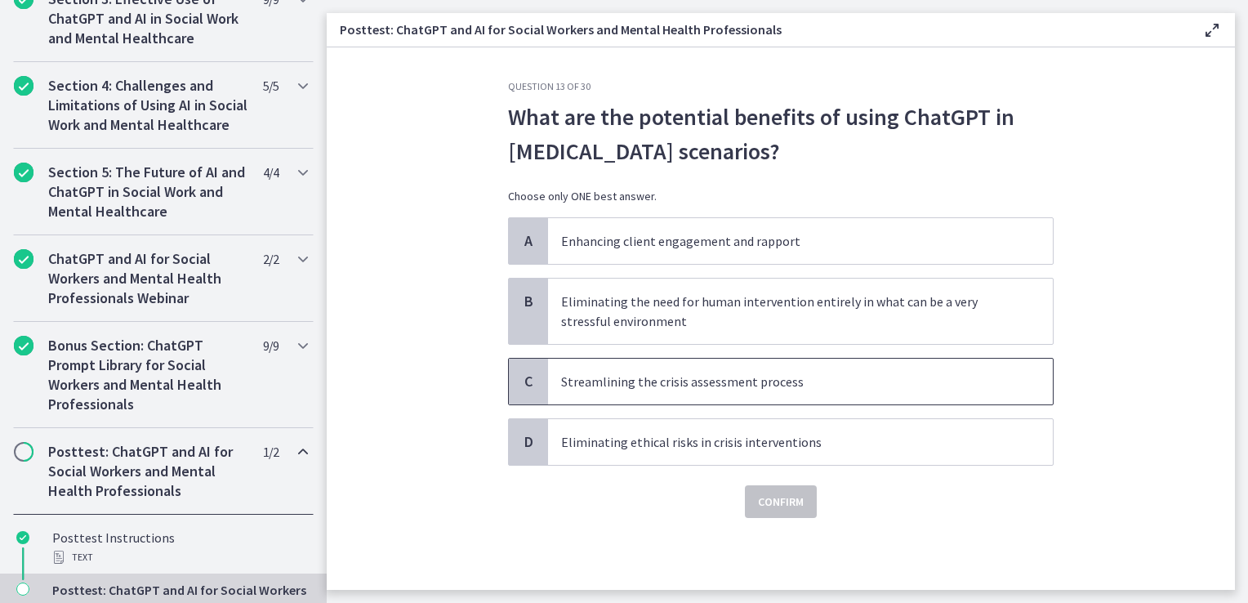
click at [627, 375] on p "Streamlining the crisis assessment process" at bounding box center [784, 382] width 446 height 20
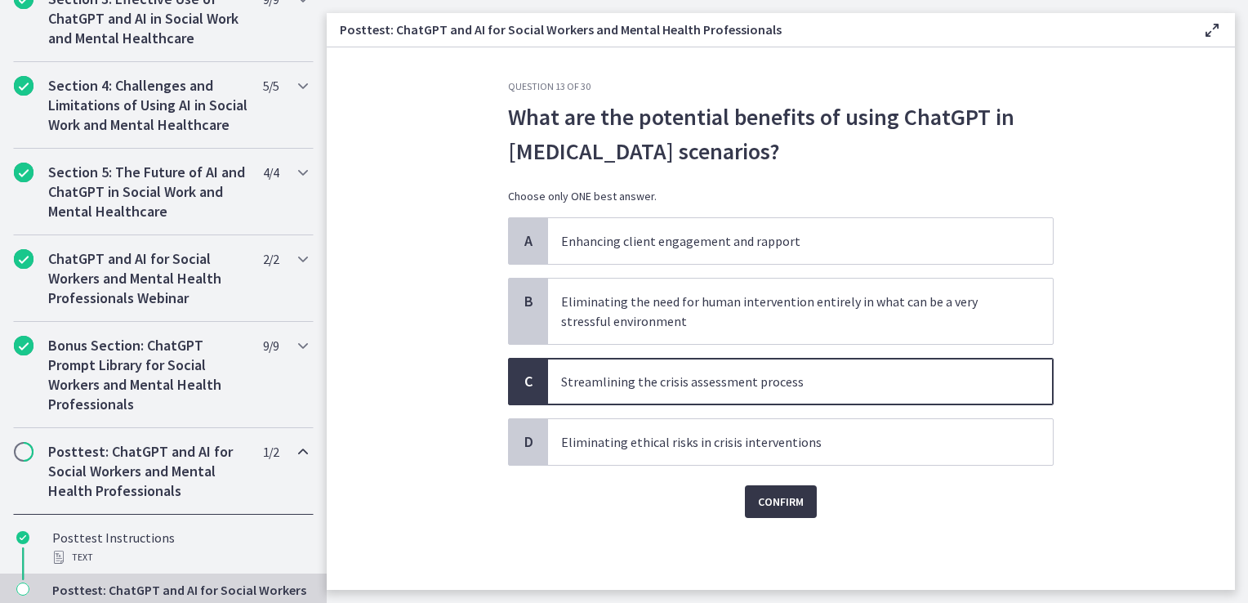
click at [754, 493] on button "Confirm" at bounding box center [781, 501] width 72 height 33
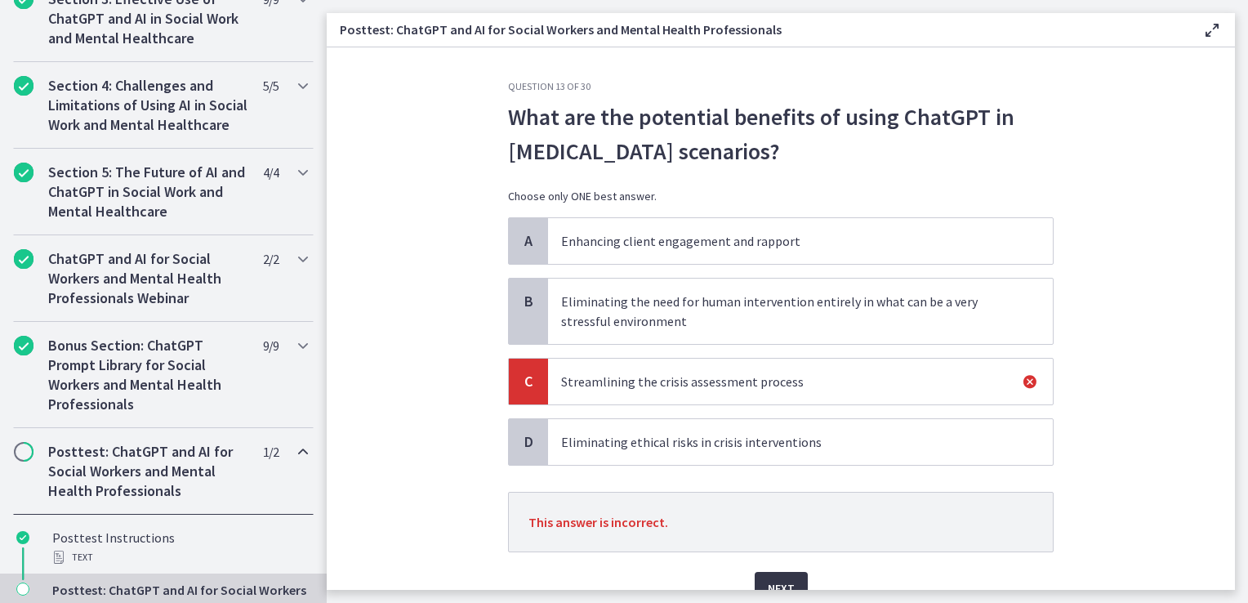
click at [781, 573] on button "Next" at bounding box center [781, 588] width 53 height 33
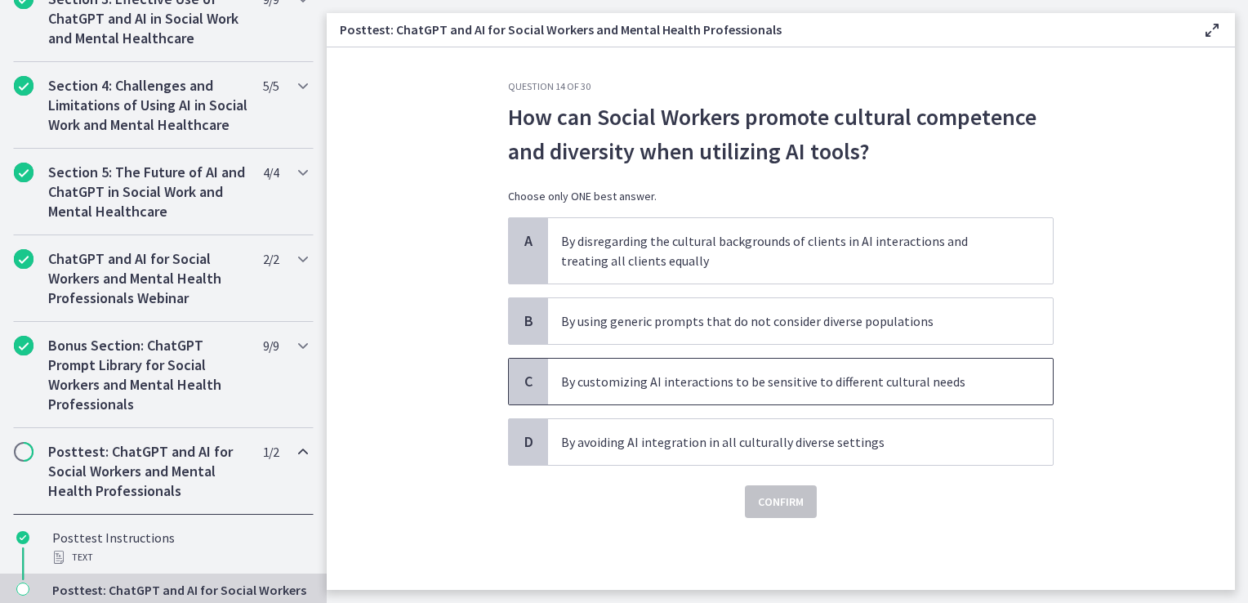
click at [607, 373] on p "By customizing AI interactions to be sensitive to different cultural needs" at bounding box center [784, 382] width 446 height 20
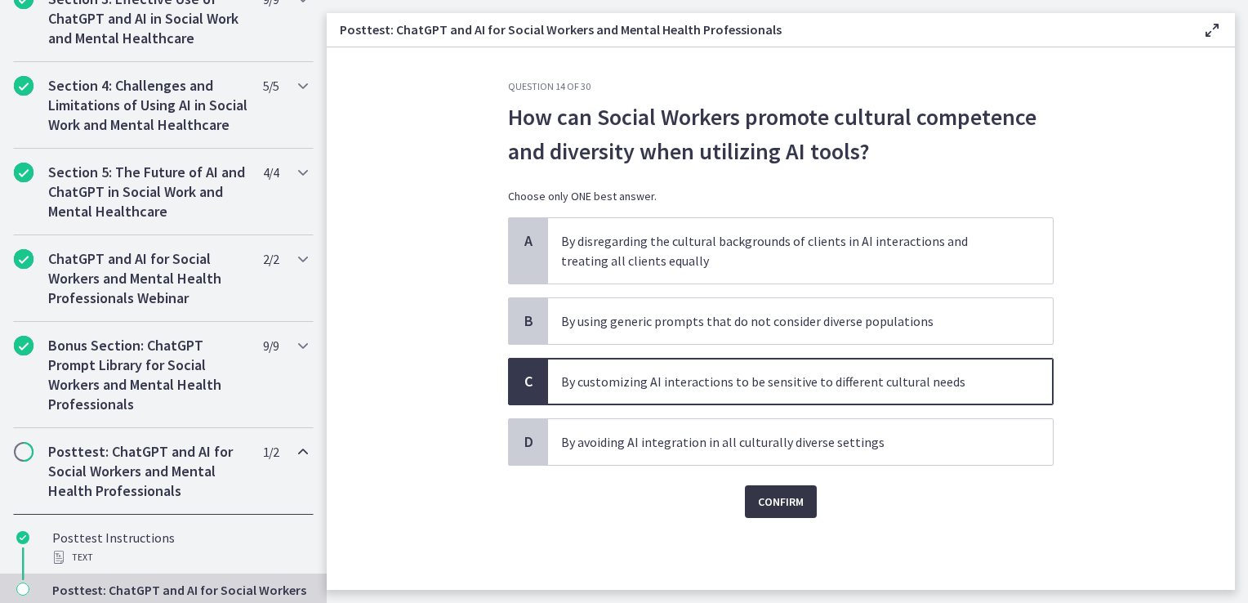
click at [772, 502] on span "Confirm" at bounding box center [781, 502] width 46 height 20
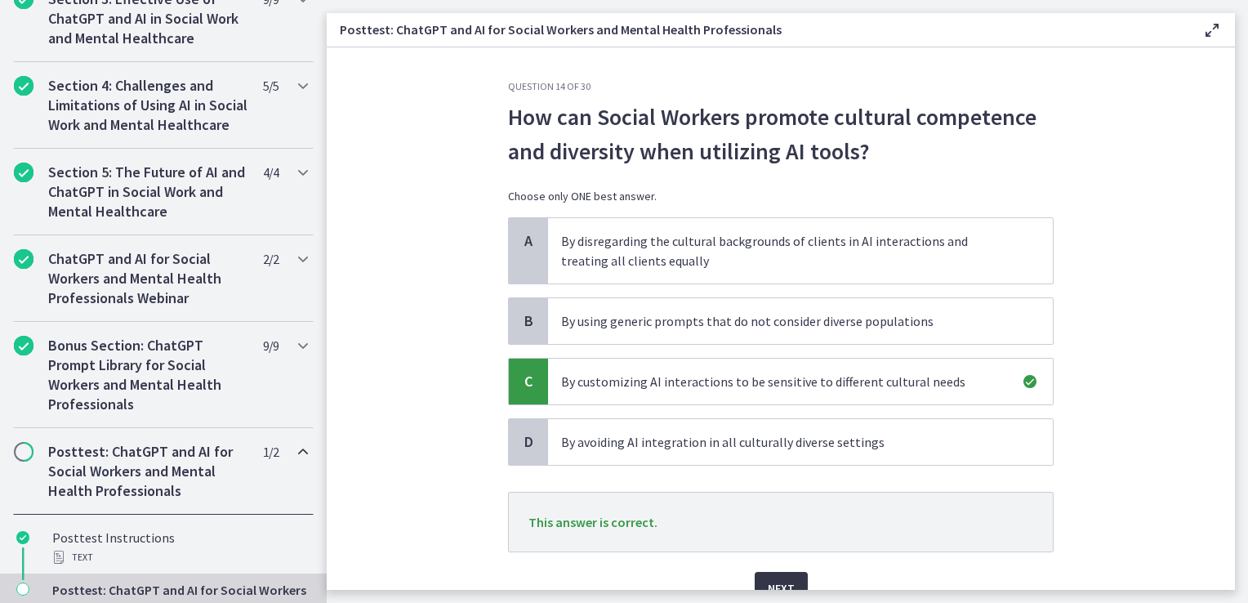
click at [764, 576] on button "Next" at bounding box center [781, 588] width 53 height 33
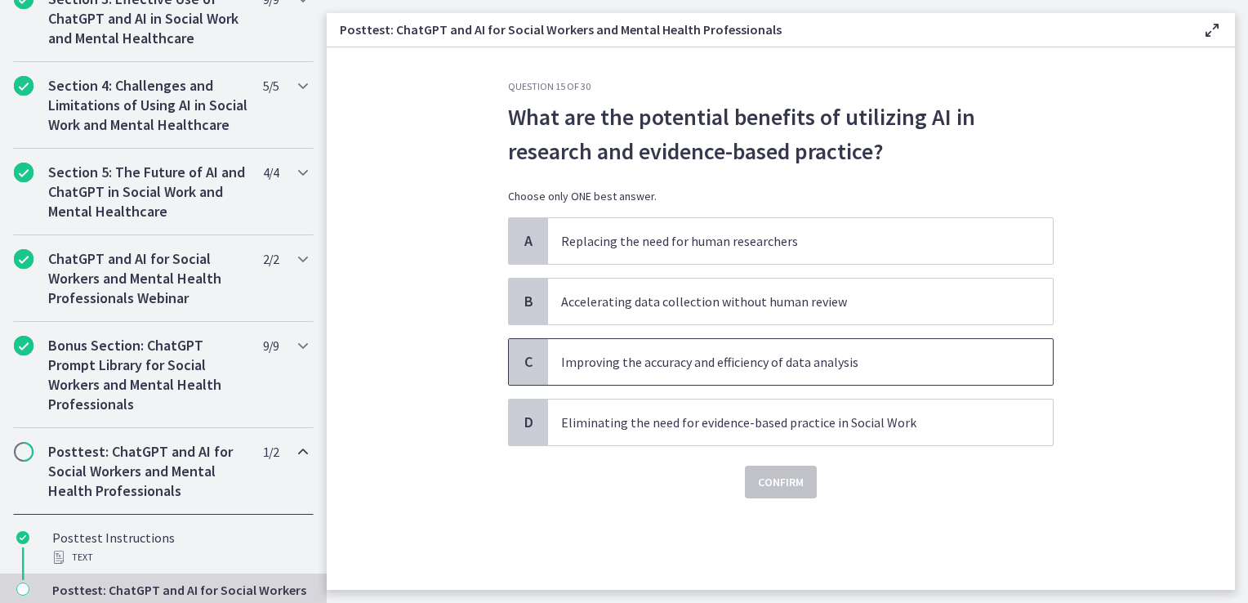
click at [620, 373] on span "Improving the accuracy and efficiency of data analysis" at bounding box center [800, 362] width 505 height 46
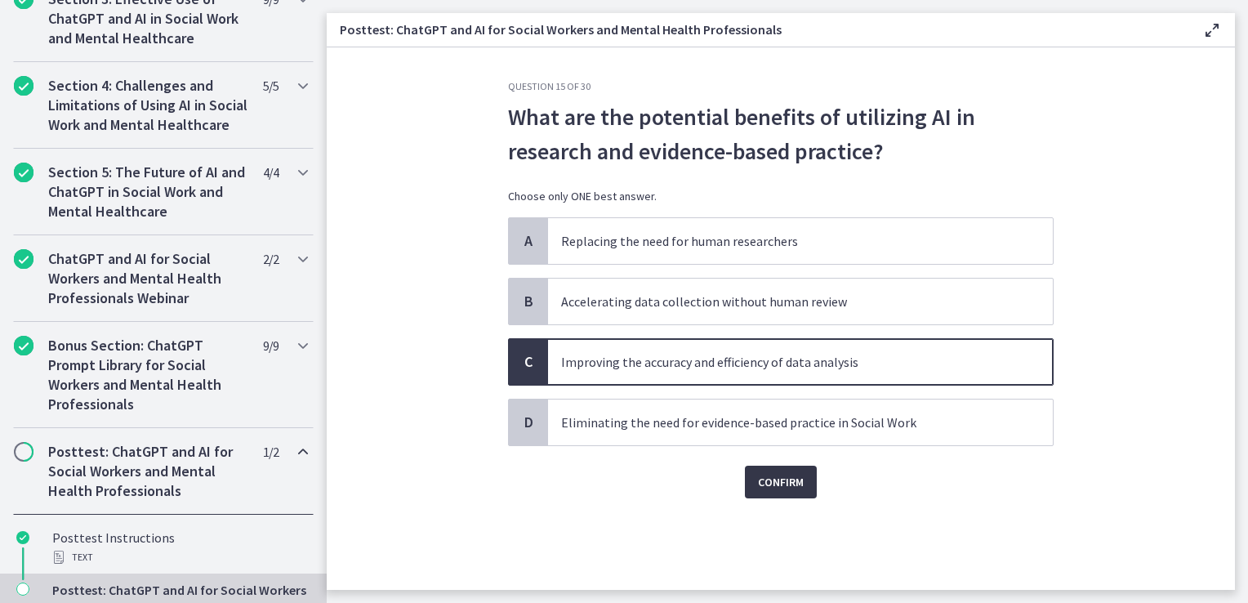
click at [767, 479] on span "Confirm" at bounding box center [781, 482] width 46 height 20
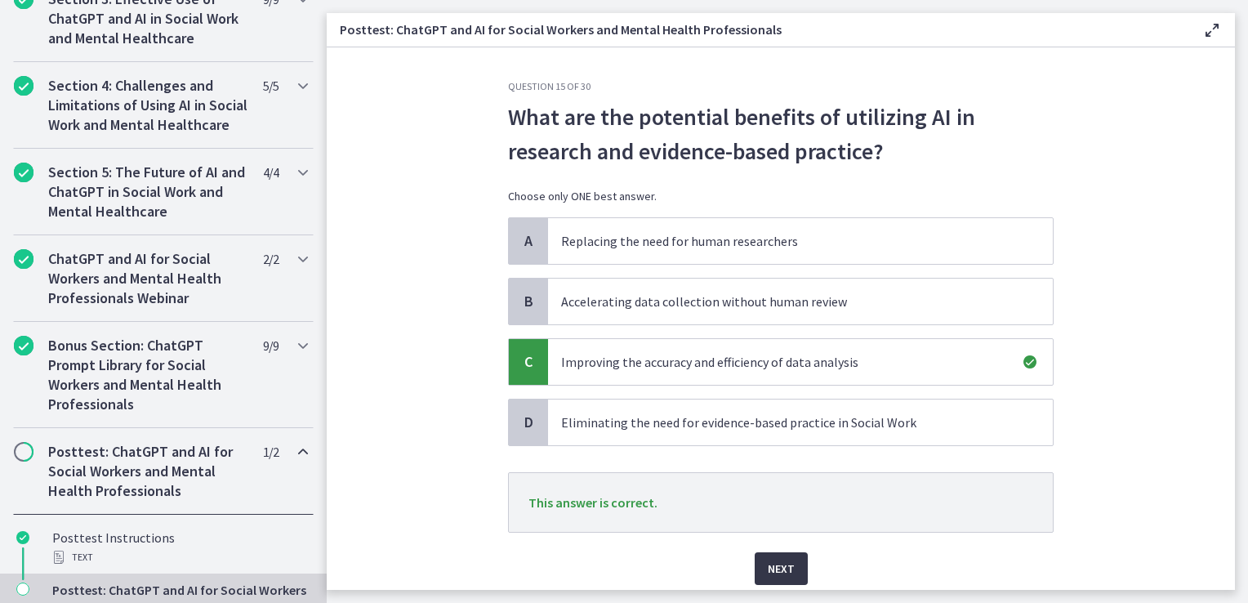
click at [769, 556] on button "Next" at bounding box center [781, 568] width 53 height 33
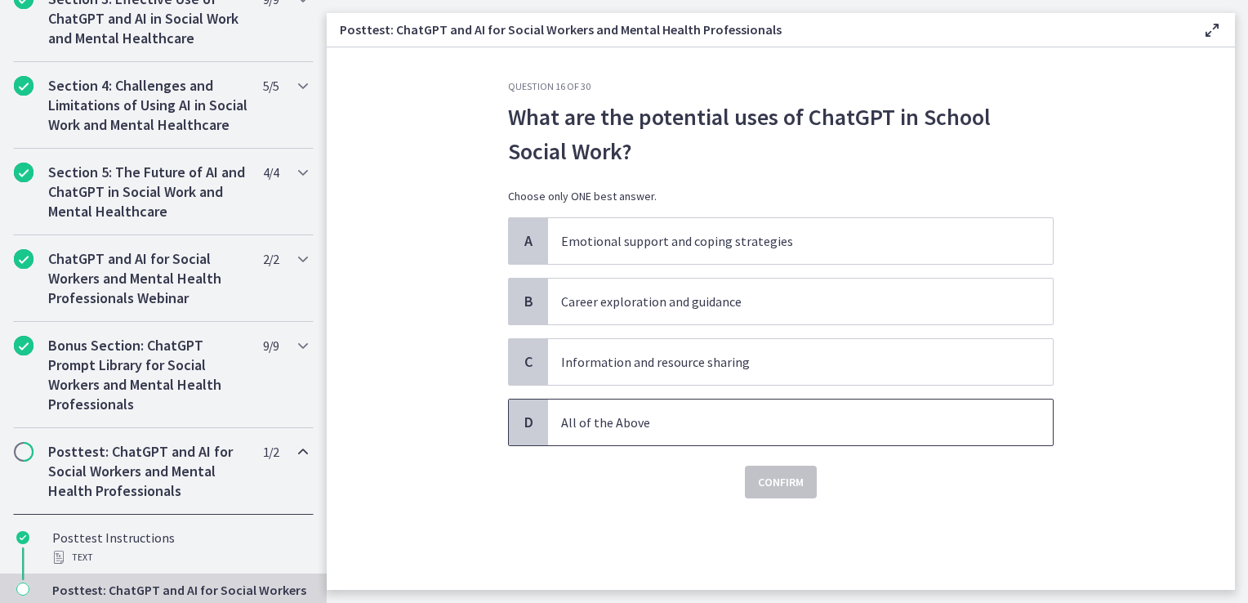
click at [739, 425] on p "All of the Above" at bounding box center [784, 423] width 446 height 20
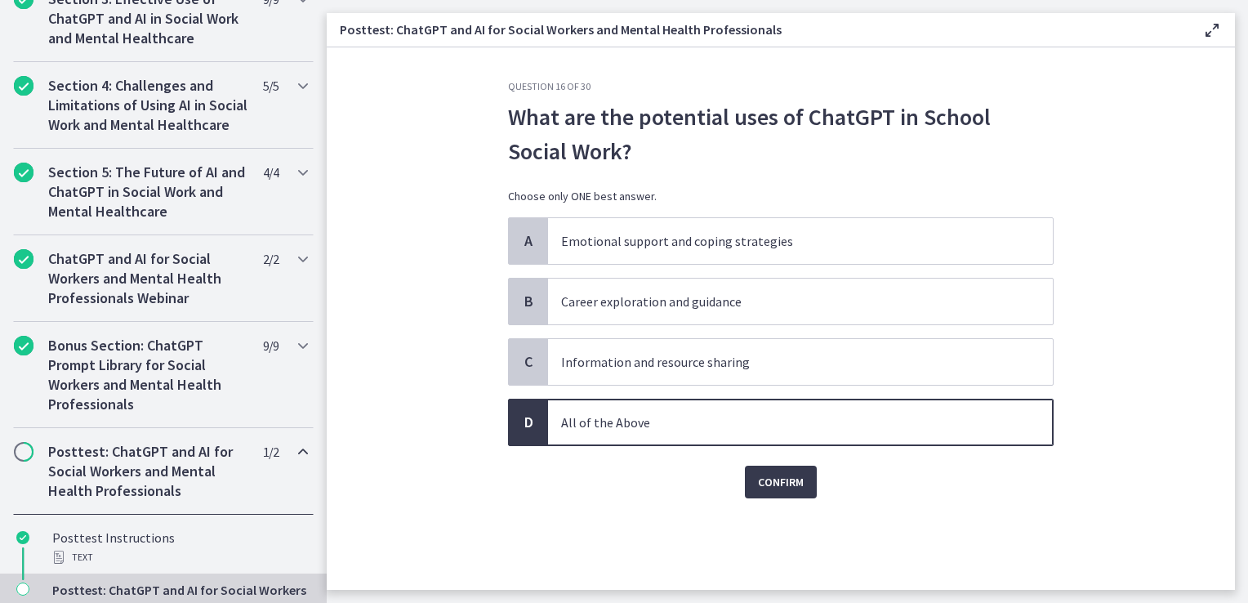
click at [796, 498] on div "Question 16 of 30 What are the potential uses of ChatGPT in School Social Work?…" at bounding box center [781, 335] width 572 height 510
click at [784, 480] on span "Confirm" at bounding box center [781, 482] width 46 height 20
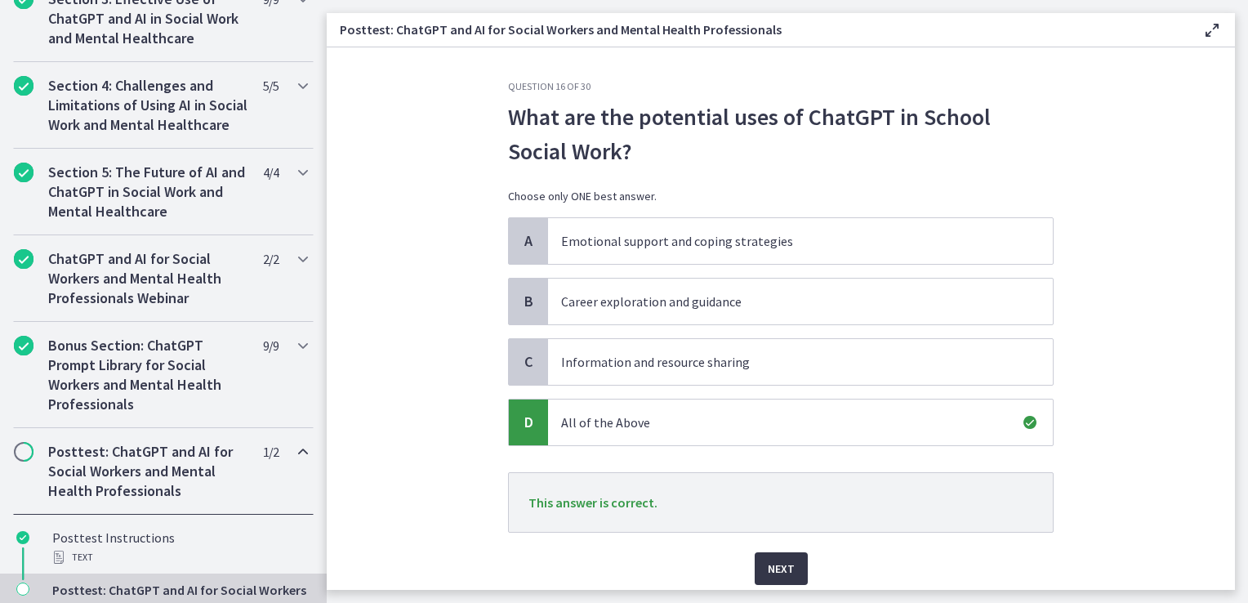
click at [771, 560] on span "Next" at bounding box center [781, 569] width 27 height 20
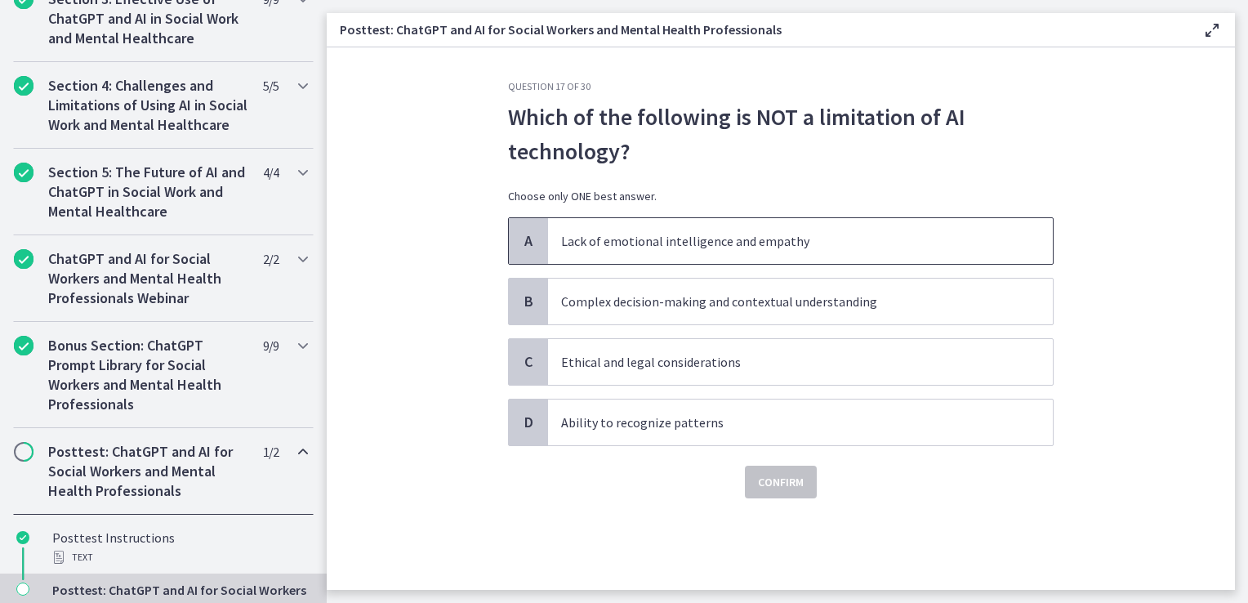
click at [573, 259] on span "Lack of emotional intelligence and empathy" at bounding box center [800, 241] width 505 height 46
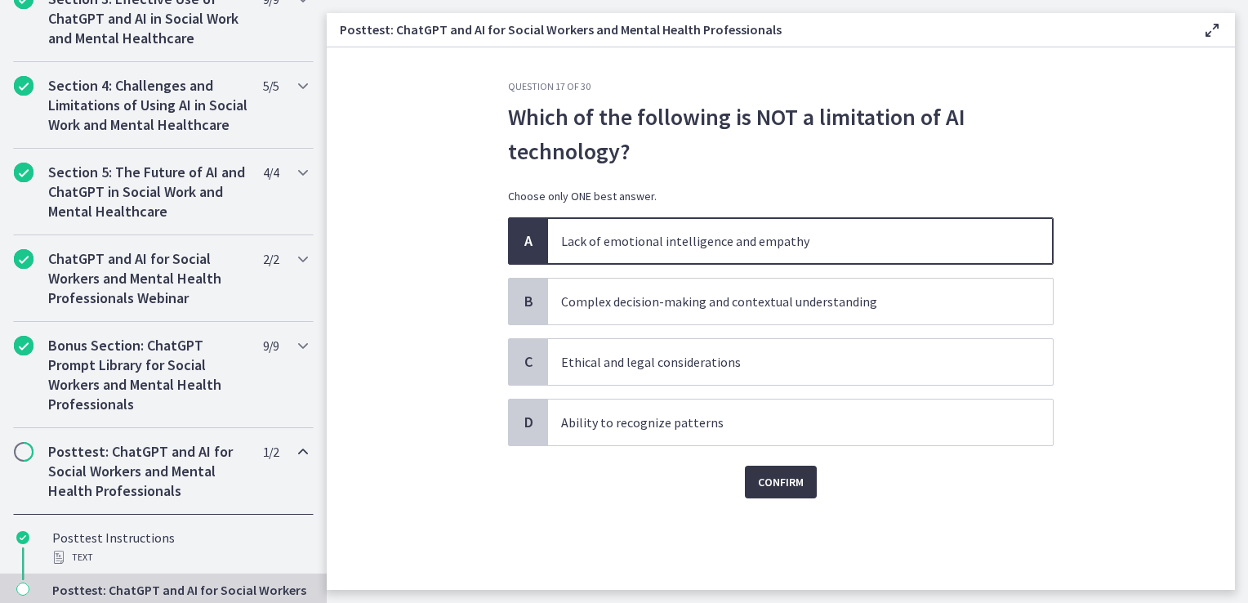
click at [768, 483] on span "Confirm" at bounding box center [781, 482] width 46 height 20
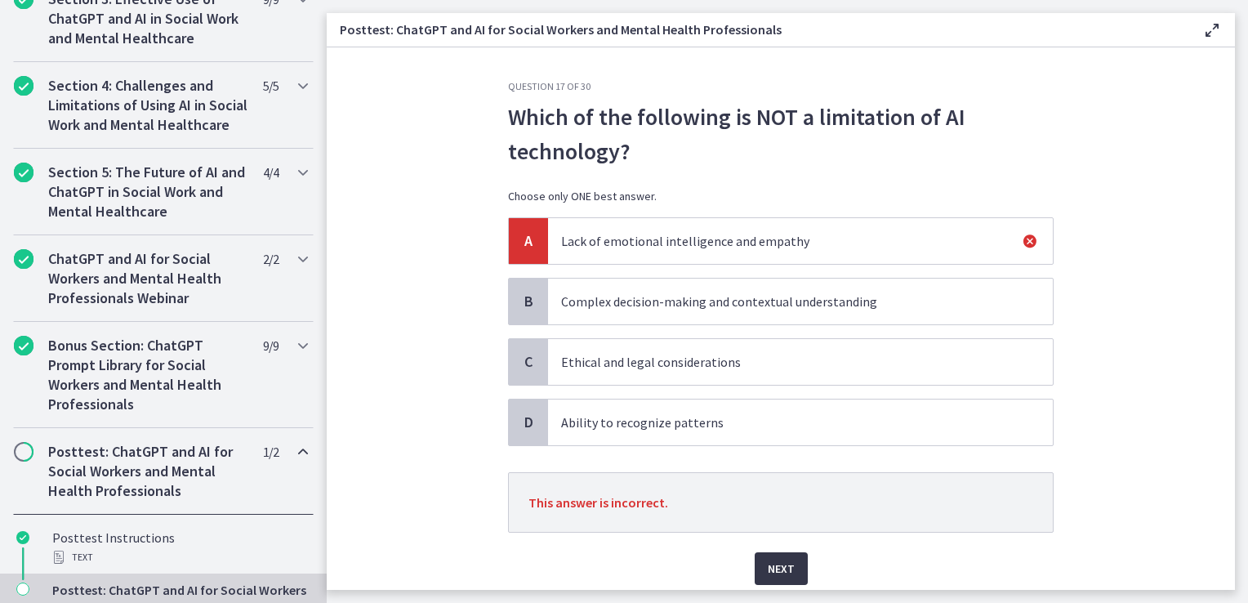
click at [778, 564] on span "Next" at bounding box center [781, 569] width 27 height 20
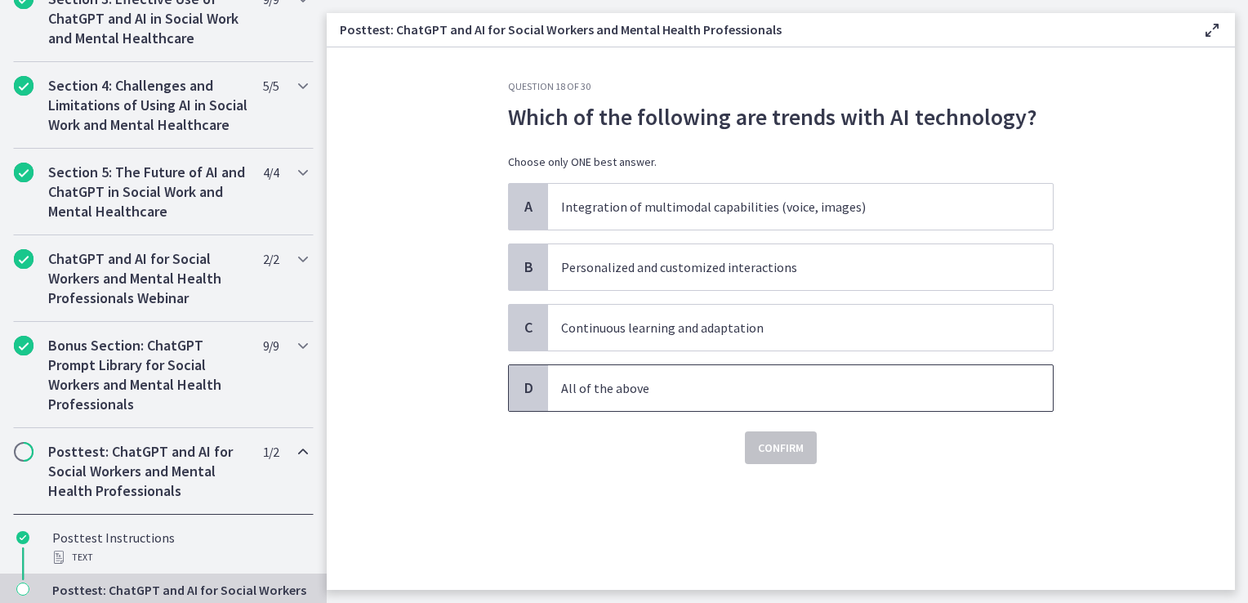
click at [731, 376] on span "All of the above" at bounding box center [800, 388] width 505 height 46
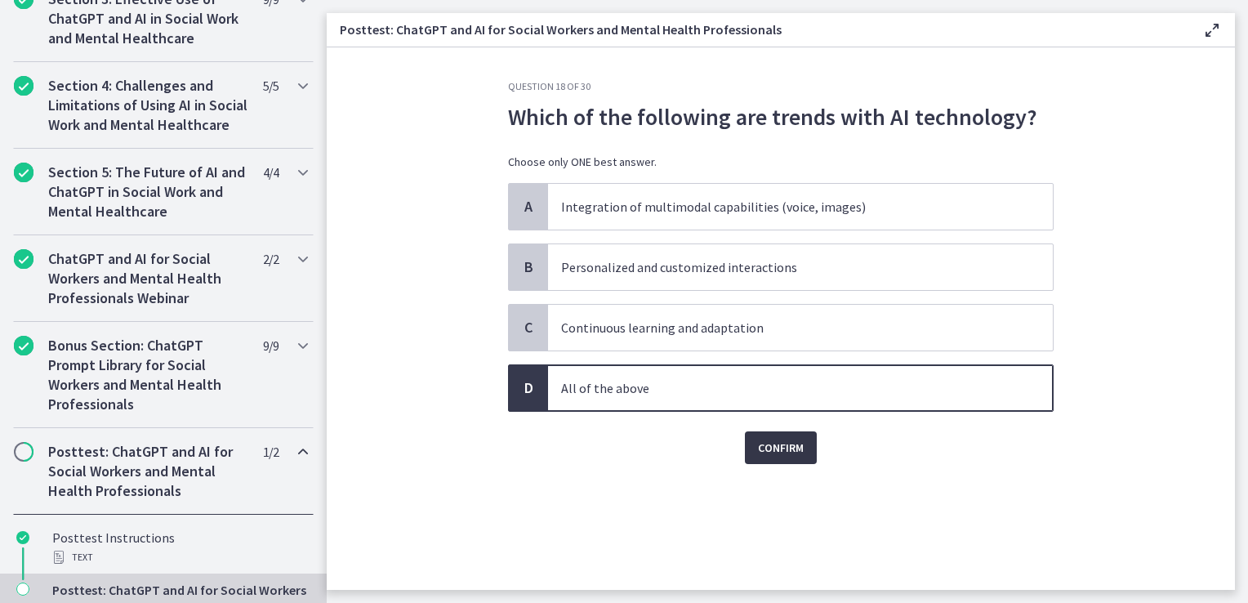
click at [771, 459] on button "Confirm" at bounding box center [781, 447] width 72 height 33
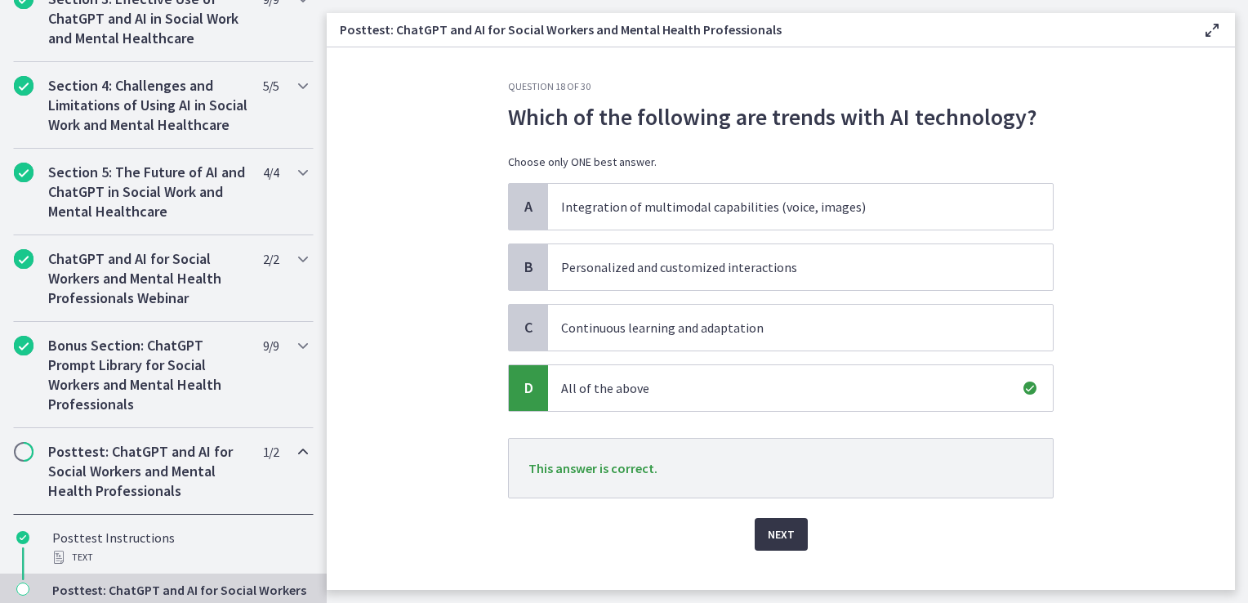
click at [768, 531] on span "Next" at bounding box center [781, 534] width 27 height 20
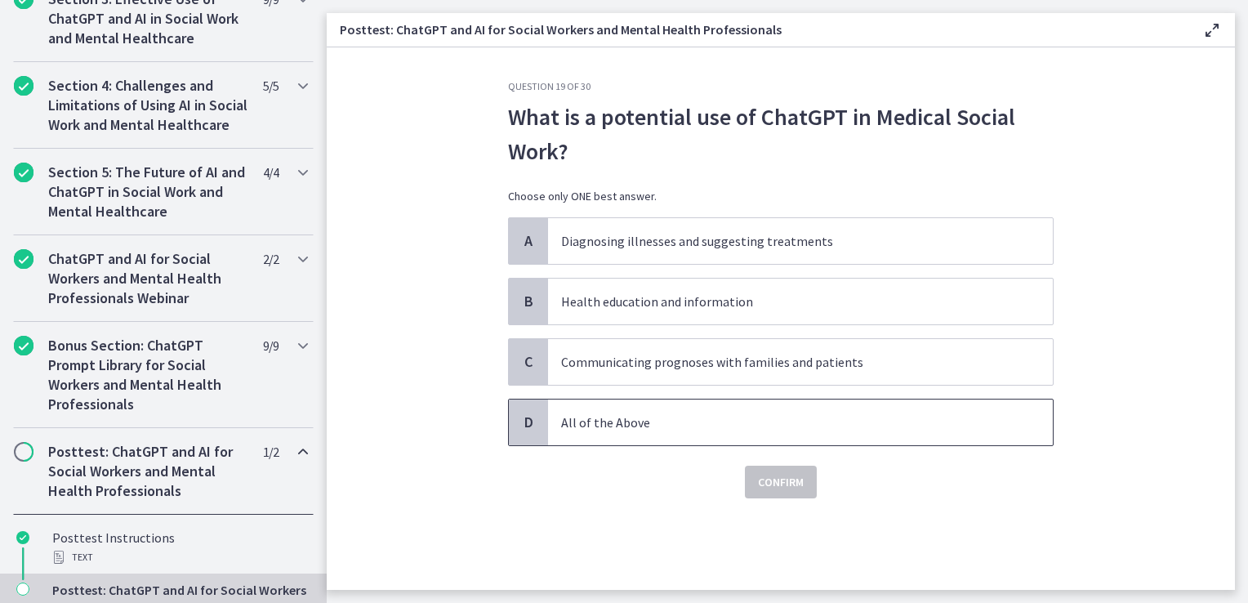
click at [650, 419] on p "All of the Above" at bounding box center [784, 423] width 446 height 20
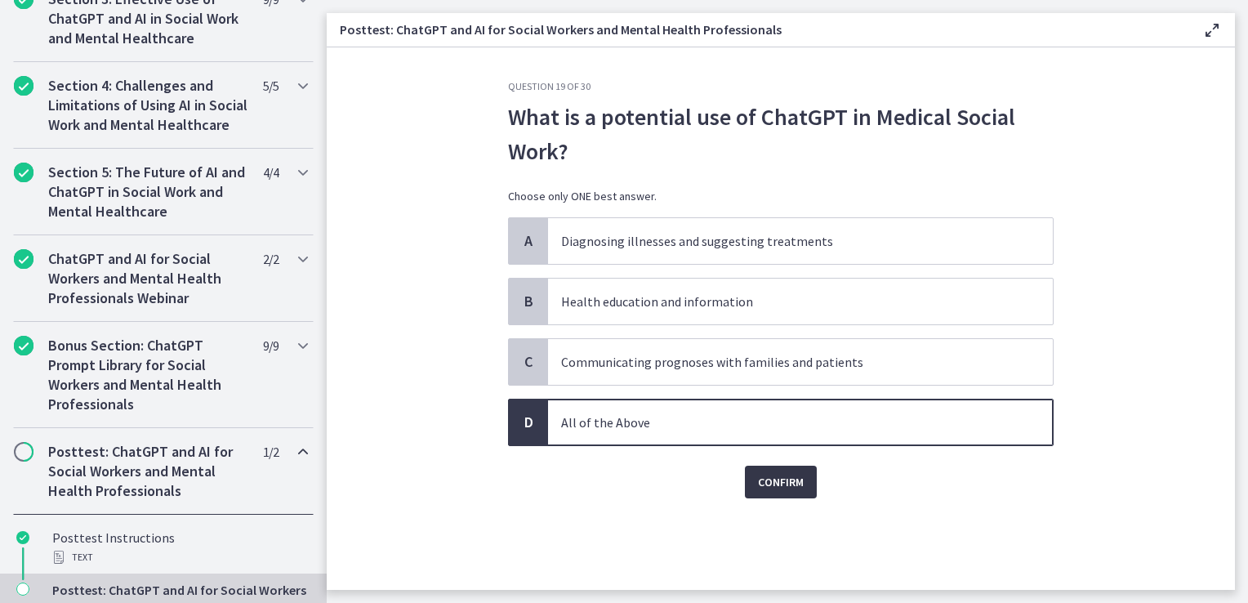
click at [767, 466] on button "Confirm" at bounding box center [781, 482] width 72 height 33
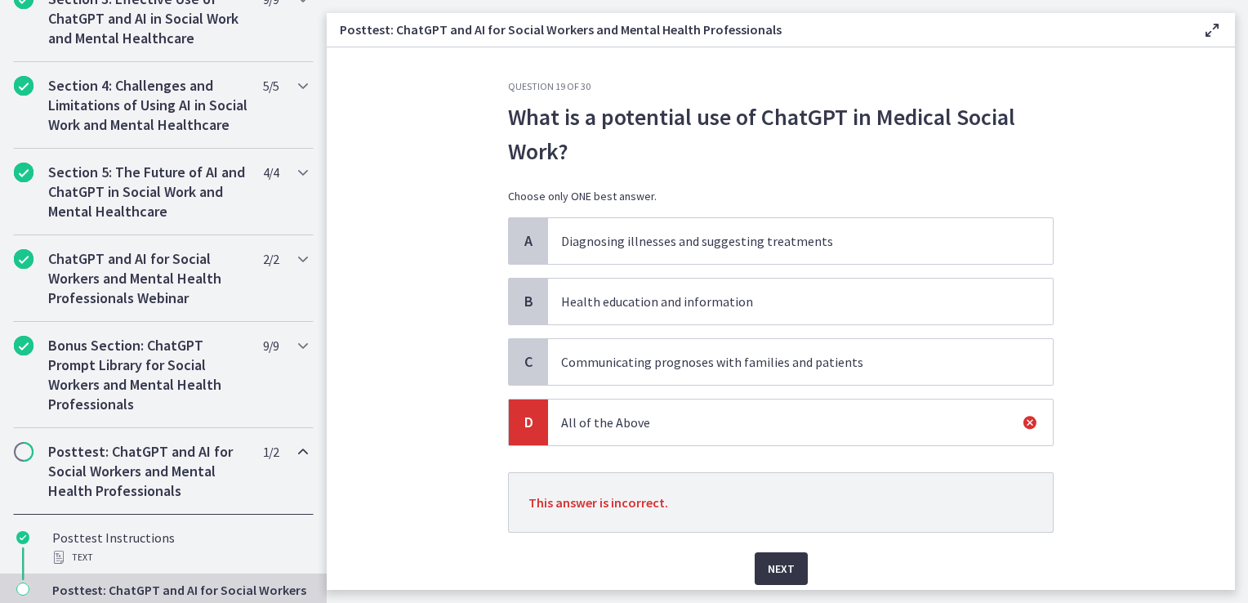
click at [770, 561] on span "Next" at bounding box center [781, 569] width 27 height 20
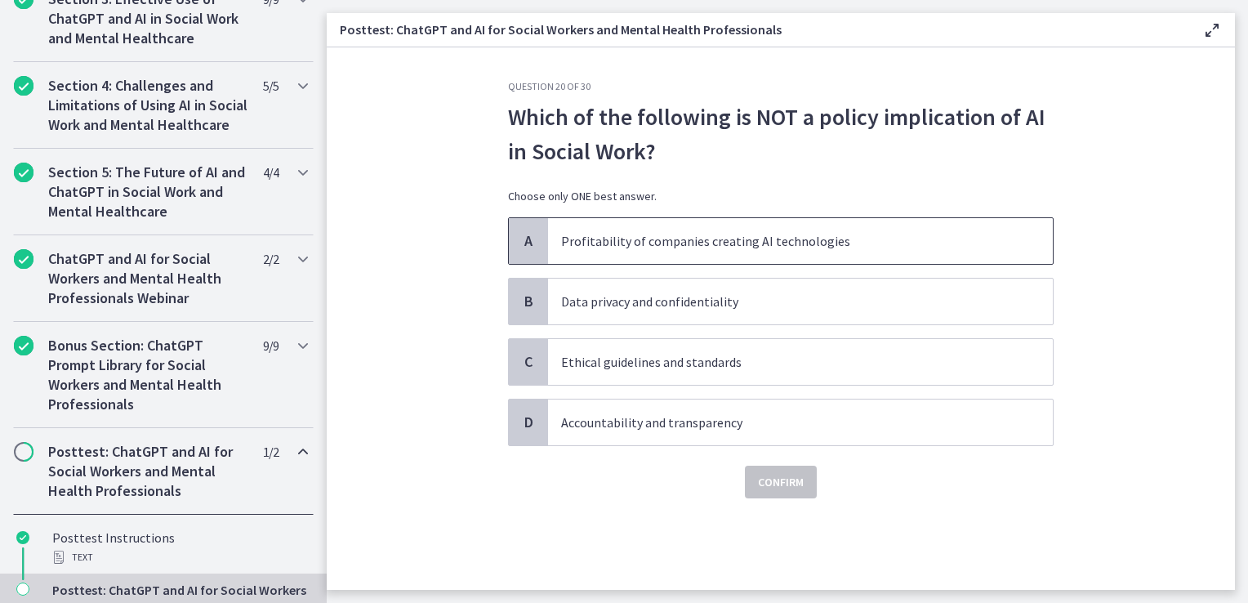
click at [739, 257] on span "Profitability of companies creating AI technologies" at bounding box center [800, 241] width 505 height 46
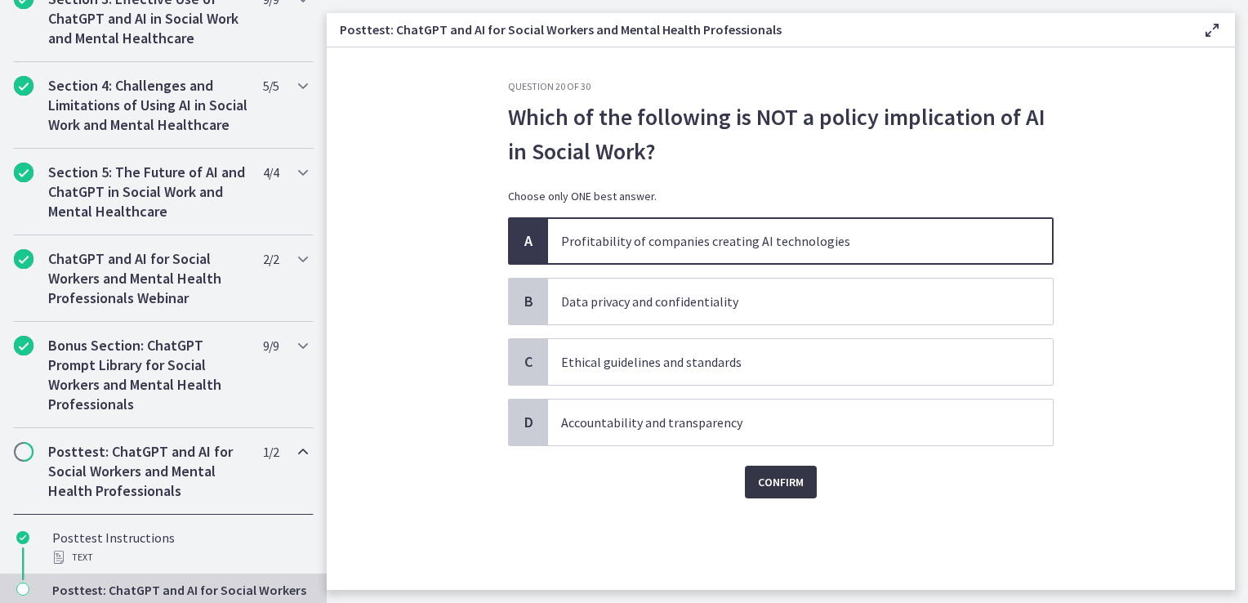
click at [797, 489] on span "Confirm" at bounding box center [781, 482] width 46 height 20
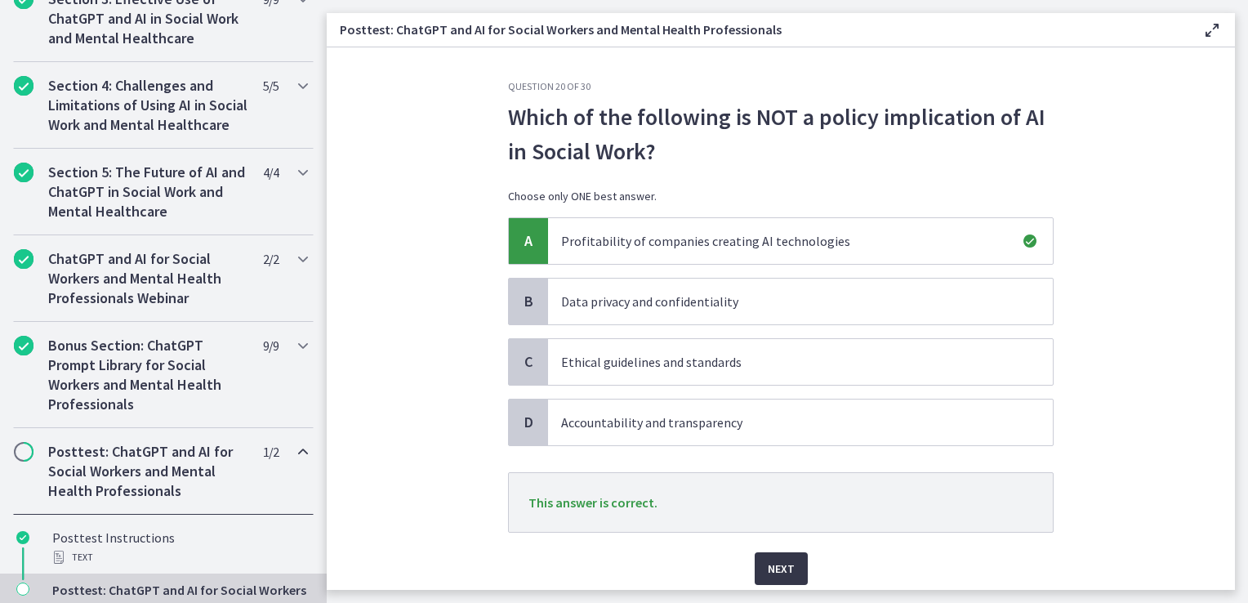
click at [779, 562] on span "Next" at bounding box center [781, 569] width 27 height 20
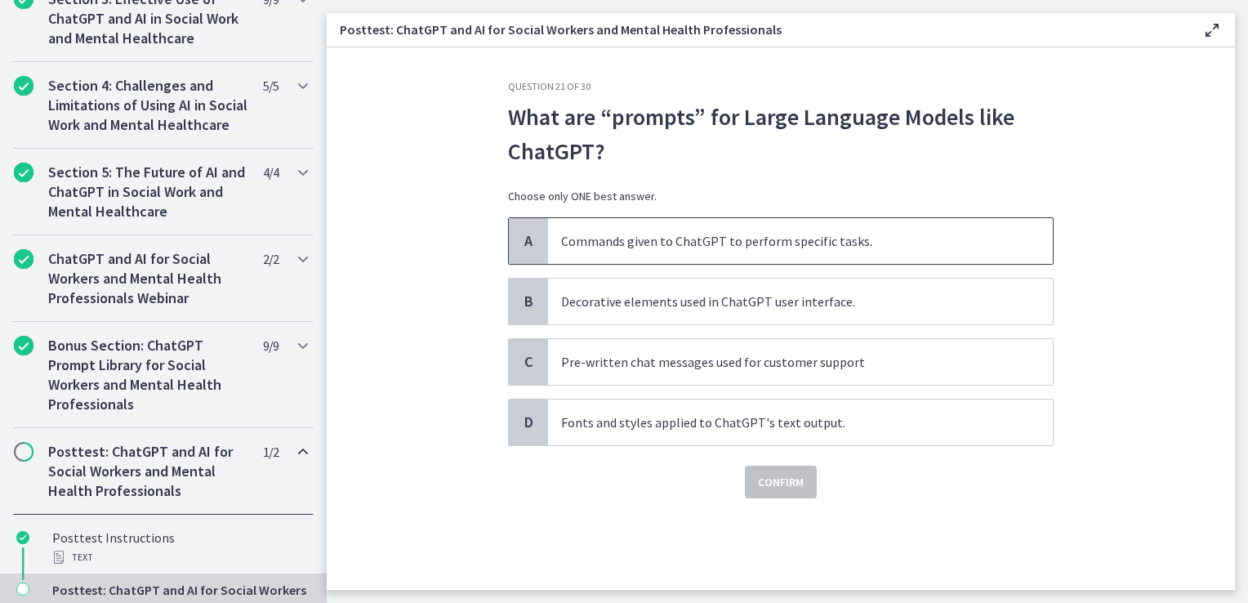
click at [705, 260] on span "Commands given to ChatGPT to perform specific tasks." at bounding box center [800, 241] width 505 height 46
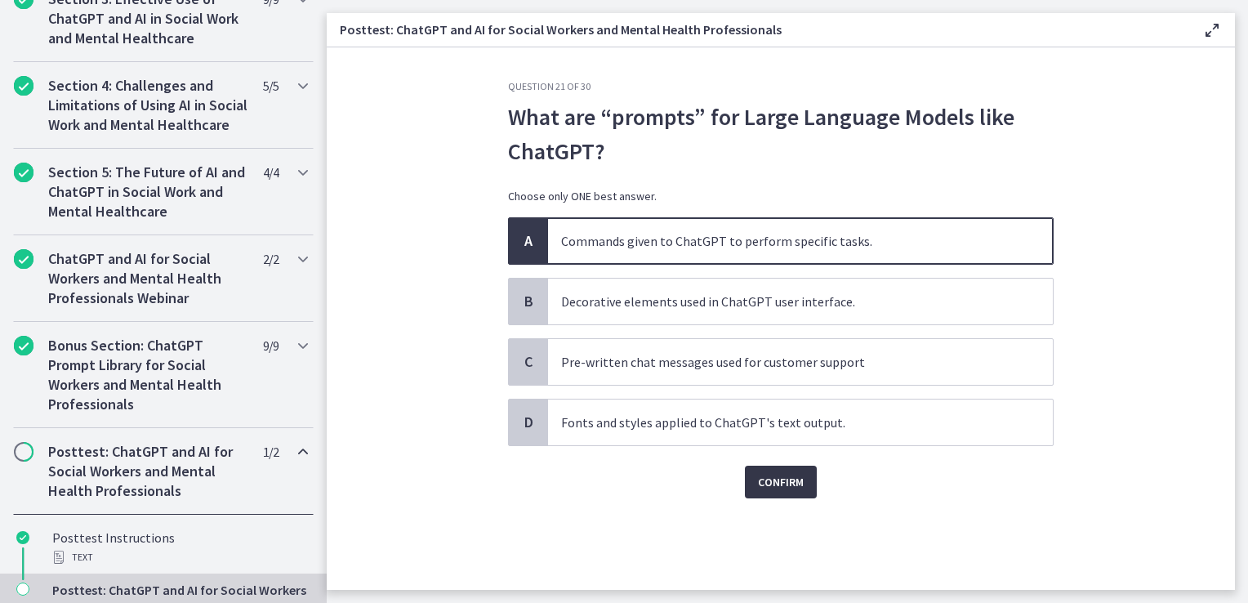
click at [774, 484] on span "Confirm" at bounding box center [781, 482] width 46 height 20
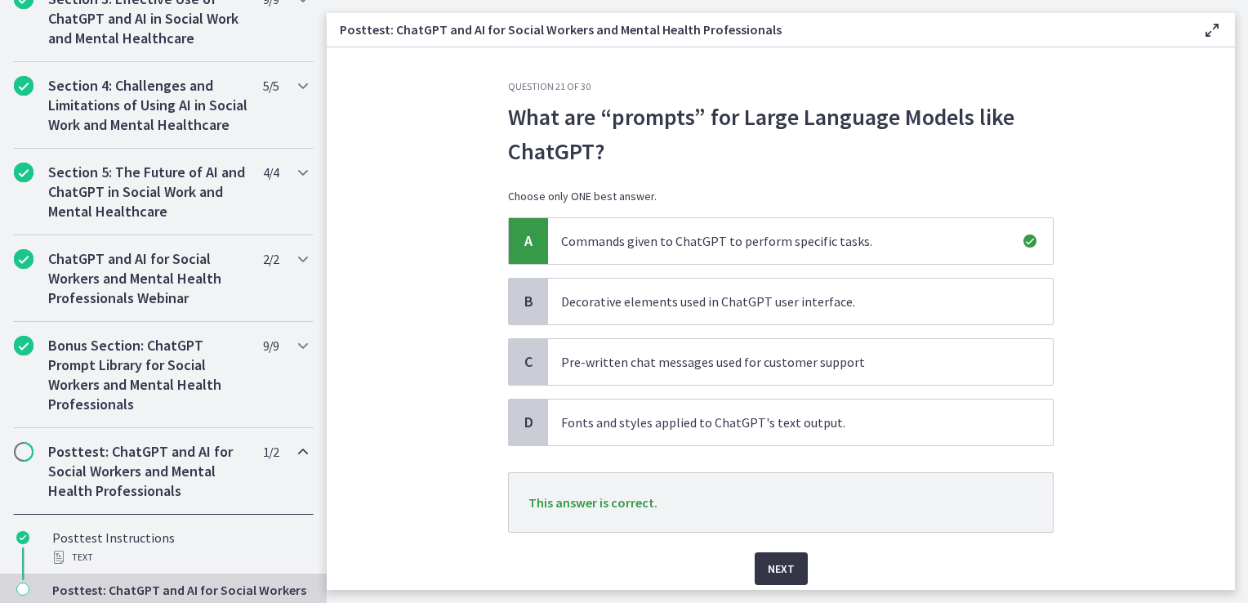
click at [756, 566] on button "Next" at bounding box center [781, 568] width 53 height 33
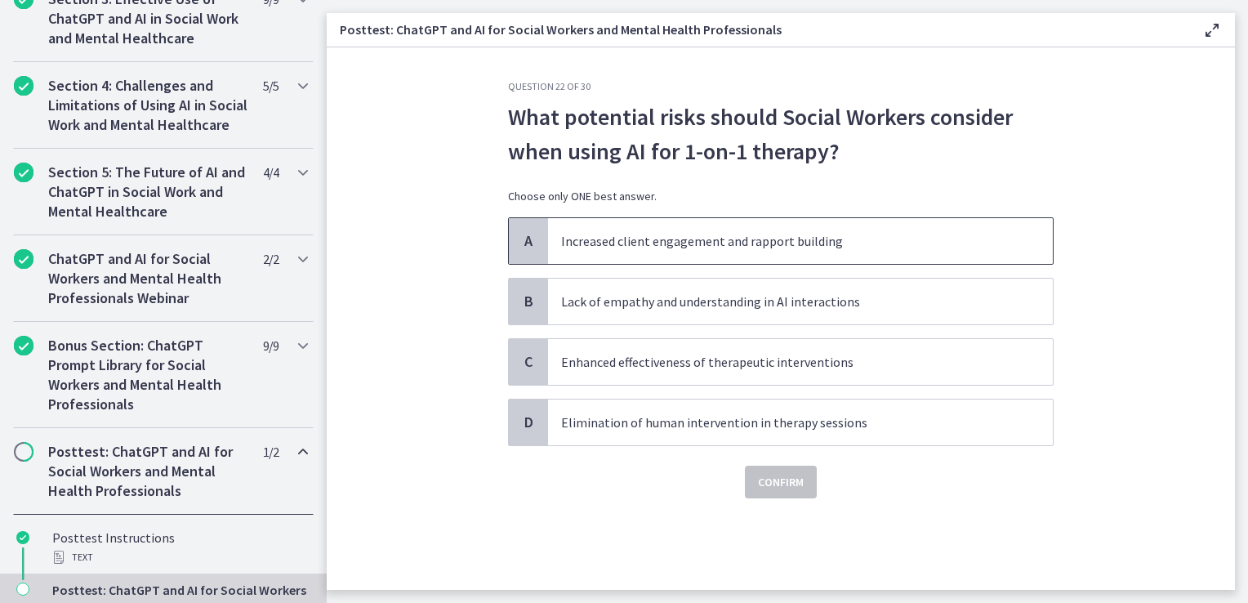
click at [682, 250] on p "Increased client engagement and rapport building" at bounding box center [784, 241] width 446 height 20
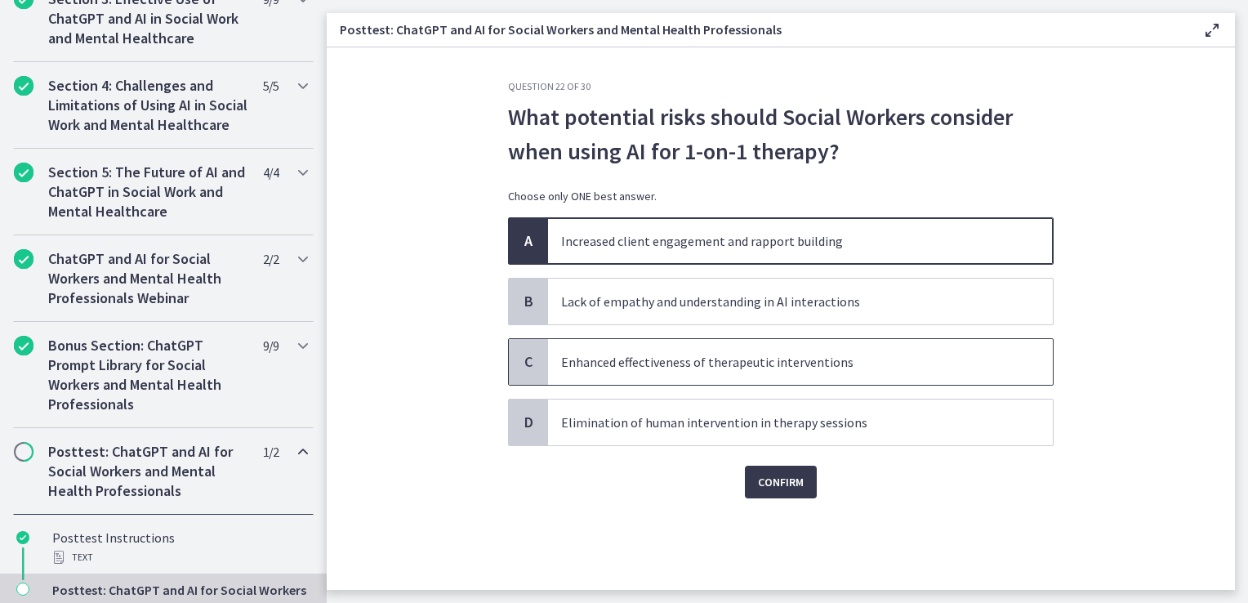
click at [750, 374] on span "Enhanced effectiveness of therapeutic interventions" at bounding box center [800, 362] width 505 height 46
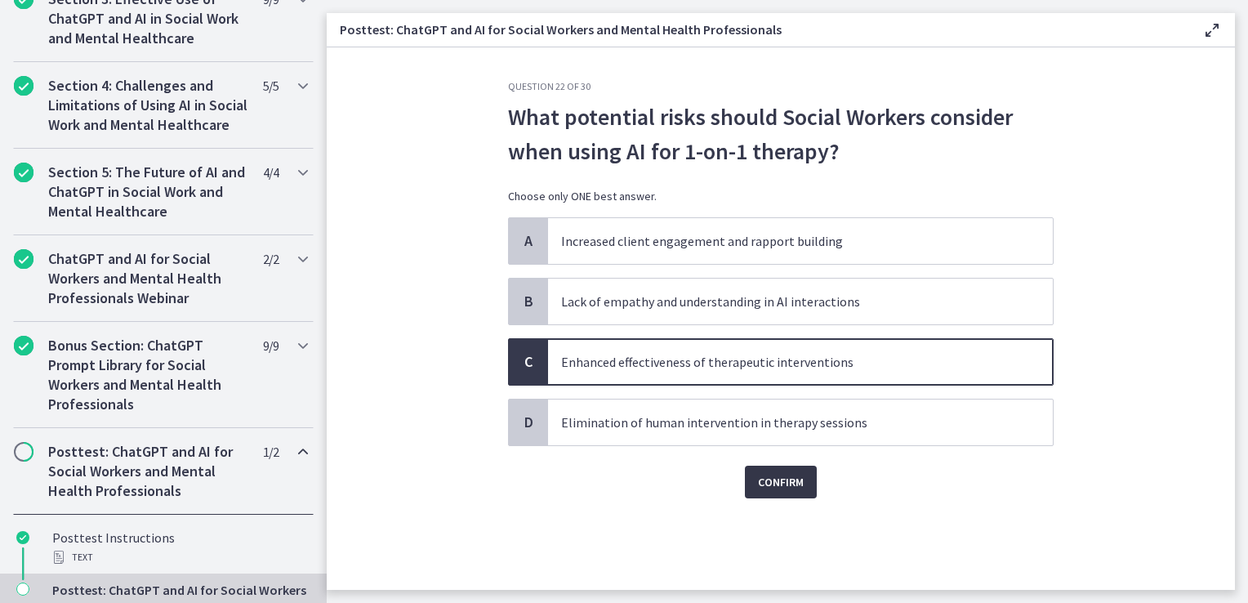
click at [786, 469] on button "Confirm" at bounding box center [781, 482] width 72 height 33
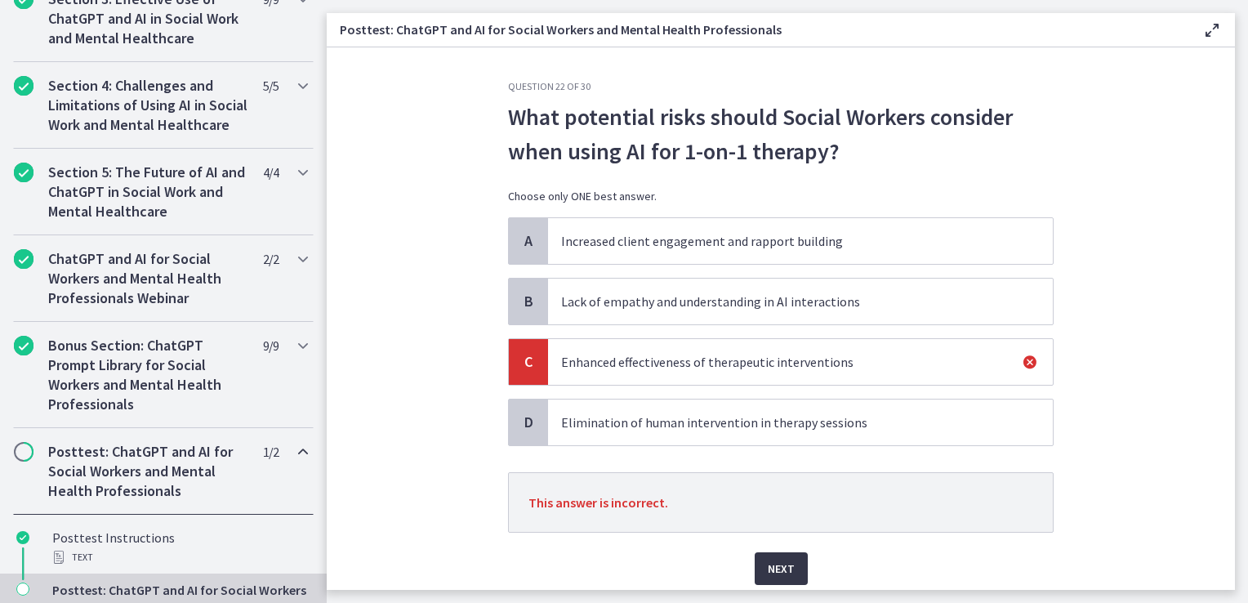
click at [782, 564] on span "Next" at bounding box center [781, 569] width 27 height 20
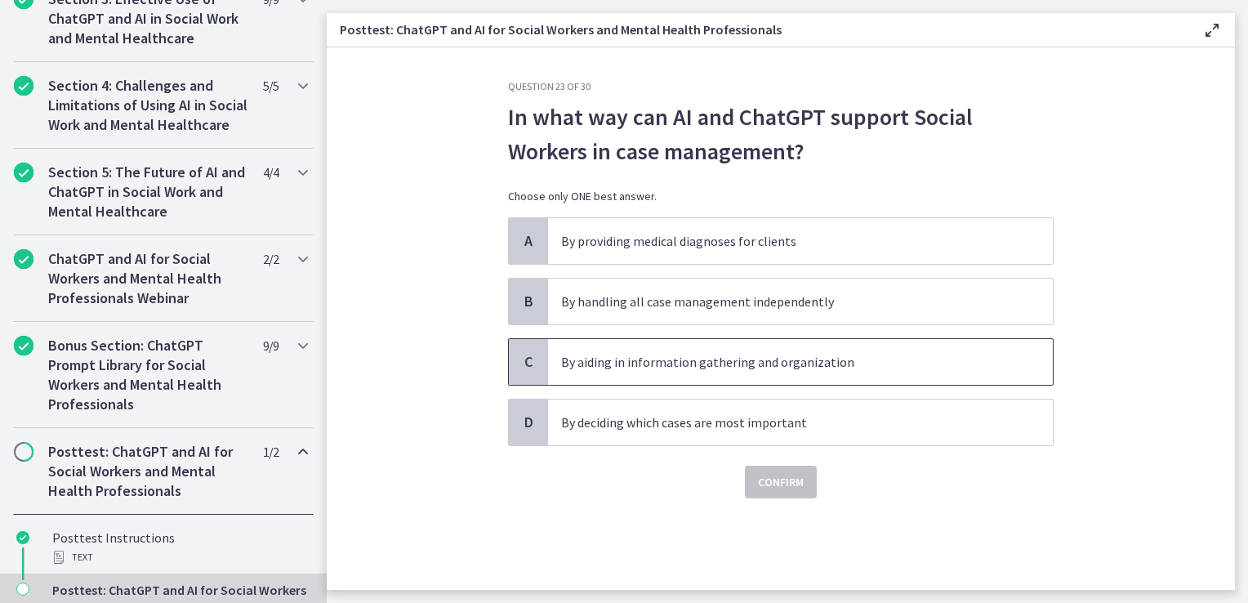
click at [636, 367] on p "By aiding in information gathering and organization" at bounding box center [784, 362] width 446 height 20
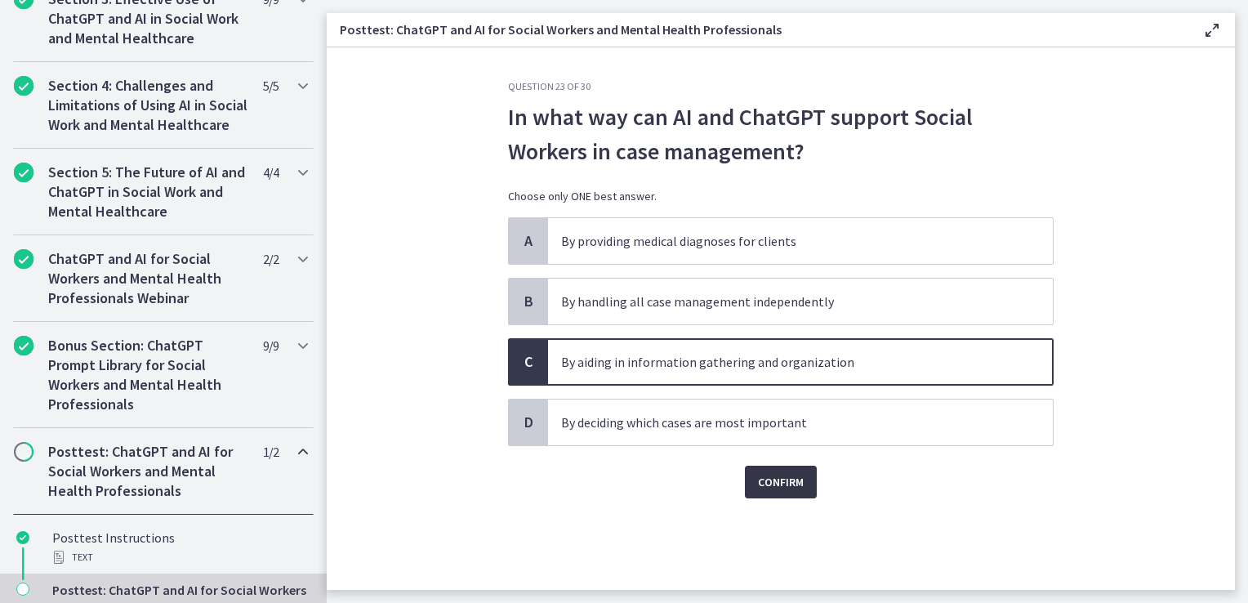
click at [770, 479] on span "Confirm" at bounding box center [781, 482] width 46 height 20
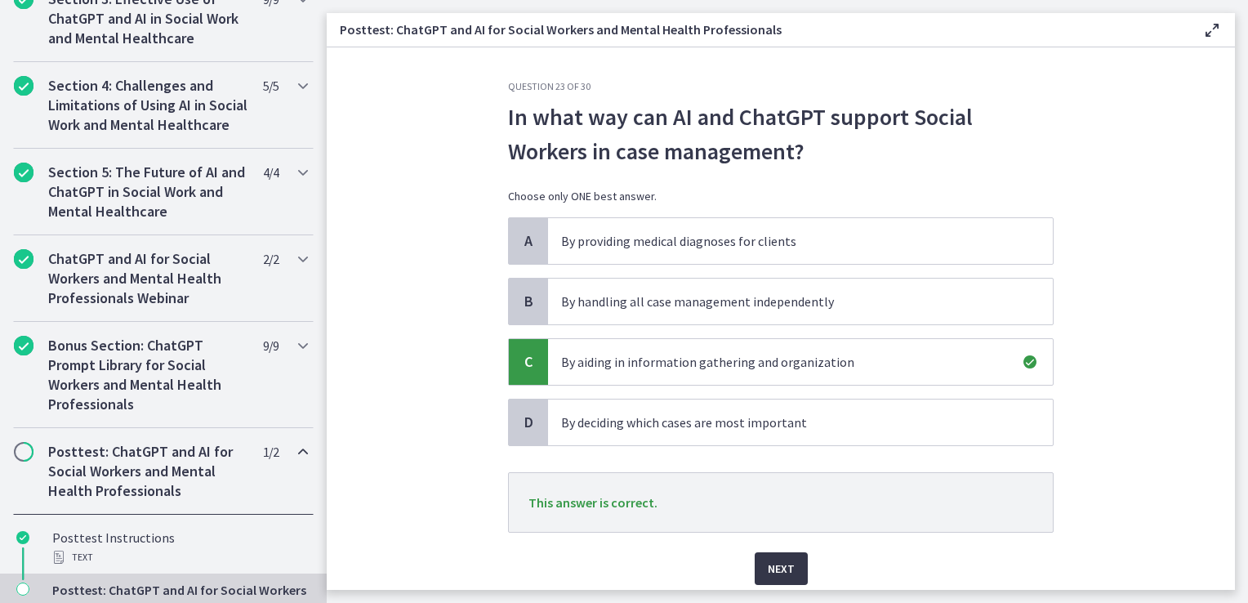
click at [772, 571] on span "Next" at bounding box center [781, 569] width 27 height 20
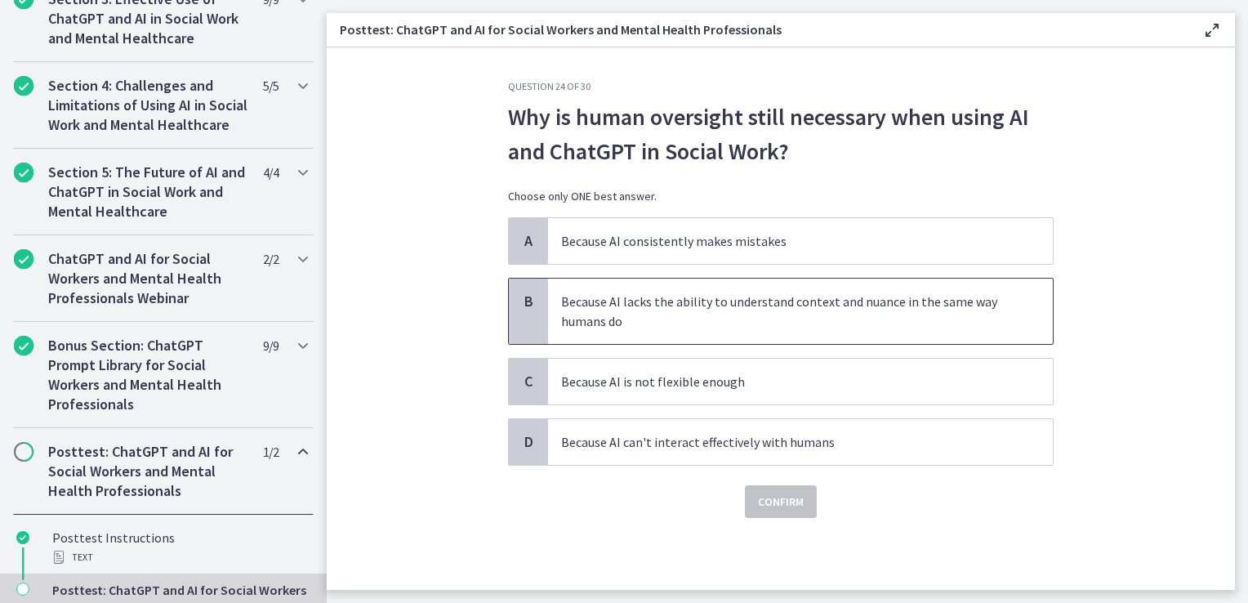
click at [685, 319] on p "Because AI lacks the ability to understand context and nuance in the same way h…" at bounding box center [784, 311] width 446 height 39
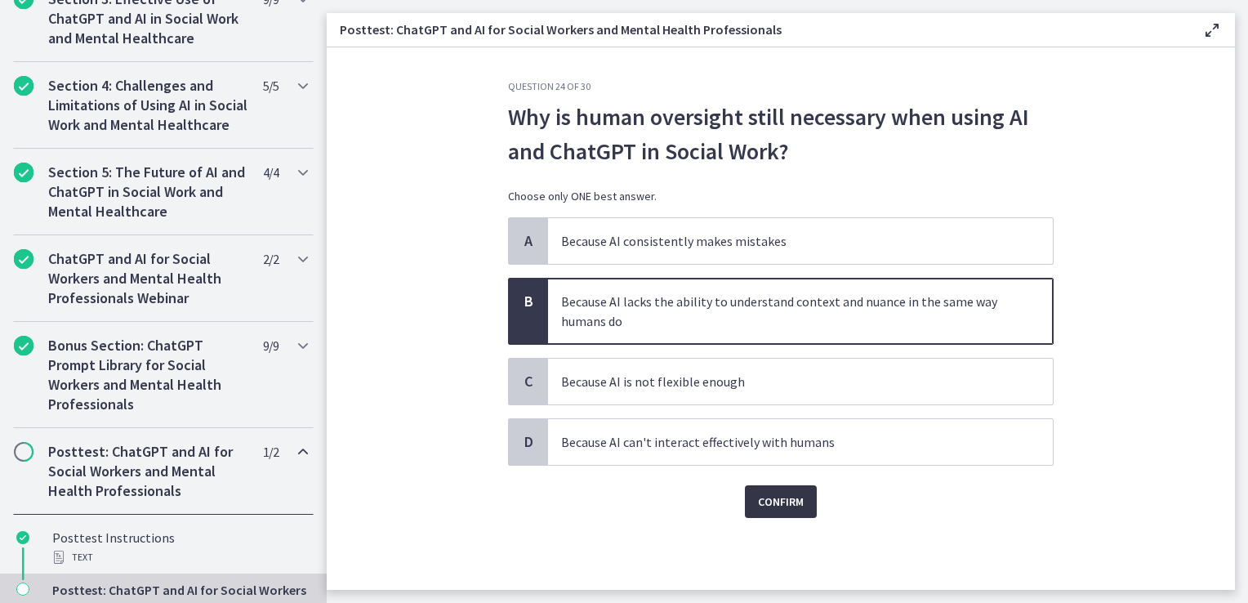
click at [781, 499] on span "Confirm" at bounding box center [781, 502] width 46 height 20
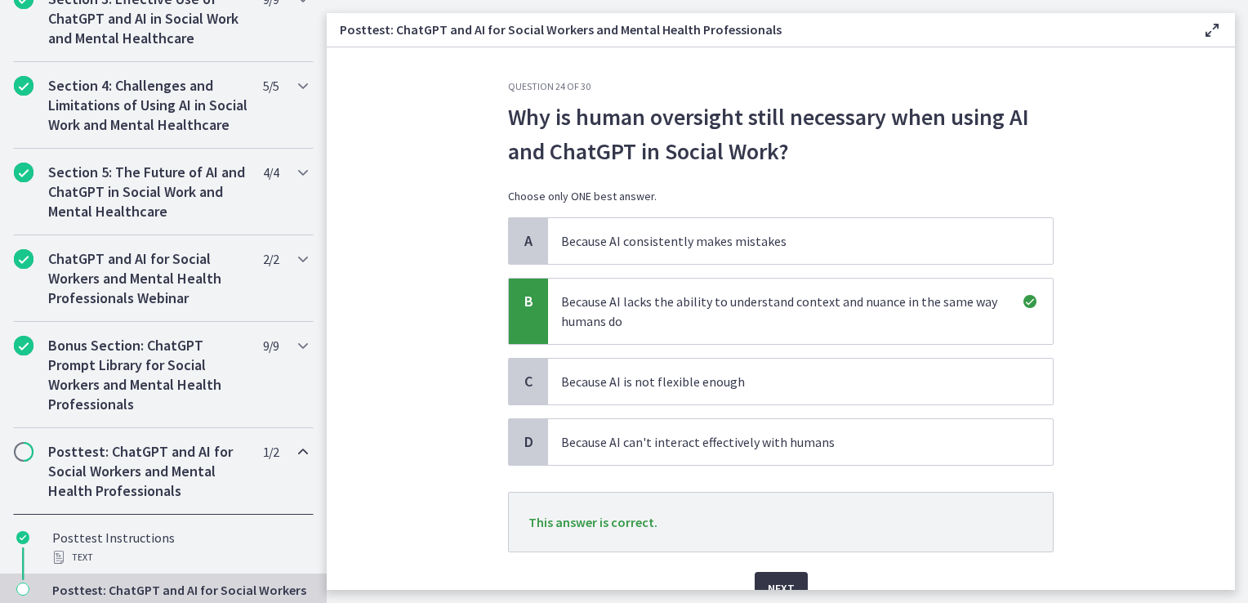
click at [770, 578] on span "Next" at bounding box center [781, 588] width 27 height 20
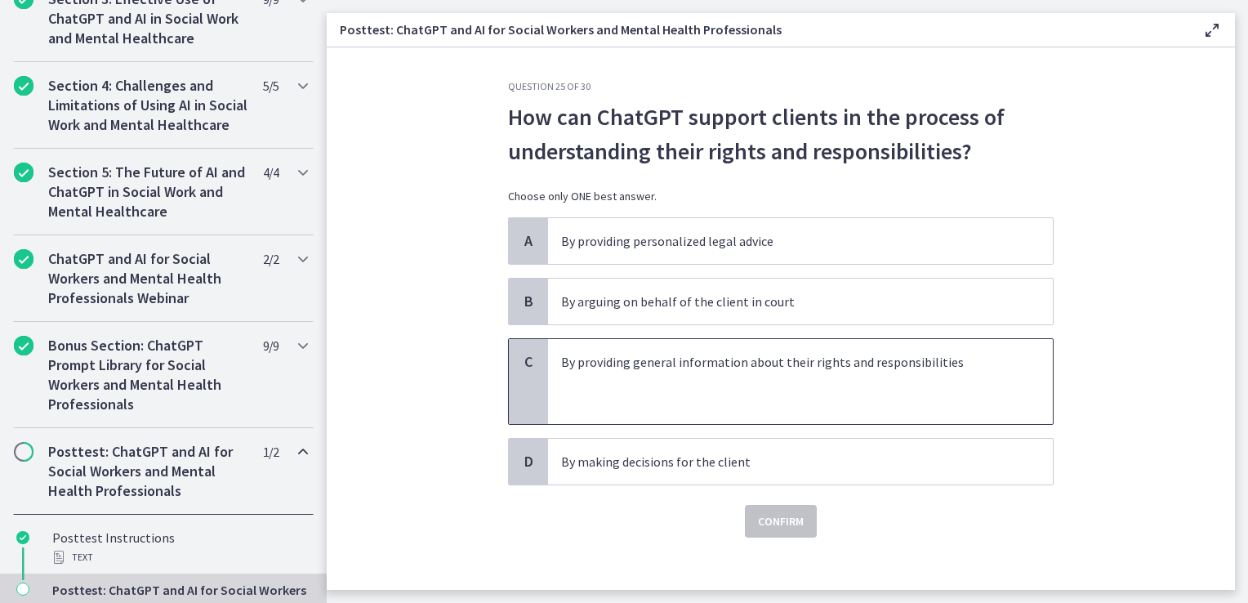
click at [627, 408] on p at bounding box center [784, 401] width 446 height 20
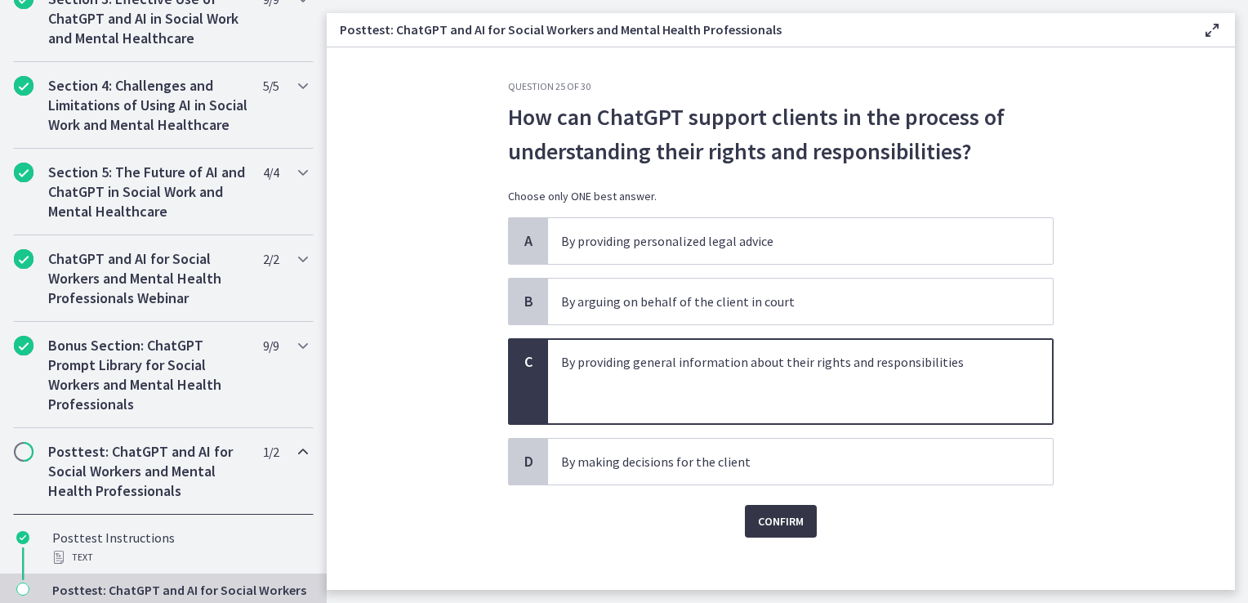
click at [755, 530] on button "Confirm" at bounding box center [781, 521] width 72 height 33
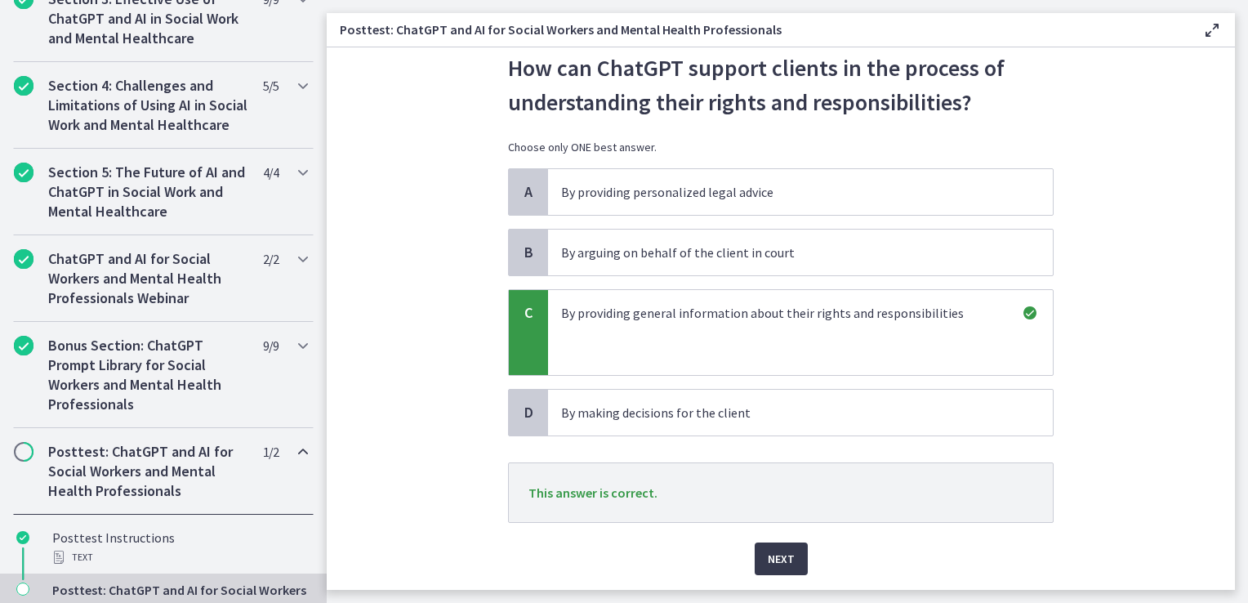
scroll to position [97, 0]
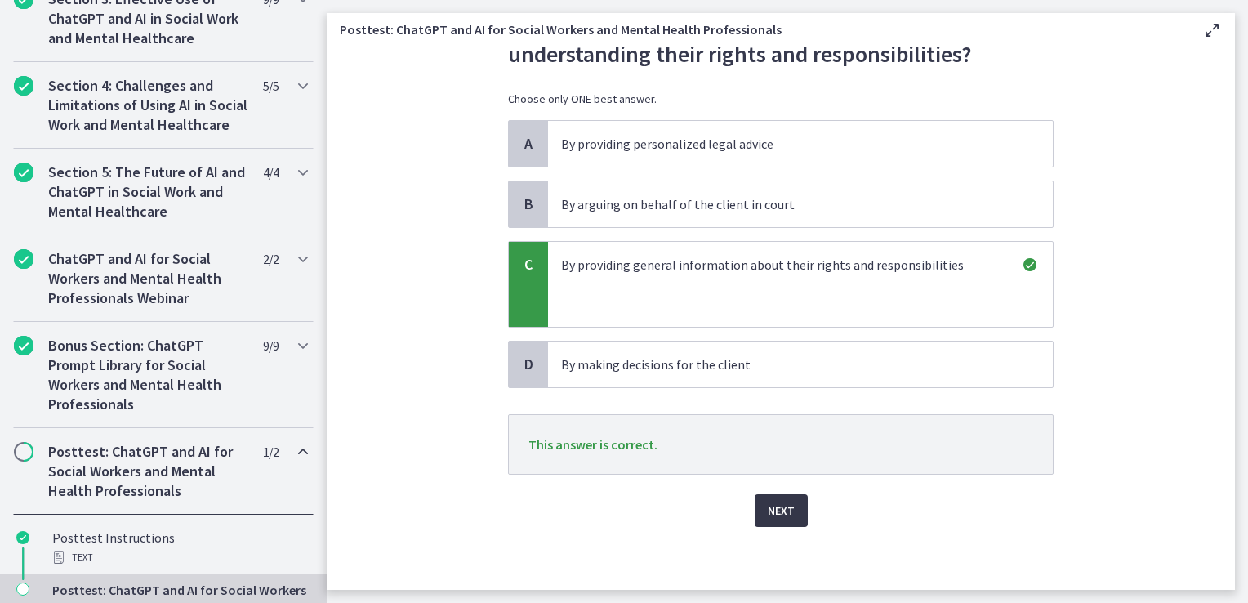
click at [768, 513] on span "Next" at bounding box center [781, 511] width 27 height 20
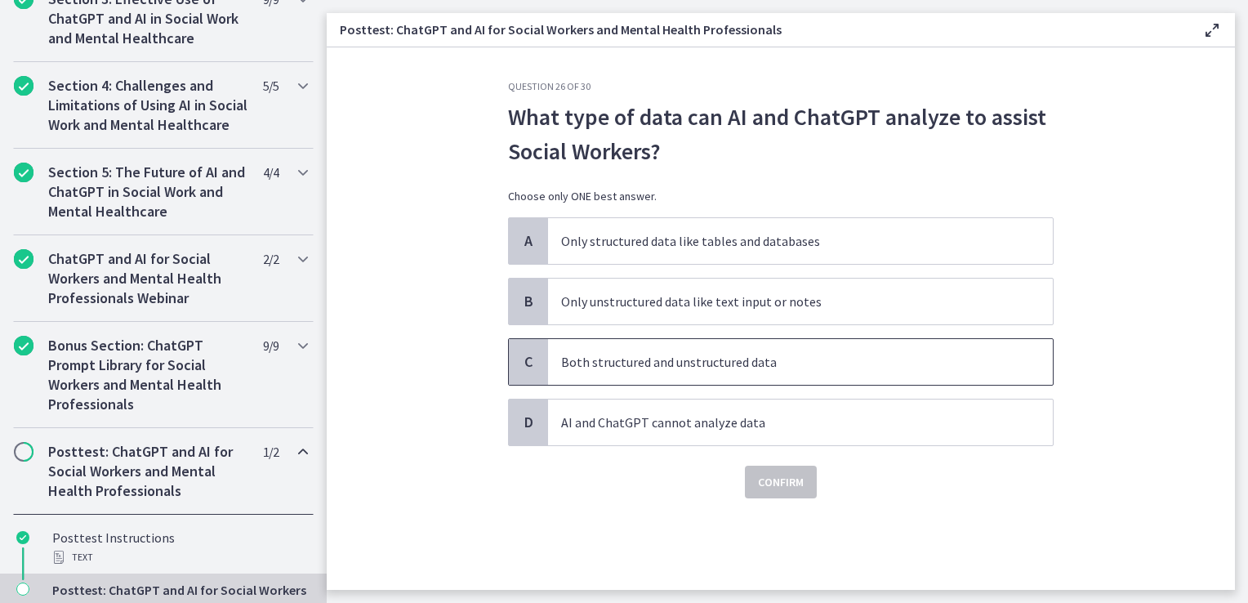
click at [611, 361] on p "Both structured and unstructured data" at bounding box center [784, 362] width 446 height 20
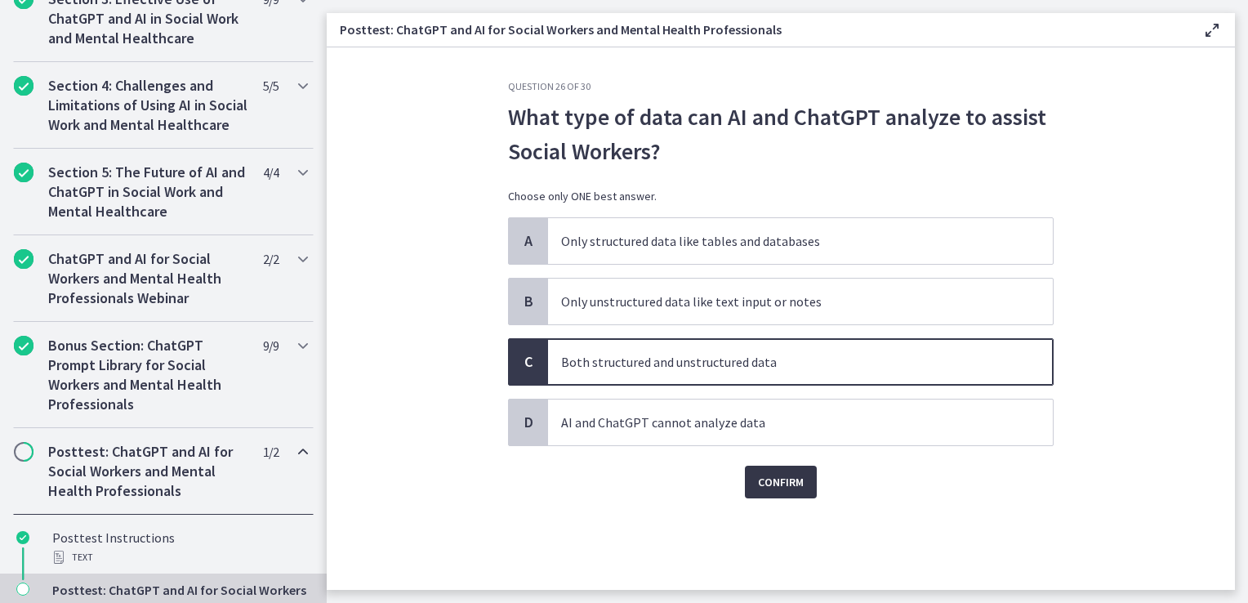
click at [770, 482] on span "Confirm" at bounding box center [781, 482] width 46 height 20
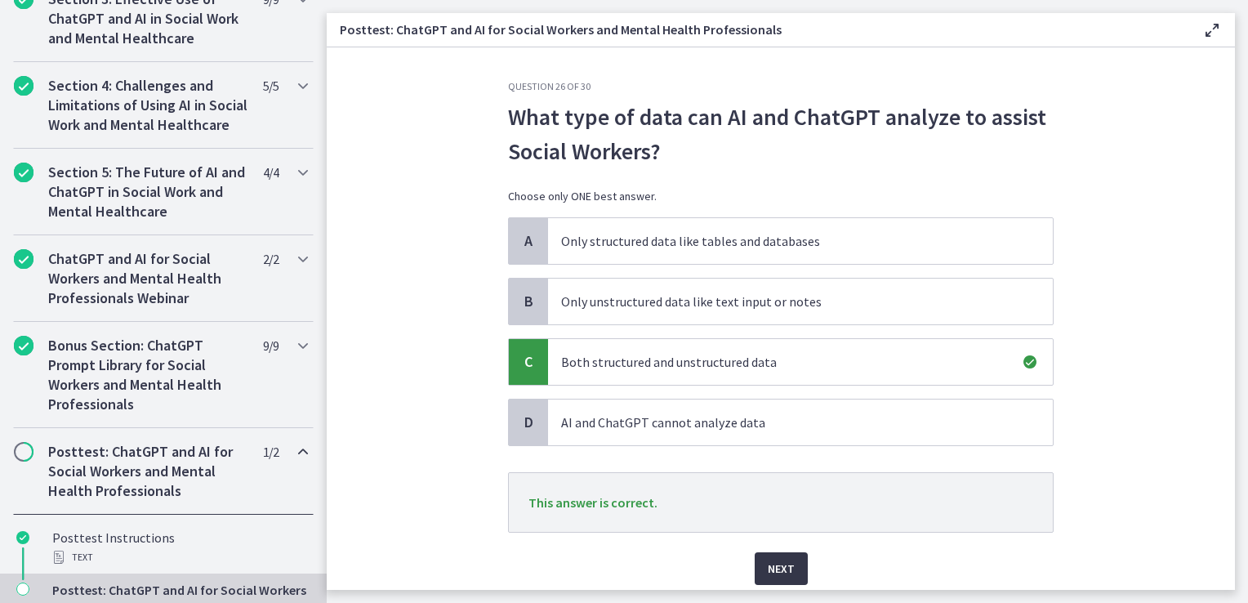
click at [794, 569] on button "Next" at bounding box center [781, 568] width 53 height 33
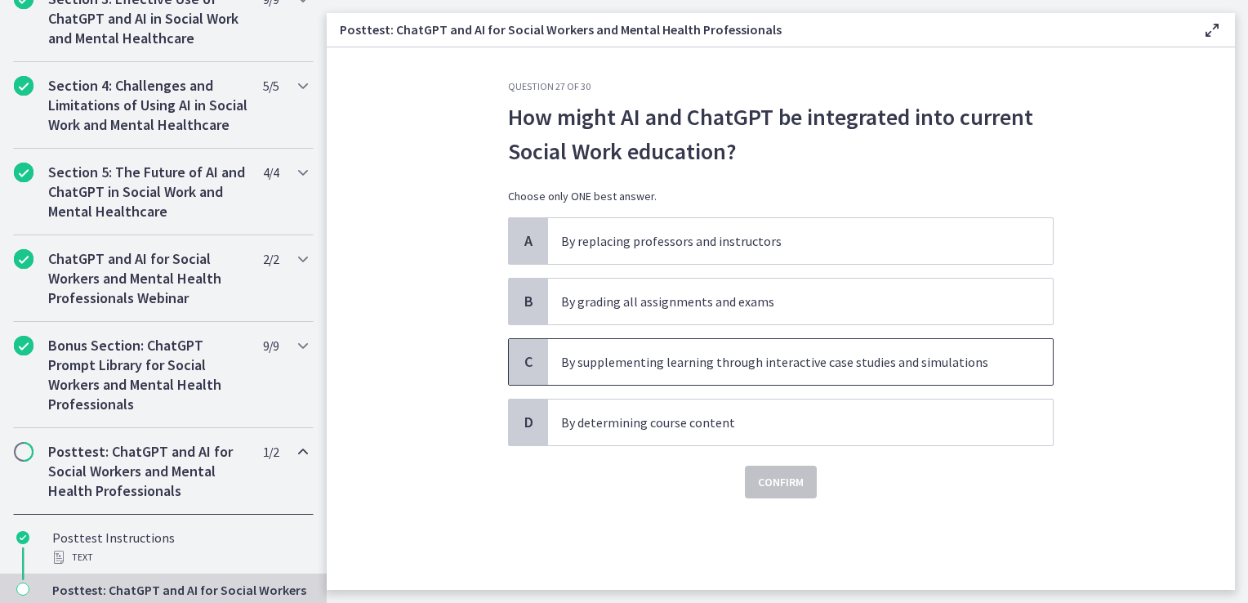
click at [792, 371] on span "By supplementing learning through interactive case studies and simulations" at bounding box center [800, 362] width 505 height 46
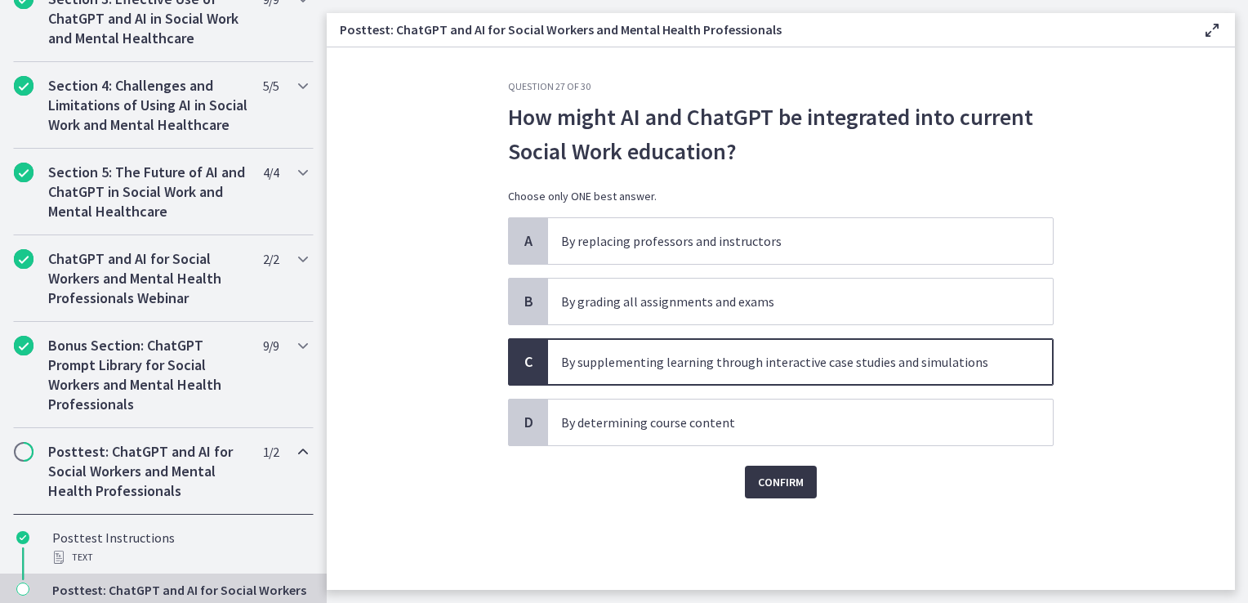
click at [782, 472] on span "Confirm" at bounding box center [781, 482] width 46 height 20
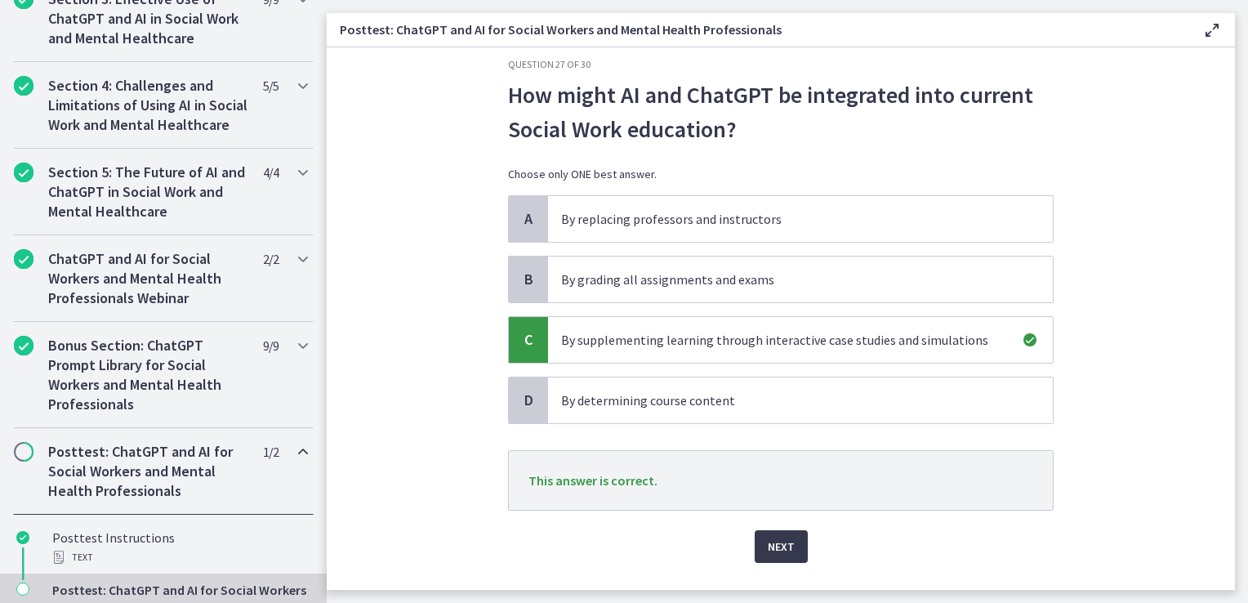
scroll to position [58, 0]
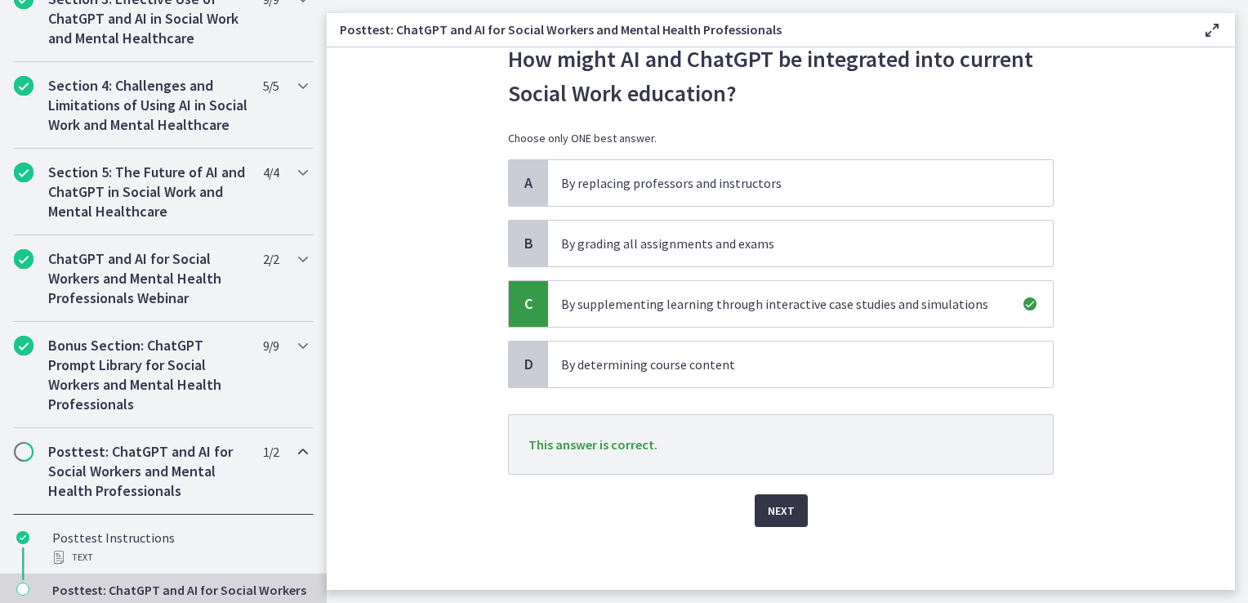
click at [775, 503] on span "Next" at bounding box center [781, 511] width 27 height 20
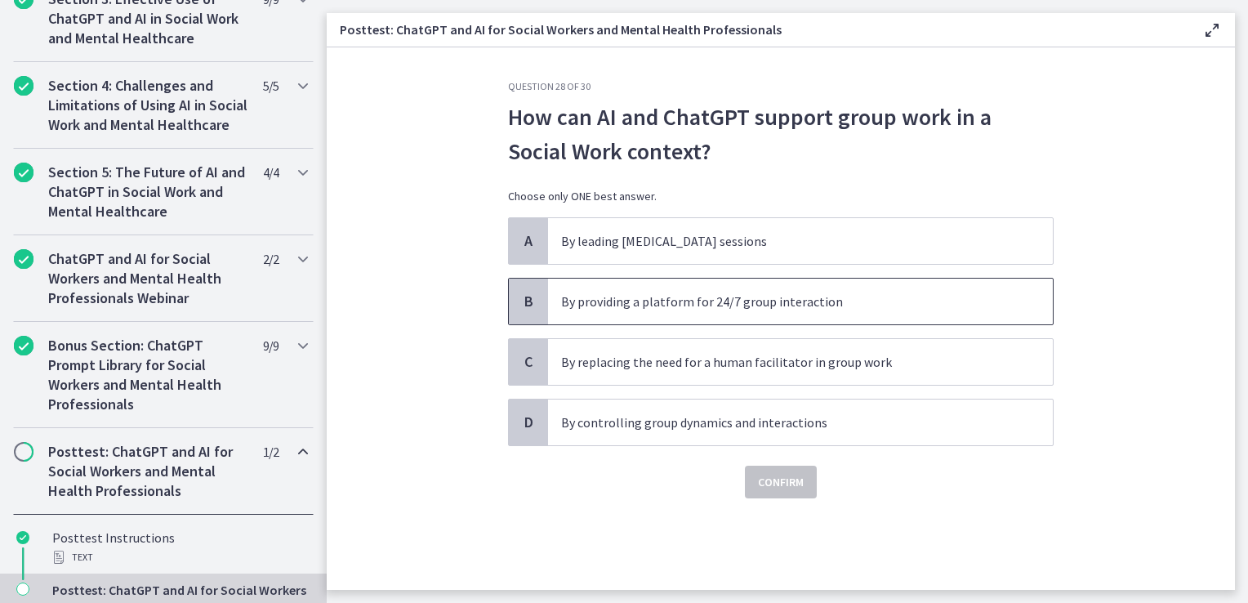
click at [634, 312] on span "By providing a platform for 24/7 group interaction" at bounding box center [800, 302] width 505 height 46
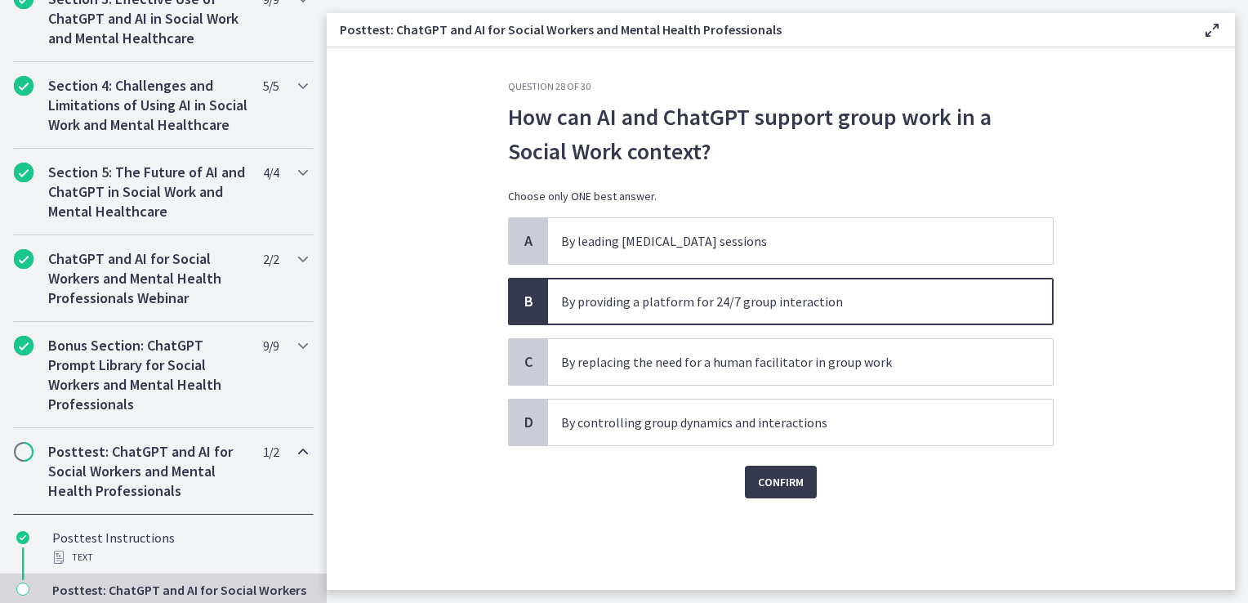
click at [775, 462] on div "Confirm" at bounding box center [781, 472] width 546 height 52
click at [784, 483] on span "Confirm" at bounding box center [781, 482] width 46 height 20
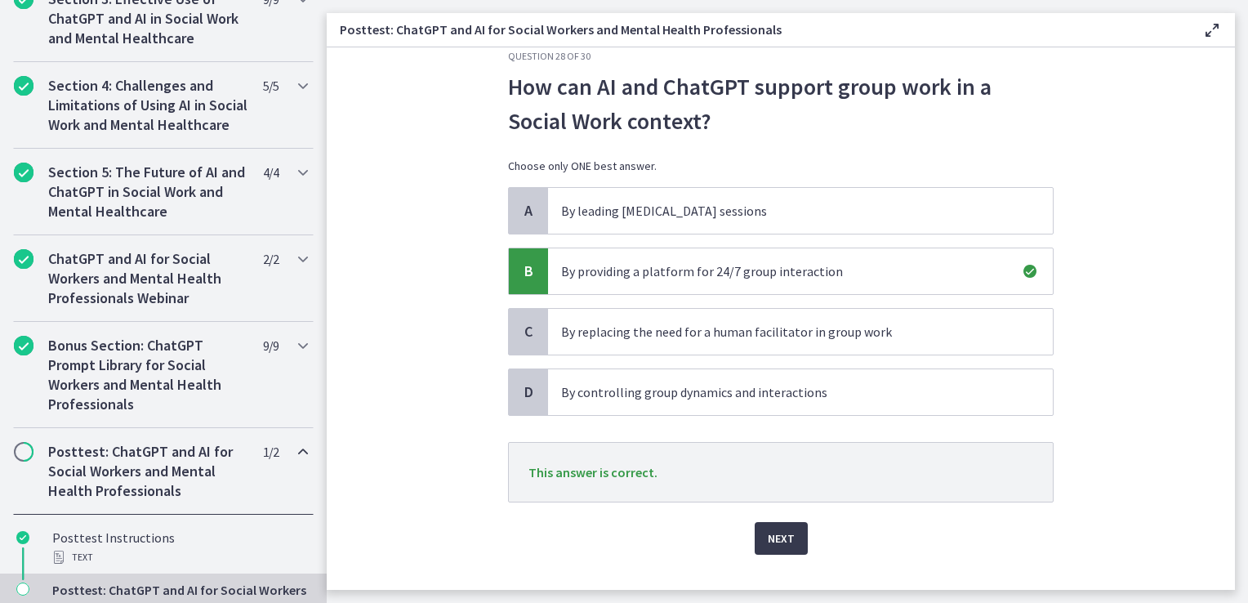
scroll to position [58, 0]
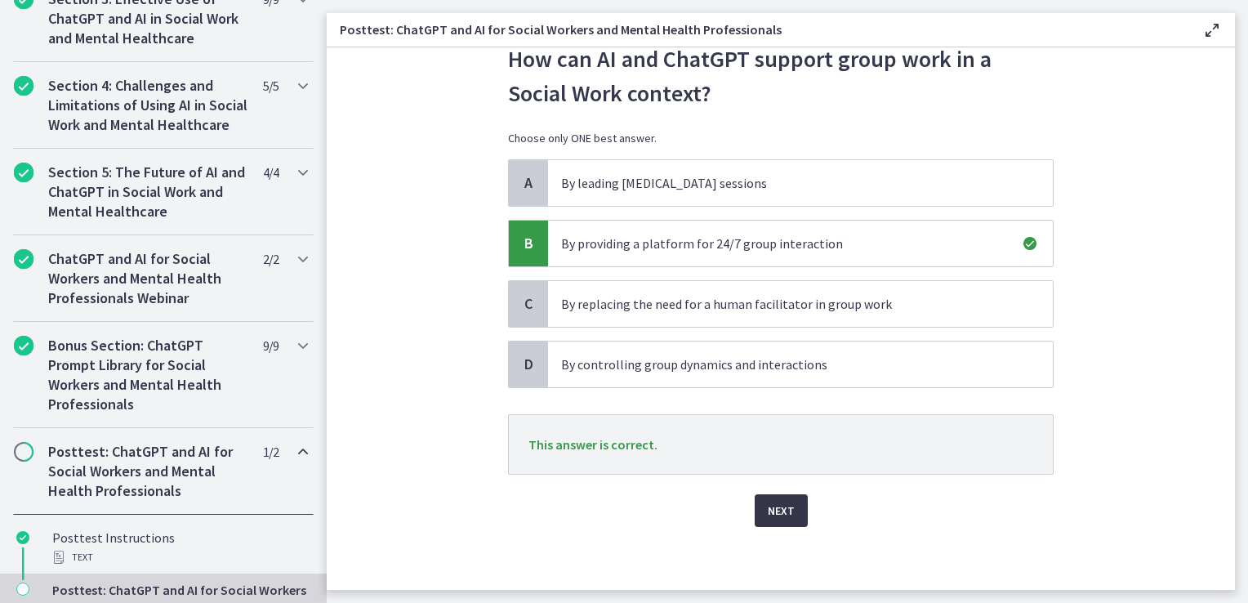
click at [774, 513] on span "Next" at bounding box center [781, 511] width 27 height 20
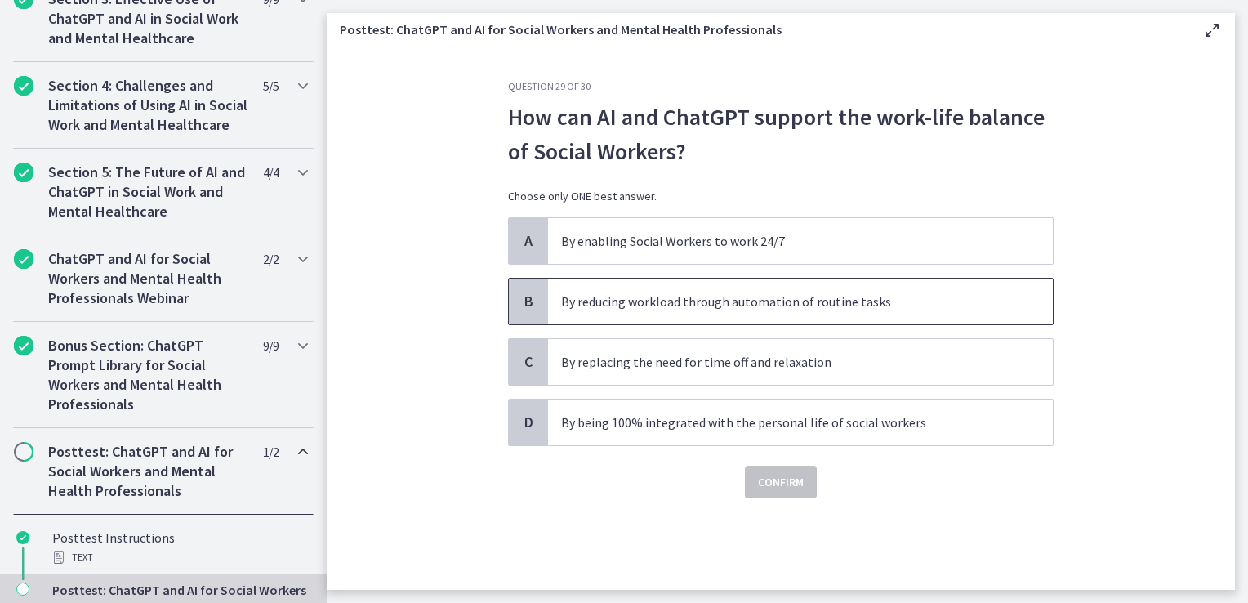
click at [653, 314] on span "By reducing workload through automation of routine tasks" at bounding box center [800, 302] width 505 height 46
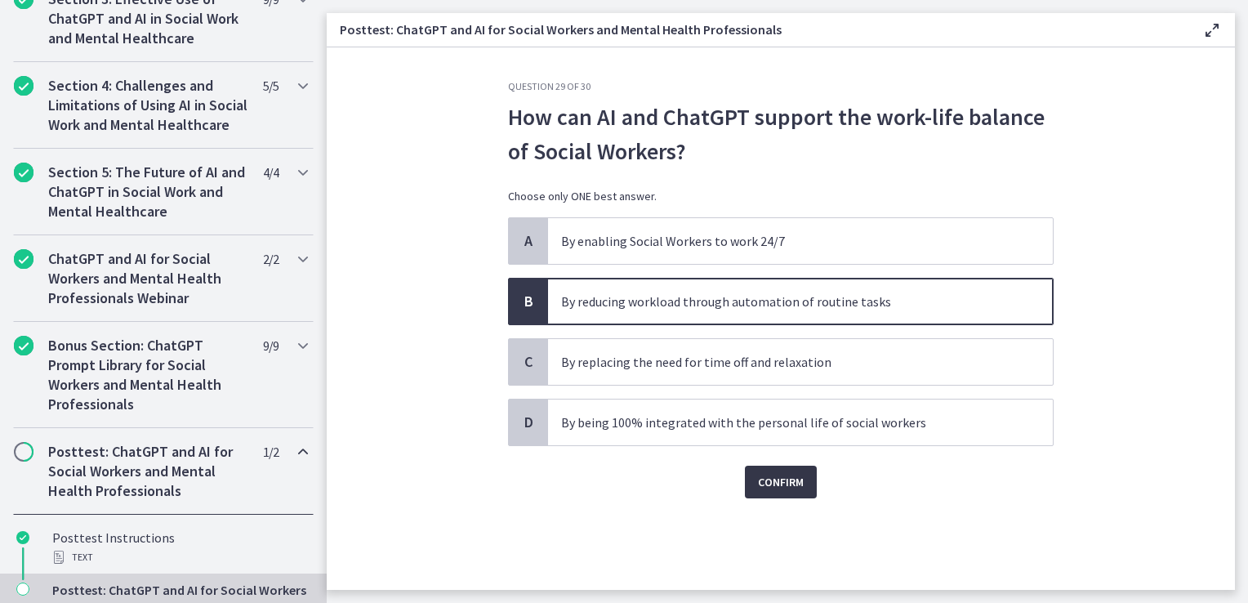
click at [771, 472] on span "Confirm" at bounding box center [781, 482] width 46 height 20
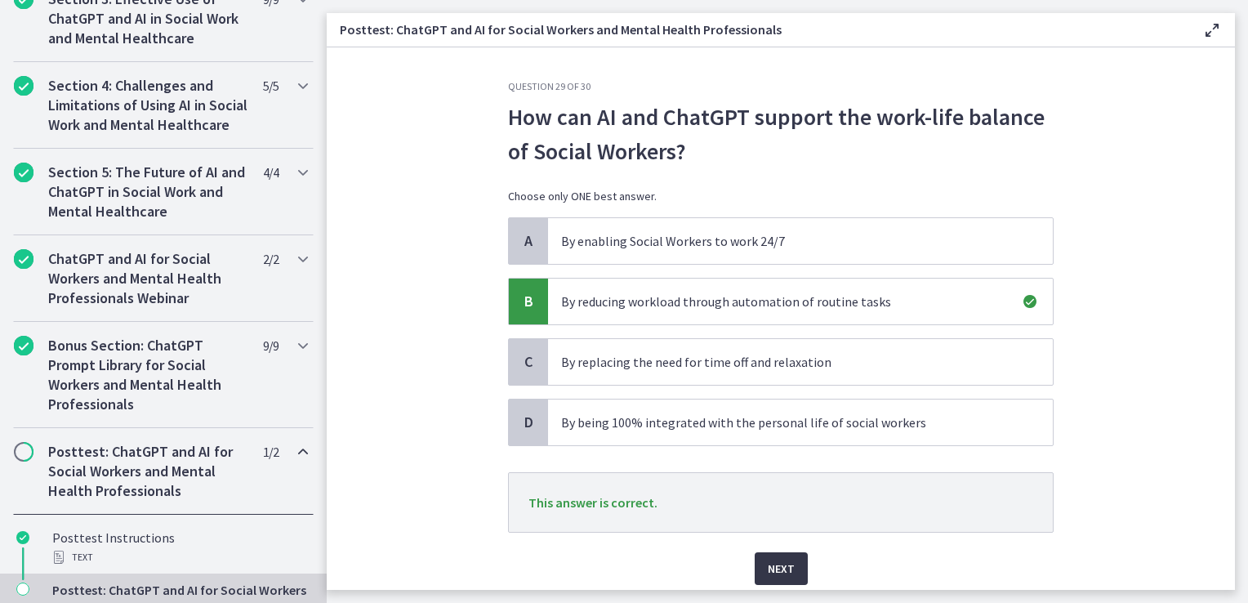
click at [786, 572] on span "Next" at bounding box center [781, 569] width 27 height 20
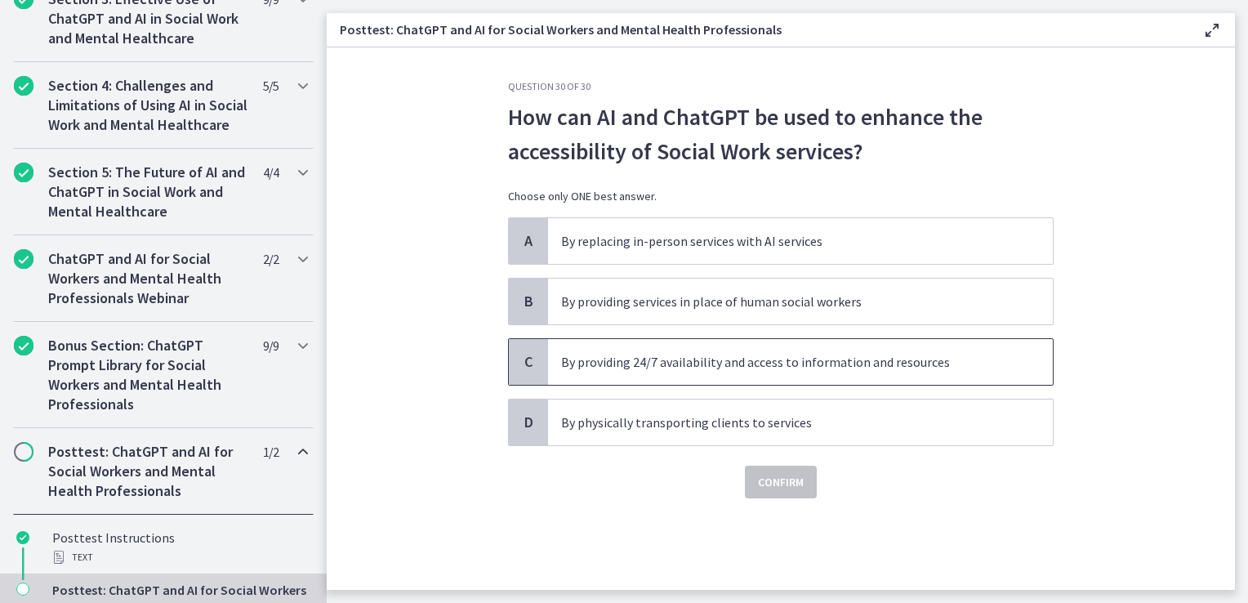
click at [678, 372] on span "By providing 24/7 availability and access to information and resources" at bounding box center [800, 362] width 505 height 46
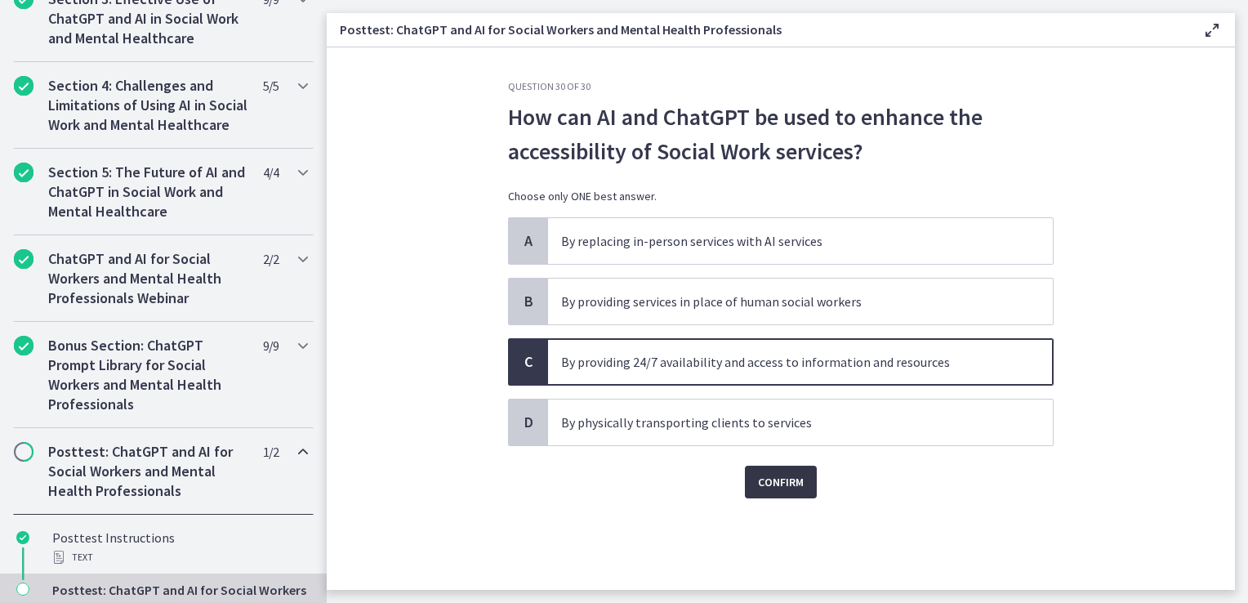
click at [763, 486] on span "Confirm" at bounding box center [781, 482] width 46 height 20
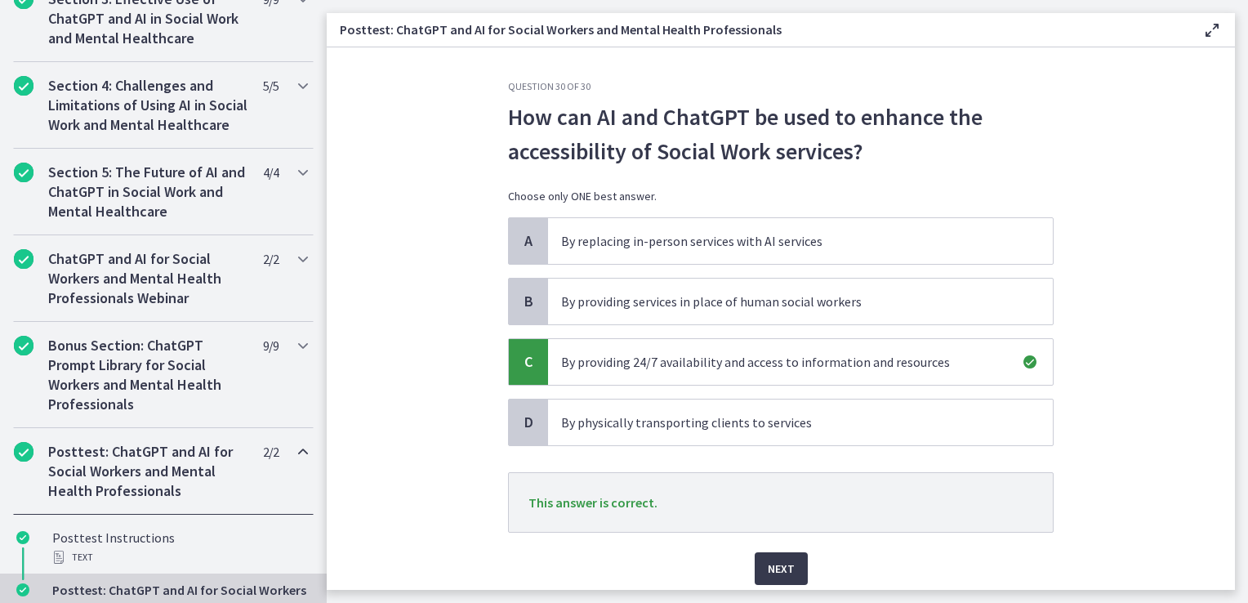
scroll to position [58, 0]
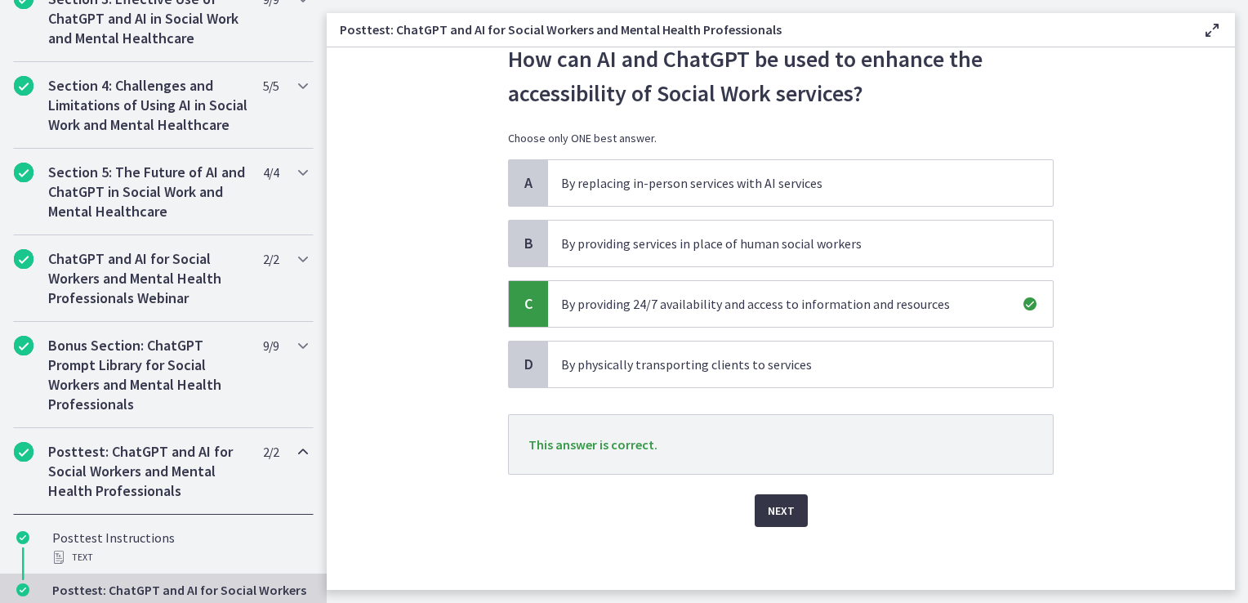
click at [789, 509] on button "Next" at bounding box center [781, 510] width 53 height 33
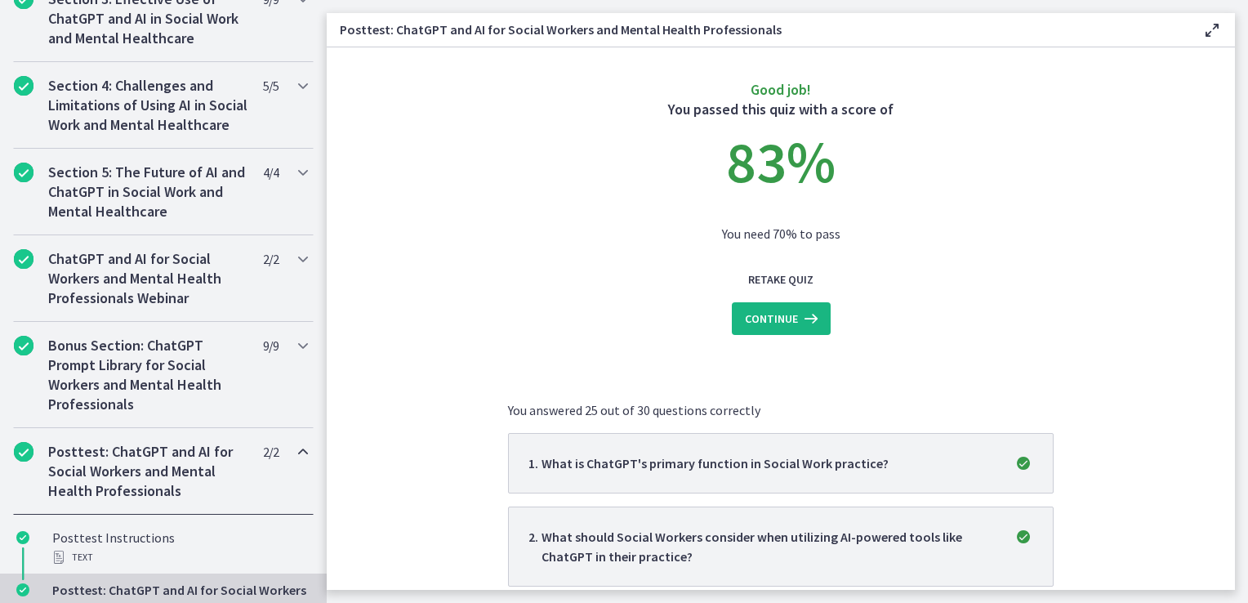
click at [774, 328] on button "Continue" at bounding box center [781, 318] width 99 height 33
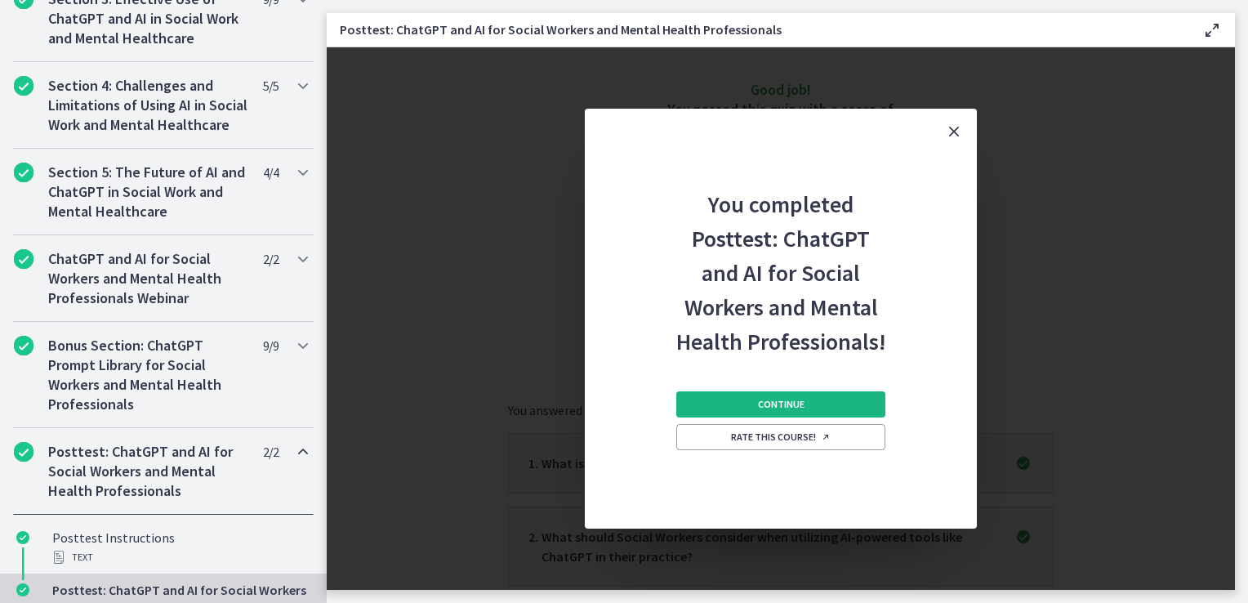
click at [823, 403] on button "Continue" at bounding box center [780, 404] width 209 height 26
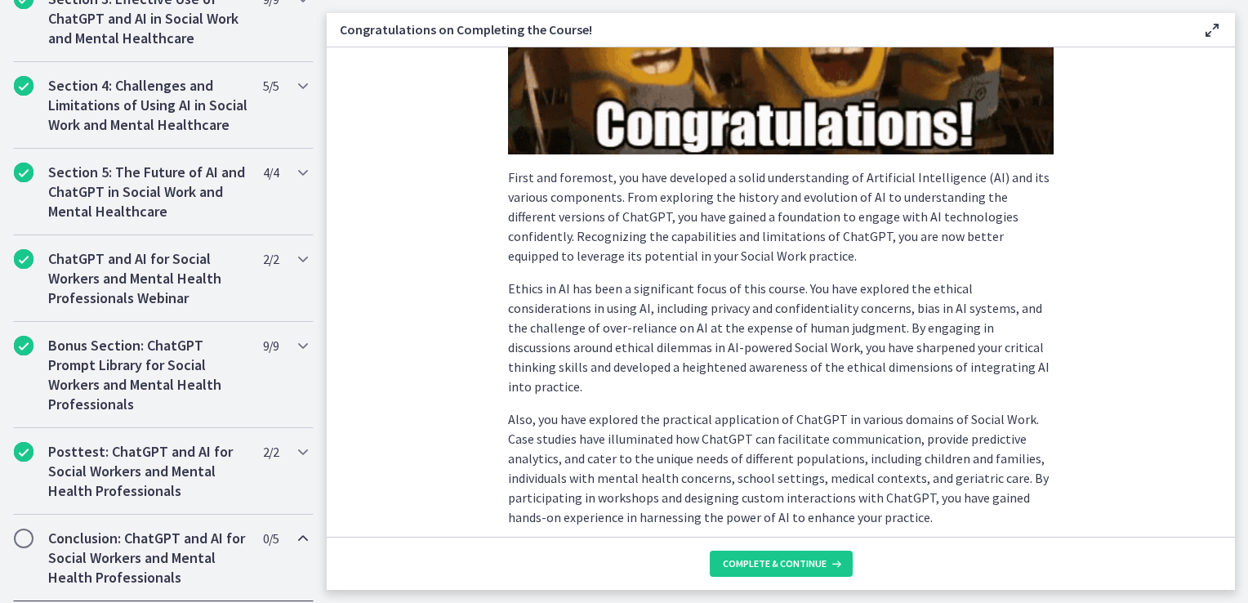
scroll to position [490, 0]
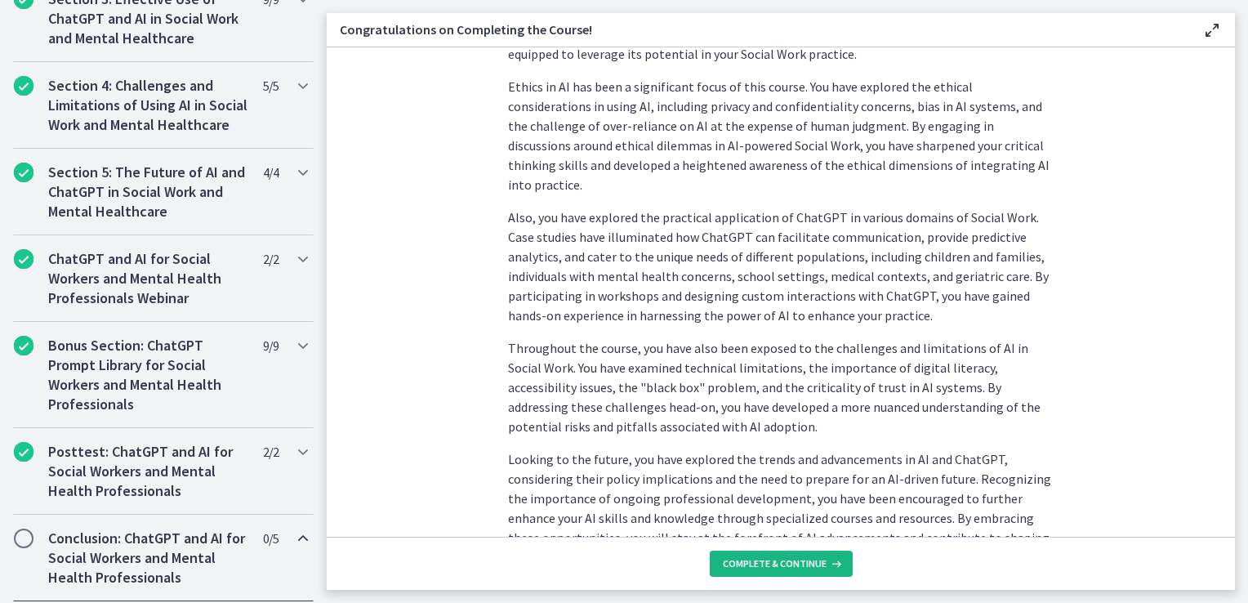
click at [744, 570] on button "Complete & continue" at bounding box center [781, 564] width 143 height 26
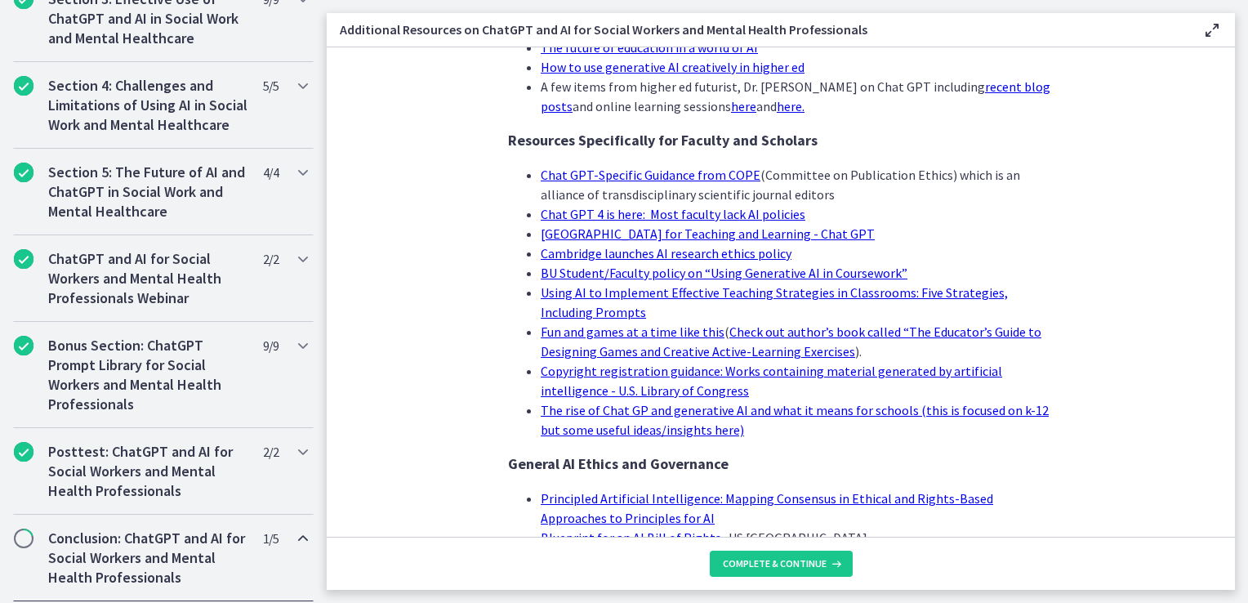
scroll to position [1598, 0]
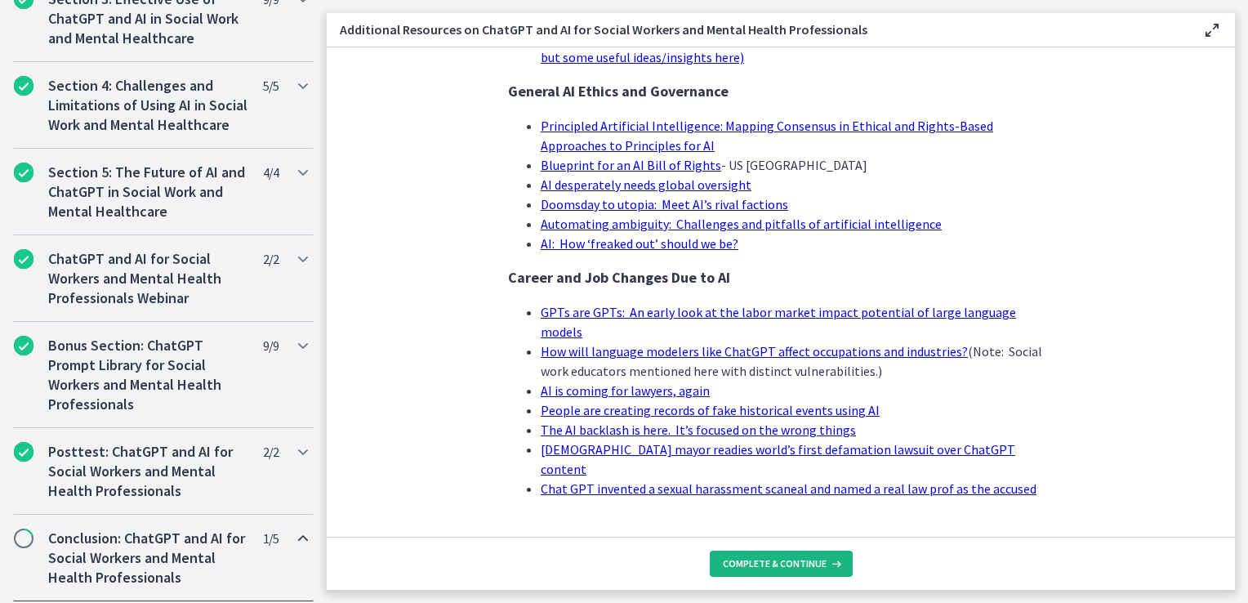
click at [752, 576] on button "Complete & continue" at bounding box center [781, 564] width 143 height 26
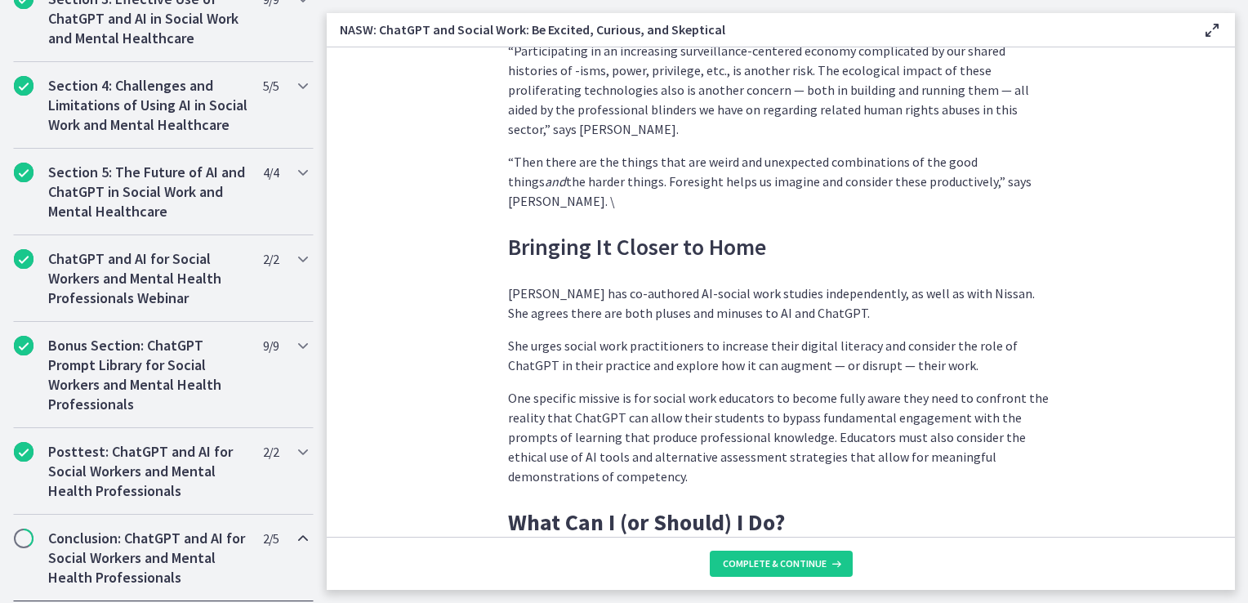
scroll to position [4612, 0]
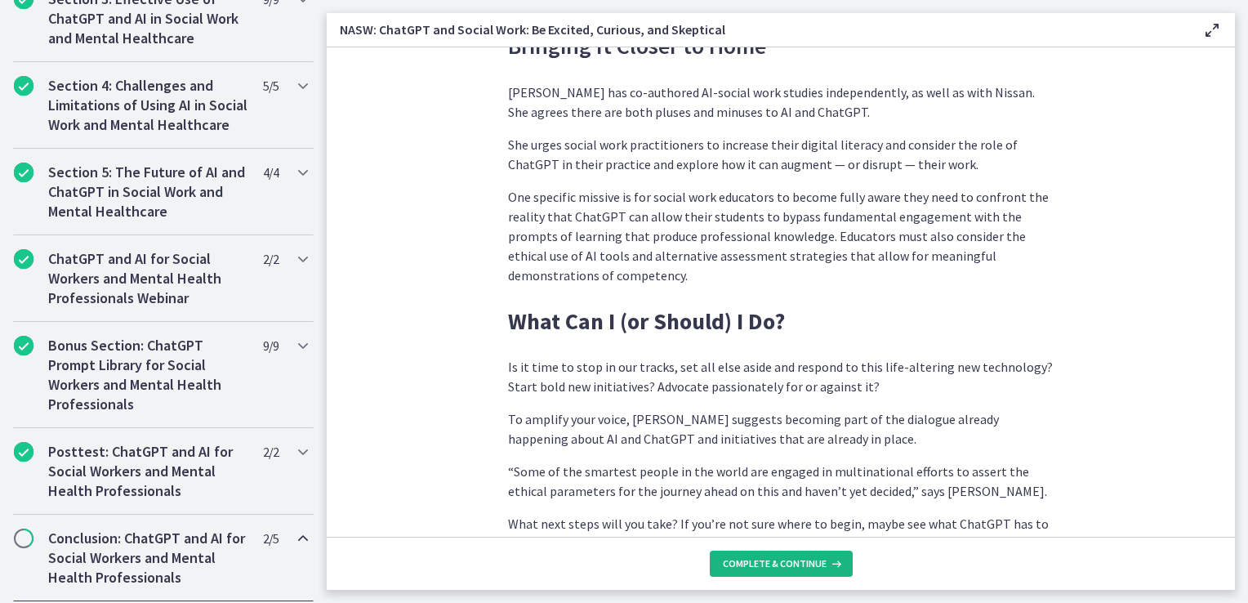
click at [779, 564] on span "Complete & continue" at bounding box center [775, 563] width 104 height 13
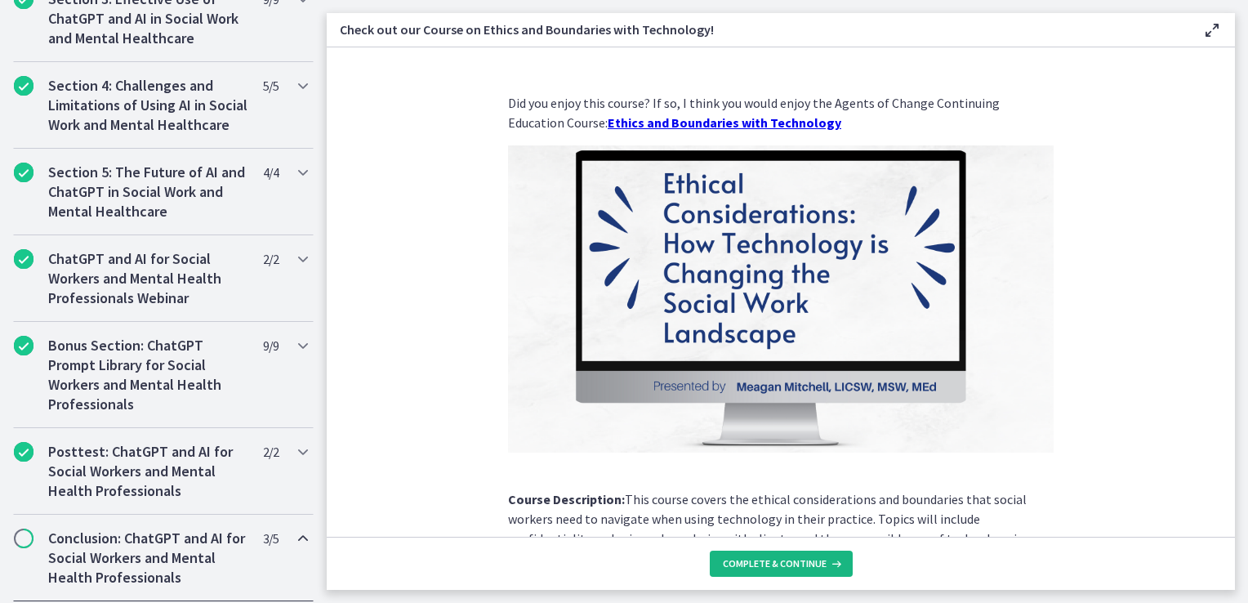
click at [739, 560] on span "Complete & continue" at bounding box center [775, 563] width 104 height 13
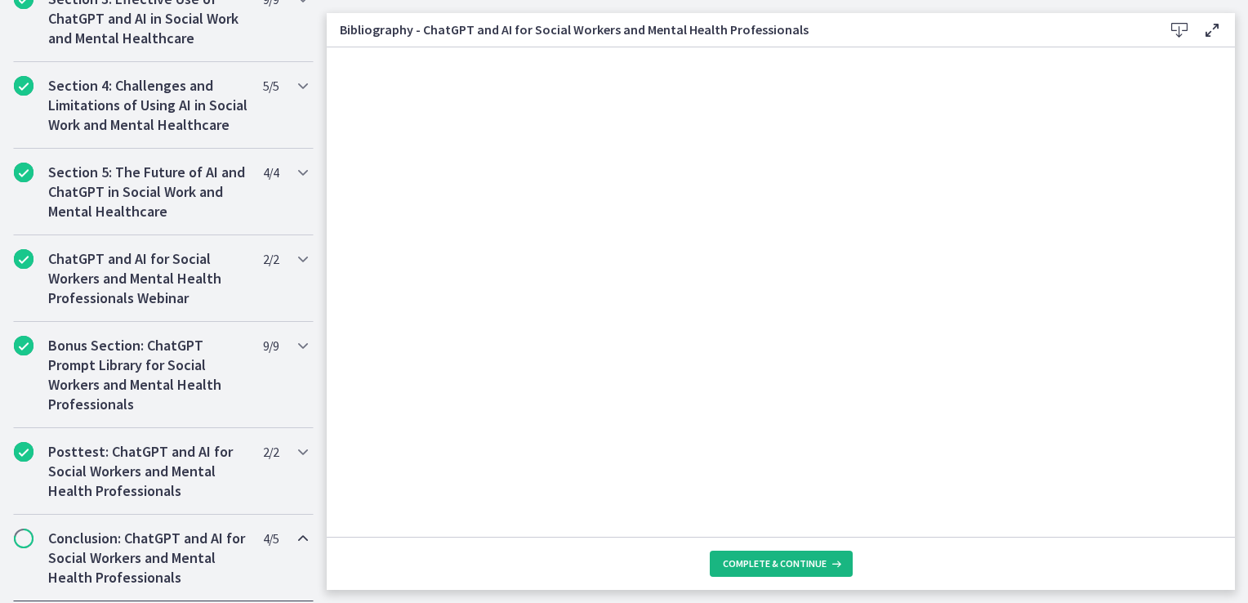
click at [725, 567] on span "Complete & continue" at bounding box center [775, 563] width 104 height 13
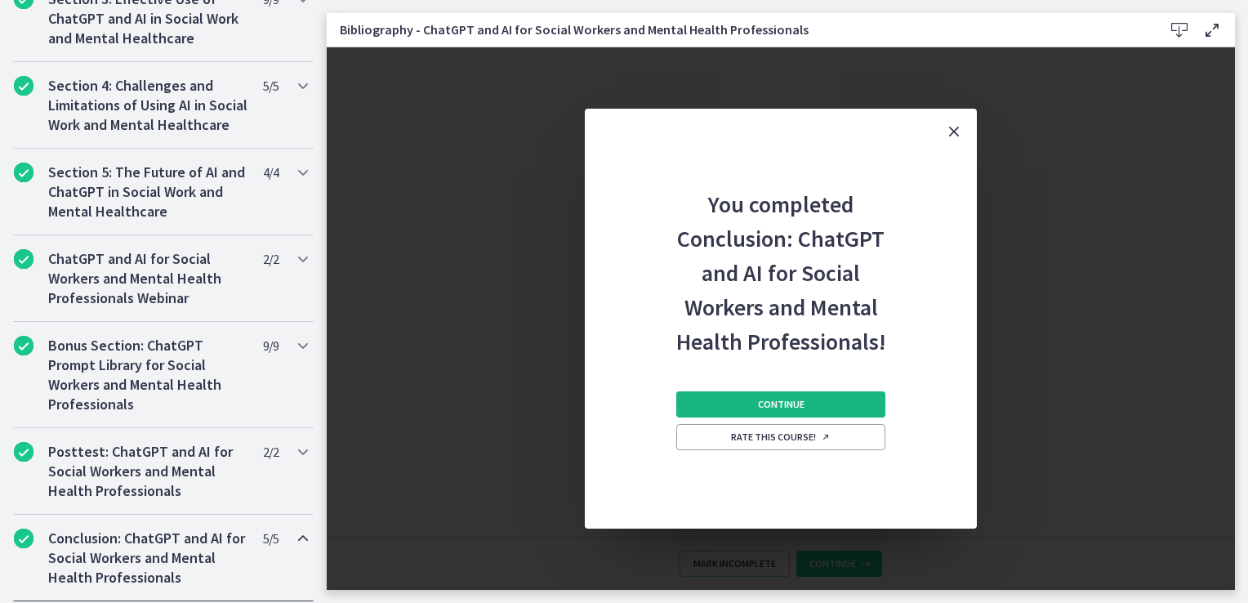
click at [710, 396] on button "Continue" at bounding box center [780, 404] width 209 height 26
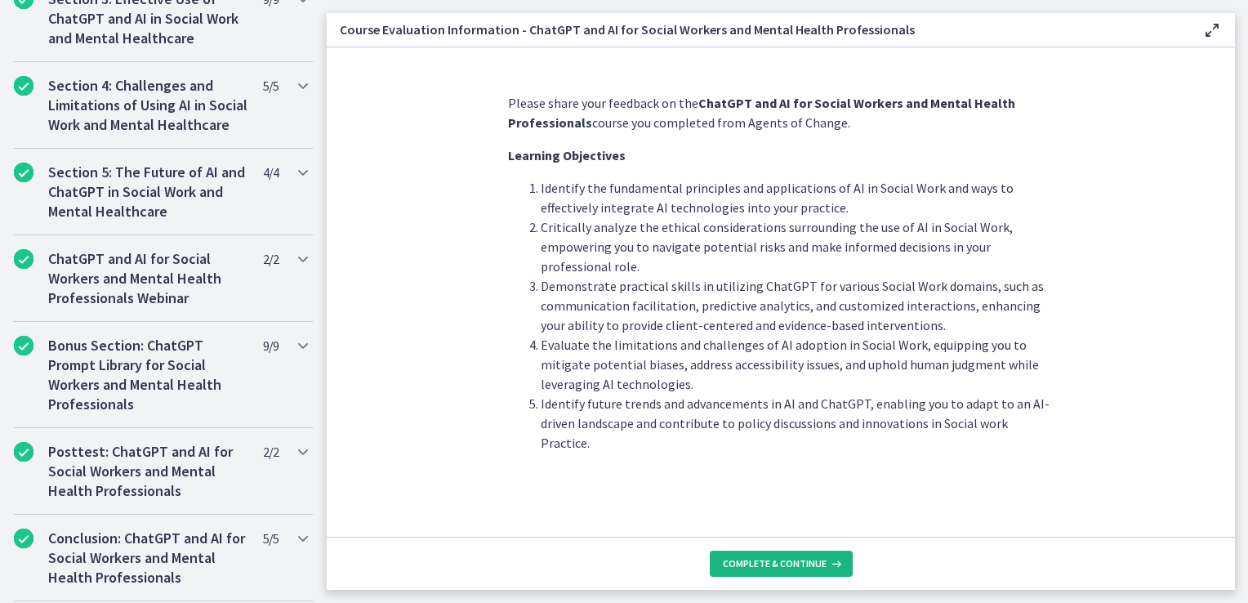
click at [747, 559] on span "Complete & continue" at bounding box center [775, 563] width 104 height 13
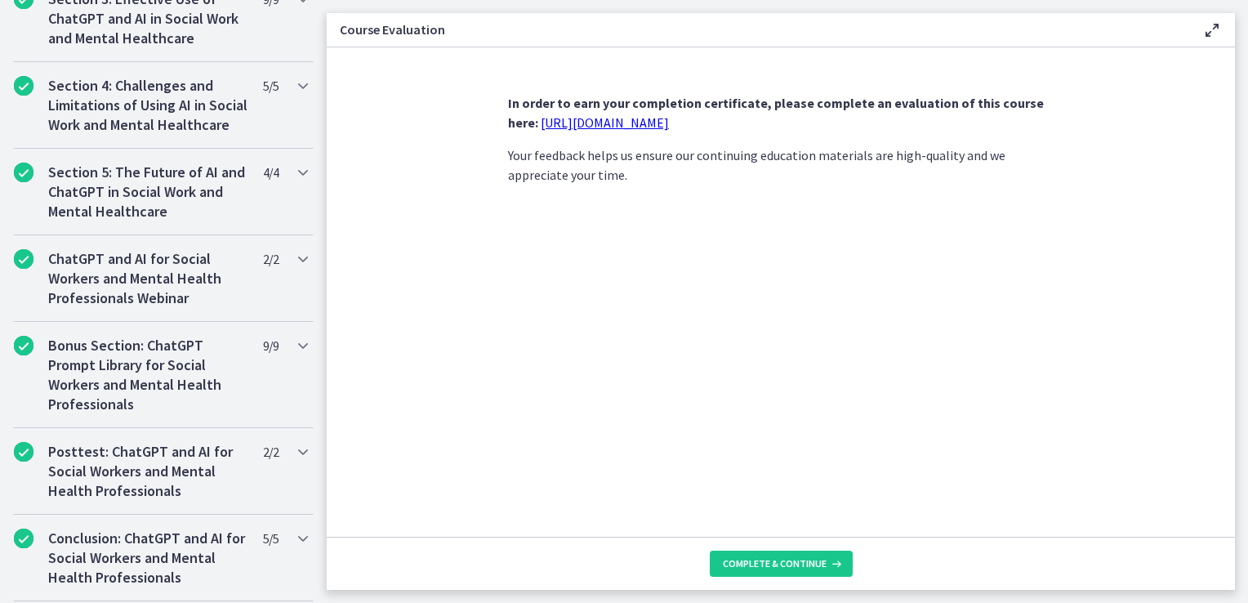
click at [665, 126] on link "https://forms.gle/jm1zbfhChZ2exBv78" at bounding box center [605, 122] width 128 height 16
click at [777, 541] on footer "Complete & continue" at bounding box center [781, 563] width 908 height 53
click at [770, 566] on span "Complete & continue" at bounding box center [775, 563] width 104 height 13
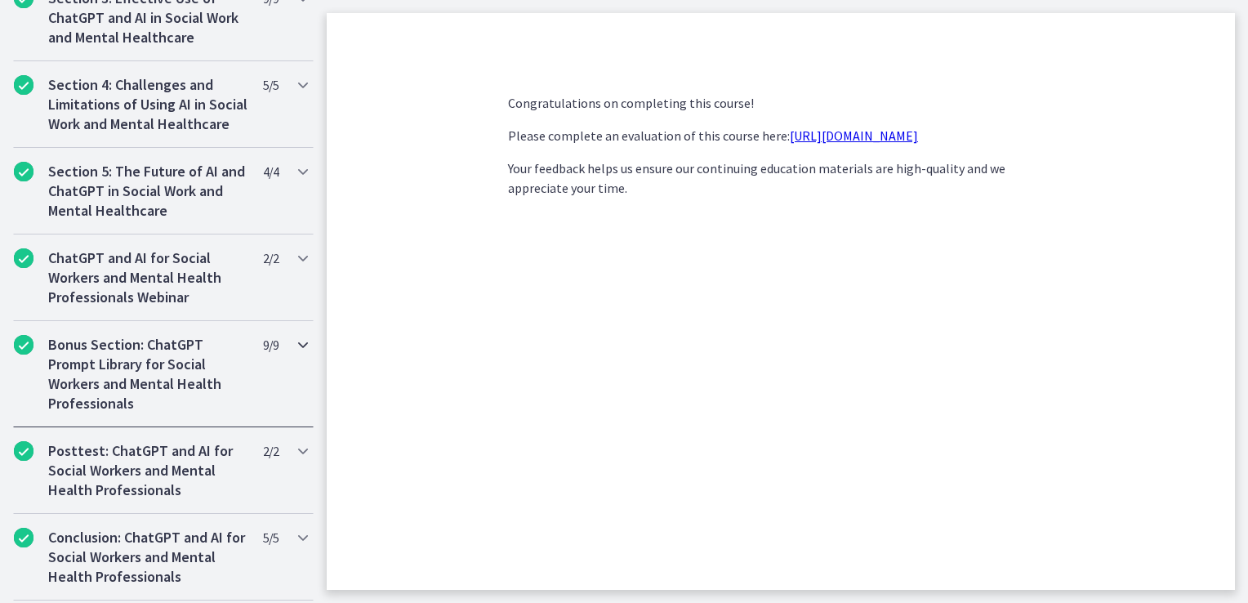
scroll to position [897, 0]
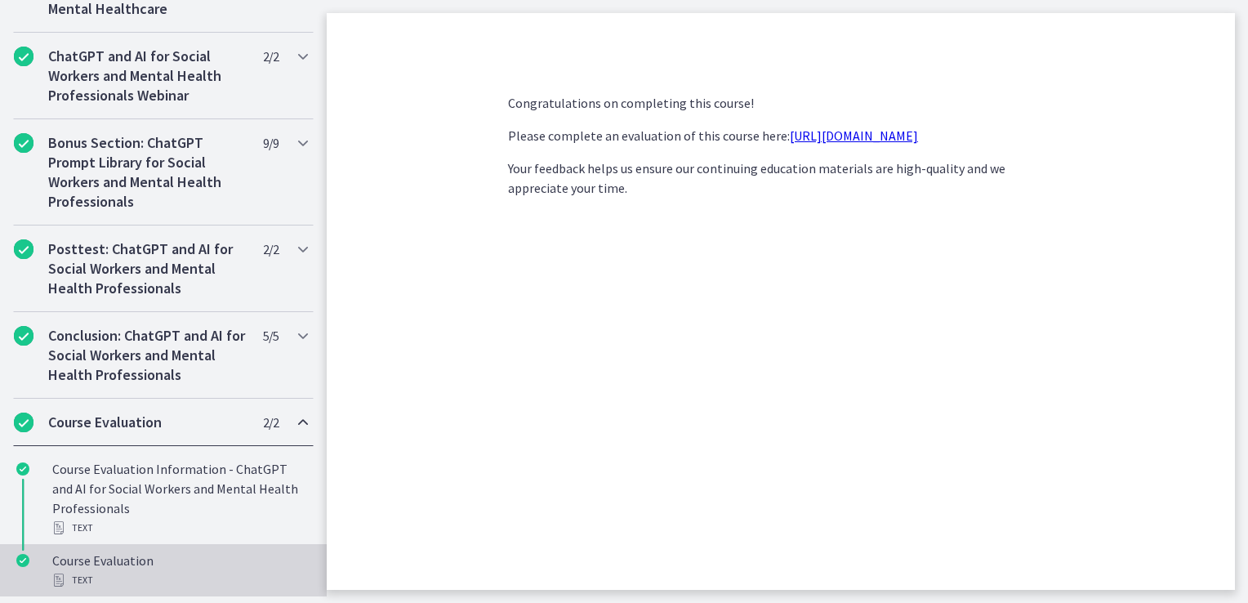
click at [141, 569] on div "Course Evaluation Text" at bounding box center [179, 570] width 255 height 39
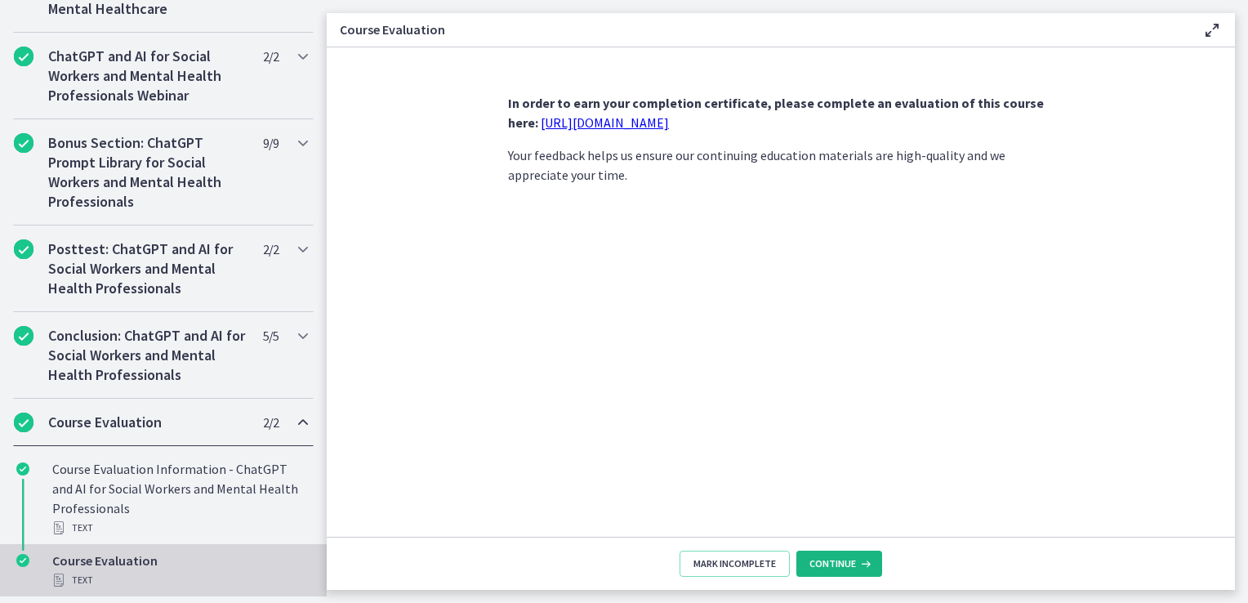
click at [832, 560] on span "Continue" at bounding box center [833, 563] width 47 height 13
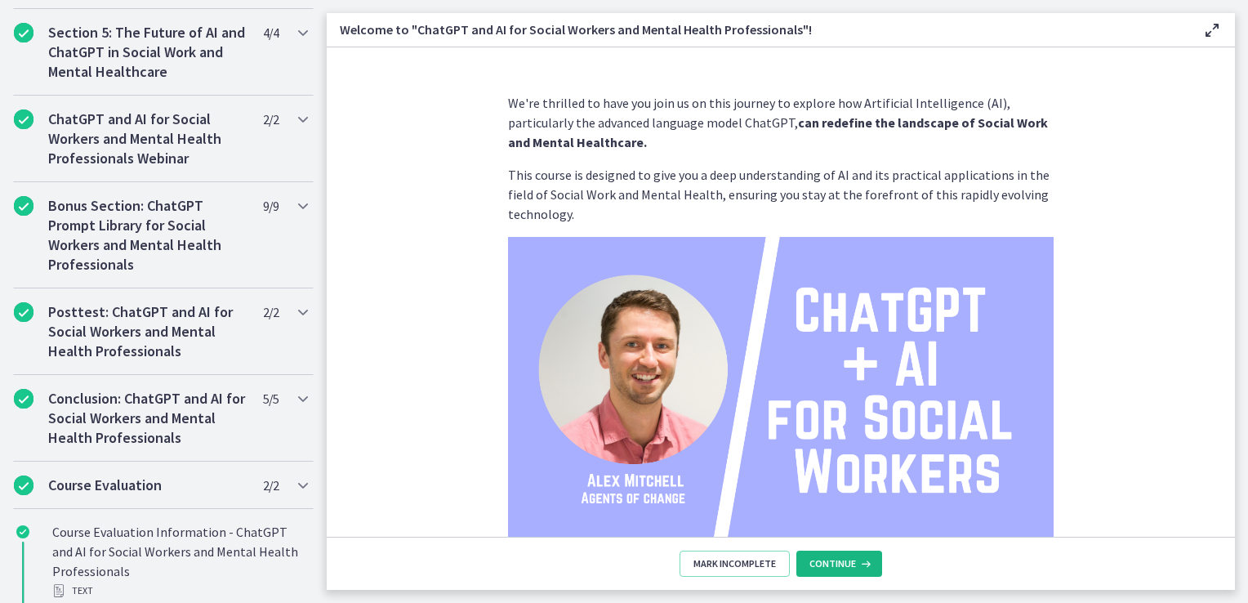
scroll to position [897, 0]
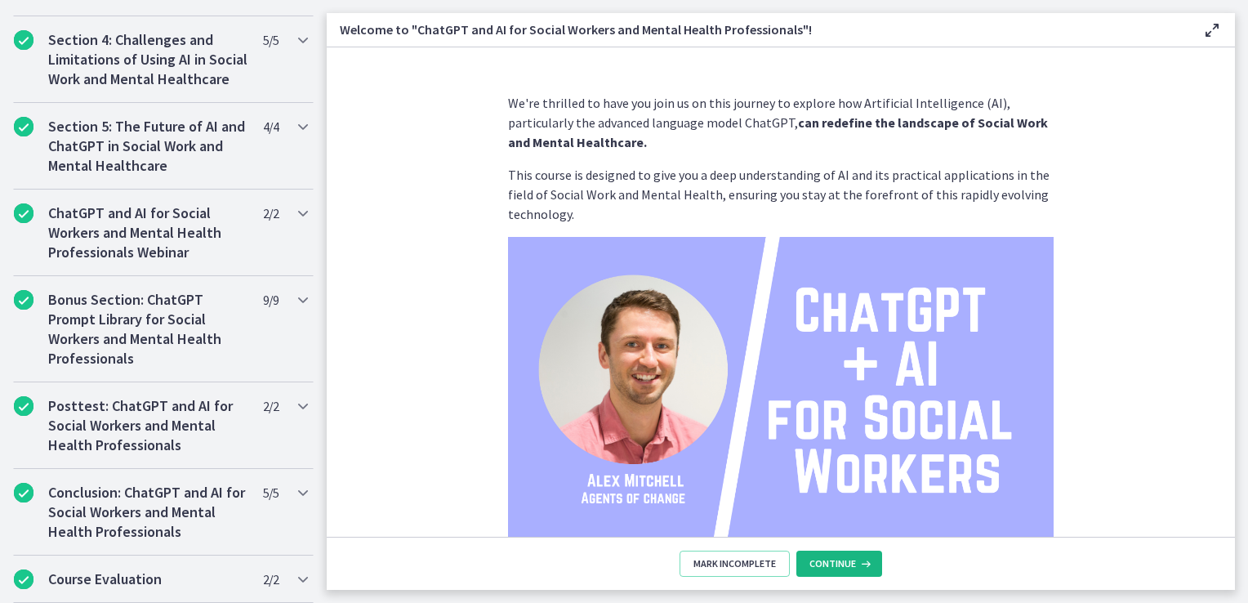
click at [832, 561] on span "Continue" at bounding box center [833, 563] width 47 height 13
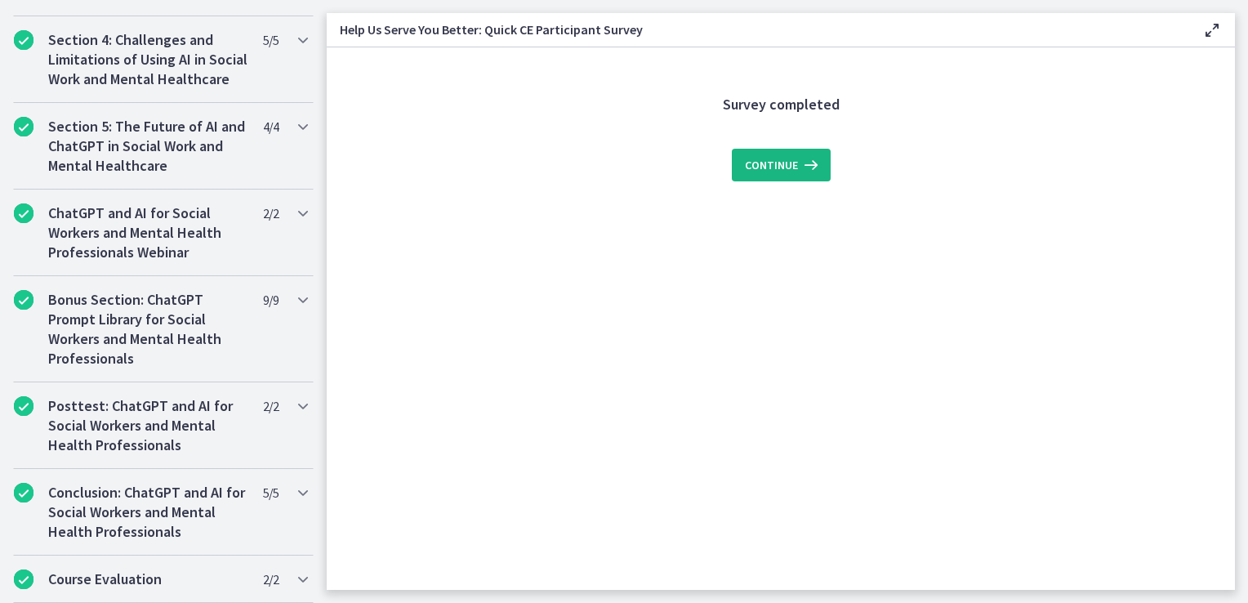
click at [801, 163] on icon at bounding box center [809, 165] width 23 height 20
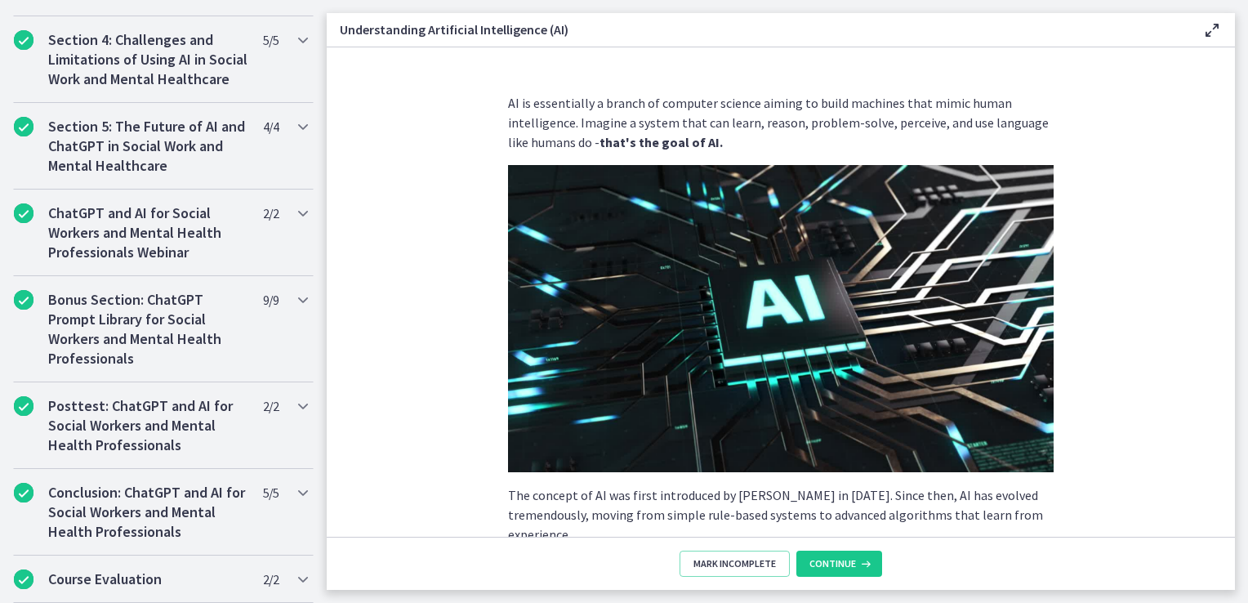
scroll to position [910, 0]
click at [856, 560] on icon at bounding box center [864, 563] width 16 height 13
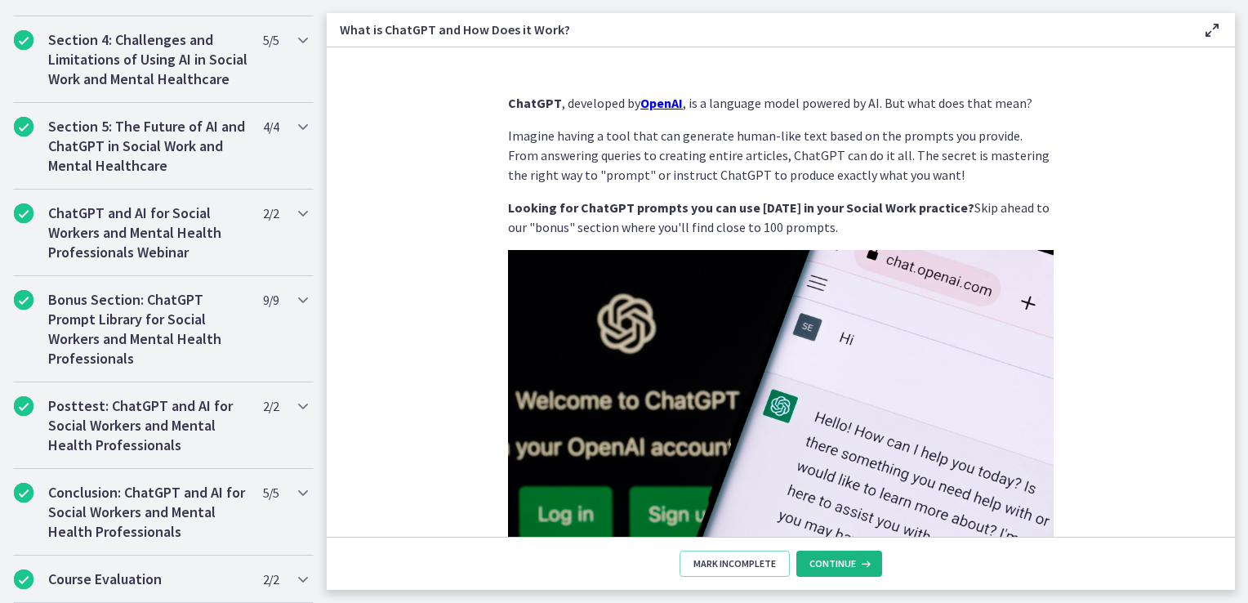
click at [856, 558] on icon at bounding box center [864, 563] width 16 height 13
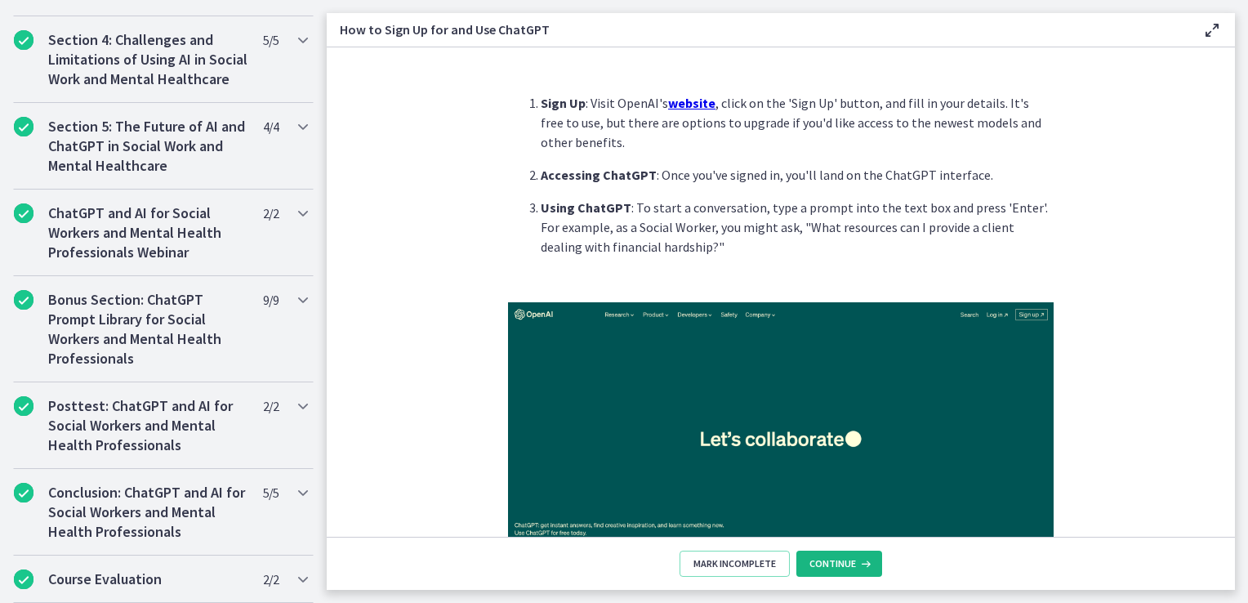
click at [856, 558] on icon at bounding box center [864, 563] width 16 height 13
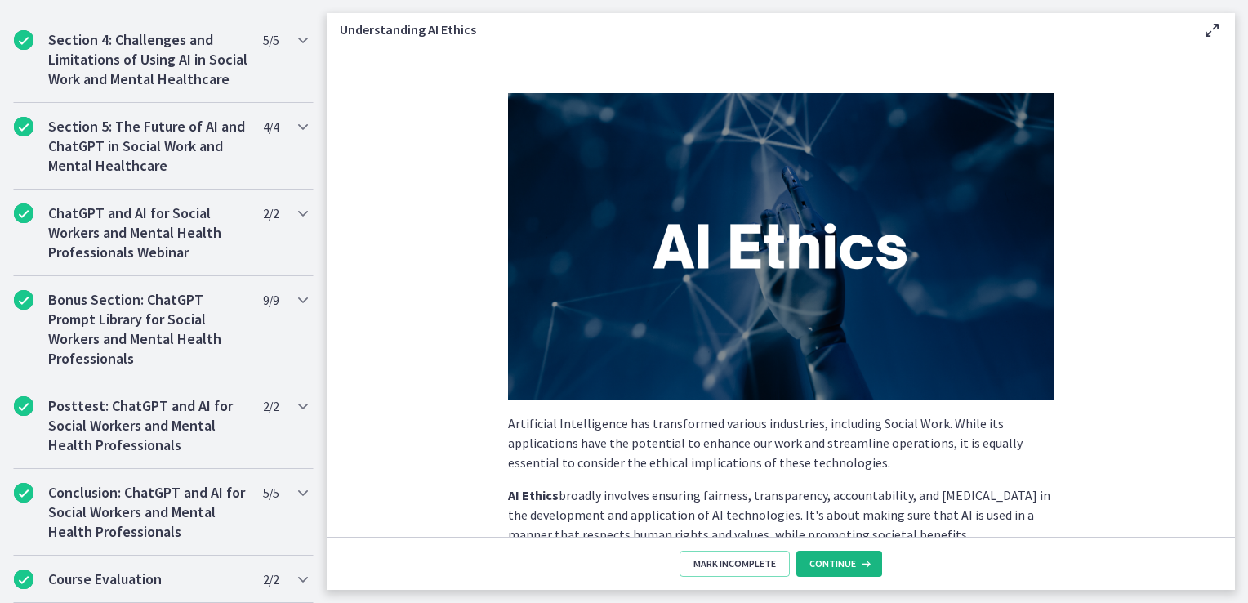
click at [856, 558] on icon at bounding box center [864, 563] width 16 height 13
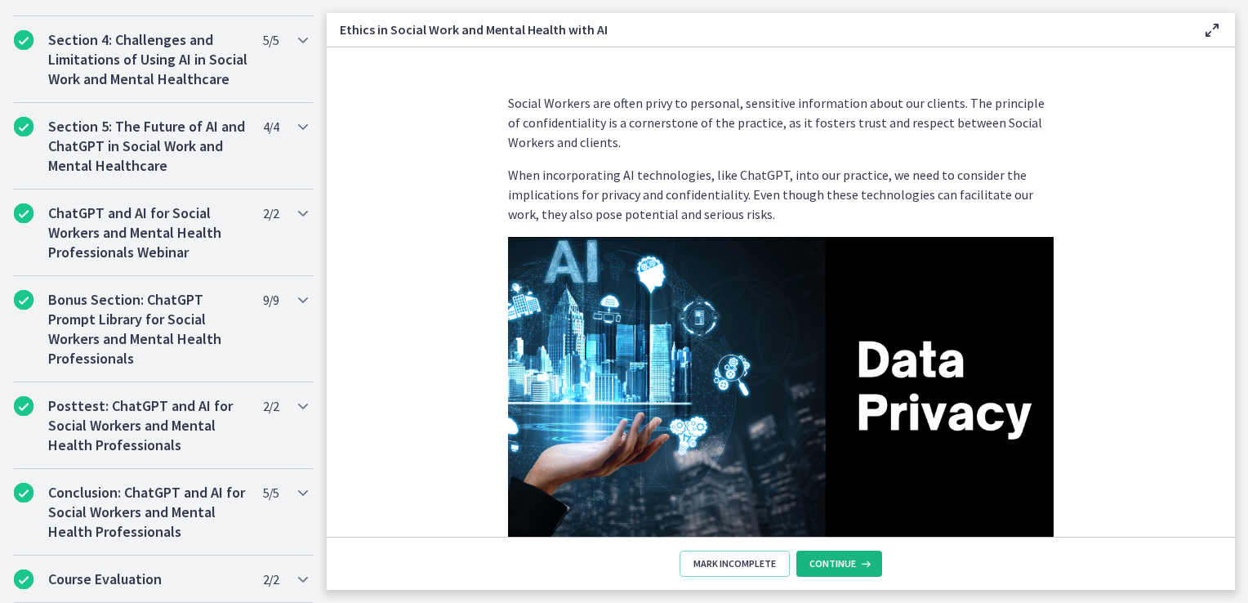
click at [856, 558] on icon at bounding box center [864, 563] width 16 height 13
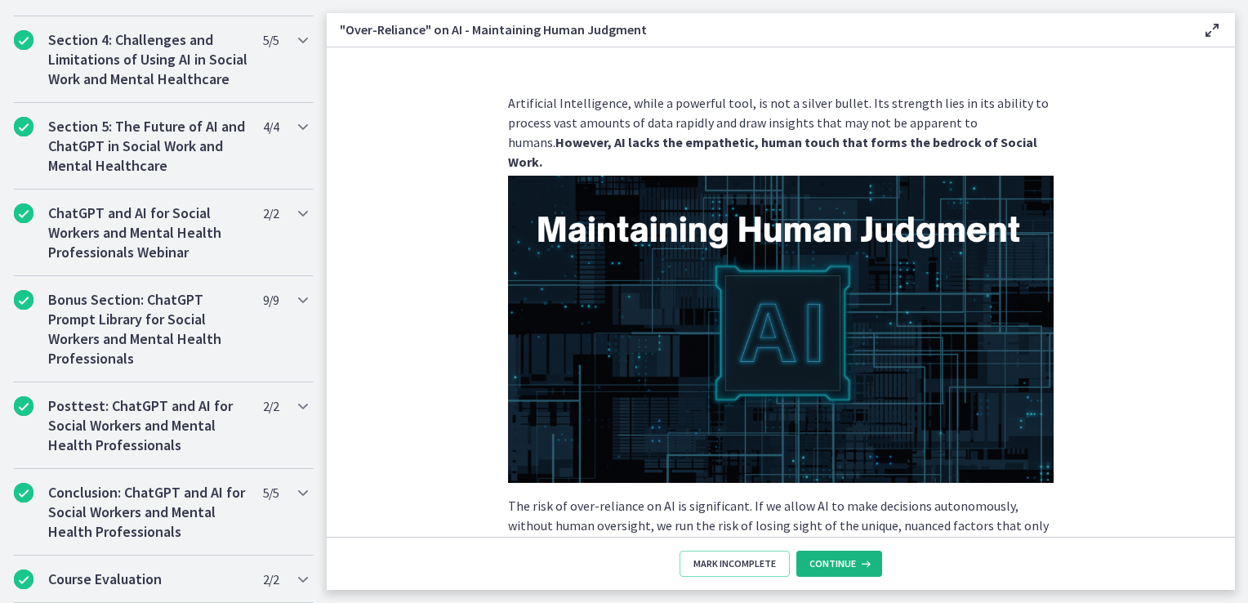
click at [856, 558] on icon at bounding box center [864, 563] width 16 height 13
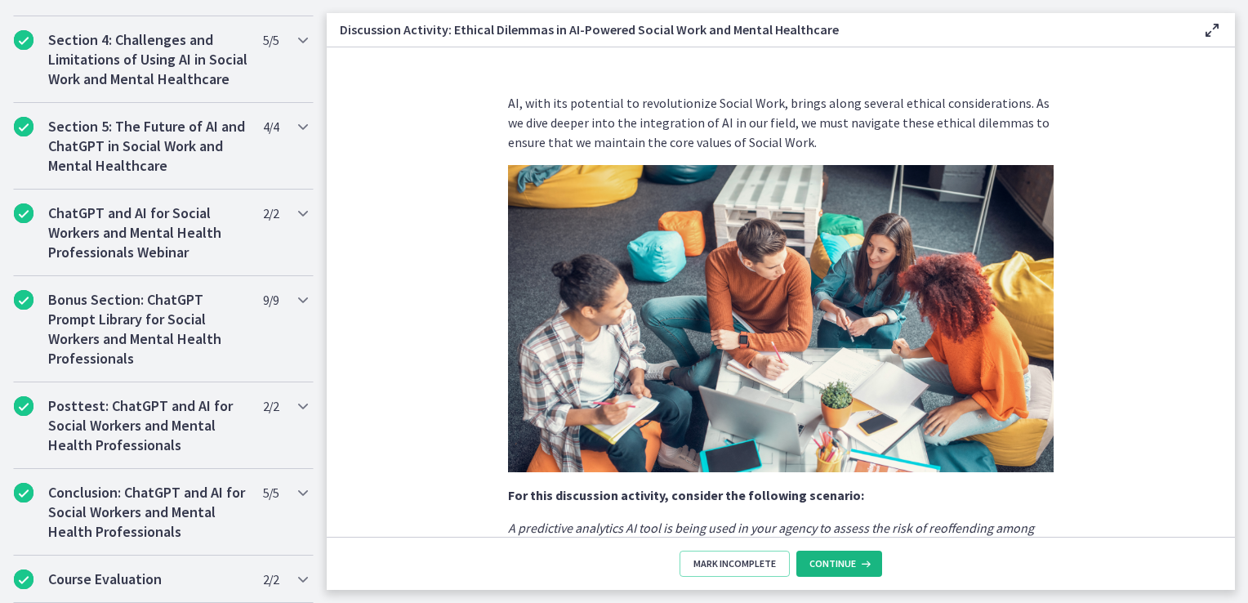
click at [856, 558] on icon at bounding box center [864, 563] width 16 height 13
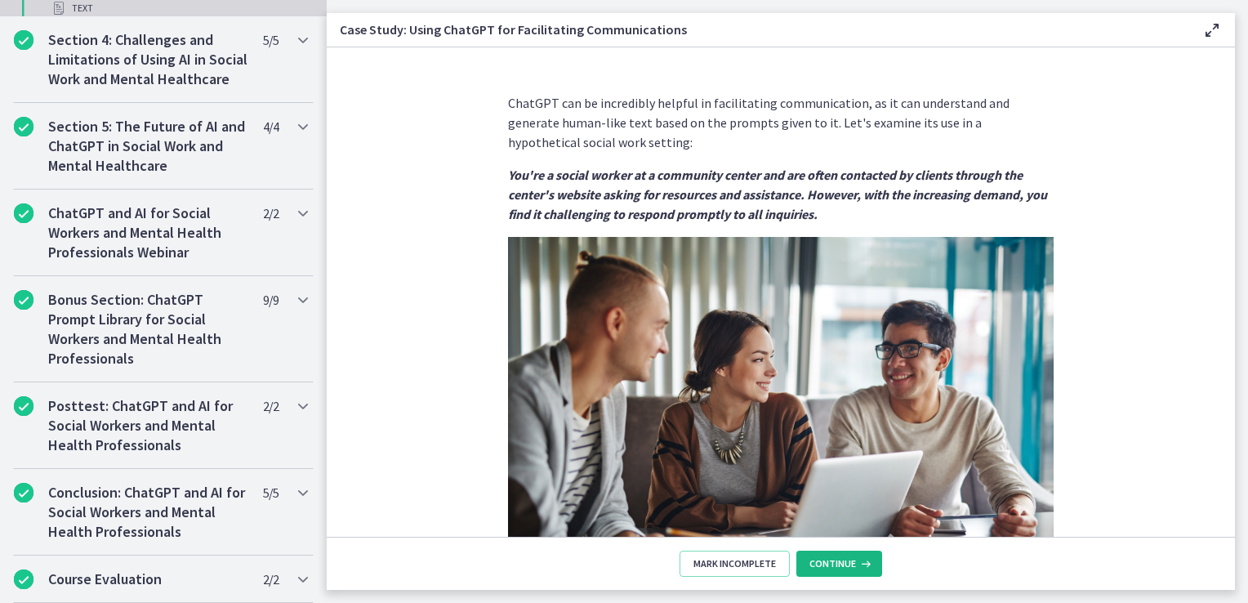
scroll to position [1381, 0]
click at [856, 558] on icon at bounding box center [864, 563] width 16 height 13
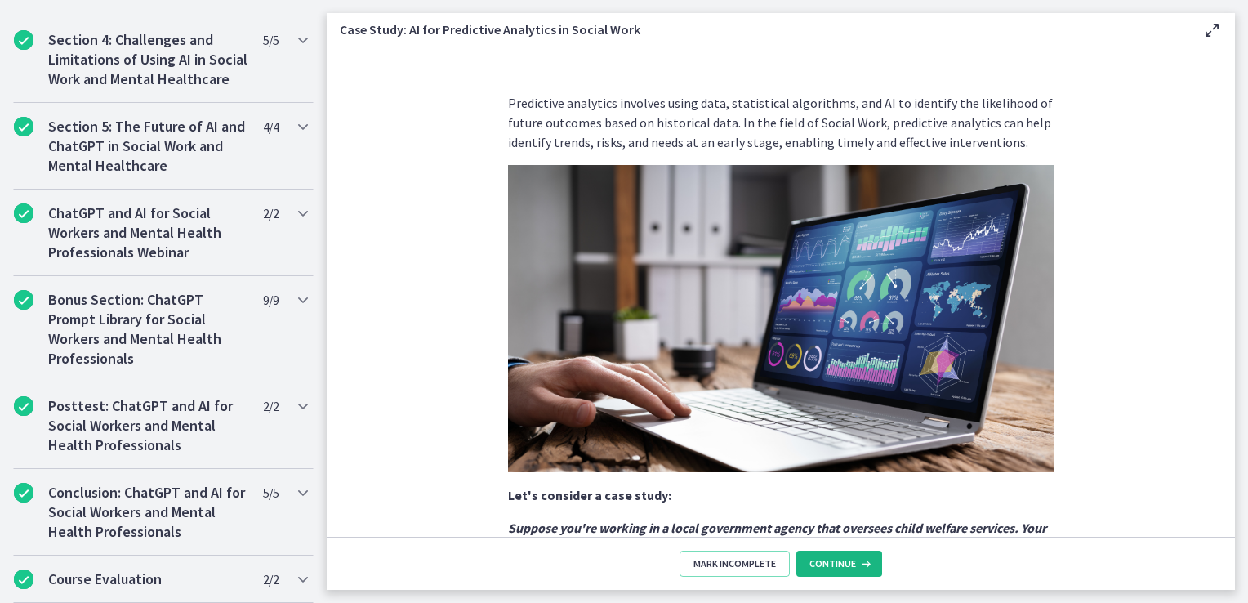
click at [856, 558] on icon at bounding box center [864, 563] width 16 height 13
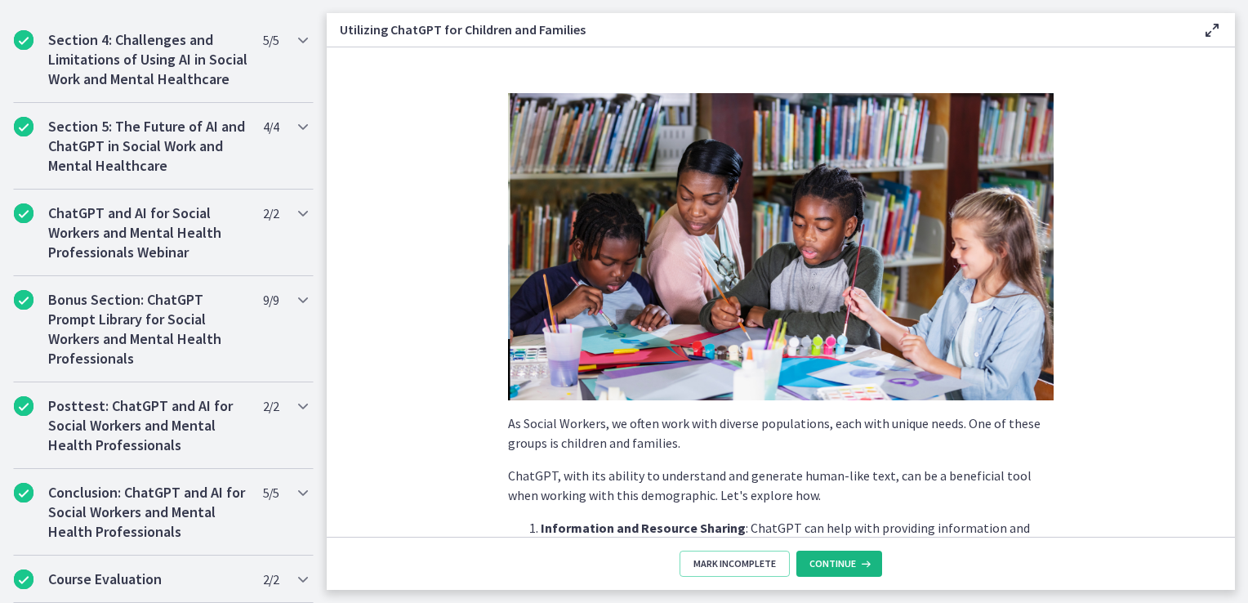
click at [856, 558] on icon at bounding box center [864, 563] width 16 height 13
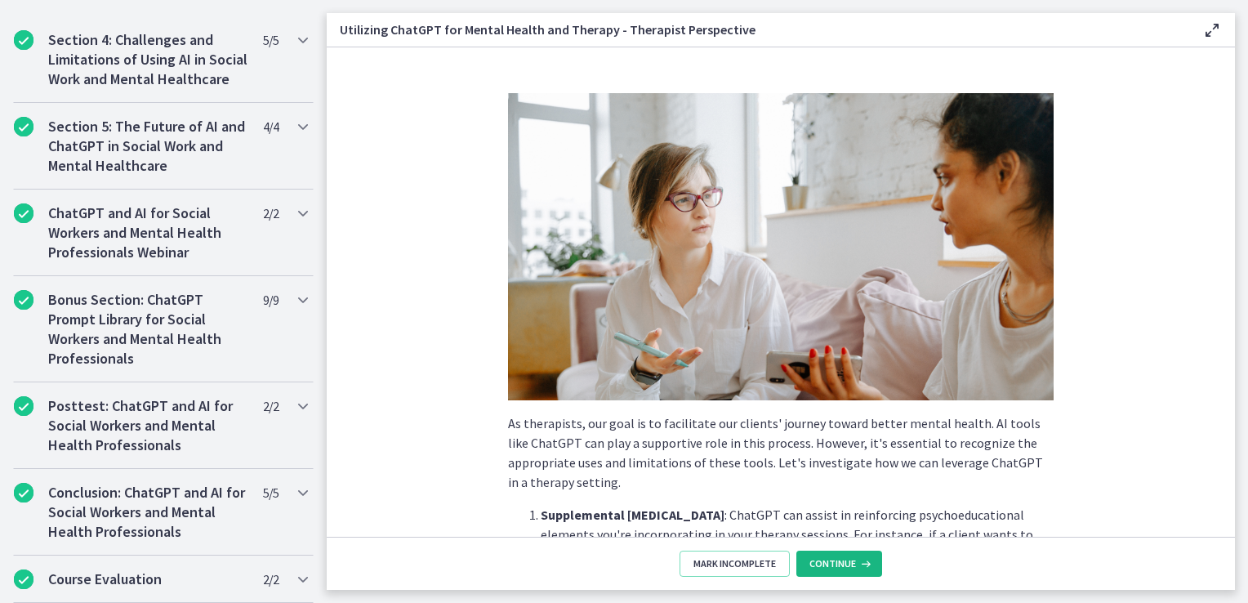
click at [856, 558] on icon at bounding box center [864, 563] width 16 height 13
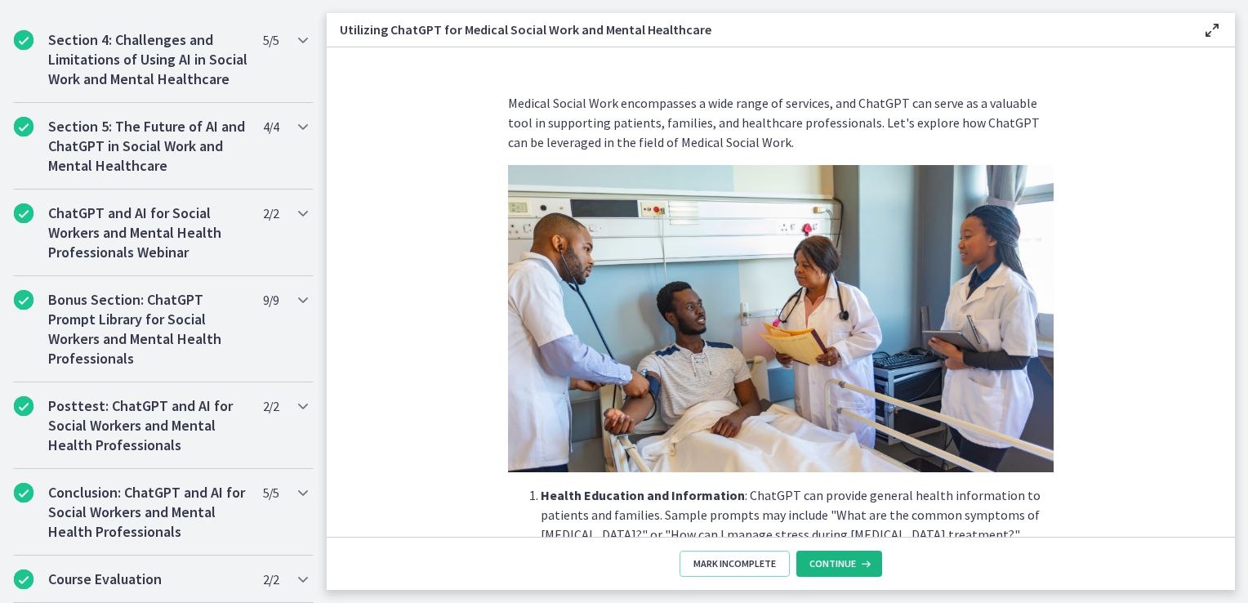
click at [856, 558] on icon at bounding box center [864, 563] width 16 height 13
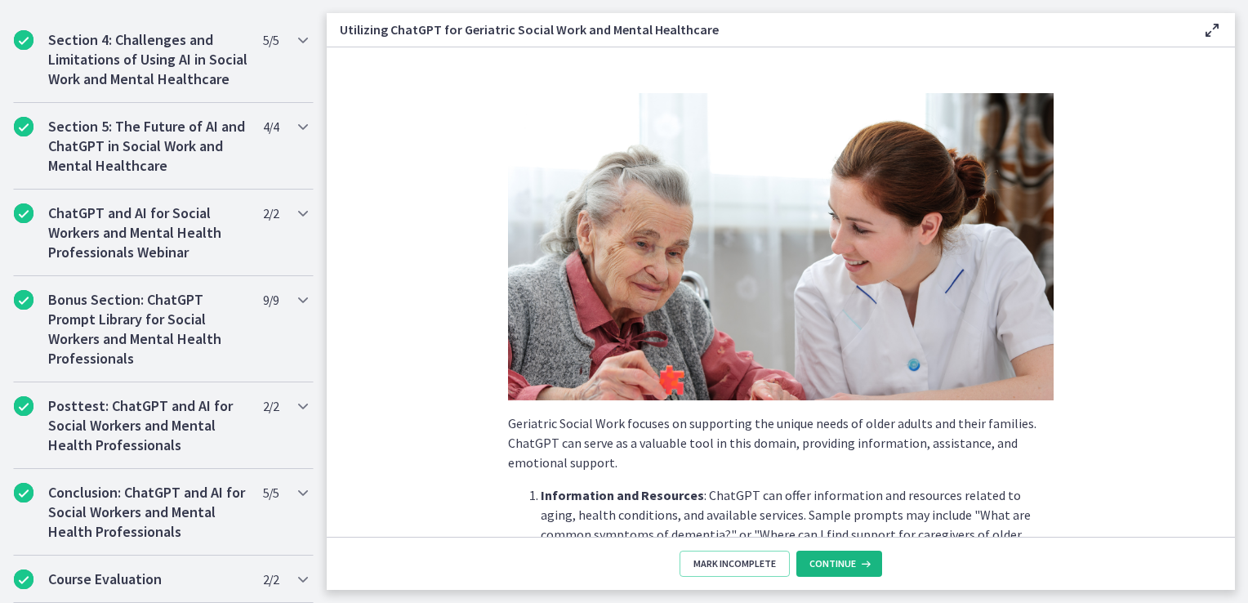
click at [856, 558] on icon at bounding box center [864, 563] width 16 height 13
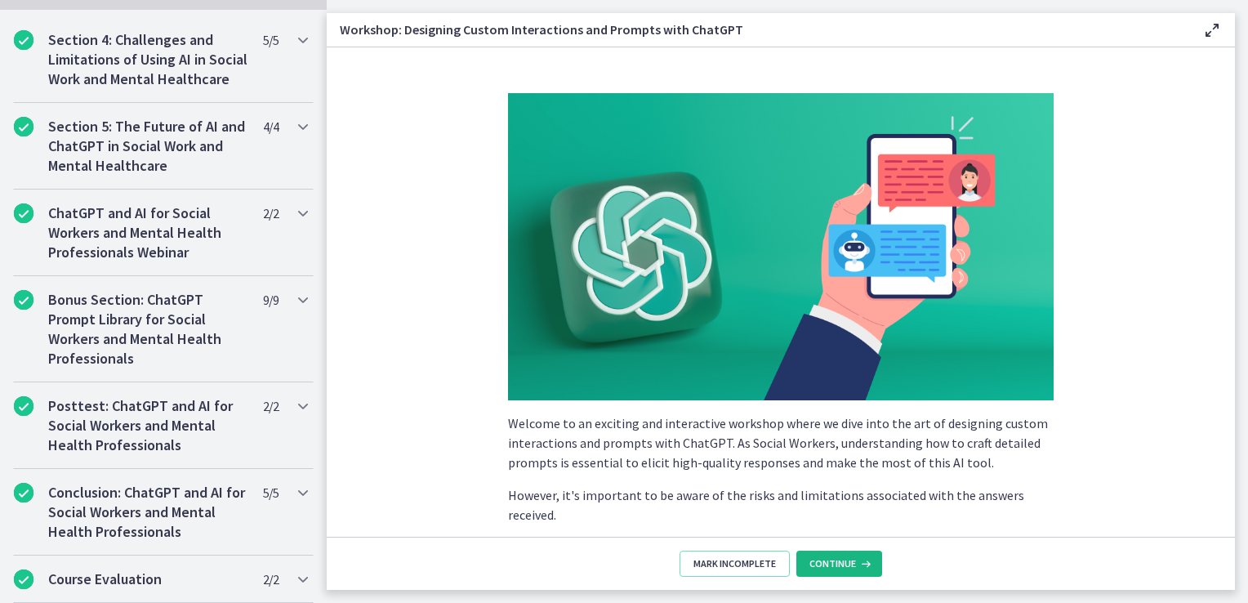
click at [856, 558] on icon at bounding box center [864, 563] width 16 height 13
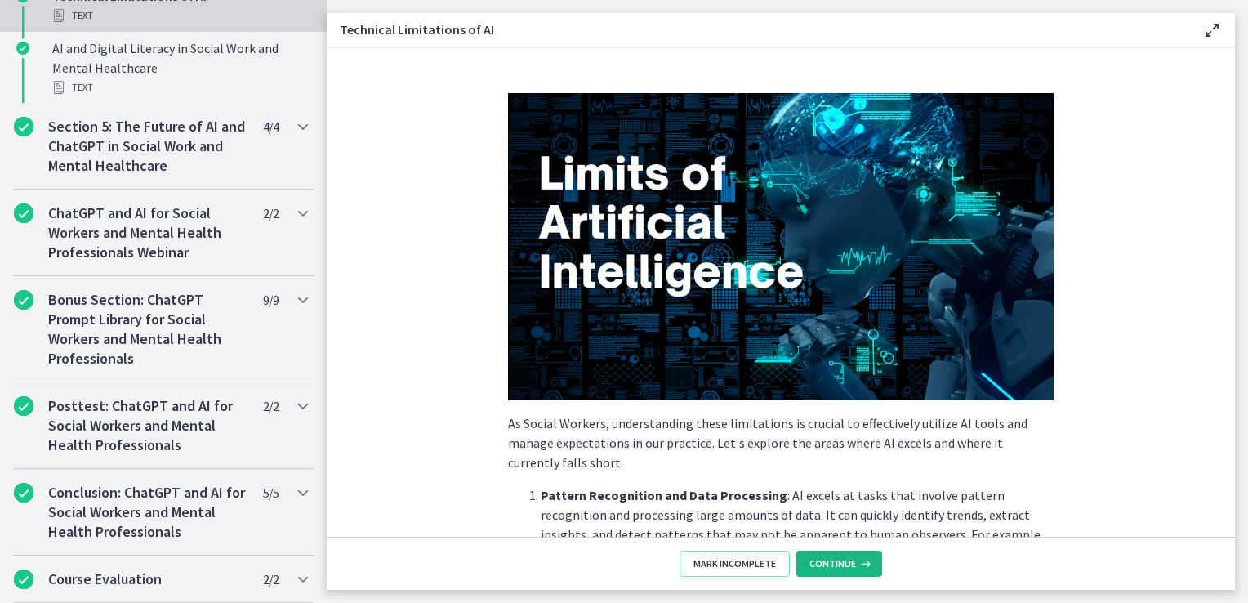
scroll to position [1093, 0]
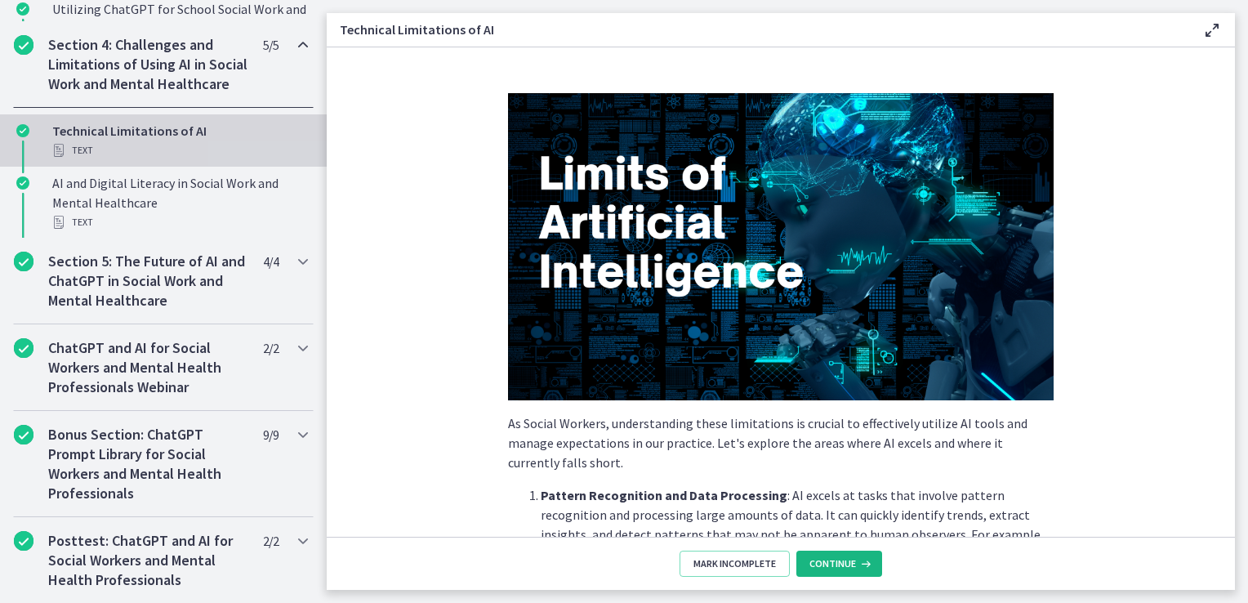
click at [856, 558] on icon at bounding box center [864, 563] width 16 height 13
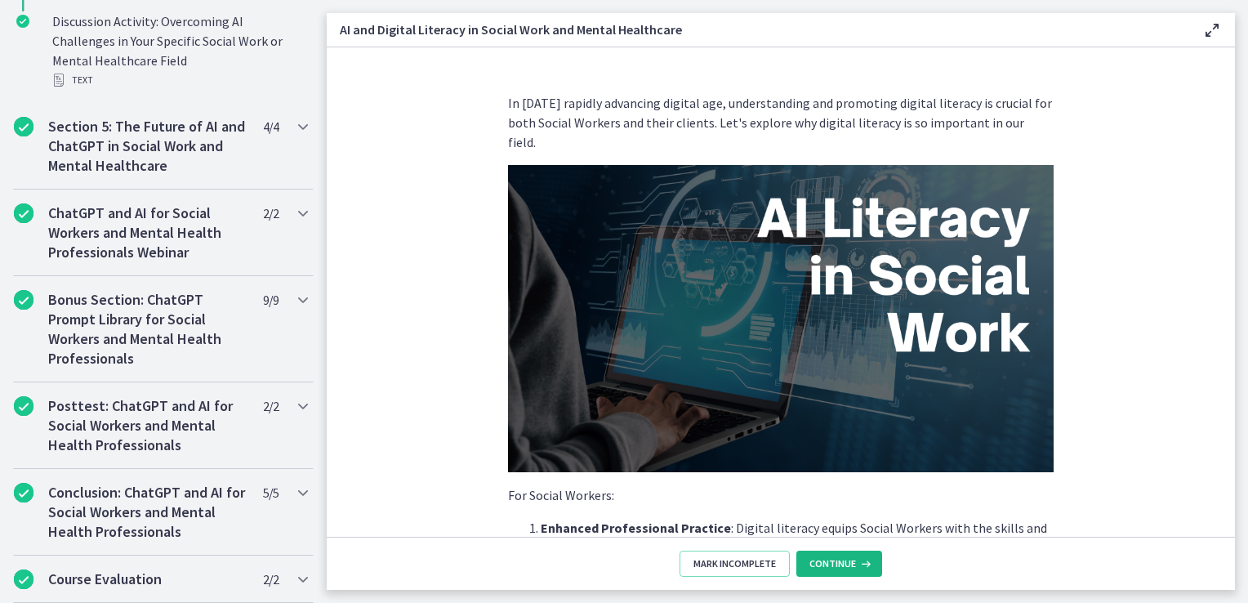
click at [856, 558] on icon at bounding box center [864, 563] width 16 height 13
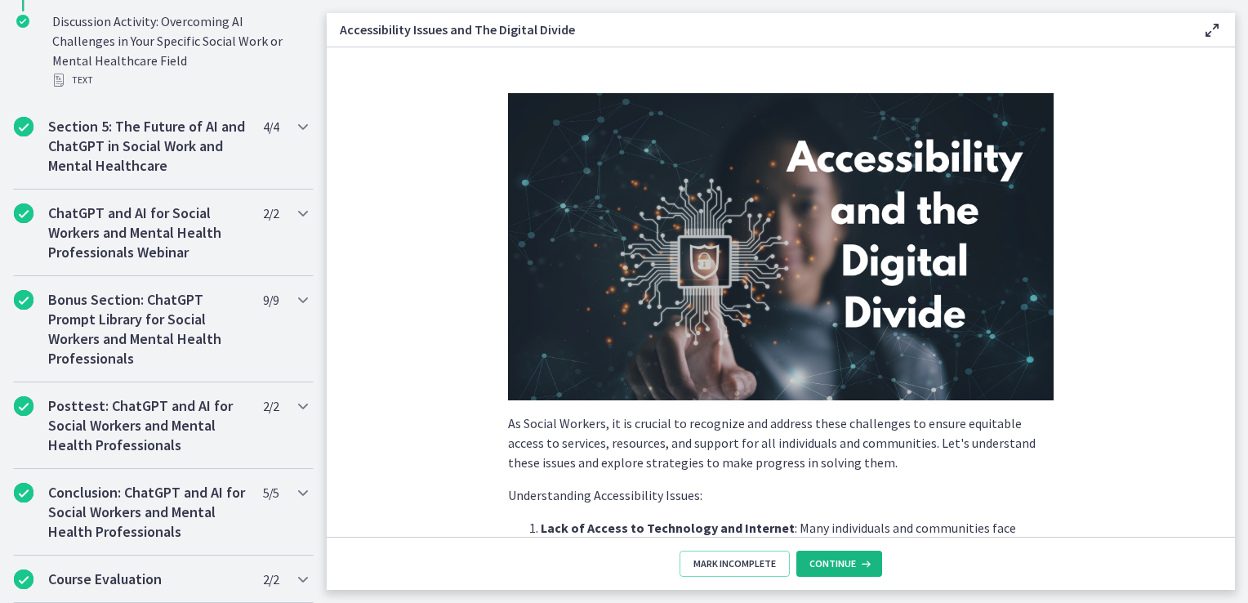
click at [853, 558] on div "Continue" at bounding box center [841, 563] width 63 height 13
click at [853, 558] on span "Continue" at bounding box center [833, 563] width 47 height 13
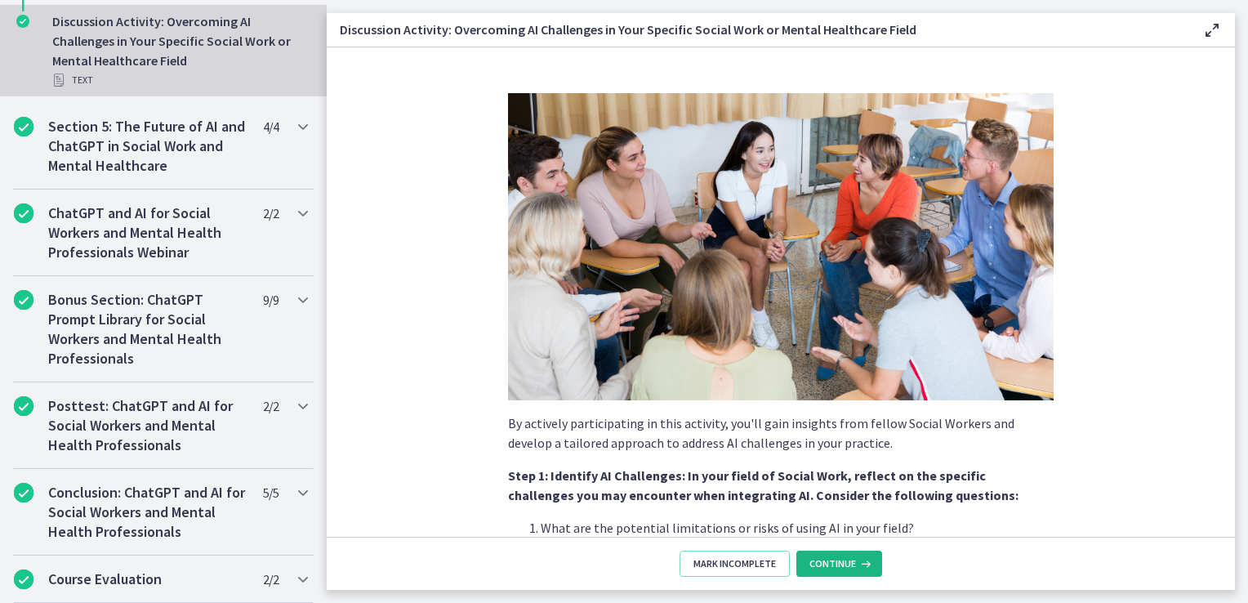
click at [853, 558] on span "Continue" at bounding box center [833, 563] width 47 height 13
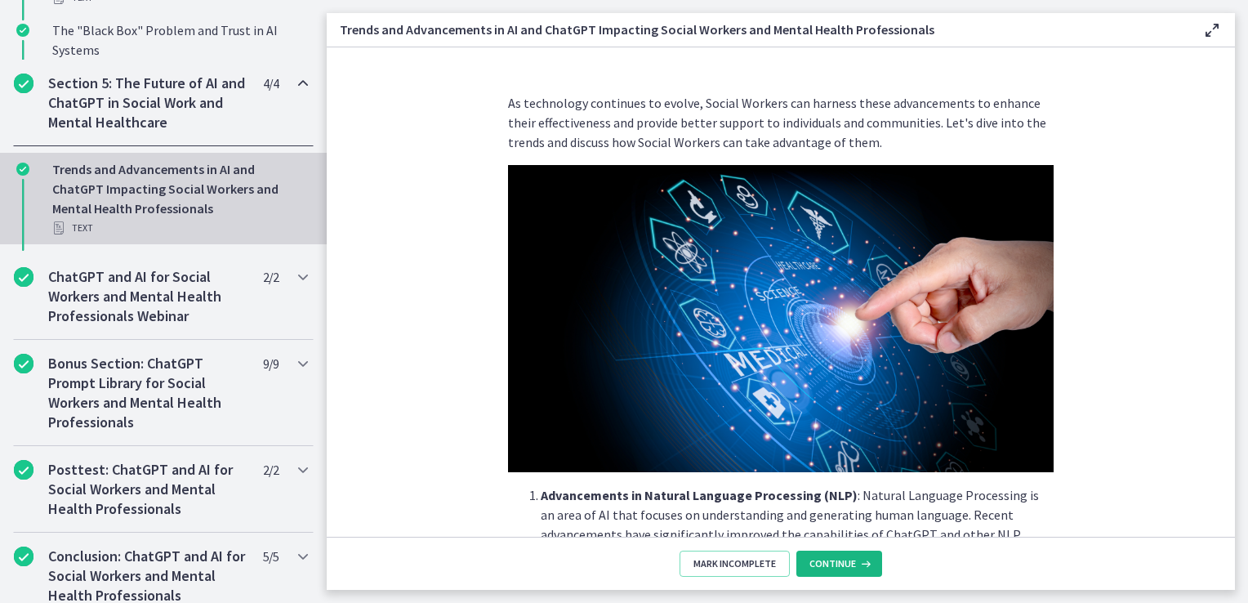
click at [853, 558] on span "Continue" at bounding box center [833, 563] width 47 height 13
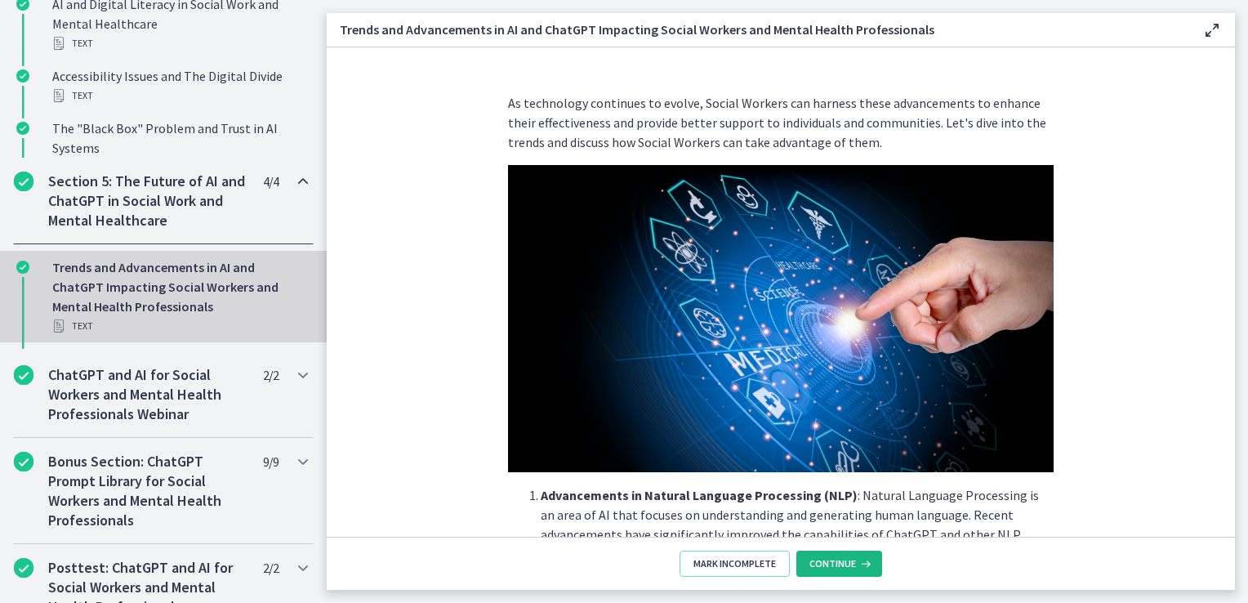
click at [853, 558] on span "Continue" at bounding box center [833, 563] width 47 height 13
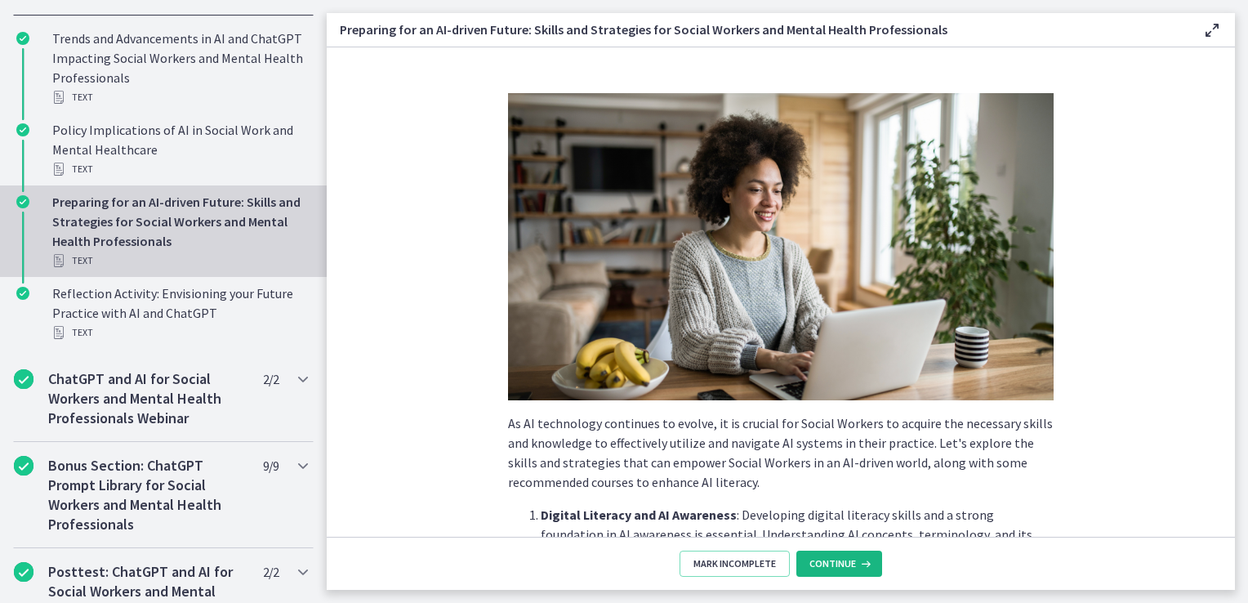
click at [853, 558] on span "Continue" at bounding box center [833, 563] width 47 height 13
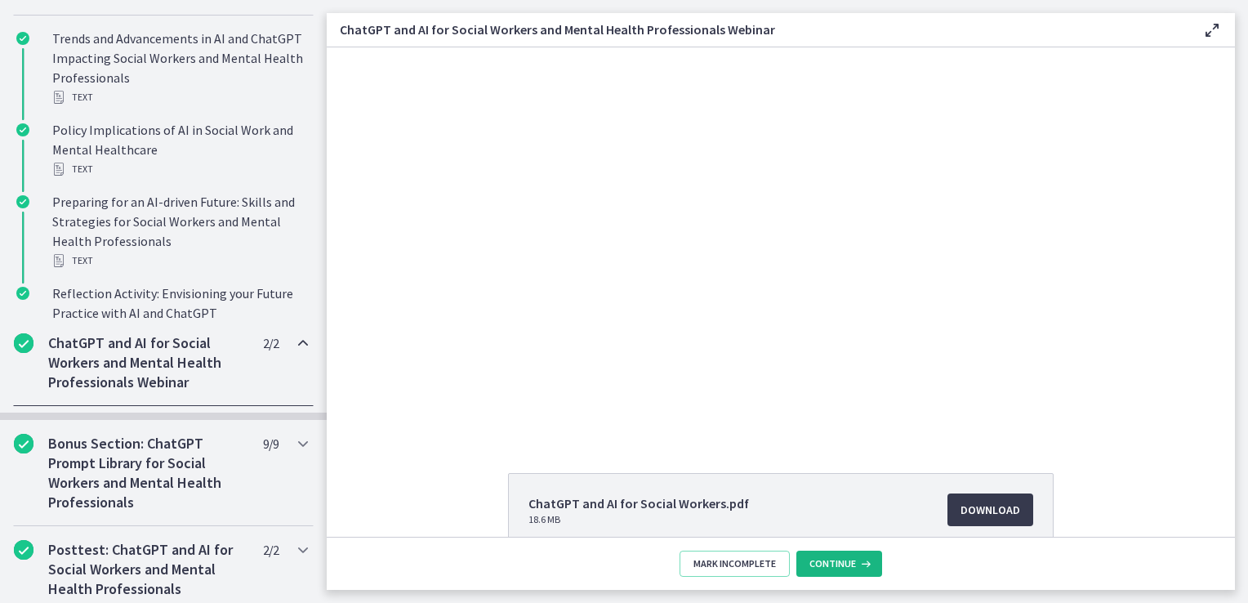
click at [853, 558] on span "Continue" at bounding box center [833, 563] width 47 height 13
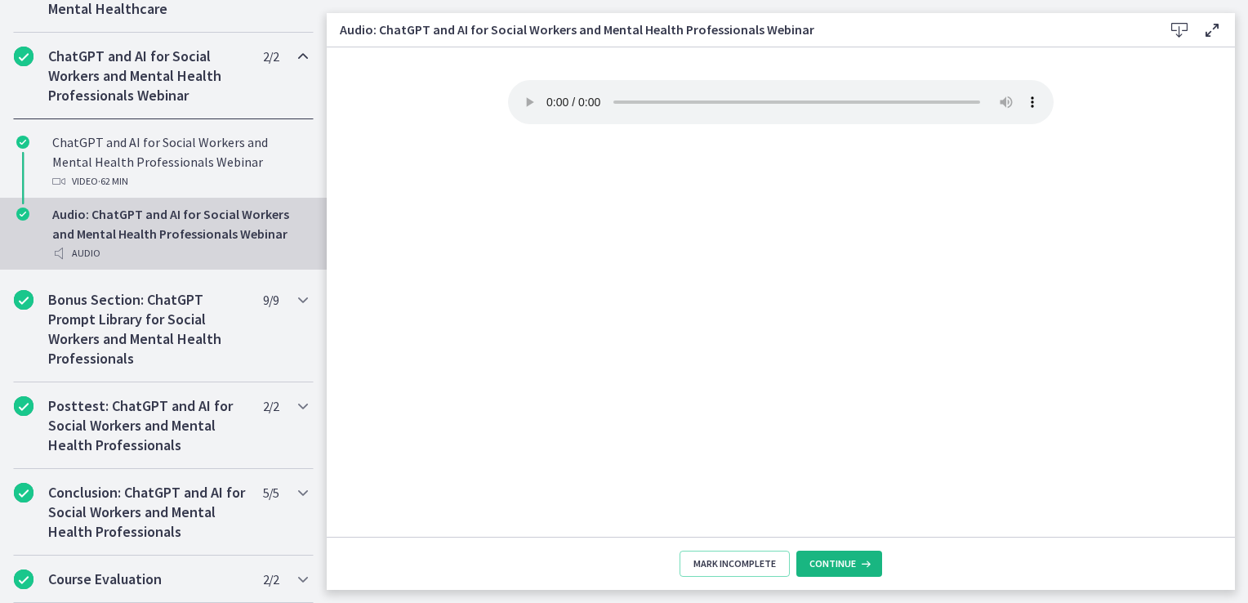
click at [853, 558] on span "Continue" at bounding box center [833, 563] width 47 height 13
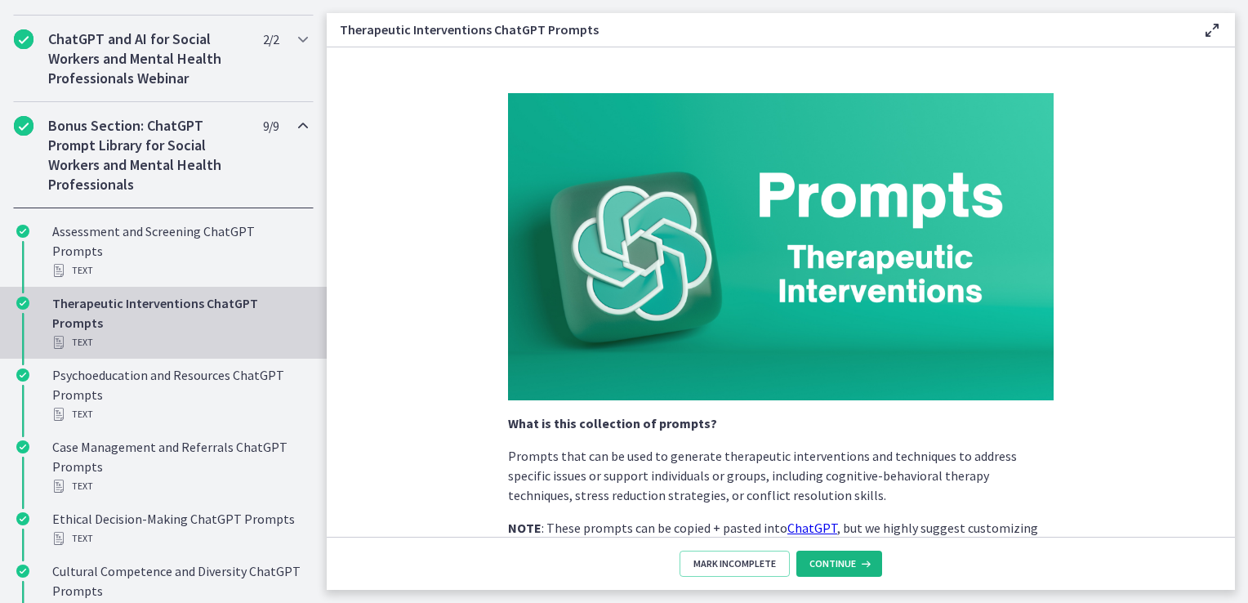
click at [853, 558] on span "Continue" at bounding box center [833, 563] width 47 height 13
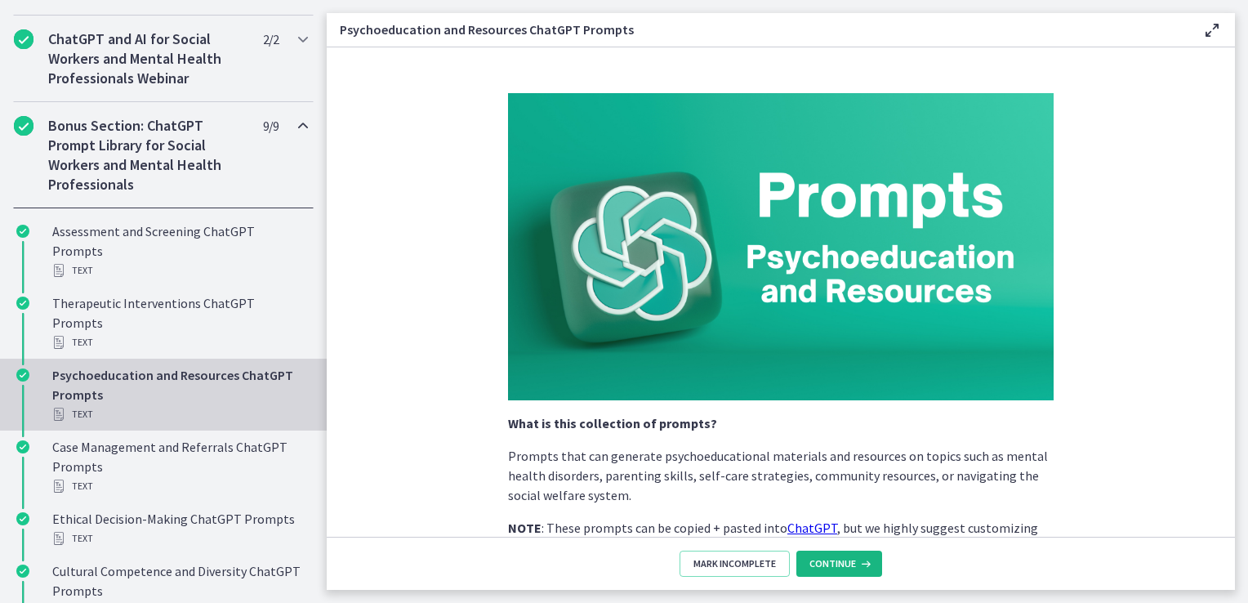
click at [853, 558] on span "Continue" at bounding box center [833, 563] width 47 height 13
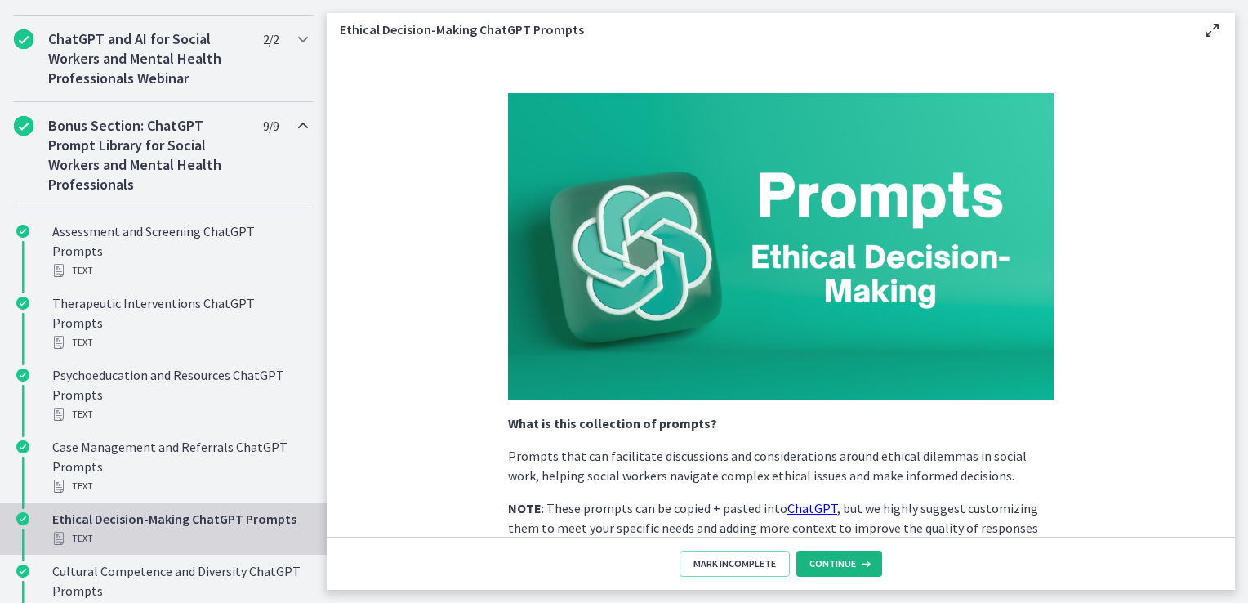
click at [853, 558] on span "Continue" at bounding box center [833, 563] width 47 height 13
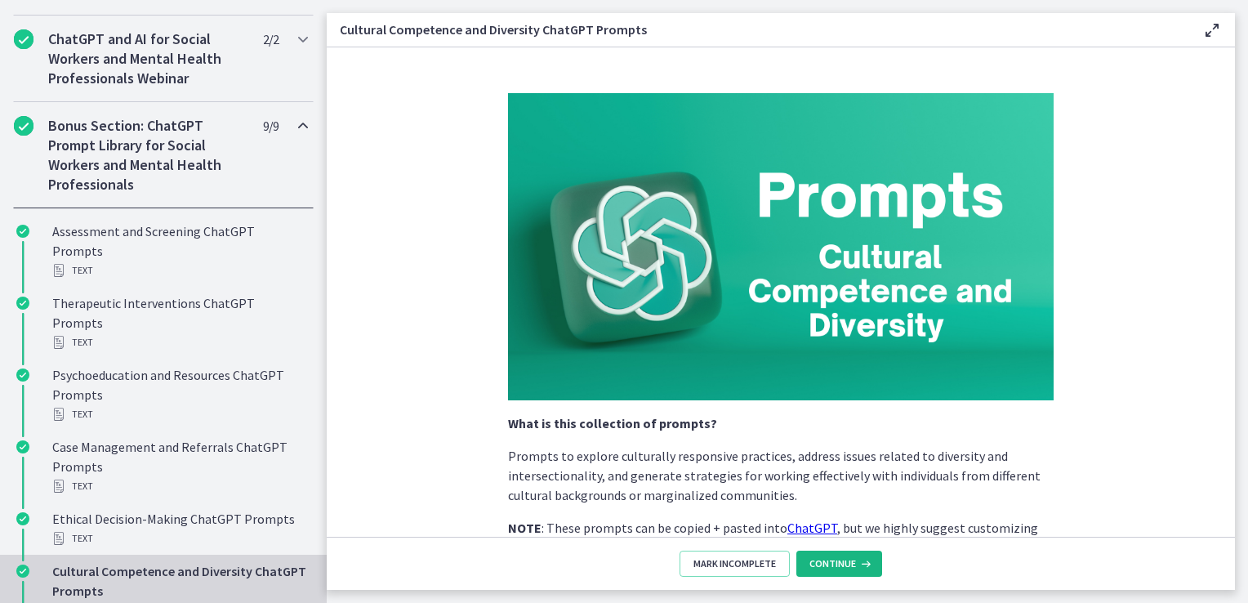
click at [853, 558] on span "Continue" at bounding box center [833, 563] width 47 height 13
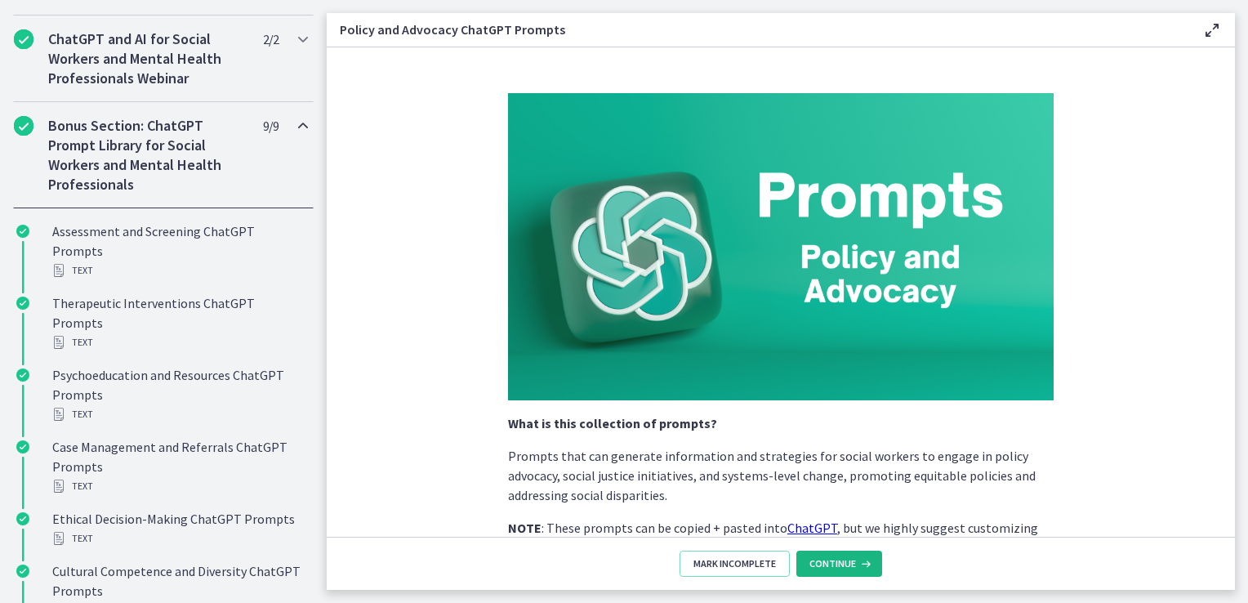
click at [853, 558] on span "Continue" at bounding box center [833, 563] width 47 height 13
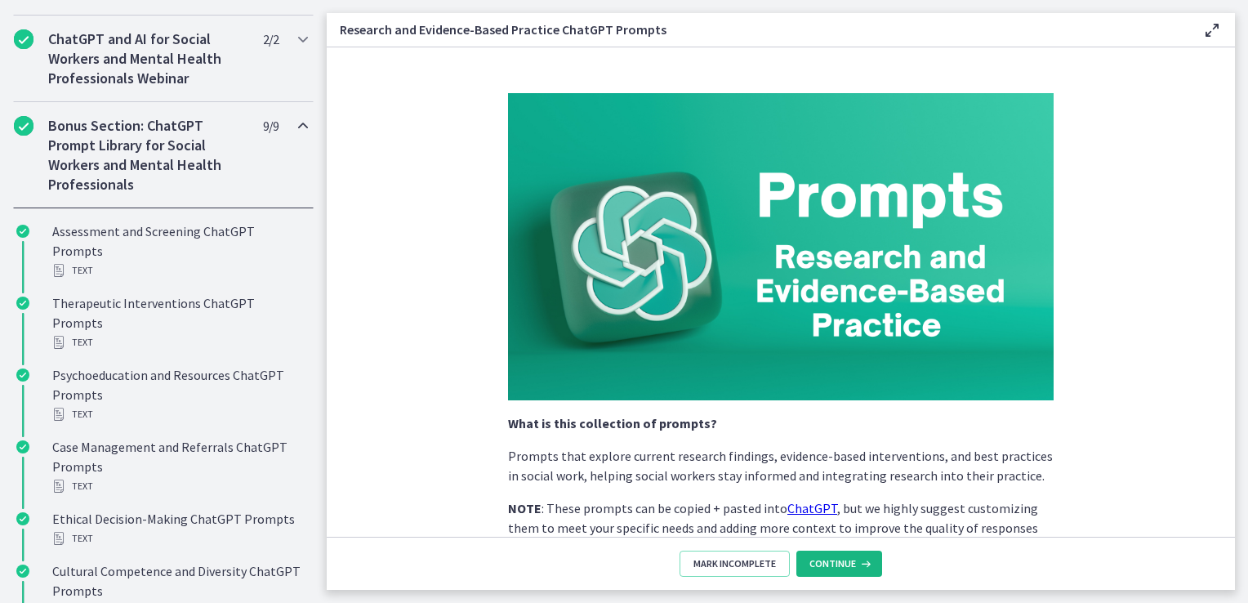
click at [853, 558] on span "Continue" at bounding box center [833, 563] width 47 height 13
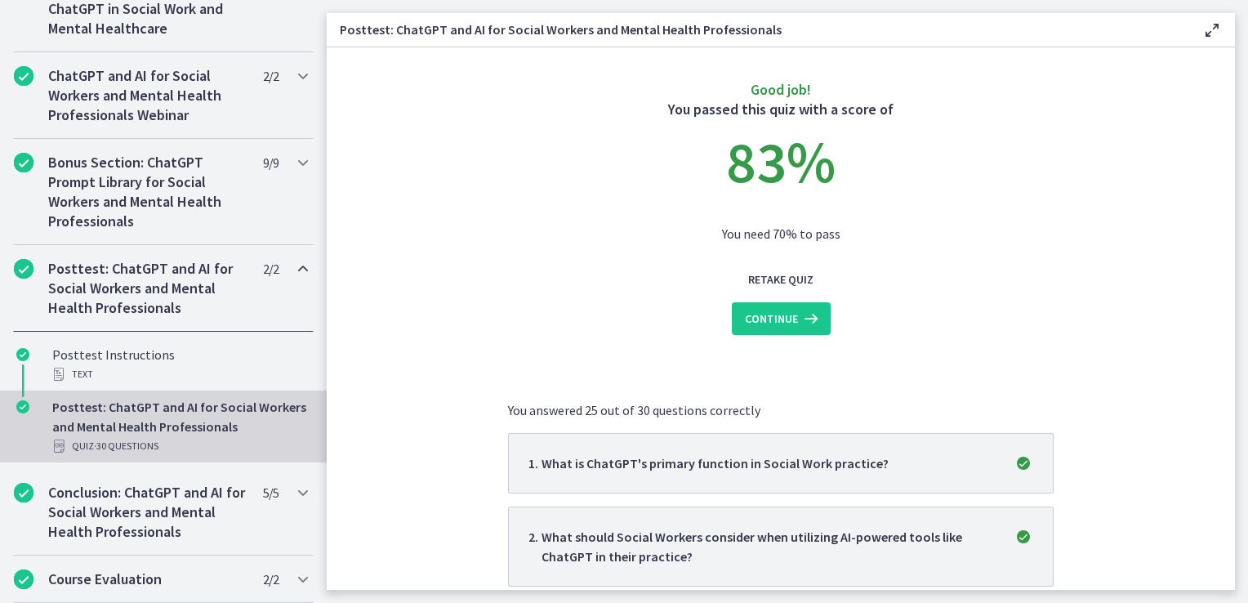
scroll to position [877, 0]
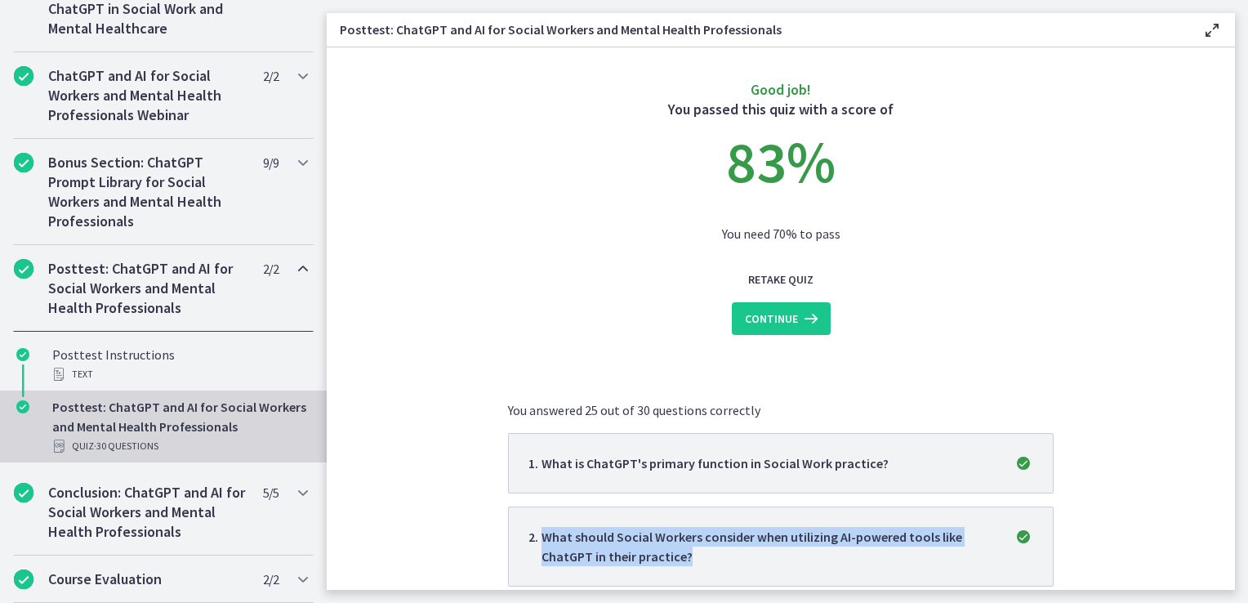
click at [853, 558] on p "What should Social Workers consider when utilizing AI-powered tools like ChatGP…" at bounding box center [768, 546] width 453 height 39
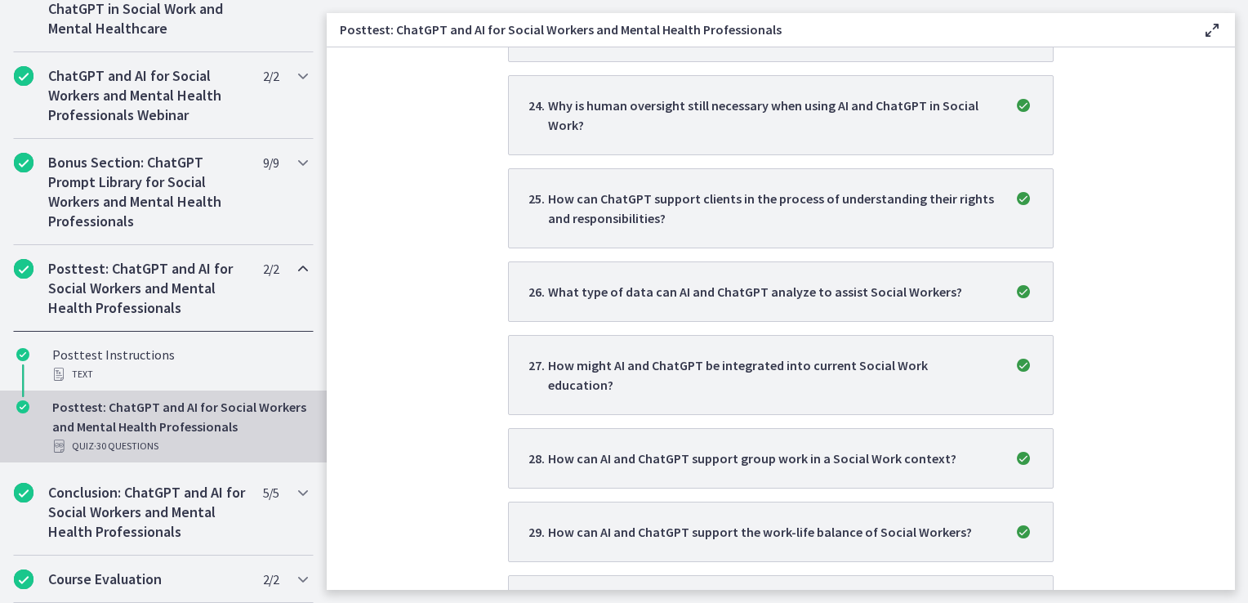
scroll to position [2345, 0]
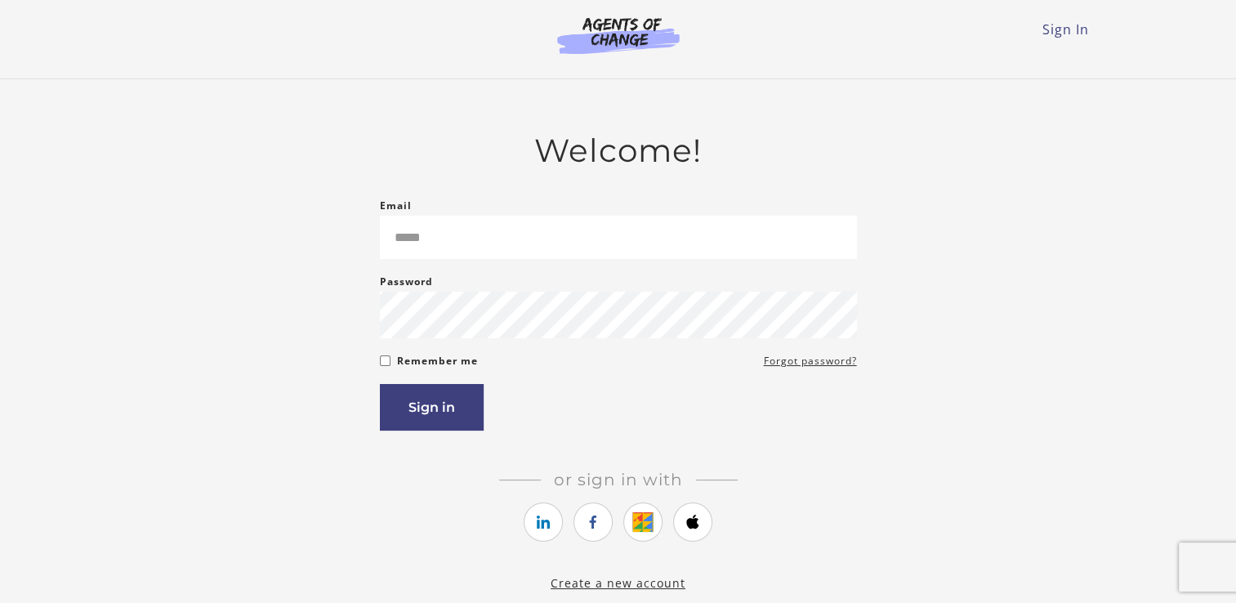
click at [544, 239] on input "Email" at bounding box center [618, 237] width 477 height 43
type input "**********"
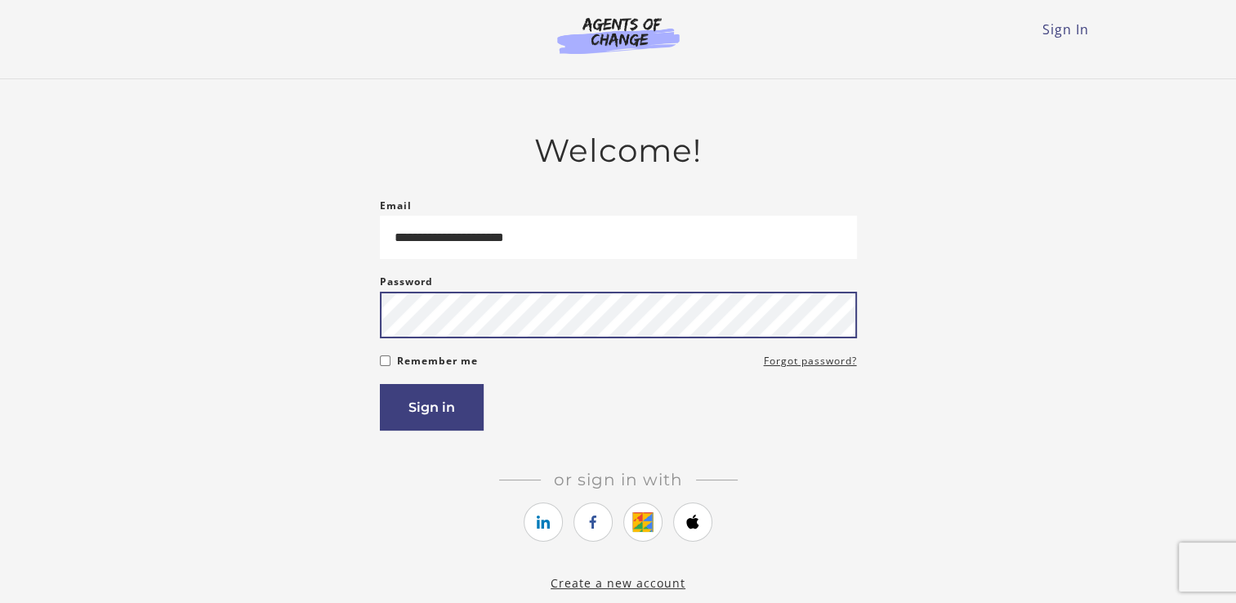
click at [380, 384] on button "Sign in" at bounding box center [432, 407] width 104 height 47
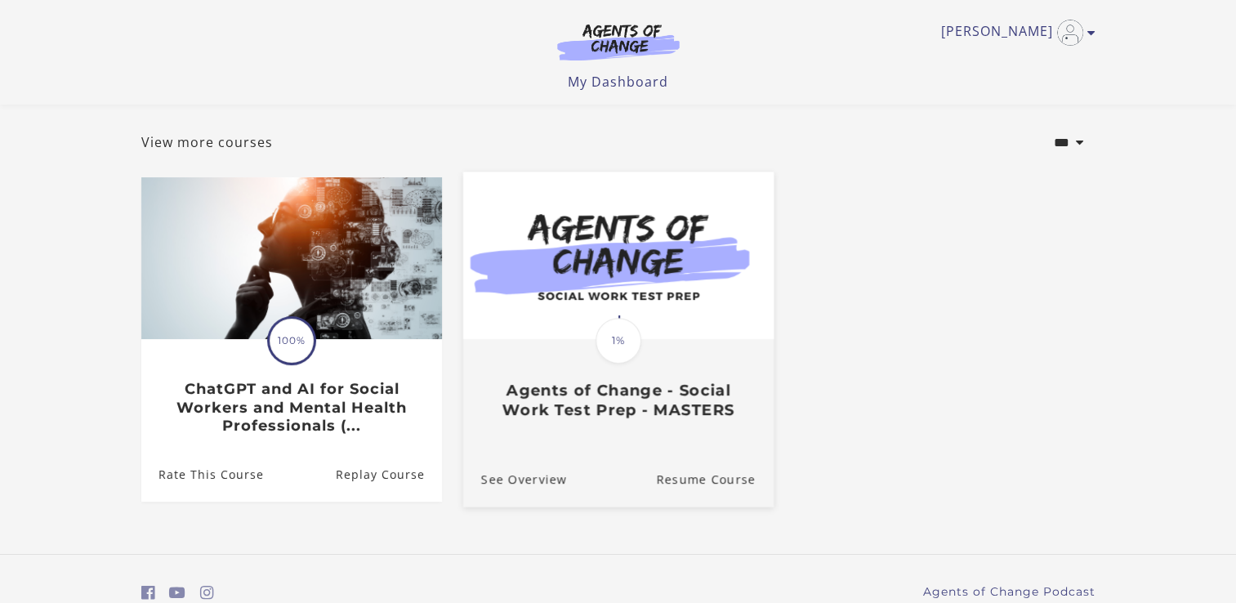
scroll to position [147, 0]
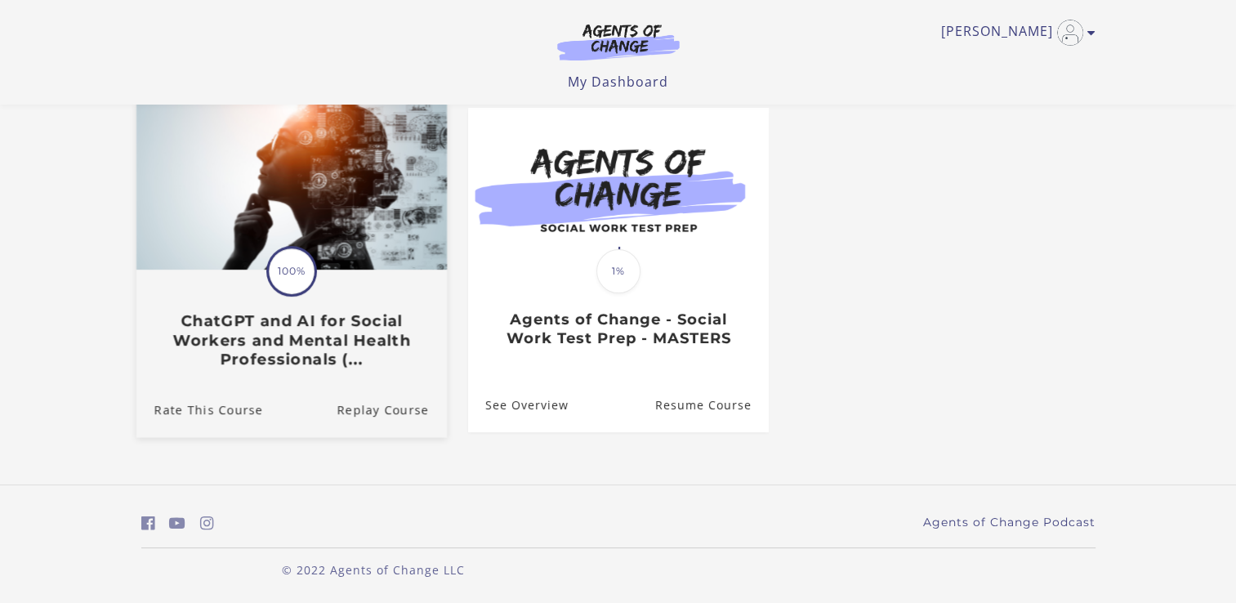
click at [284, 372] on link "Translation missing: en.liquid.partials.dashboard_course_card.progress_descript…" at bounding box center [291, 242] width 310 height 279
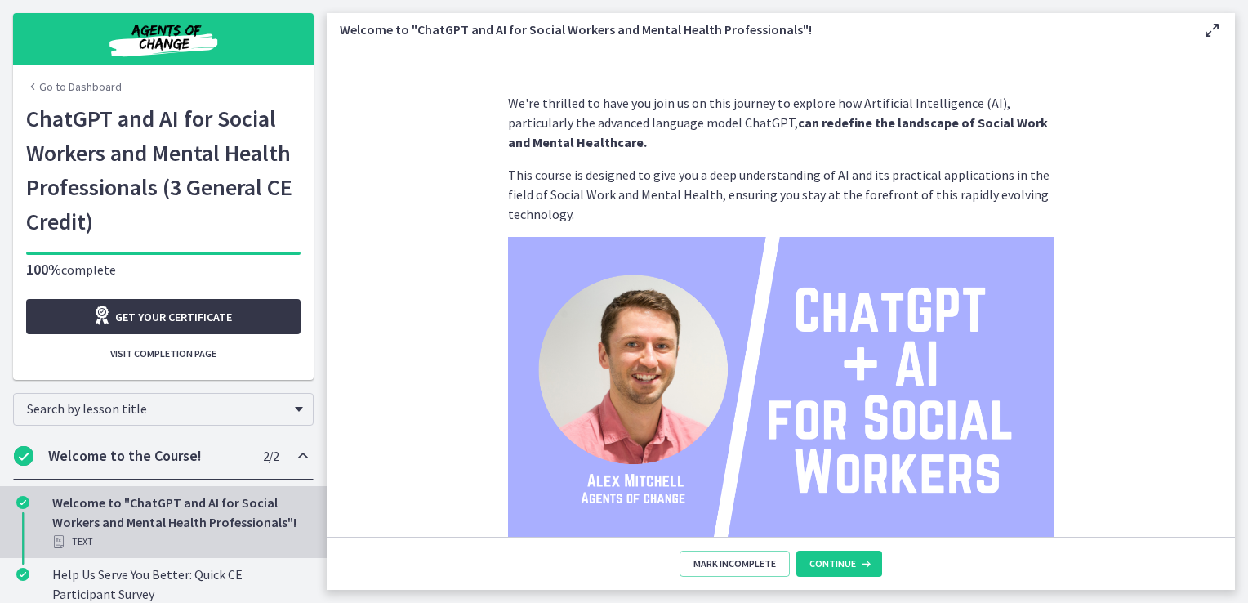
click at [72, 319] on link "Get your certificate" at bounding box center [163, 316] width 274 height 35
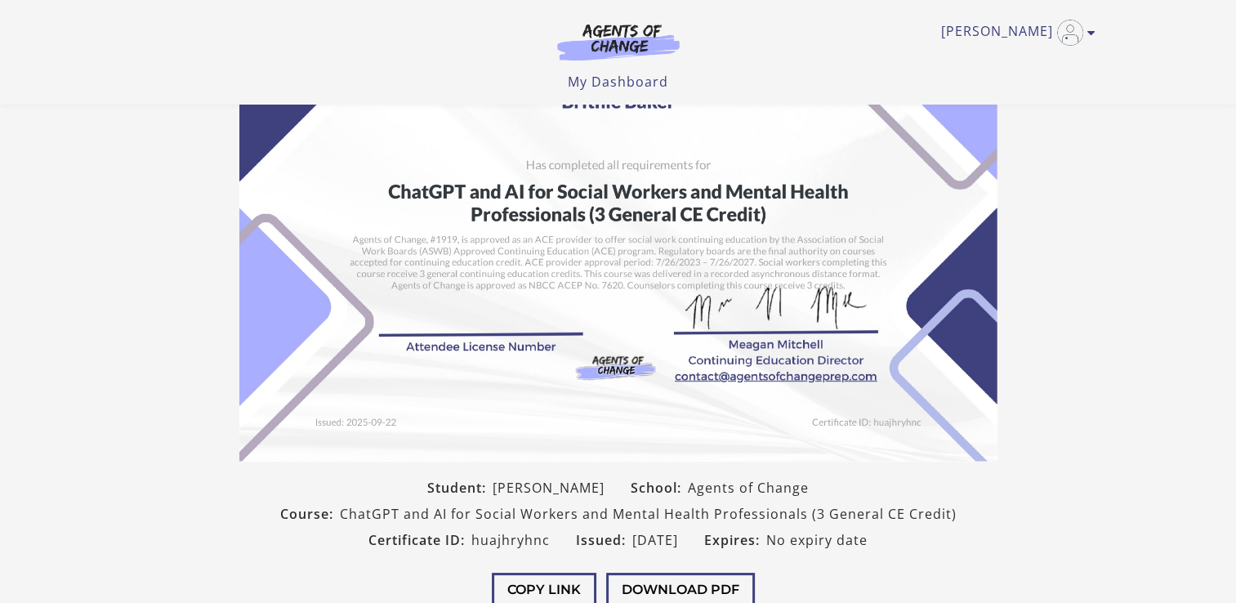
scroll to position [310, 0]
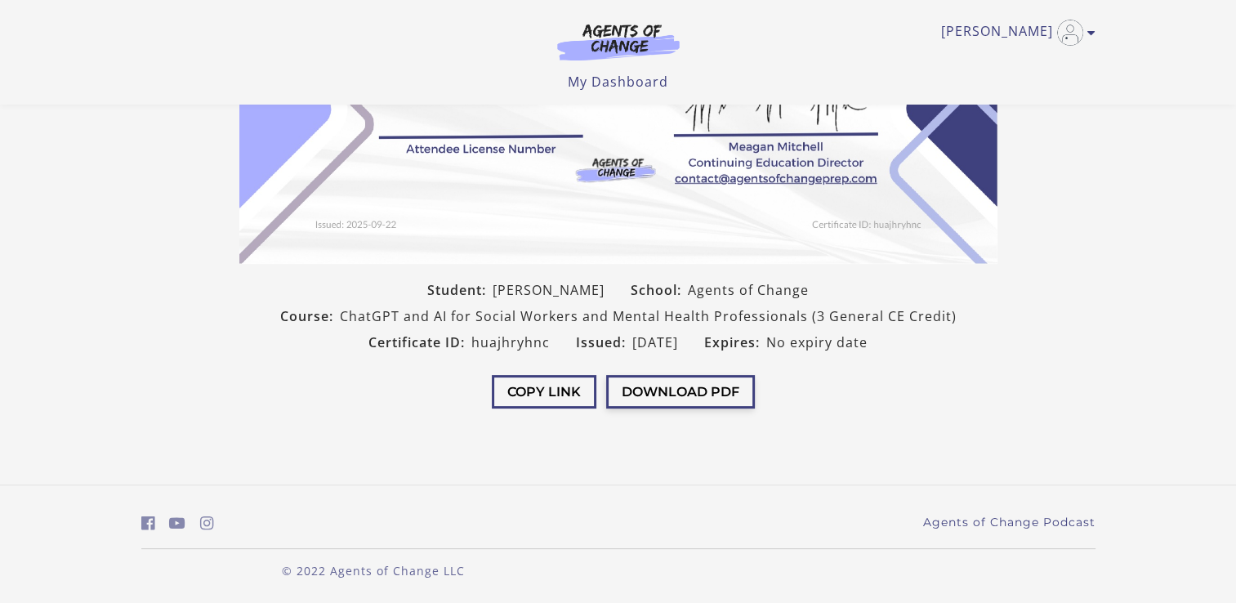
click at [684, 404] on button "Download PDF" at bounding box center [680, 391] width 149 height 33
